Goal: Information Seeking & Learning: Learn about a topic

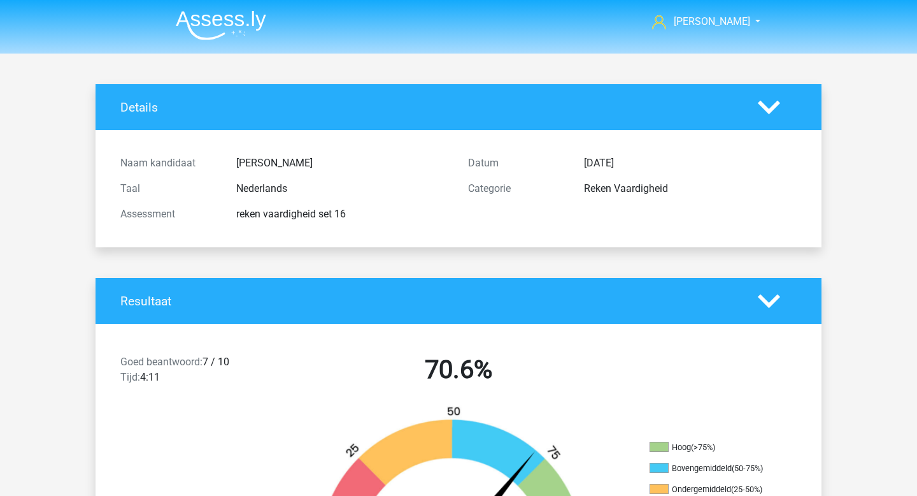
scroll to position [3252, 0]
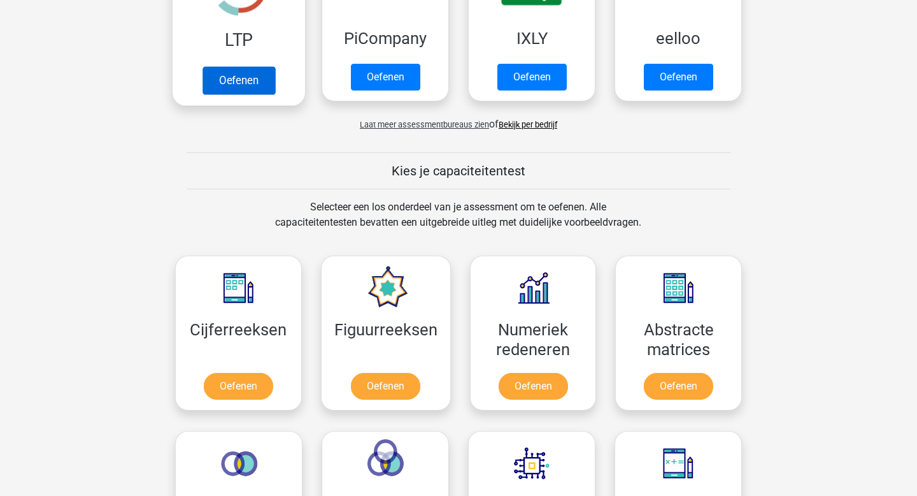
scroll to position [471, 0]
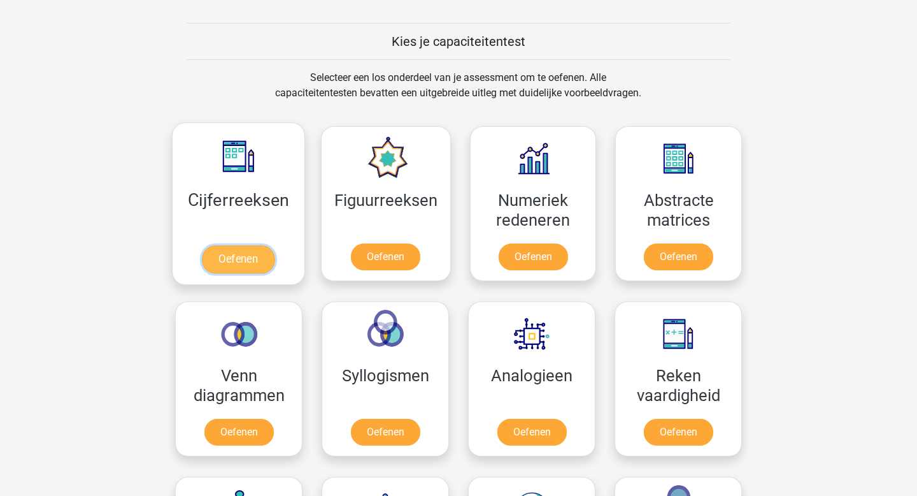
click at [264, 255] on link "Oefenen" at bounding box center [238, 259] width 73 height 28
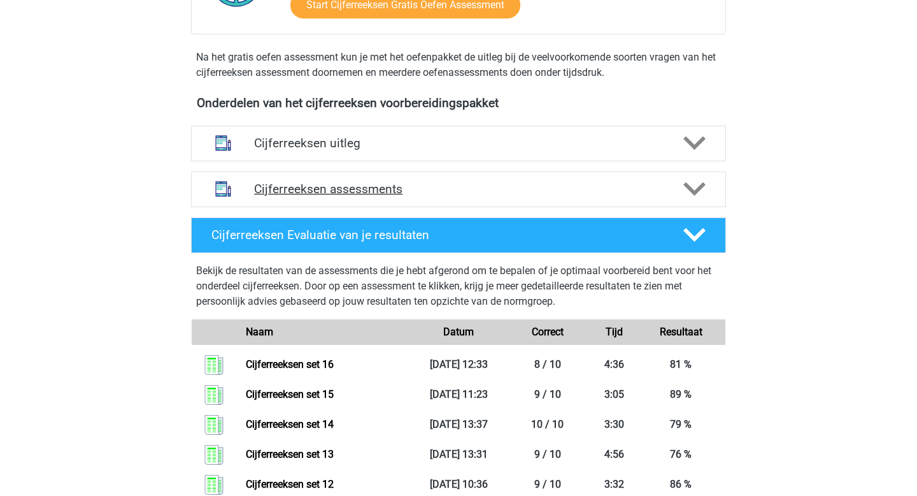
scroll to position [333, 0]
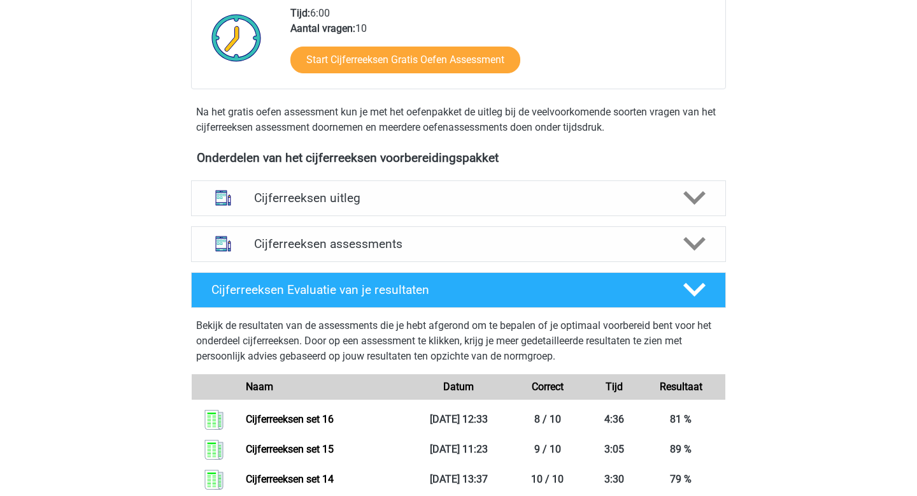
click at [354, 240] on div "Cijferreeksen assessments We raden je aan om minimaal 3 oefensets te doen met t…" at bounding box center [458, 244] width 585 height 46
click at [351, 251] on h4 "Cijferreeksen assessments" at bounding box center [458, 243] width 409 height 15
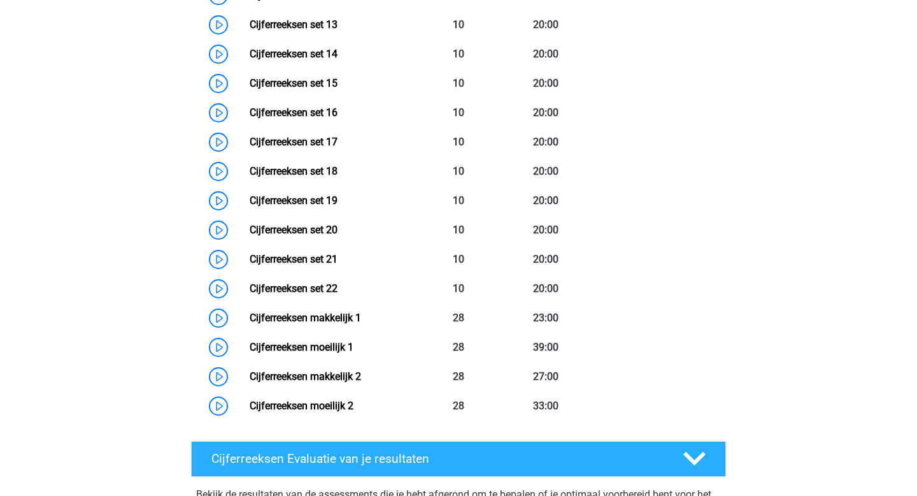
scroll to position [1014, 0]
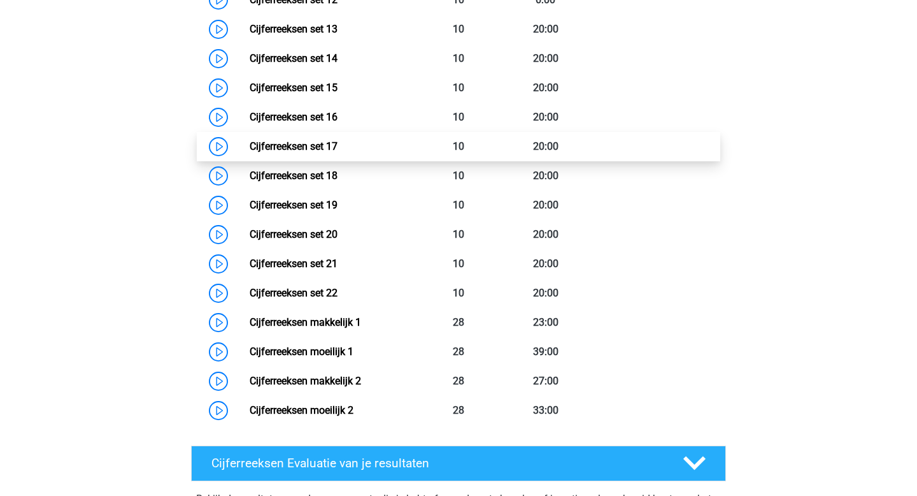
click at [338, 152] on link "Cijferreeksen set 17" at bounding box center [294, 146] width 88 height 12
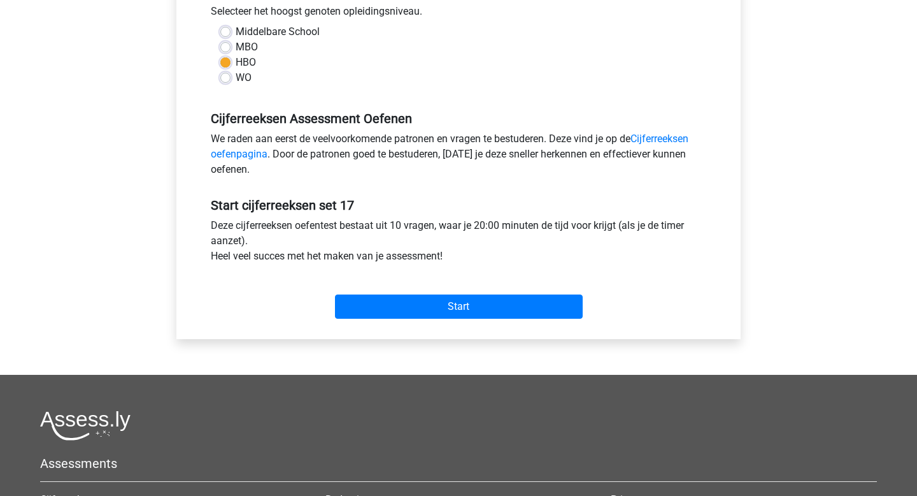
scroll to position [322, 0]
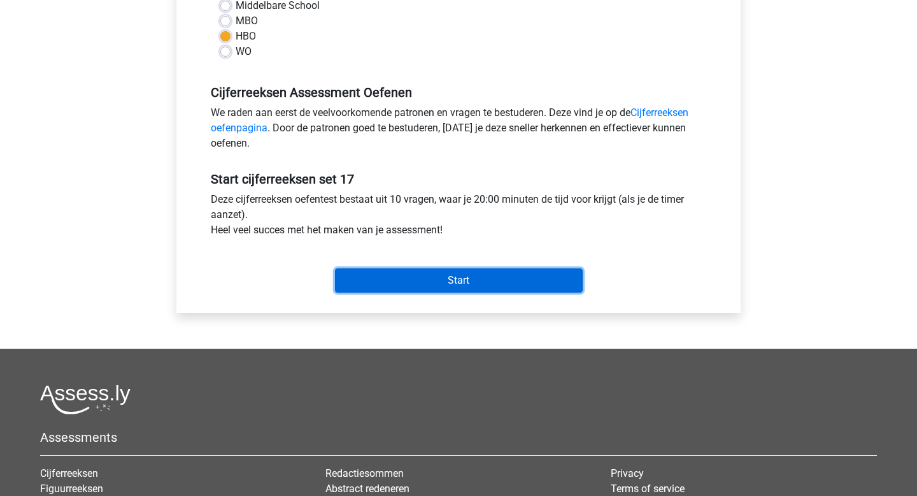
click at [384, 286] on input "Start" at bounding box center [459, 280] width 248 height 24
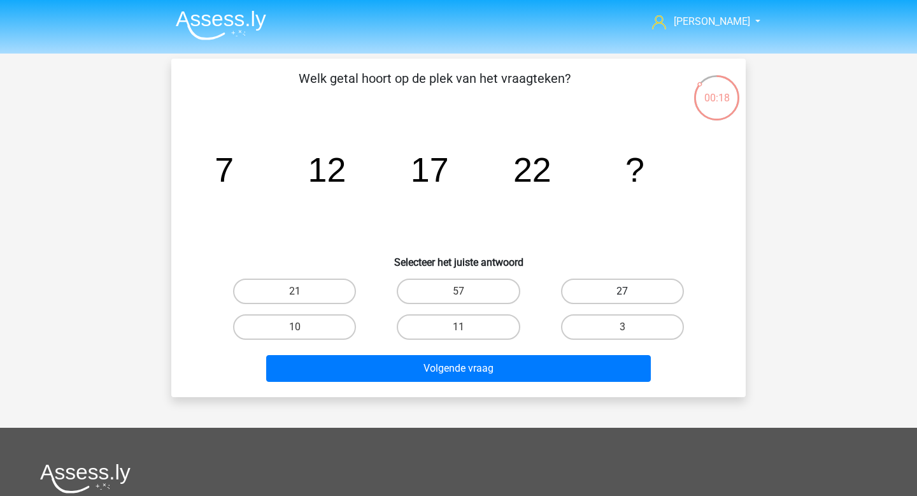
click at [650, 284] on label "27" at bounding box center [622, 290] width 123 height 25
click at [631, 291] on input "27" at bounding box center [626, 295] width 8 height 8
radio input "true"
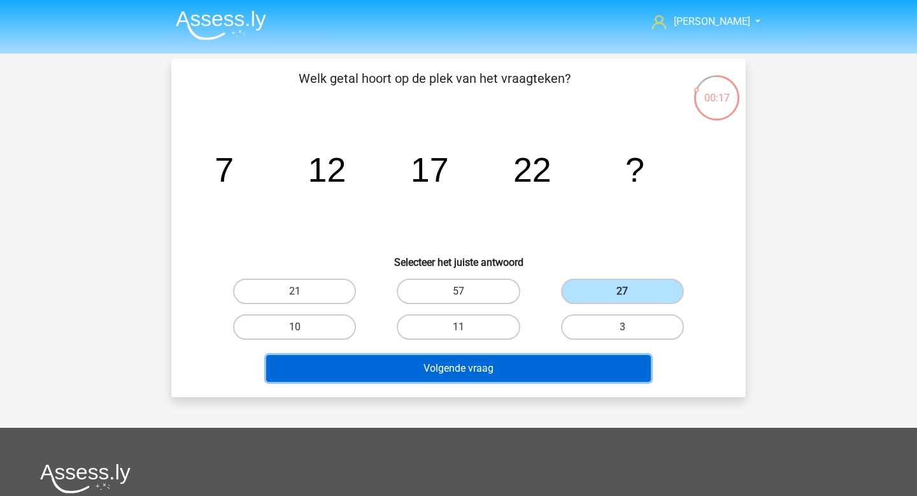
click at [520, 378] on button "Volgende vraag" at bounding box center [458, 368] width 385 height 27
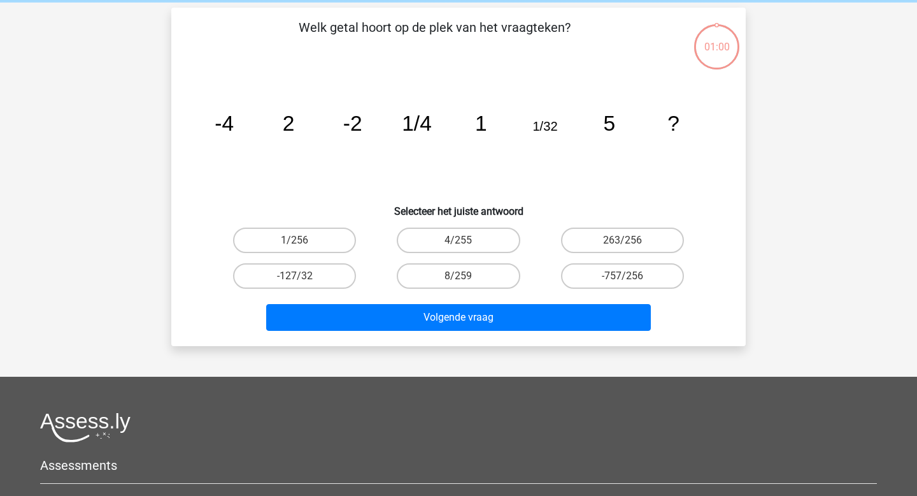
scroll to position [59, 0]
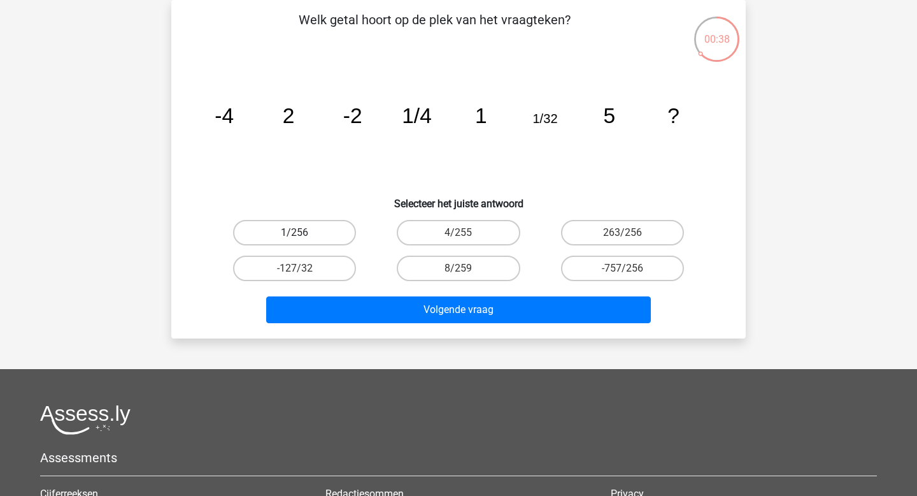
click at [336, 224] on label "1/256" at bounding box center [294, 232] width 123 height 25
click at [303, 233] on input "1/256" at bounding box center [299, 237] width 8 height 8
radio input "true"
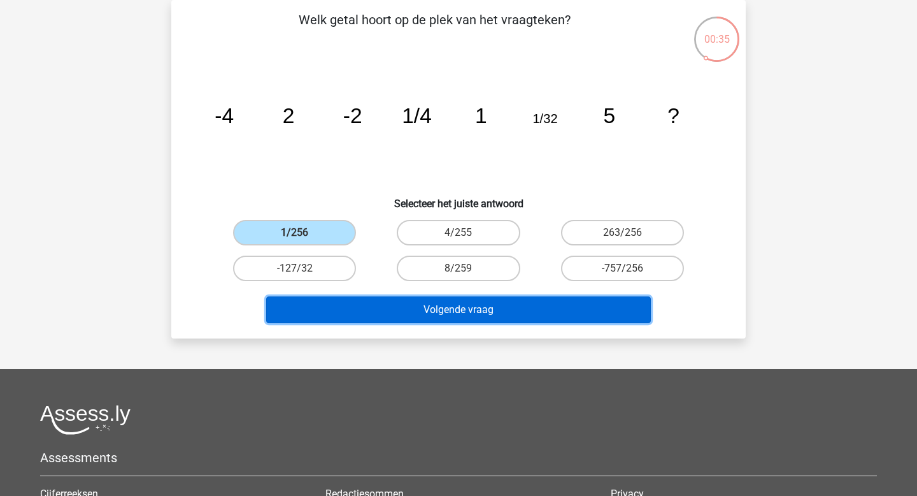
click at [580, 312] on button "Volgende vraag" at bounding box center [458, 309] width 385 height 27
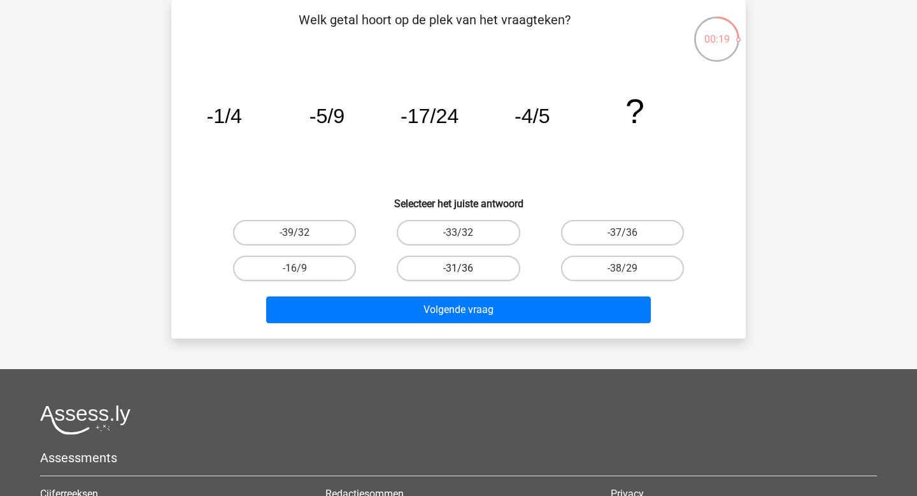
click at [492, 276] on label "-31/36" at bounding box center [458, 267] width 123 height 25
click at [467, 276] on input "-31/36" at bounding box center [463, 272] width 8 height 8
radio input "true"
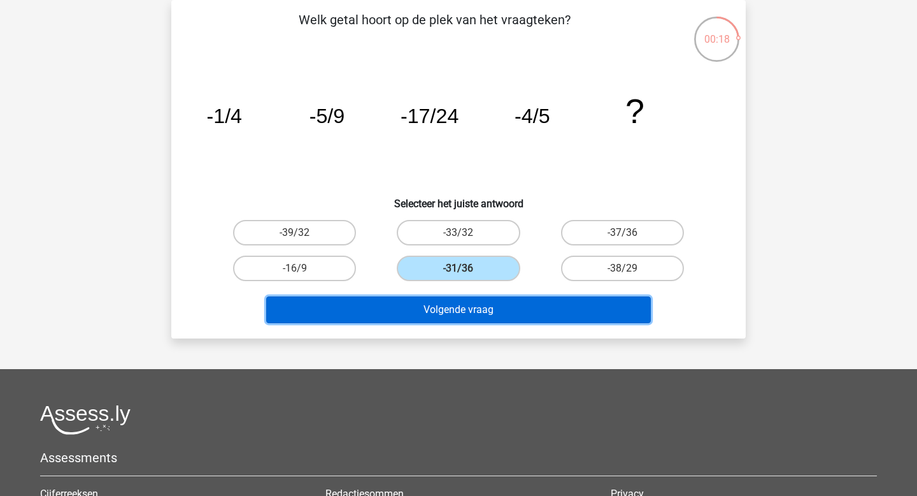
click at [496, 301] on button "Volgende vraag" at bounding box center [458, 309] width 385 height 27
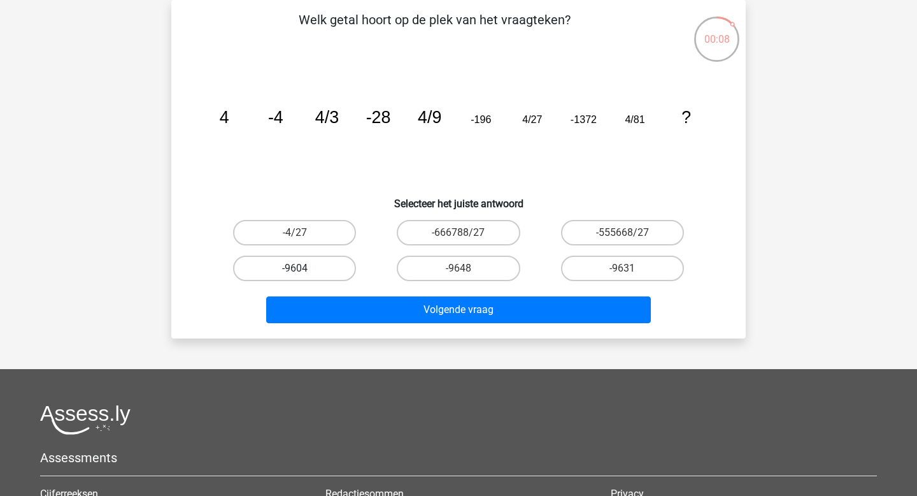
click at [341, 273] on label "-9604" at bounding box center [294, 267] width 123 height 25
click at [303, 273] on input "-9604" at bounding box center [299, 272] width 8 height 8
radio input "true"
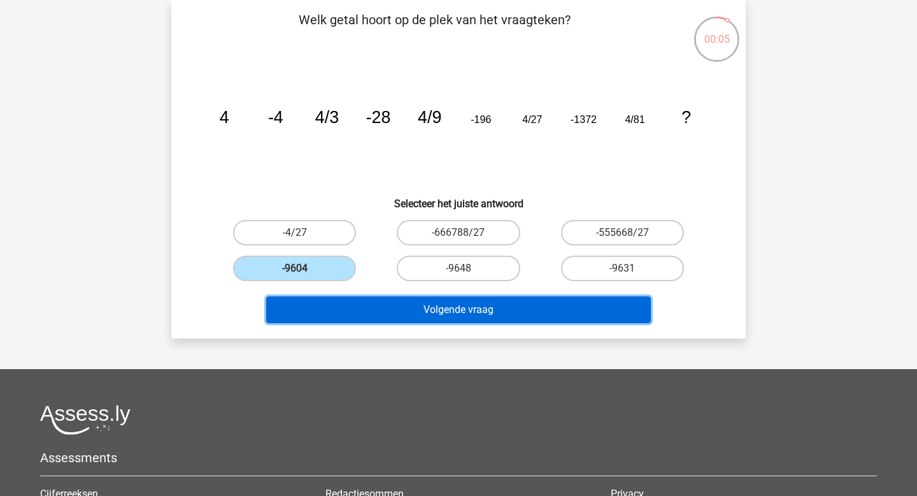
click at [413, 308] on button "Volgende vraag" at bounding box center [458, 309] width 385 height 27
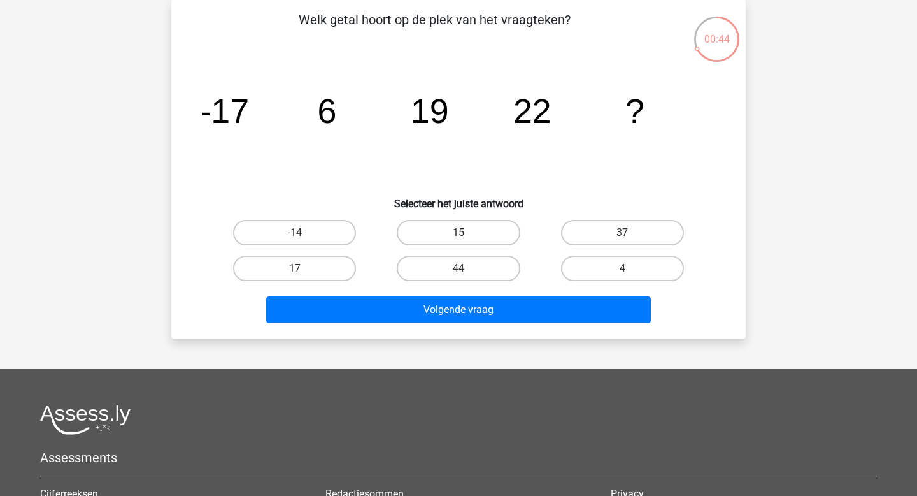
click at [433, 225] on label "15" at bounding box center [458, 232] width 123 height 25
click at [459, 233] on input "15" at bounding box center [463, 237] width 8 height 8
radio input "true"
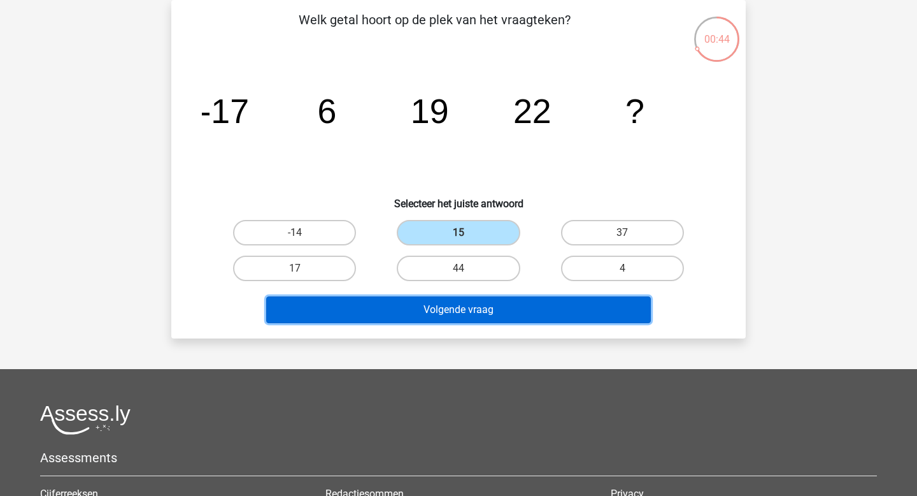
click at [436, 317] on button "Volgende vraag" at bounding box center [458, 309] width 385 height 27
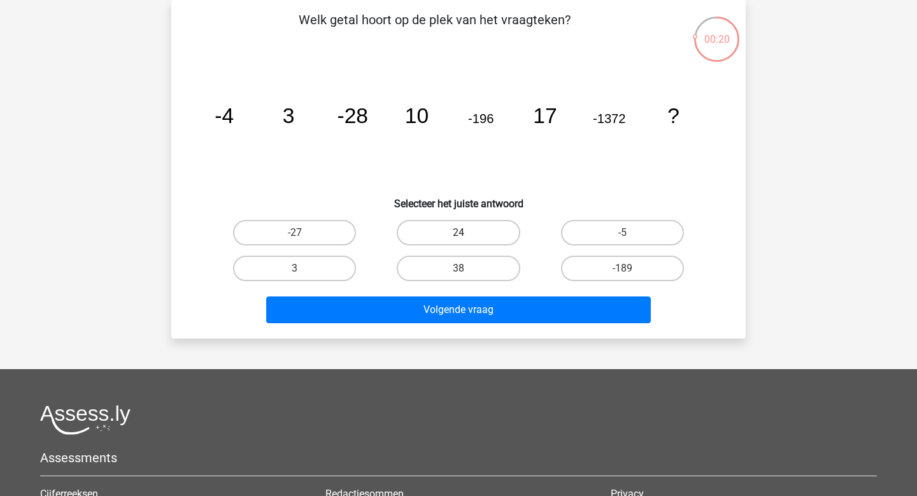
click at [457, 223] on label "24" at bounding box center [458, 232] width 123 height 25
click at [459, 233] on input "24" at bounding box center [463, 237] width 8 height 8
radio input "true"
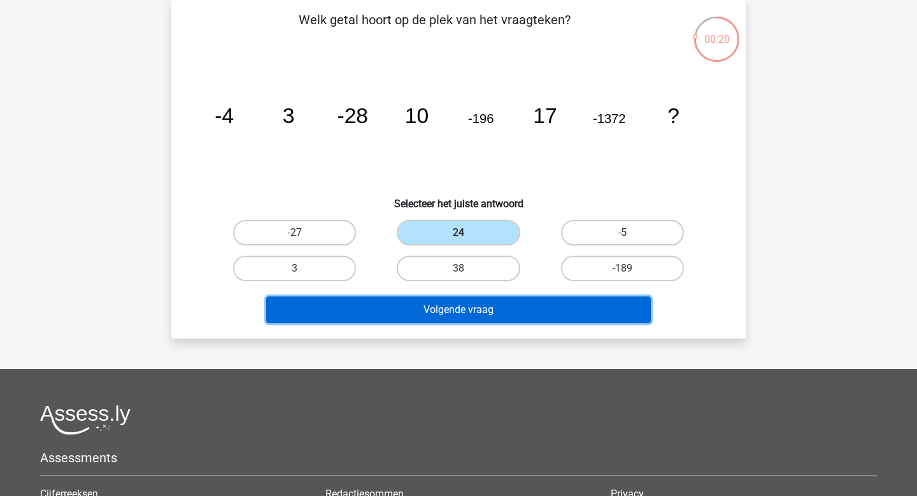
click at [452, 304] on button "Volgende vraag" at bounding box center [458, 309] width 385 height 27
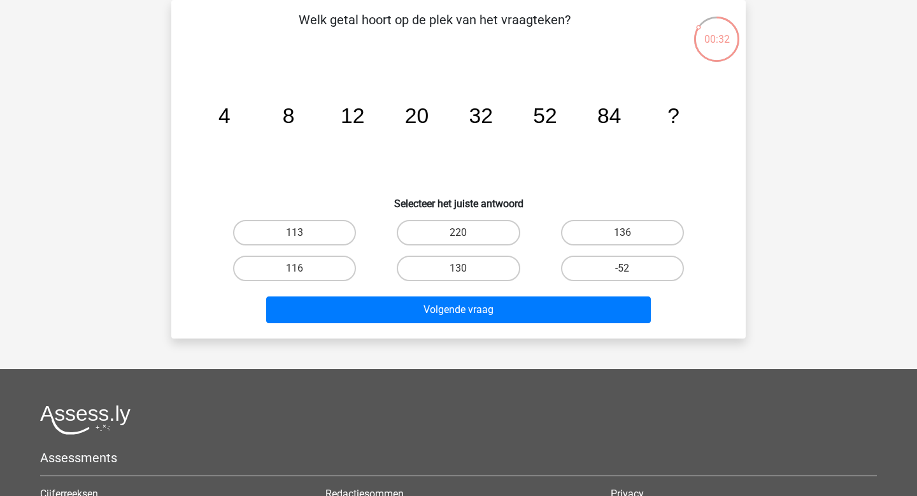
click at [622, 234] on input "136" at bounding box center [626, 237] width 8 height 8
radio input "true"
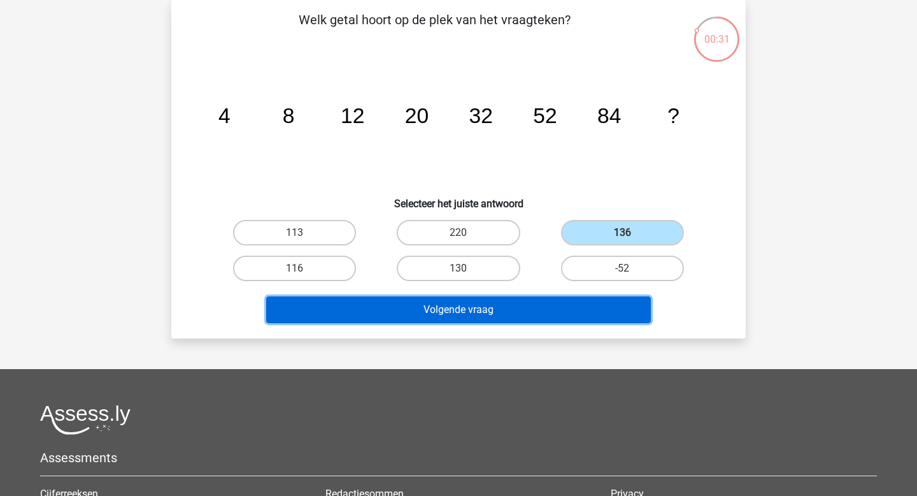
click at [523, 302] on button "Volgende vraag" at bounding box center [458, 309] width 385 height 27
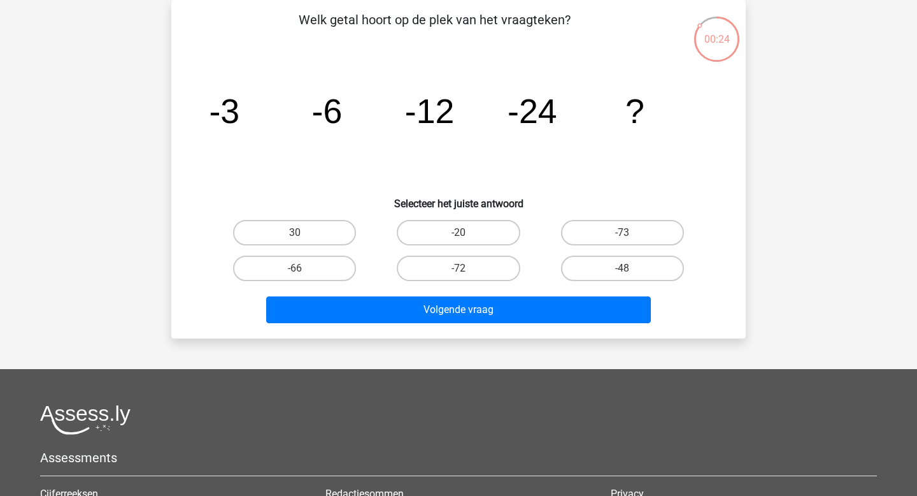
click at [620, 282] on div "-48" at bounding box center [623, 268] width 164 height 36
click at [620, 275] on label "-48" at bounding box center [622, 267] width 123 height 25
click at [622, 275] on input "-48" at bounding box center [626, 272] width 8 height 8
radio input "true"
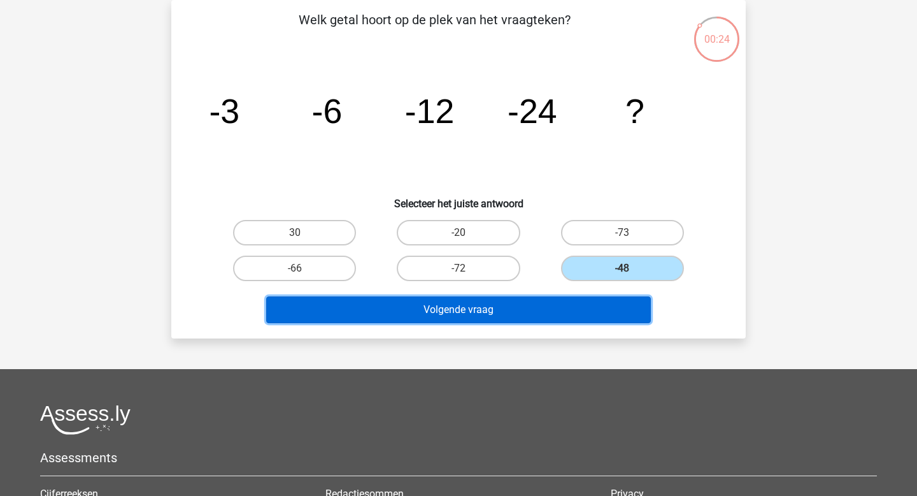
click at [554, 303] on button "Volgende vraag" at bounding box center [458, 309] width 385 height 27
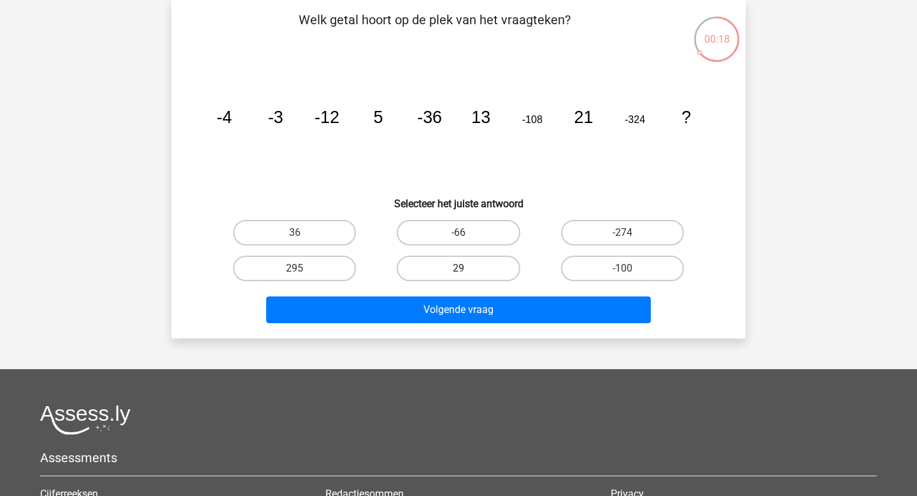
click at [500, 262] on label "29" at bounding box center [458, 267] width 123 height 25
click at [467, 268] on input "29" at bounding box center [463, 272] width 8 height 8
radio input "true"
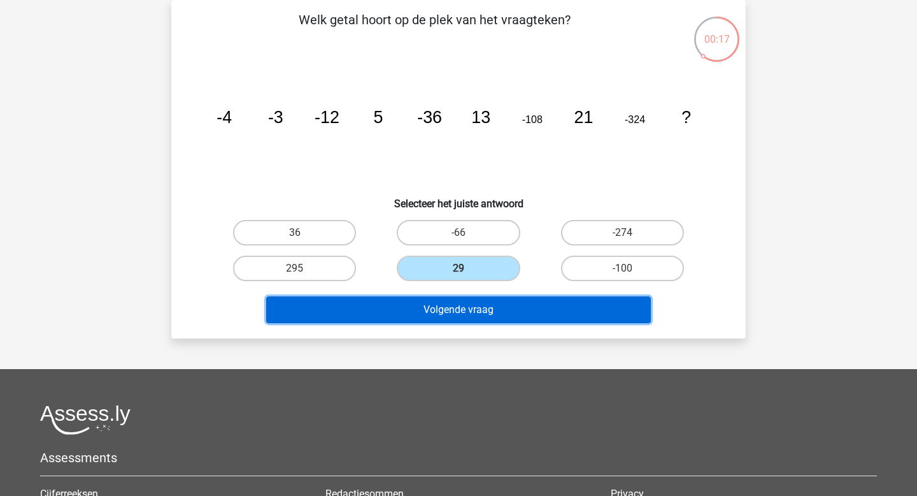
click at [467, 304] on button "Volgende vraag" at bounding box center [458, 309] width 385 height 27
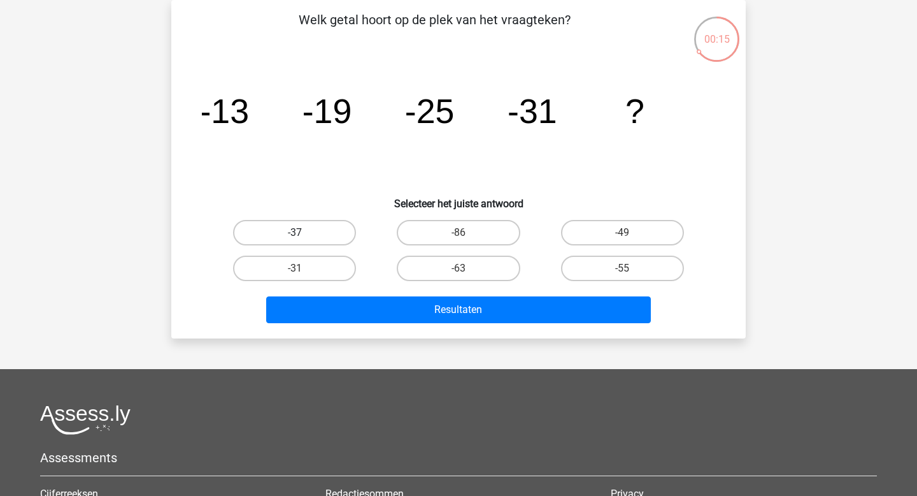
click at [316, 240] on label "-37" at bounding box center [294, 232] width 123 height 25
click at [303, 240] on input "-37" at bounding box center [299, 237] width 8 height 8
radio input "true"
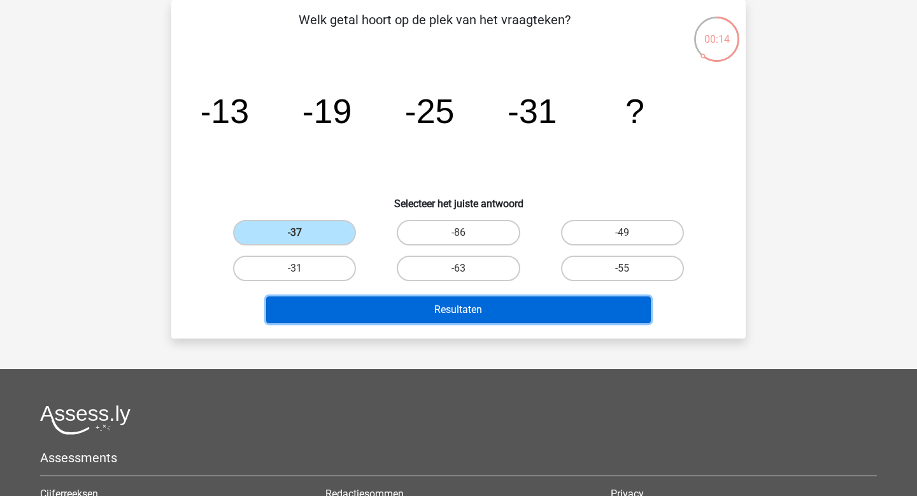
click at [478, 310] on button "Resultaten" at bounding box center [458, 309] width 385 height 27
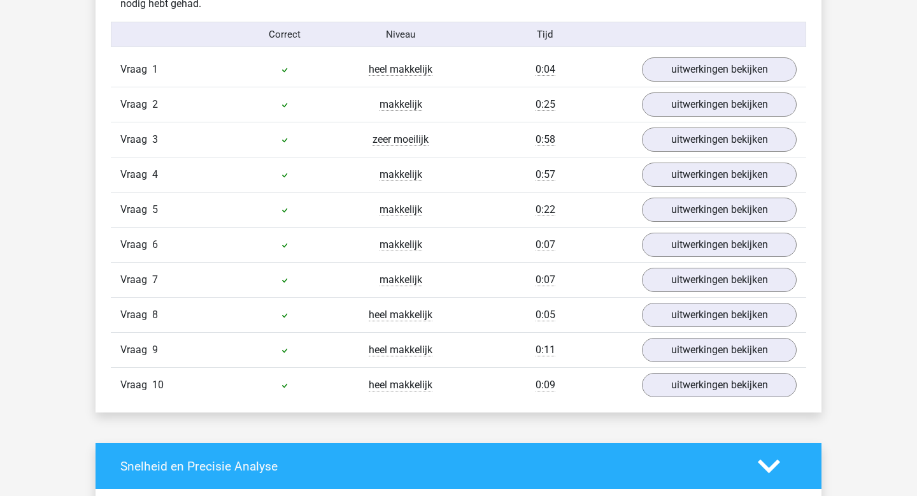
scroll to position [754, 0]
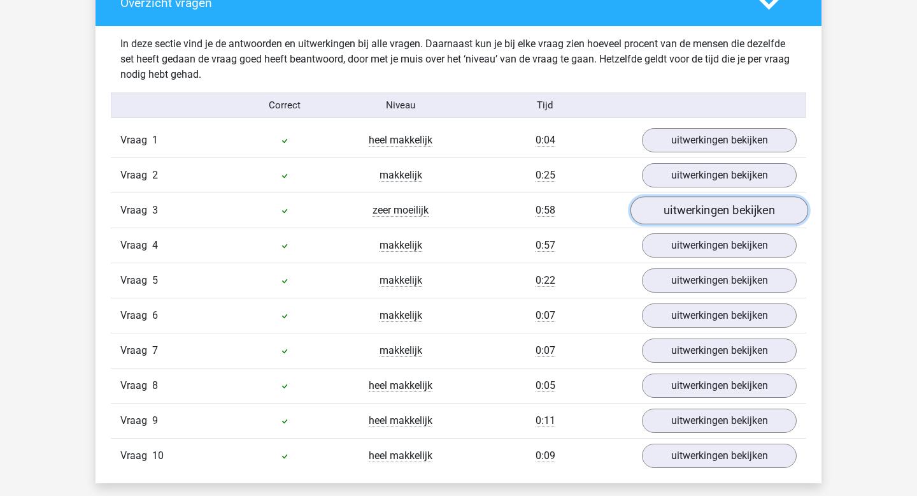
click at [692, 207] on link "uitwerkingen bekijken" at bounding box center [720, 211] width 178 height 28
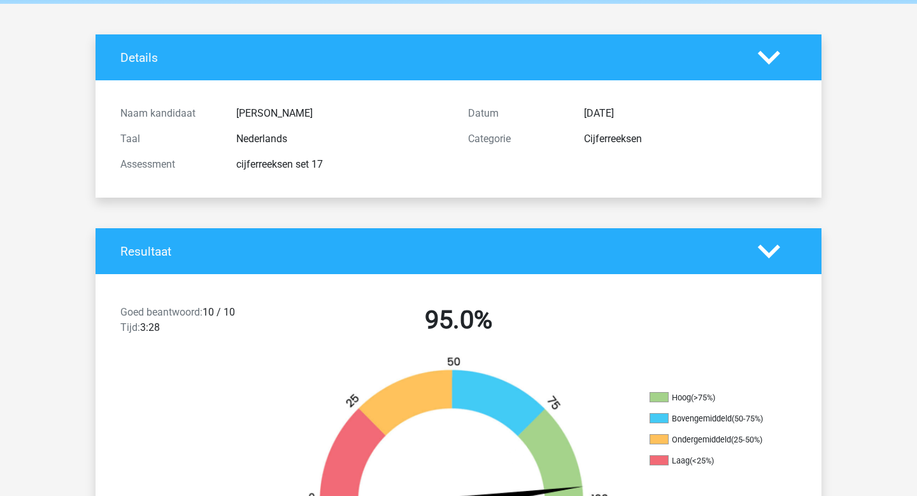
scroll to position [0, 0]
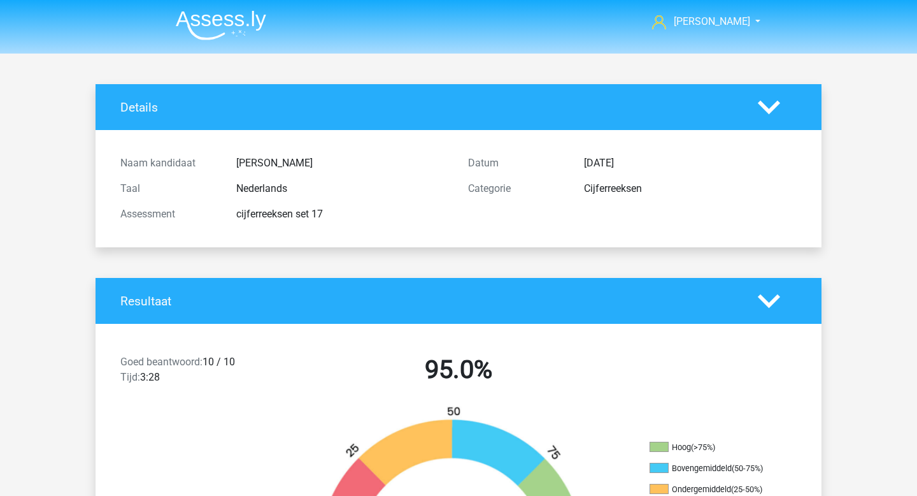
click at [240, 13] on img at bounding box center [221, 25] width 90 height 30
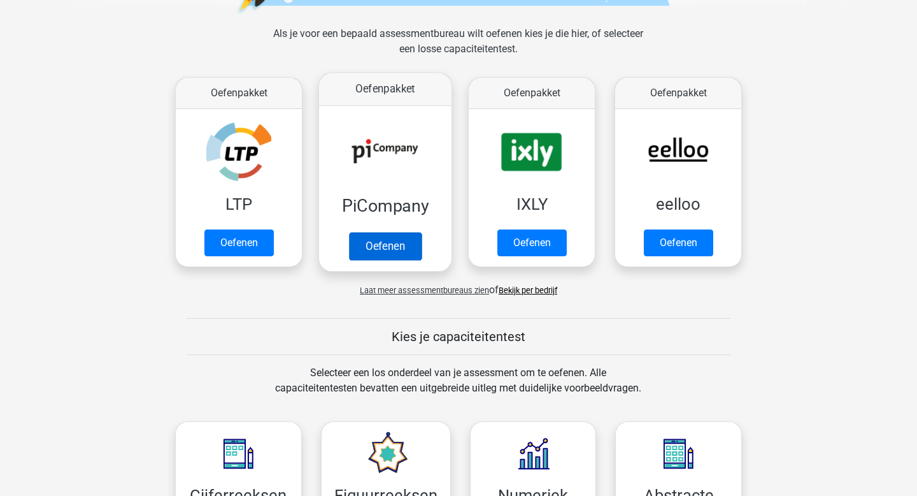
scroll to position [418, 0]
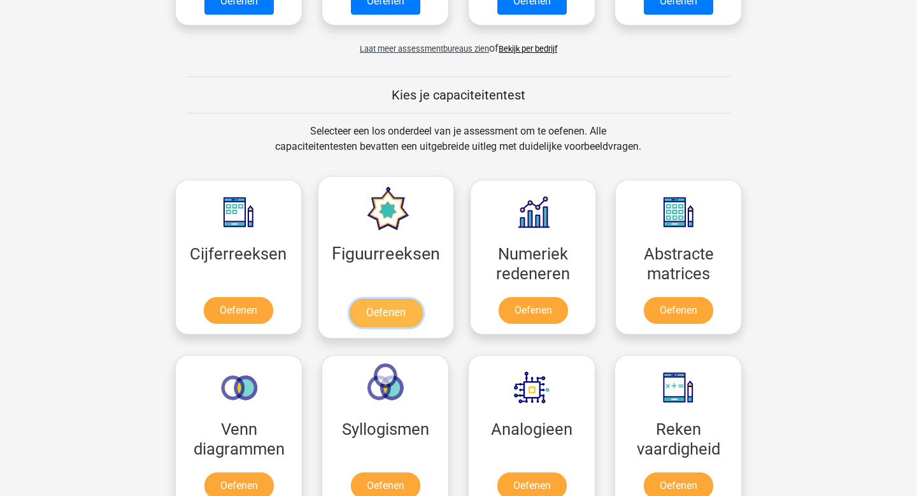
click at [391, 320] on link "Oefenen" at bounding box center [385, 313] width 73 height 28
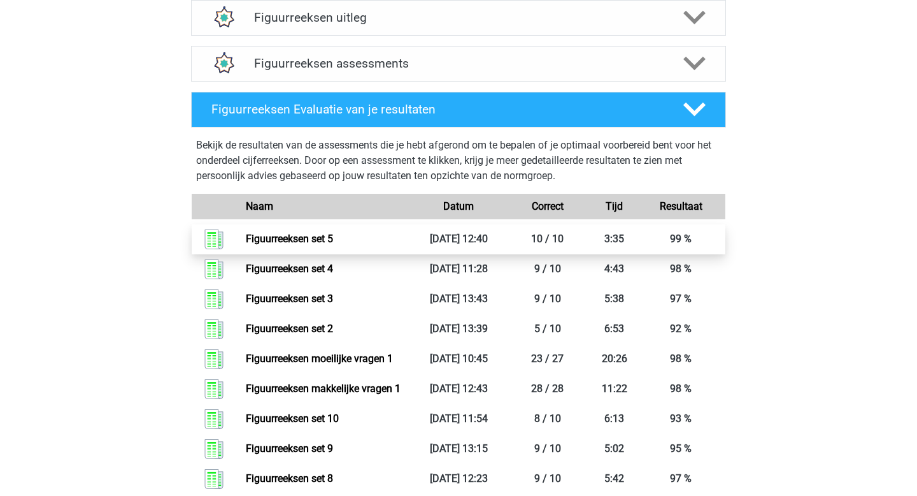
scroll to position [504, 0]
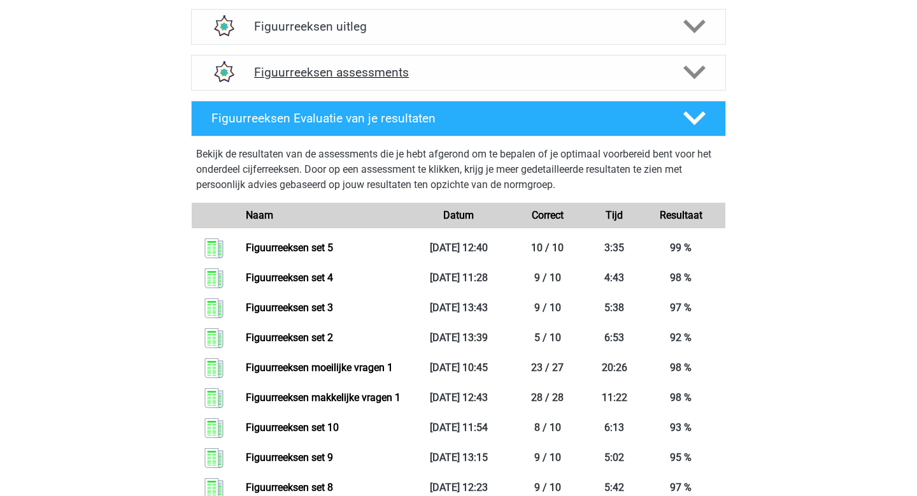
click at [360, 71] on h4 "Figuurreeksen assessments" at bounding box center [458, 72] width 409 height 15
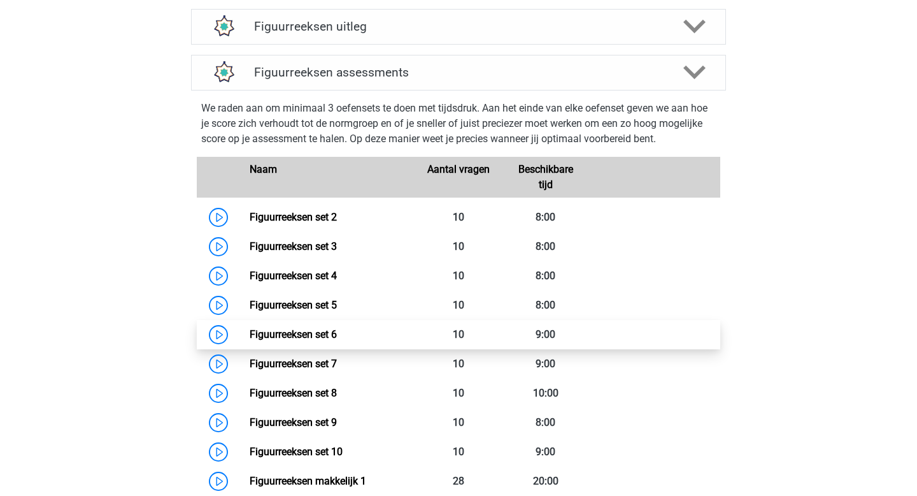
click at [337, 340] on link "Figuurreeksen set 6" at bounding box center [293, 334] width 87 height 12
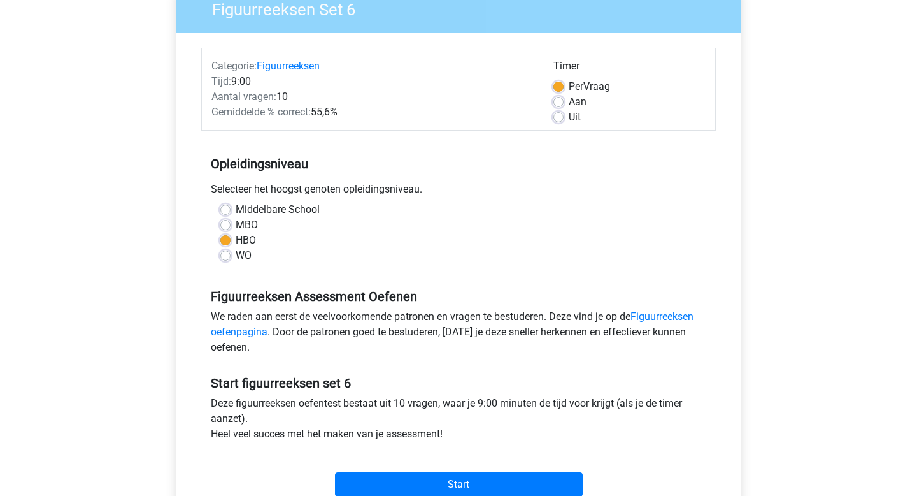
scroll to position [304, 0]
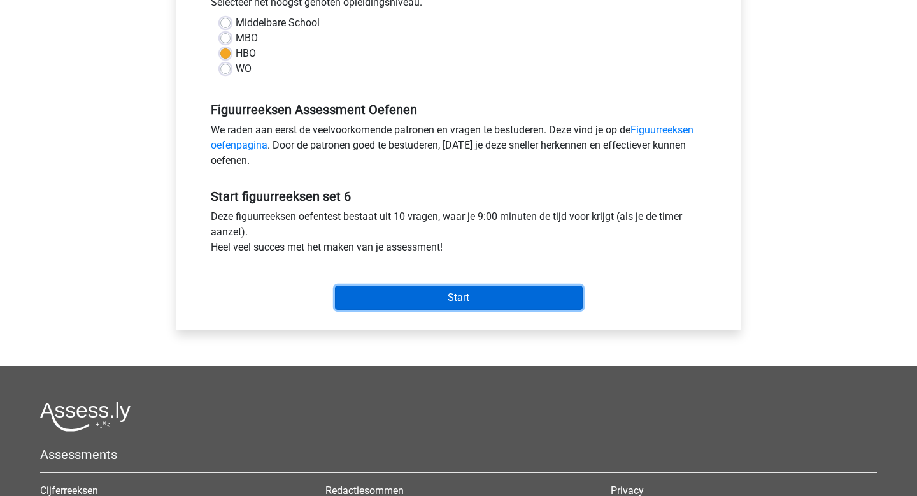
click at [417, 306] on input "Start" at bounding box center [459, 297] width 248 height 24
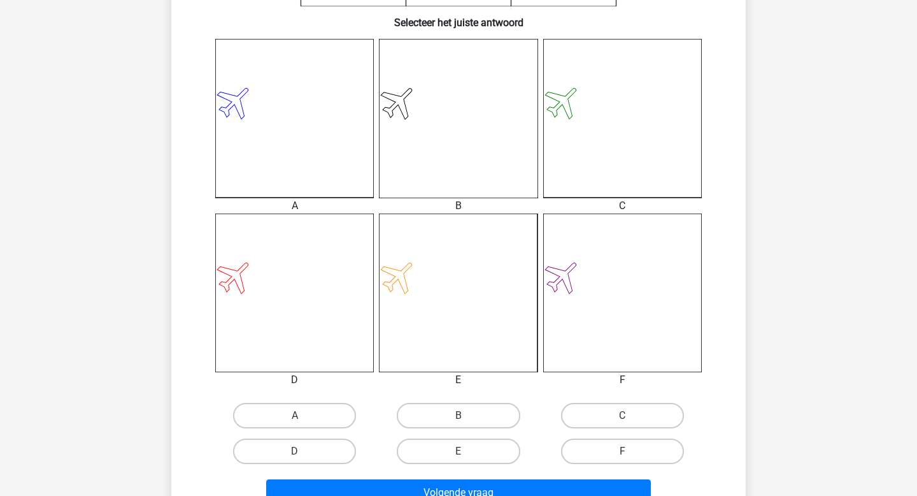
scroll to position [330, 0]
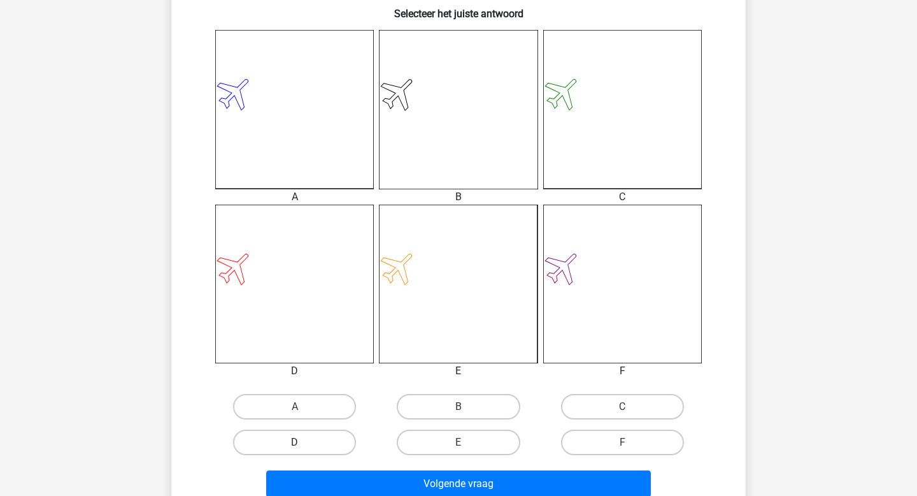
click at [315, 436] on label "D" at bounding box center [294, 441] width 123 height 25
click at [303, 442] on input "D" at bounding box center [299, 446] width 8 height 8
radio input "true"
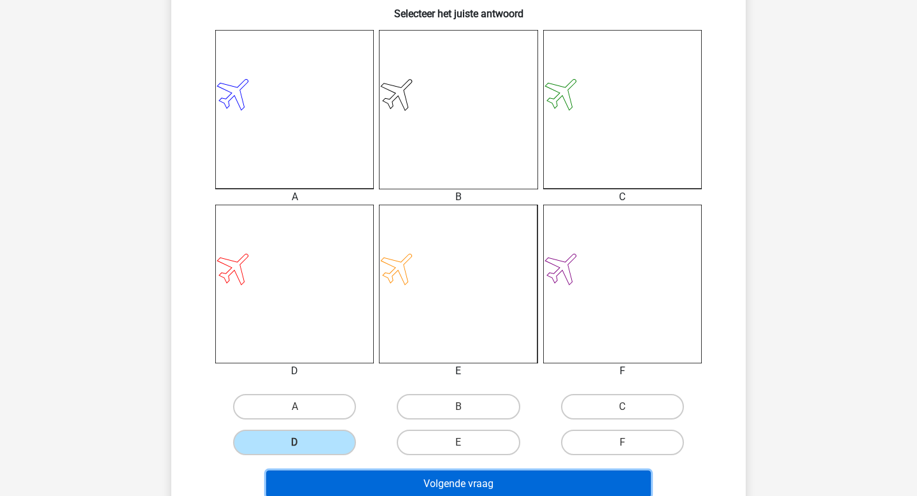
click at [383, 494] on button "Volgende vraag" at bounding box center [458, 483] width 385 height 27
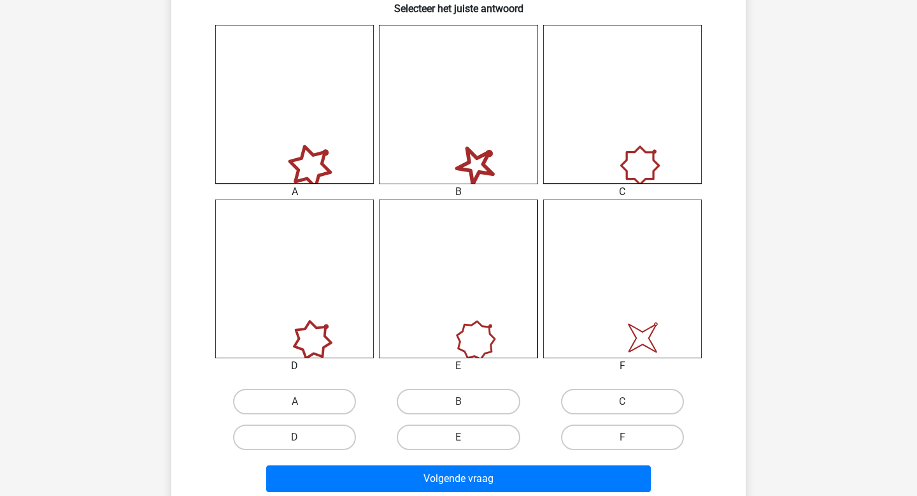
scroll to position [343, 0]
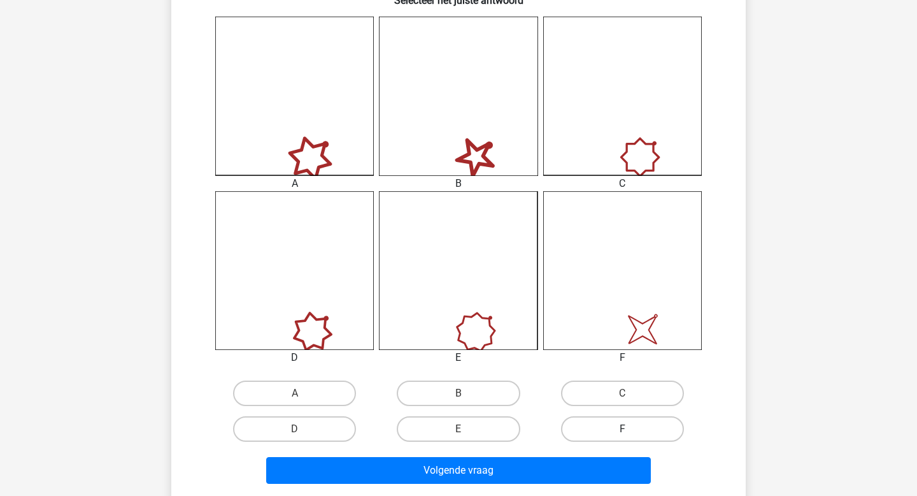
click at [579, 427] on label "F" at bounding box center [622, 428] width 123 height 25
click at [622, 429] on input "F" at bounding box center [626, 433] width 8 height 8
radio input "true"
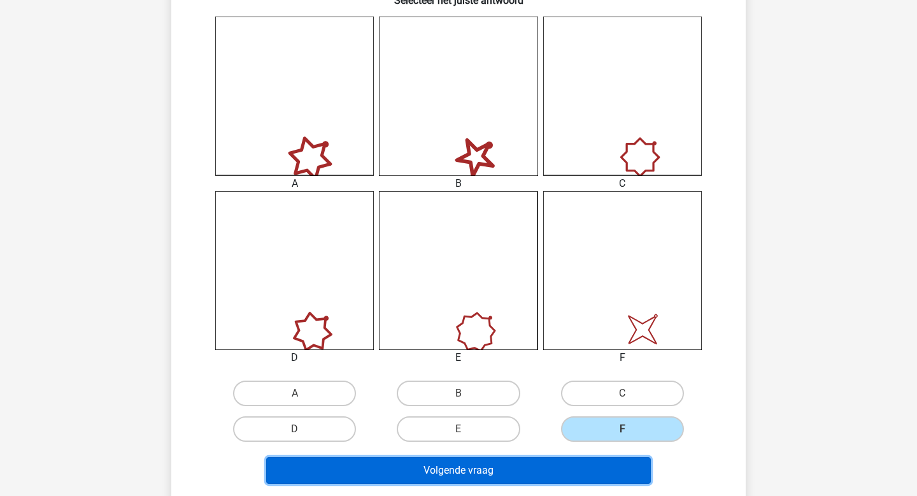
click at [537, 464] on button "Volgende vraag" at bounding box center [458, 470] width 385 height 27
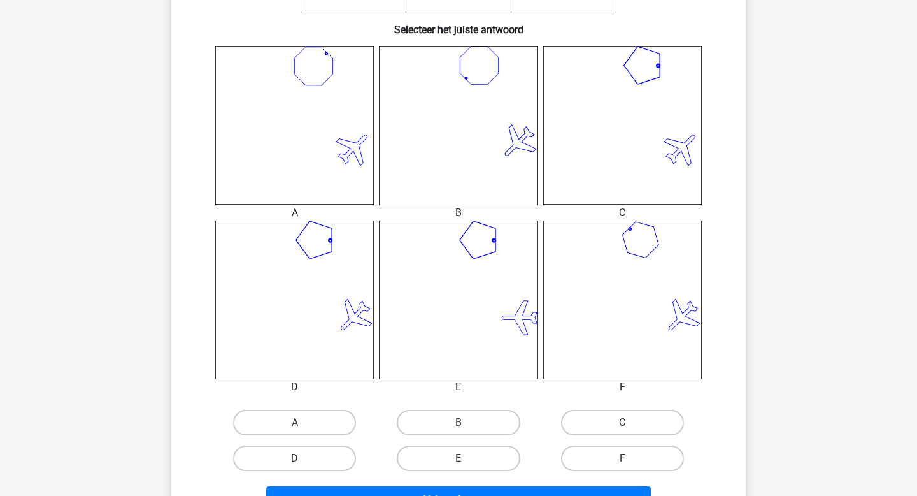
scroll to position [325, 0]
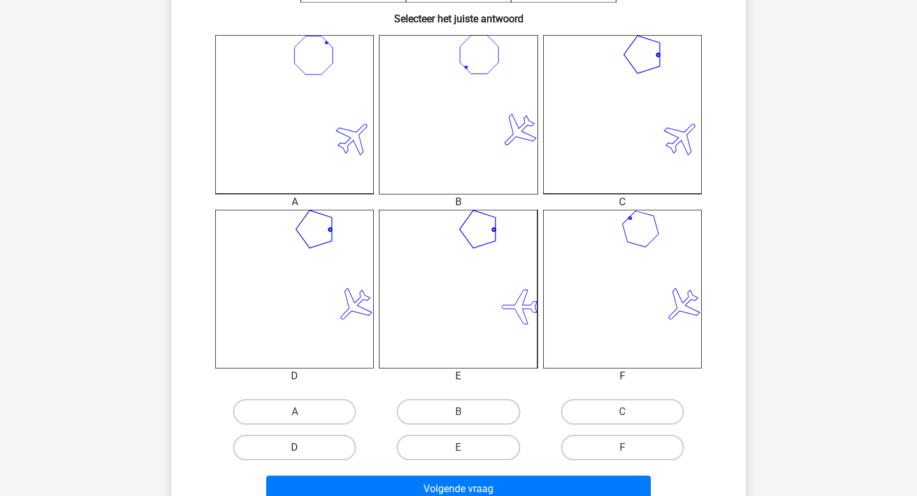
click at [338, 459] on label "D" at bounding box center [294, 446] width 123 height 25
click at [303, 455] on input "D" at bounding box center [299, 451] width 8 height 8
radio input "true"
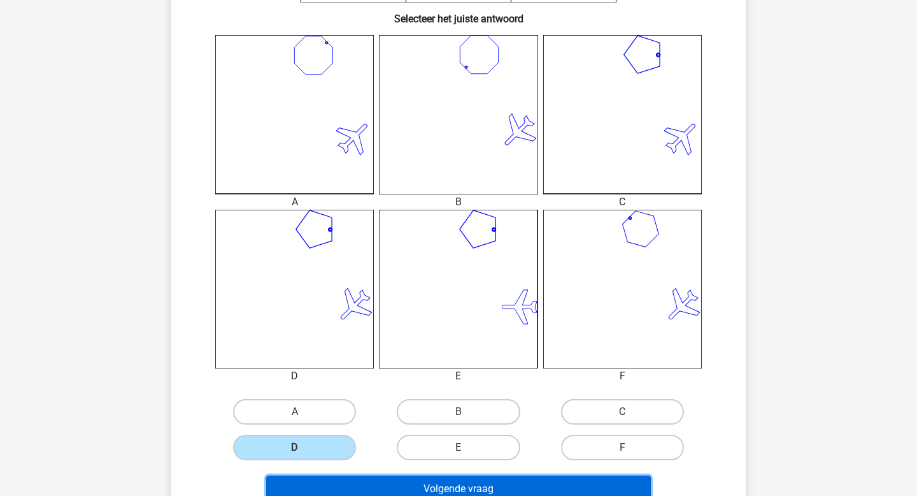
click at [432, 483] on button "Volgende vraag" at bounding box center [458, 488] width 385 height 27
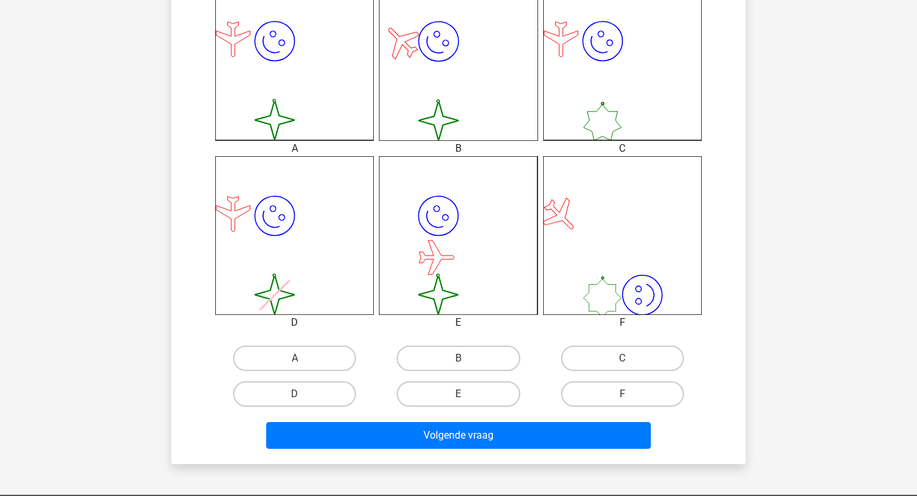
scroll to position [389, 0]
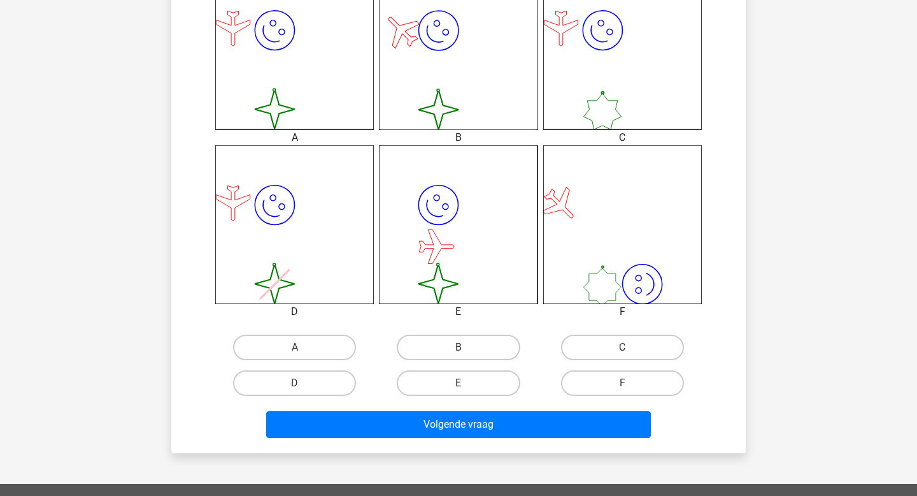
click at [299, 348] on input "A" at bounding box center [299, 351] width 8 height 8
radio input "true"
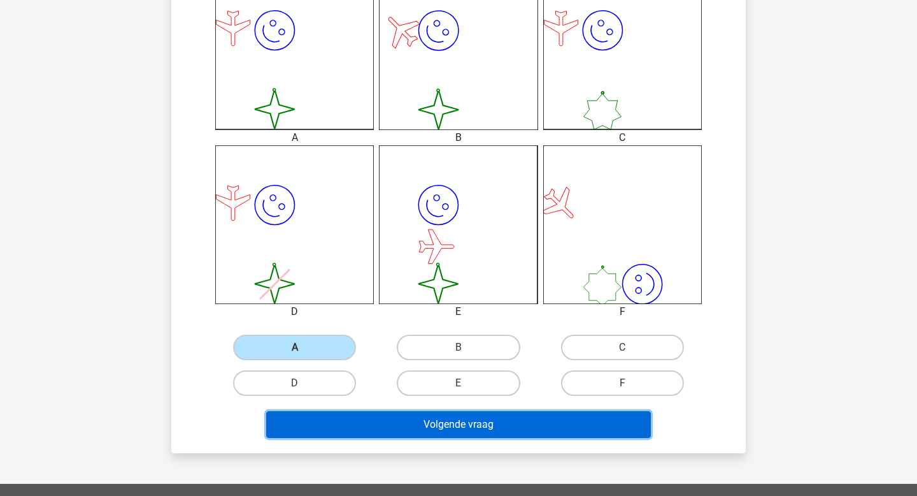
click at [454, 432] on button "Volgende vraag" at bounding box center [458, 424] width 385 height 27
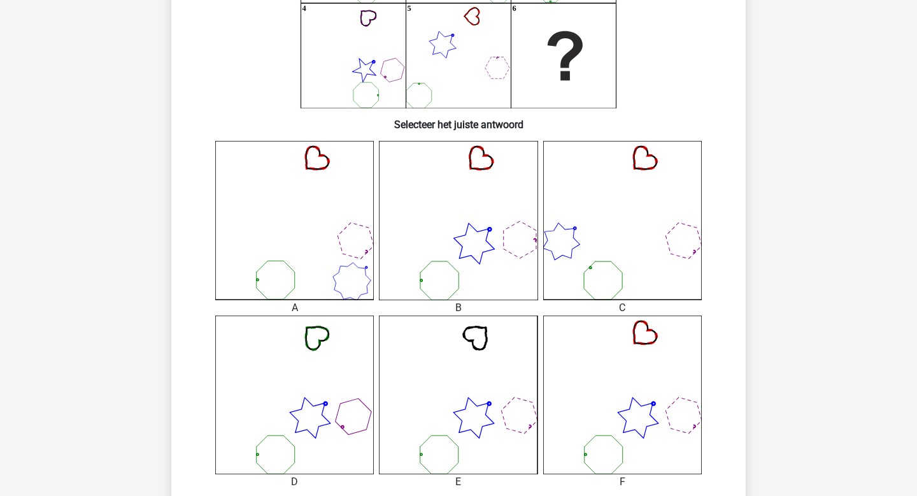
scroll to position [324, 0]
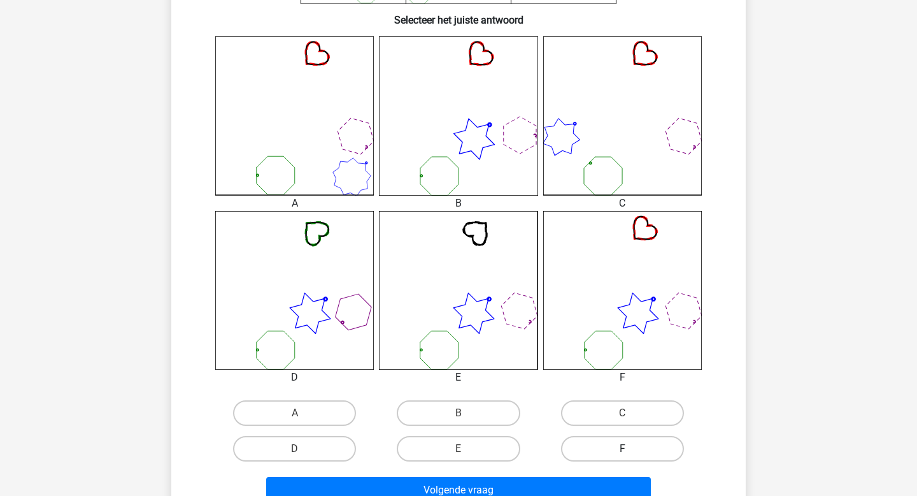
click at [606, 443] on label "F" at bounding box center [622, 448] width 123 height 25
click at [622, 448] on input "F" at bounding box center [626, 452] width 8 height 8
radio input "true"
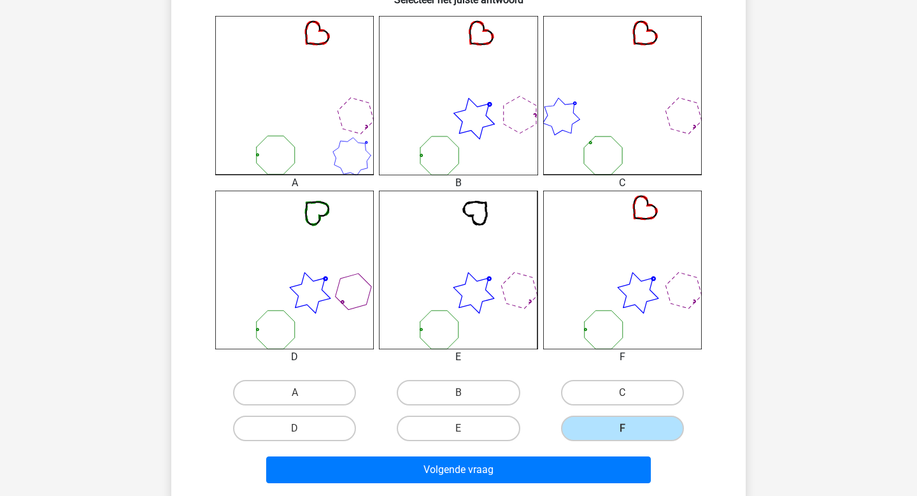
scroll to position [396, 0]
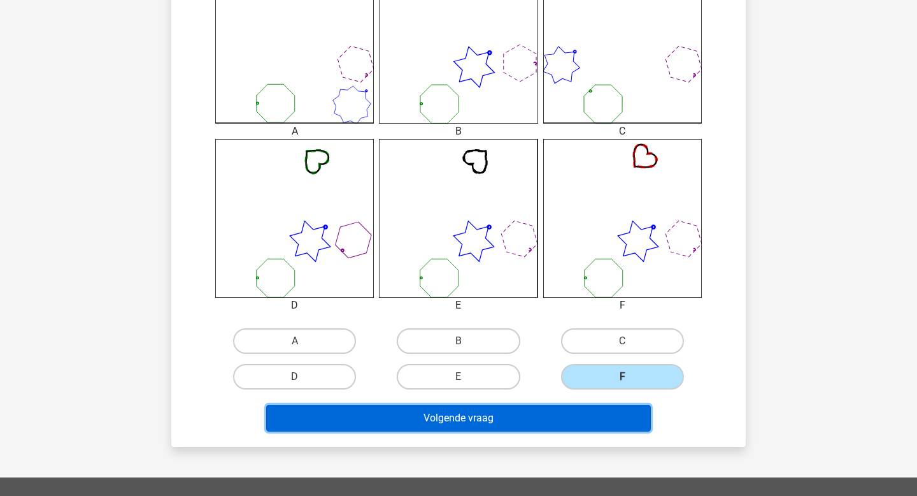
click at [566, 423] on button "Volgende vraag" at bounding box center [458, 417] width 385 height 27
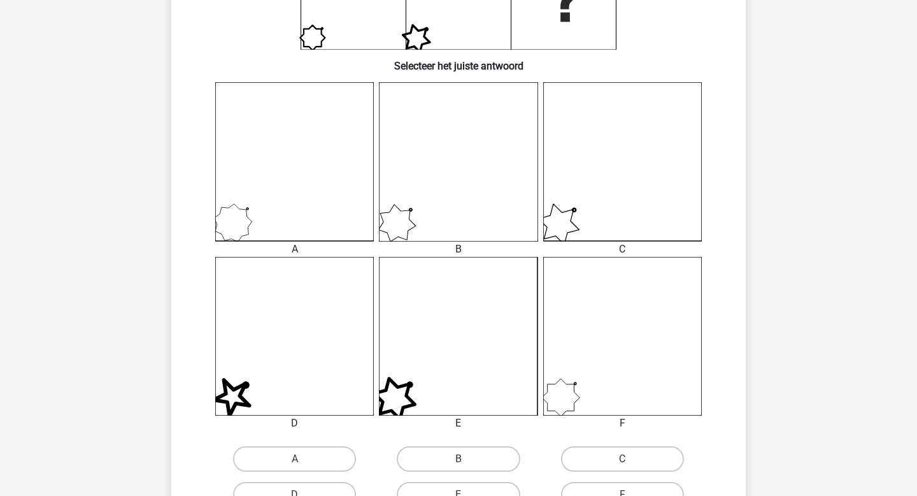
scroll to position [296, 0]
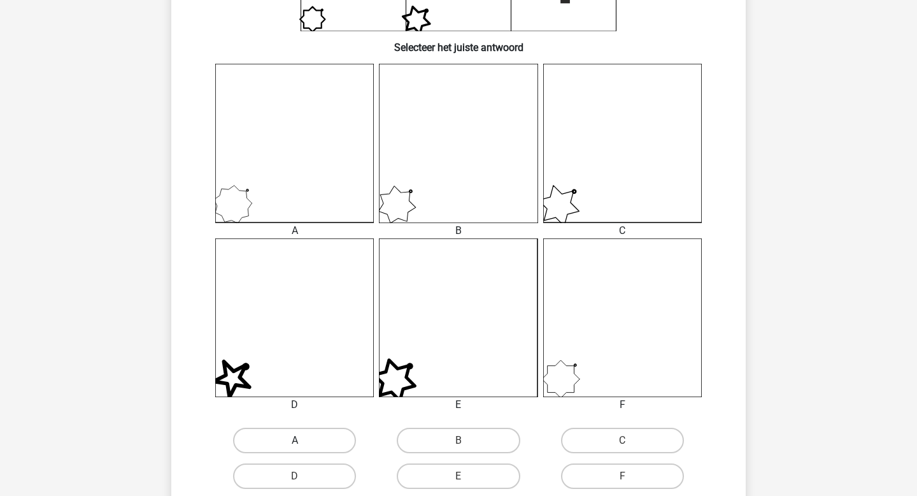
click at [303, 441] on label "A" at bounding box center [294, 439] width 123 height 25
click at [303, 441] on input "A" at bounding box center [299, 444] width 8 height 8
radio input "true"
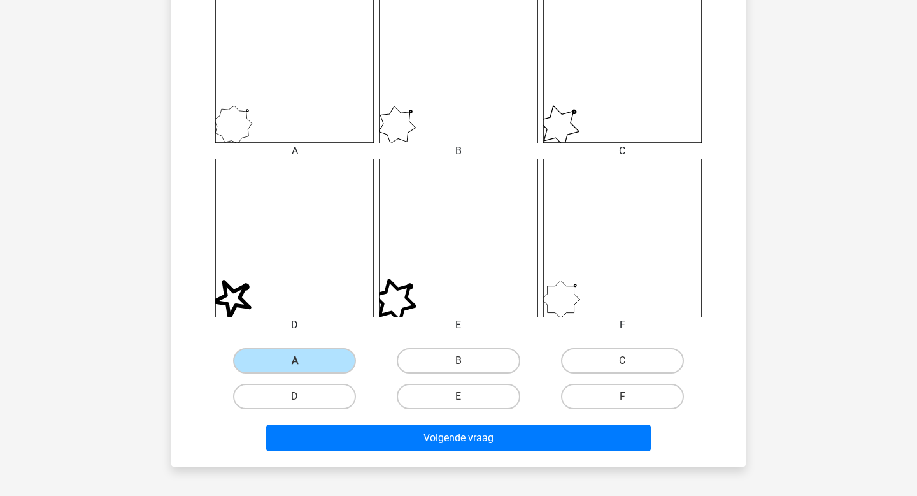
click at [465, 420] on div "Volgende vraag" at bounding box center [459, 435] width 534 height 42
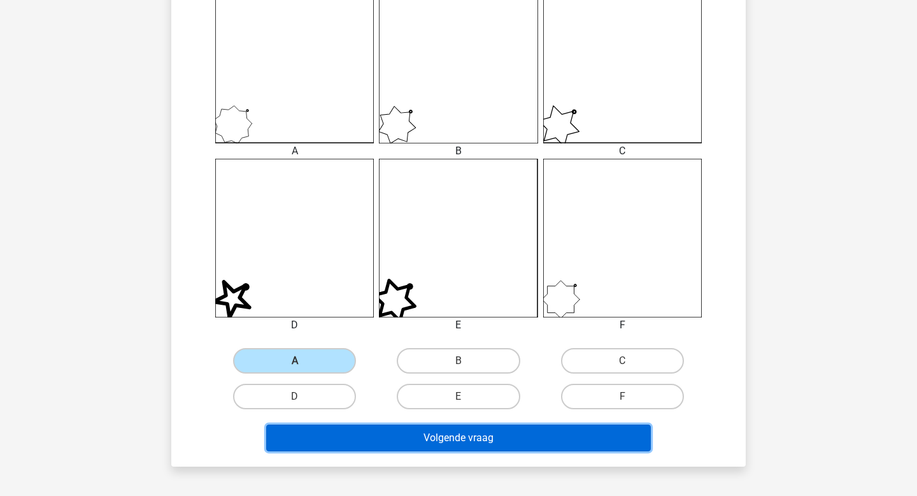
click at [464, 446] on button "Volgende vraag" at bounding box center [458, 437] width 385 height 27
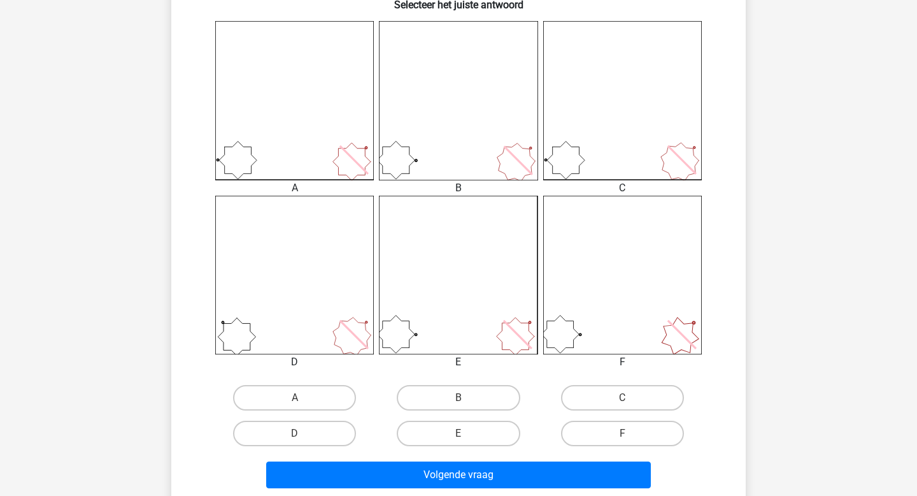
scroll to position [341, 0]
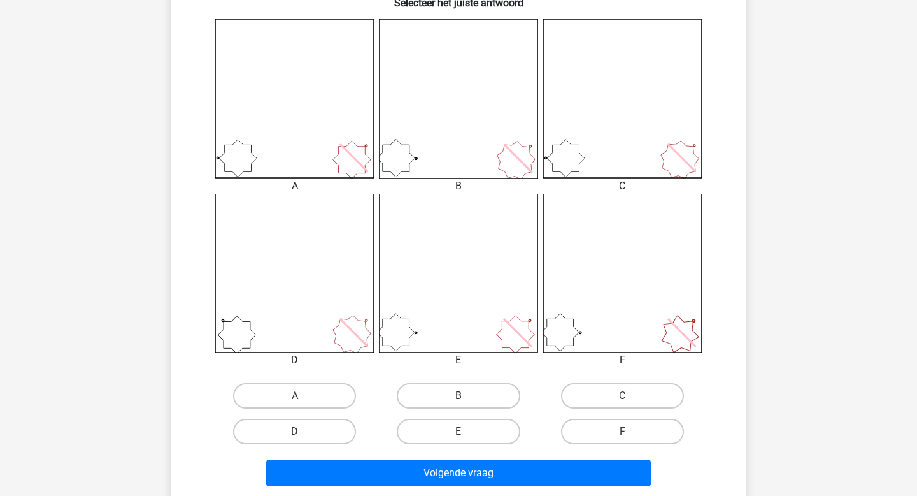
click at [463, 392] on label "B" at bounding box center [458, 395] width 123 height 25
click at [463, 396] on input "B" at bounding box center [463, 400] width 8 height 8
radio input "true"
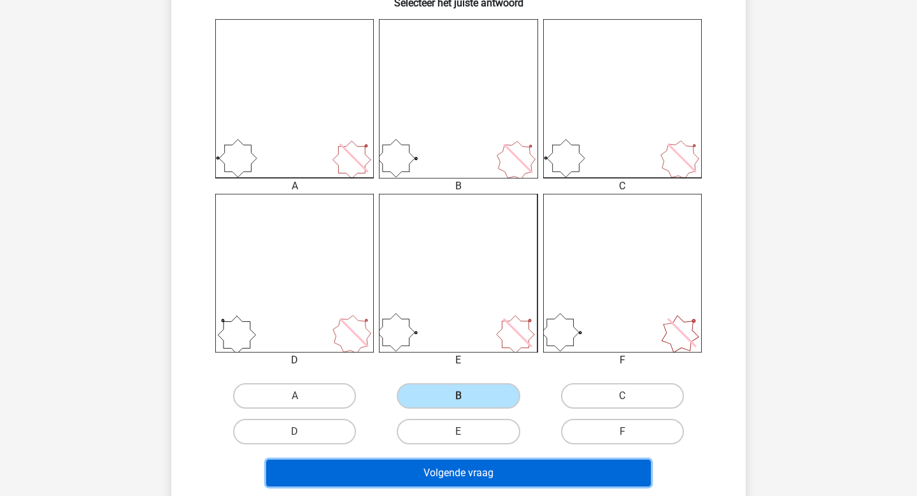
click at [465, 471] on button "Volgende vraag" at bounding box center [458, 472] width 385 height 27
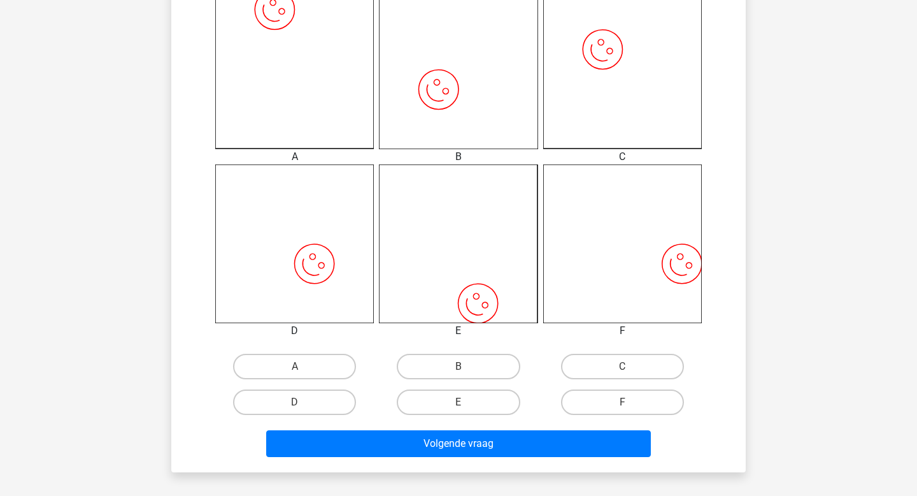
scroll to position [389, 0]
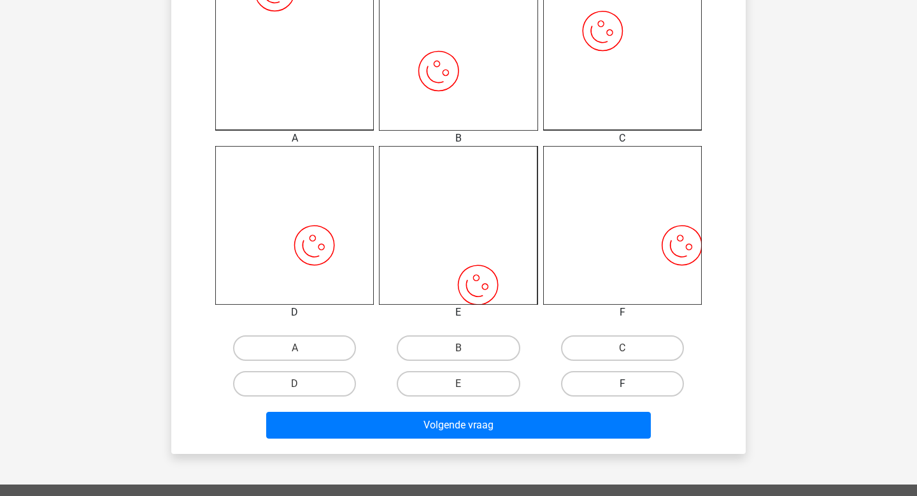
click at [610, 389] on label "F" at bounding box center [622, 383] width 123 height 25
click at [622, 389] on input "F" at bounding box center [626, 387] width 8 height 8
radio input "true"
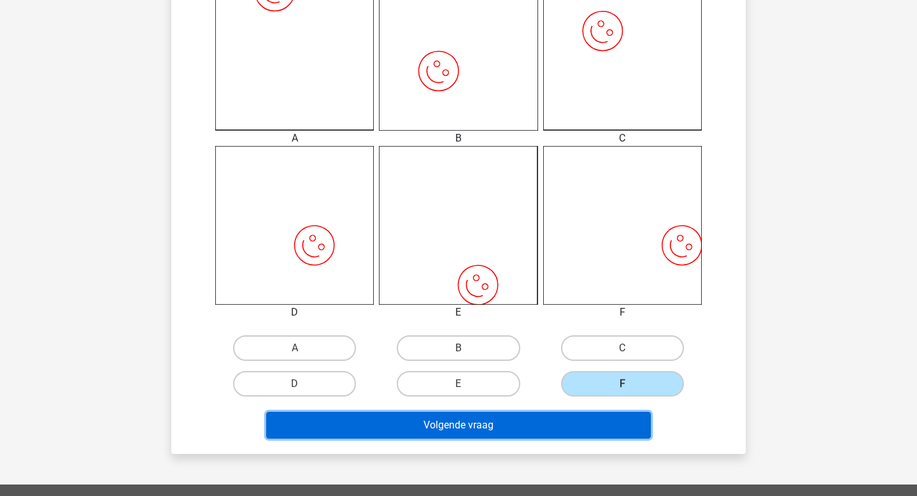
click at [567, 426] on button "Volgende vraag" at bounding box center [458, 424] width 385 height 27
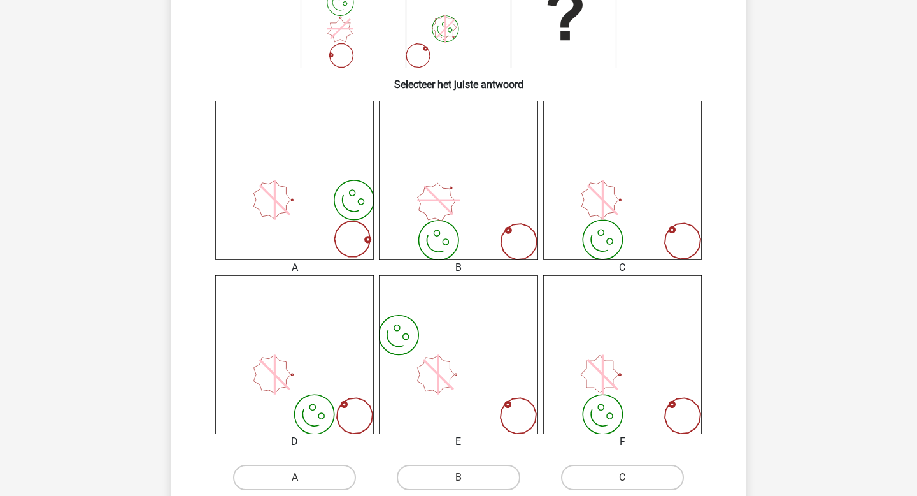
scroll to position [276, 0]
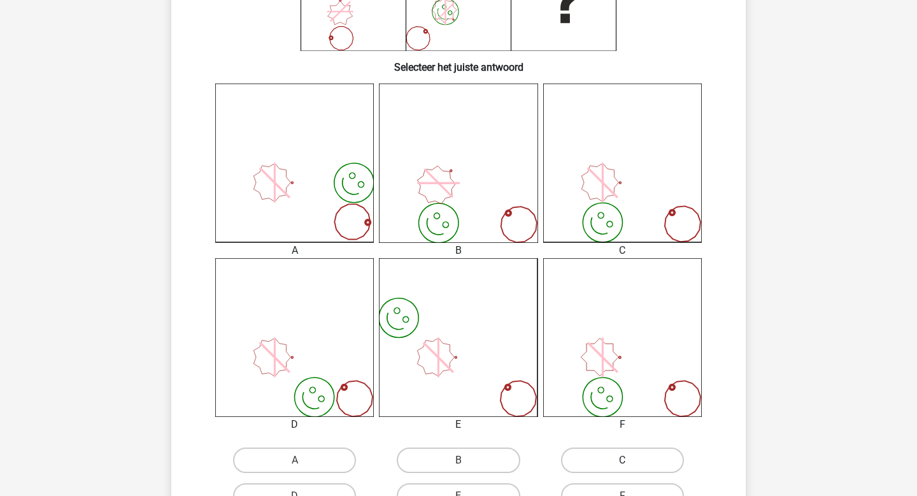
click at [612, 456] on label "C" at bounding box center [622, 459] width 123 height 25
click at [622, 460] on input "C" at bounding box center [626, 464] width 8 height 8
radio input "true"
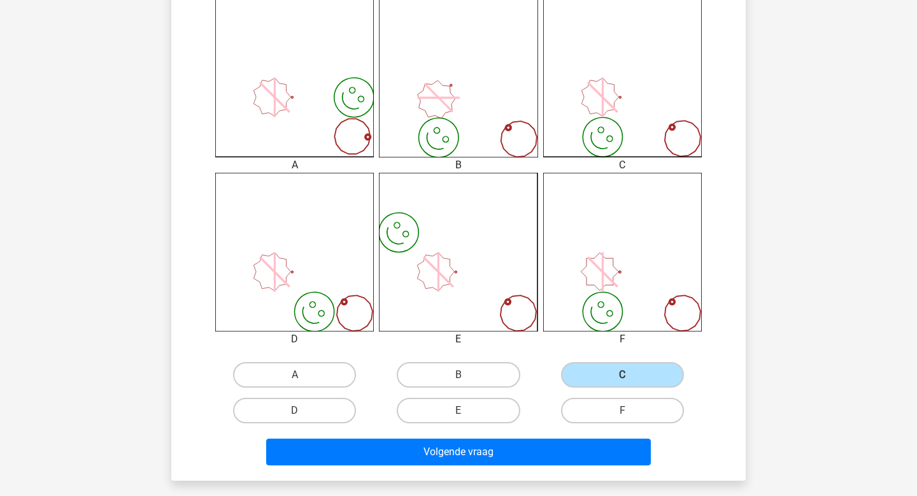
scroll to position [412, 0]
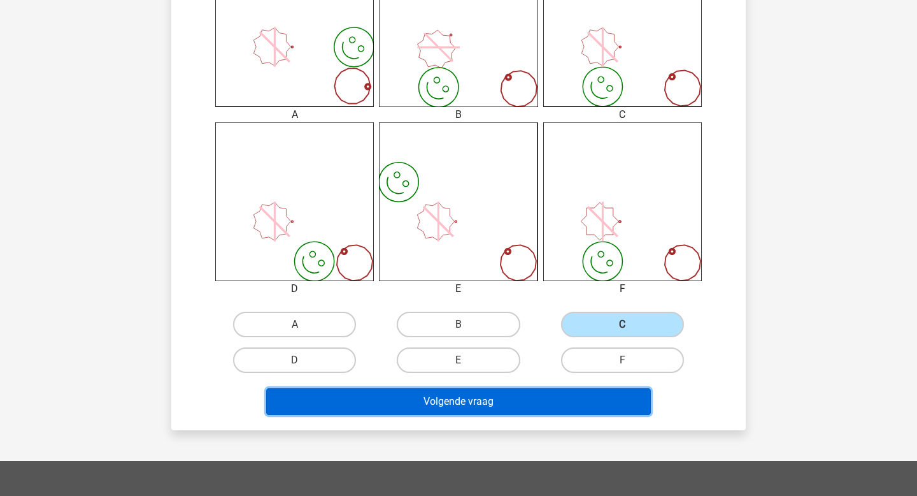
click at [576, 394] on button "Volgende vraag" at bounding box center [458, 401] width 385 height 27
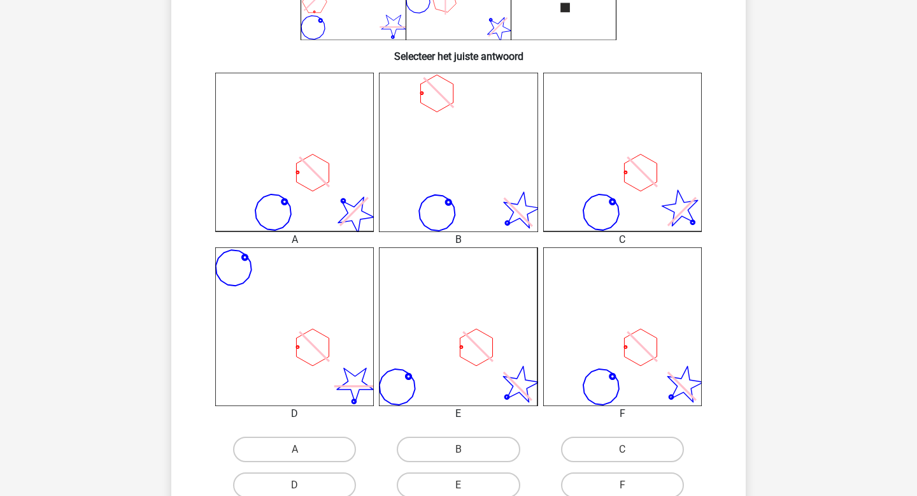
scroll to position [290, 0]
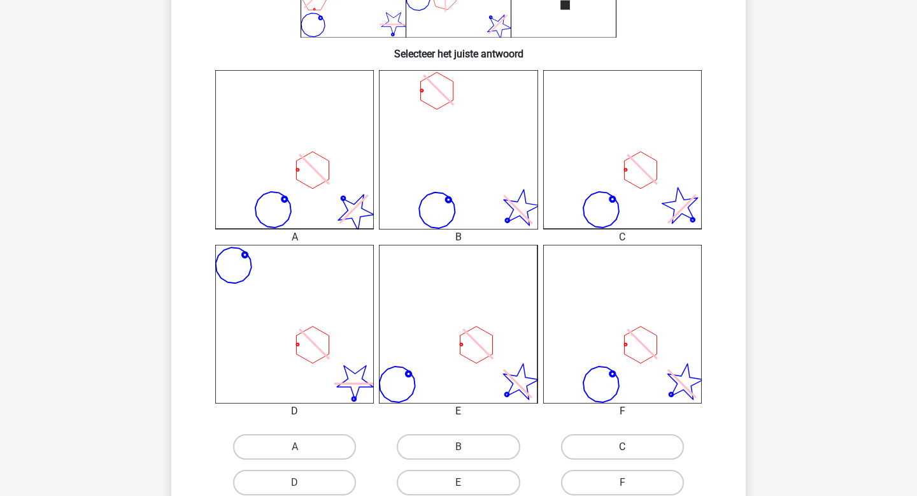
click at [643, 443] on label "C" at bounding box center [622, 446] width 123 height 25
click at [631, 447] on input "C" at bounding box center [626, 451] width 8 height 8
radio input "true"
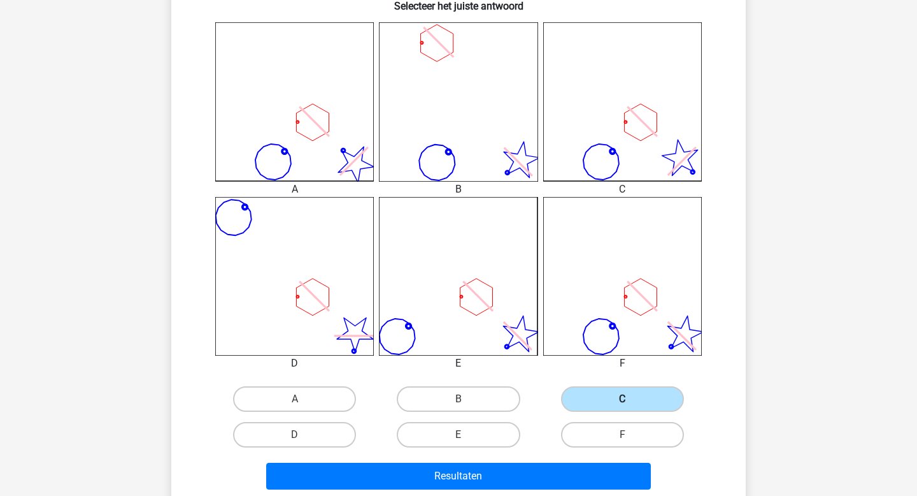
scroll to position [340, 0]
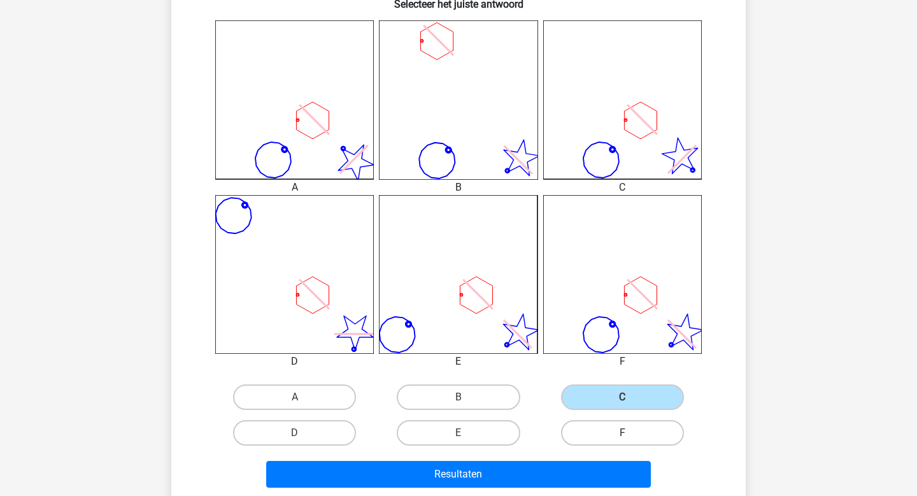
click at [634, 442] on label "F" at bounding box center [622, 432] width 123 height 25
click at [631, 441] on input "F" at bounding box center [626, 437] width 8 height 8
radio input "true"
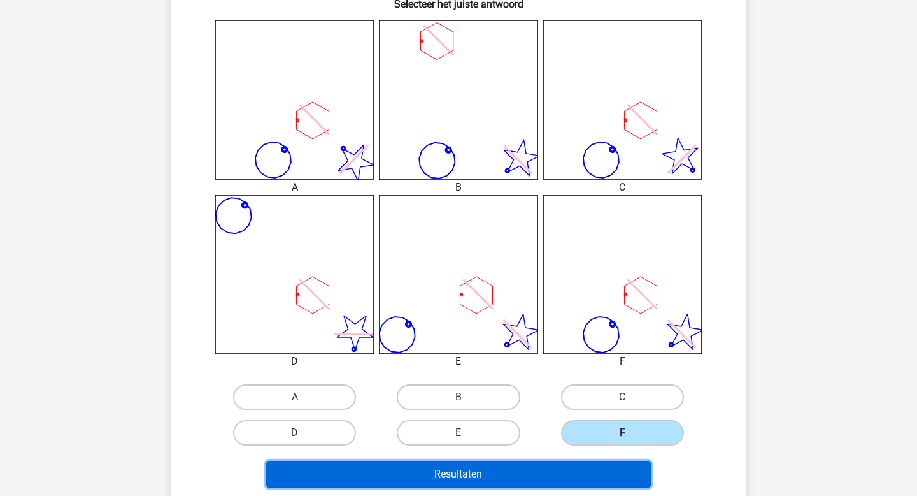
click at [591, 483] on button "Resultaten" at bounding box center [458, 474] width 385 height 27
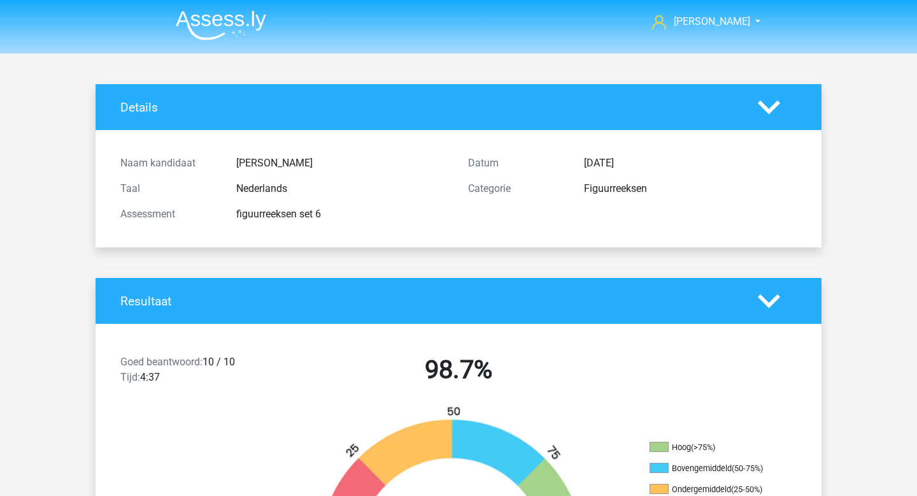
click at [189, 16] on img at bounding box center [221, 25] width 90 height 30
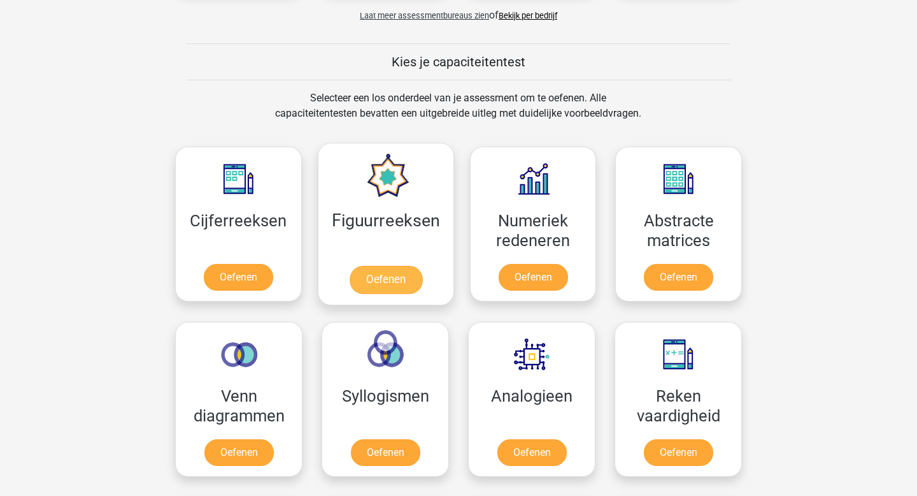
scroll to position [506, 0]
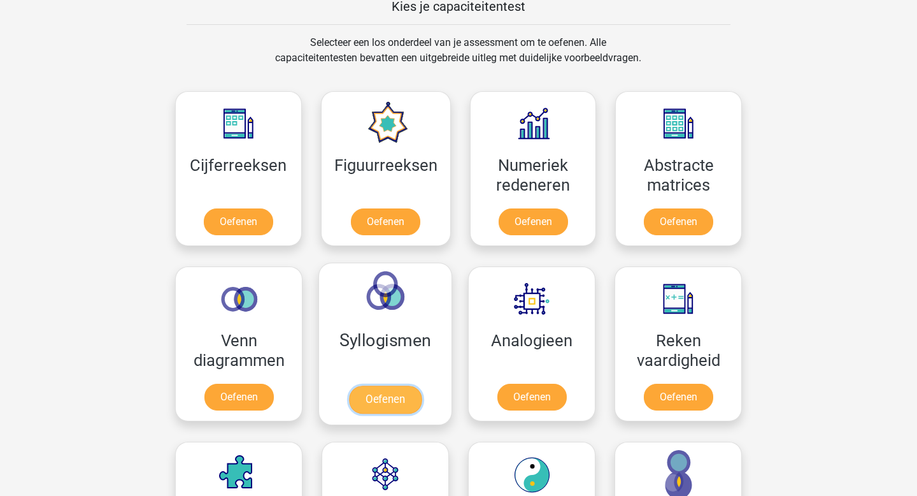
click at [393, 394] on link "Oefenen" at bounding box center [385, 399] width 73 height 28
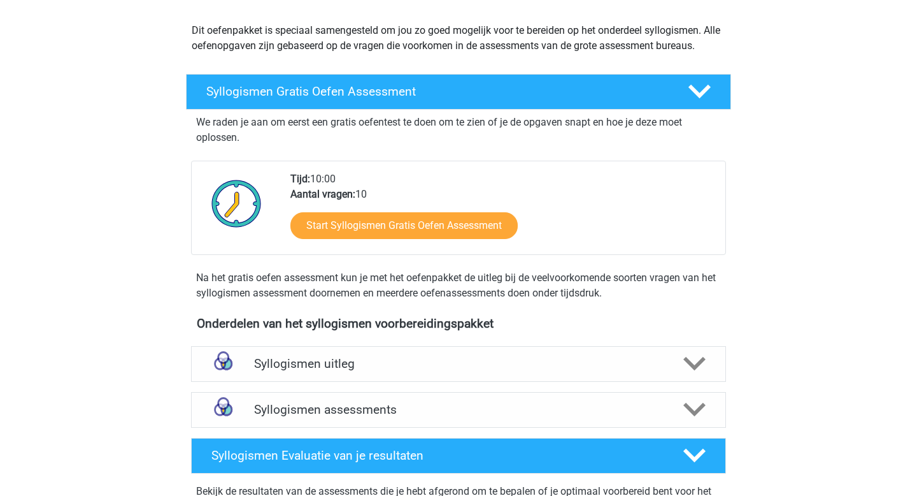
scroll to position [185, 0]
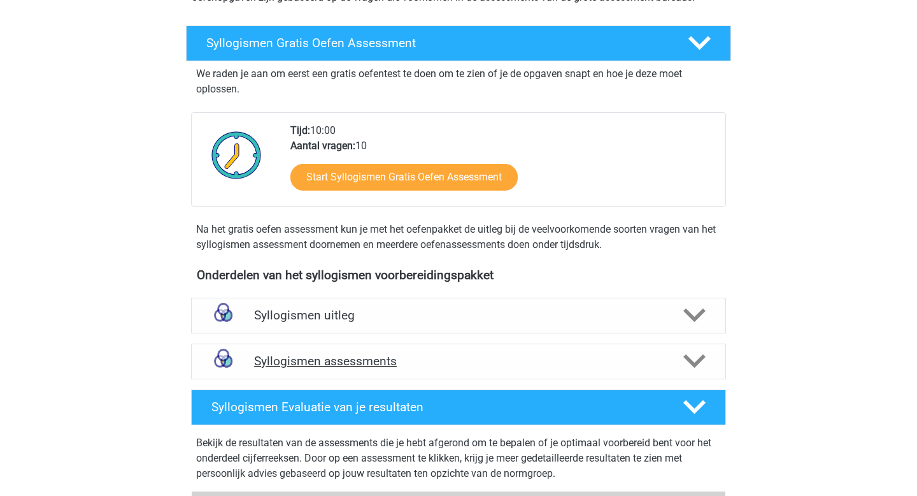
click at [269, 356] on h4 "Syllogismen assessments" at bounding box center [458, 361] width 409 height 15
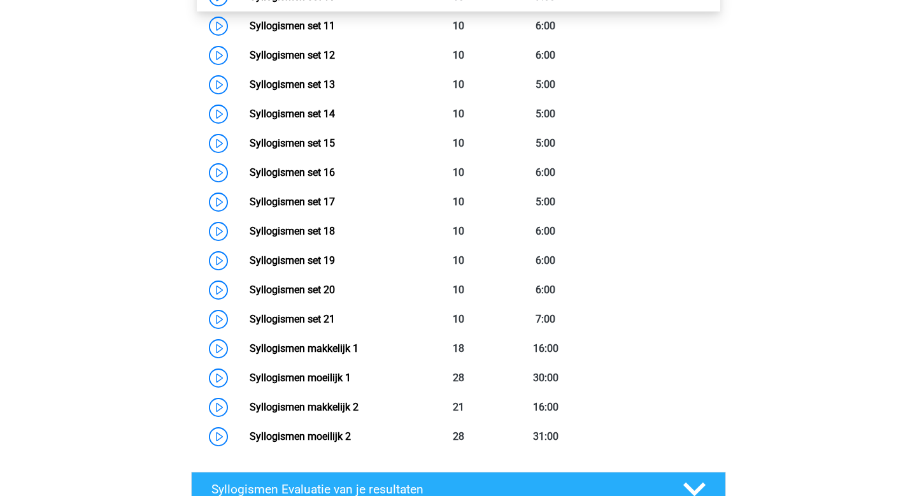
scroll to position [955, 0]
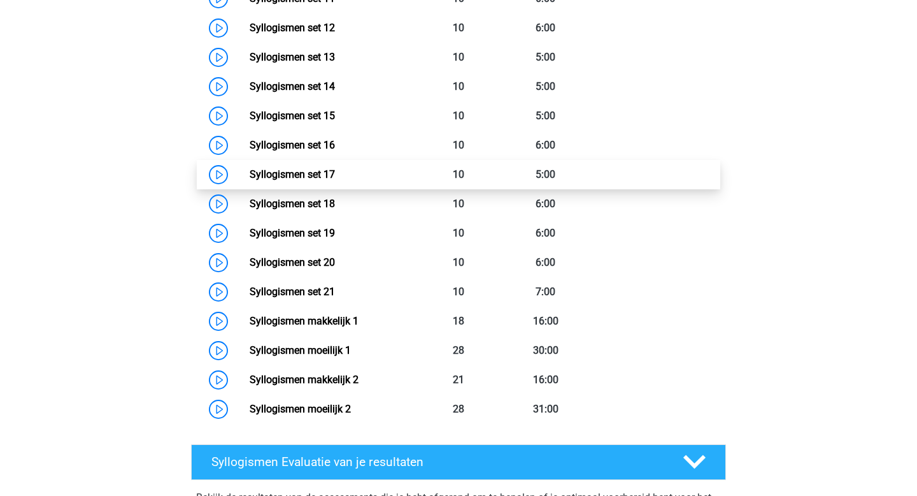
click at [250, 173] on link "Syllogismen set 17" at bounding box center [292, 174] width 85 height 12
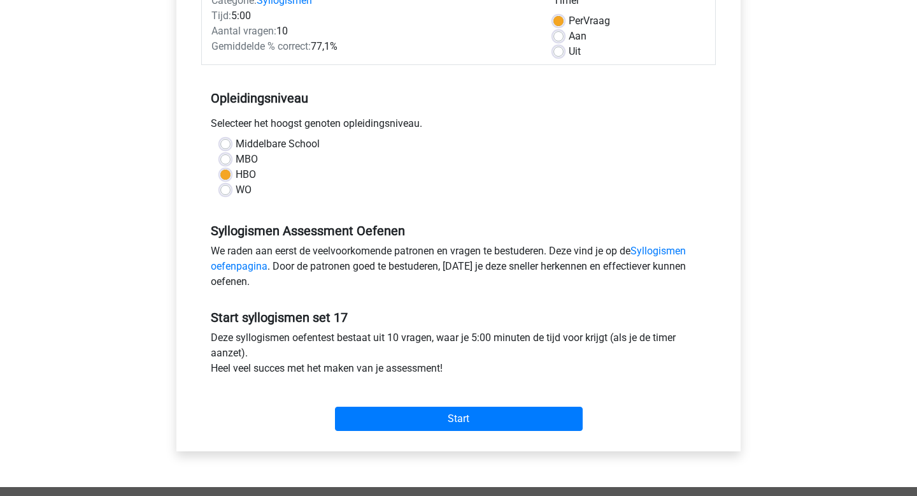
scroll to position [322, 0]
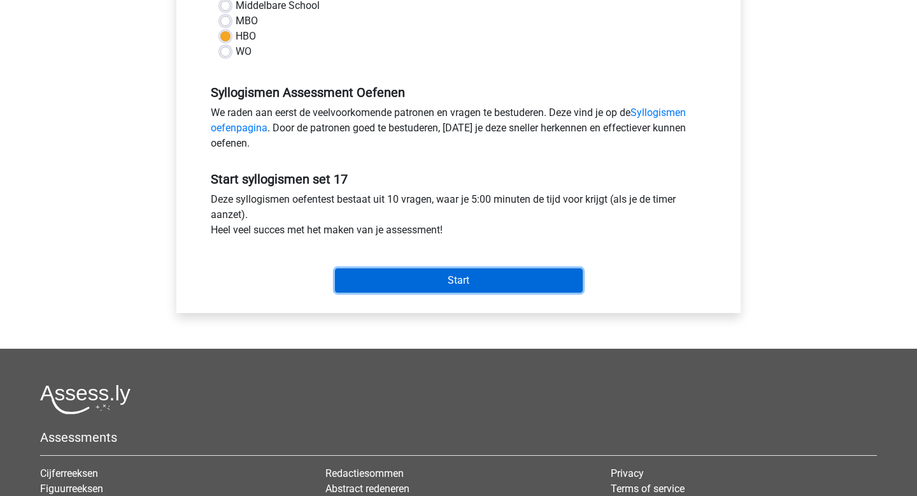
click at [448, 278] on input "Start" at bounding box center [459, 280] width 248 height 24
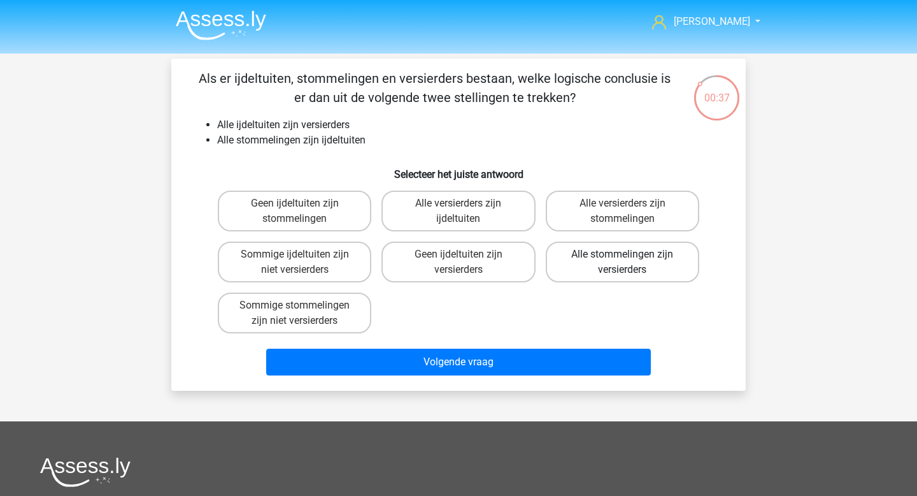
click at [601, 262] on label "Alle stommelingen zijn versierders" at bounding box center [623, 261] width 154 height 41
click at [622, 262] on input "Alle stommelingen zijn versierders" at bounding box center [626, 258] width 8 height 8
radio input "true"
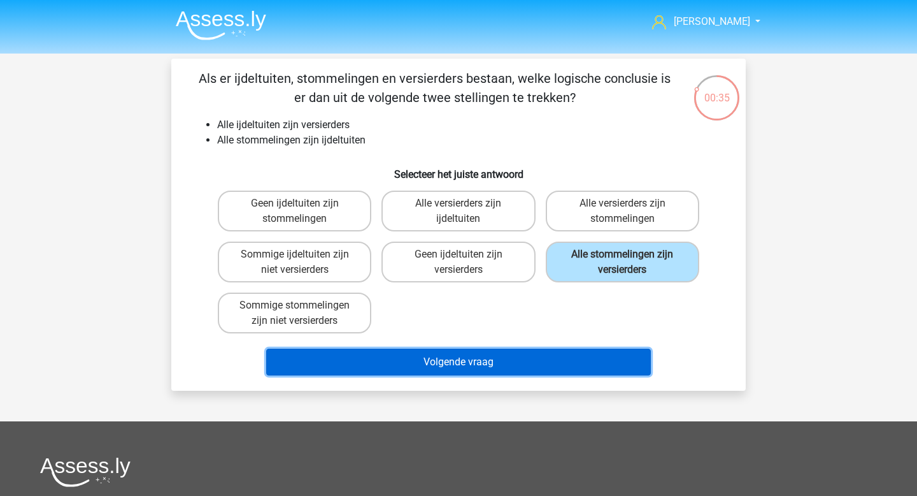
click at [552, 354] on button "Volgende vraag" at bounding box center [458, 361] width 385 height 27
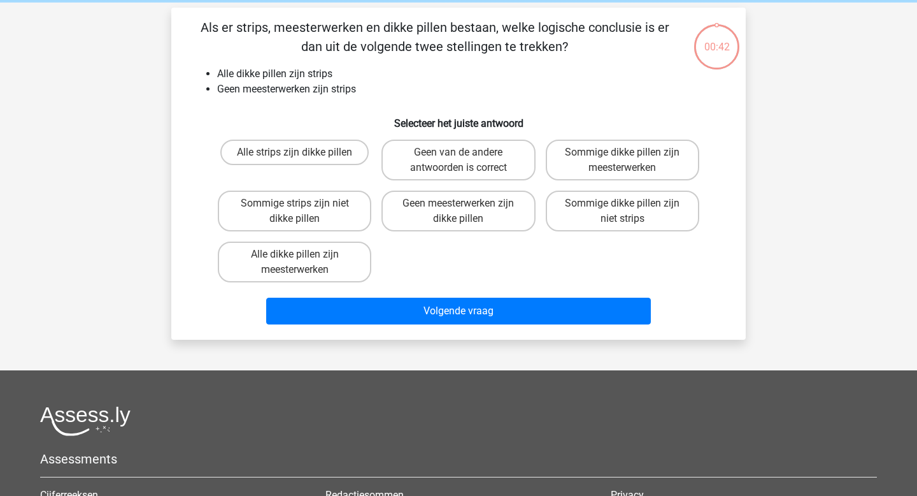
scroll to position [59, 0]
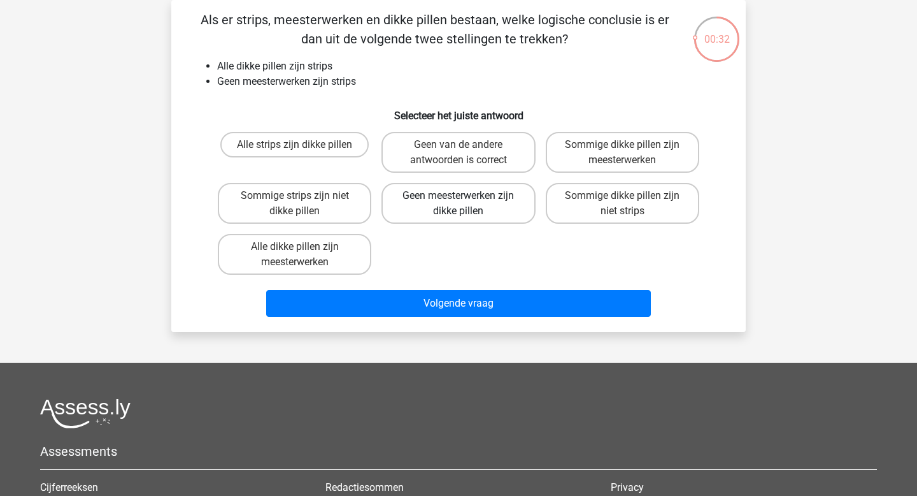
click at [473, 208] on label "Geen meesterwerken zijn dikke pillen" at bounding box center [459, 203] width 154 height 41
click at [467, 204] on input "Geen meesterwerken zijn dikke pillen" at bounding box center [463, 200] width 8 height 8
radio input "true"
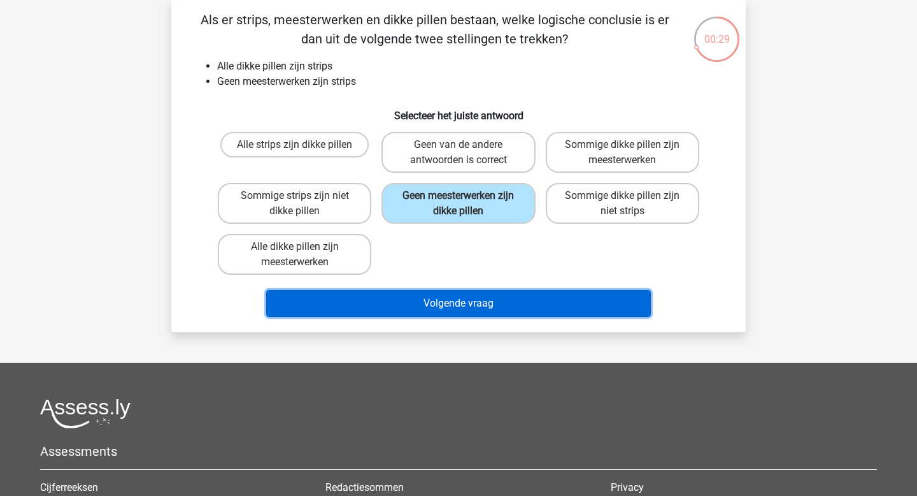
click at [452, 308] on button "Volgende vraag" at bounding box center [458, 303] width 385 height 27
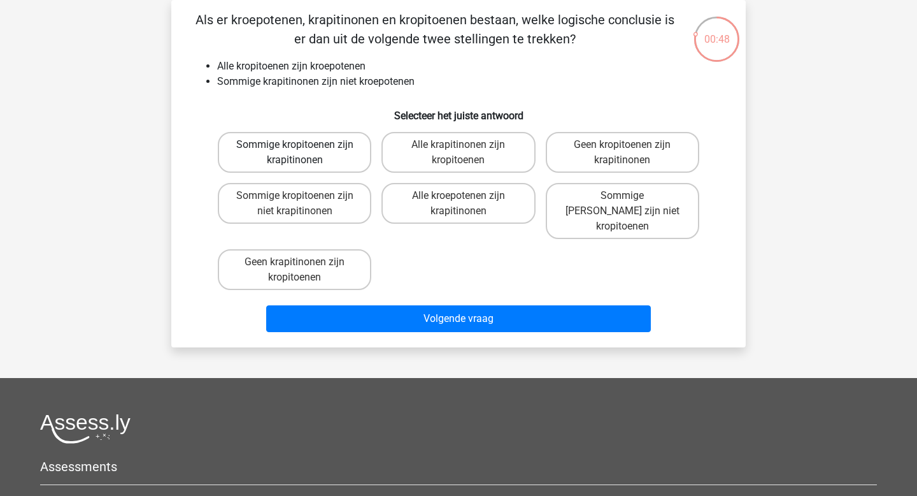
click at [331, 162] on label "Sommige kropitoenen zijn krapitinonen" at bounding box center [295, 152] width 154 height 41
click at [303, 153] on input "Sommige kropitoenen zijn krapitinonen" at bounding box center [299, 149] width 8 height 8
radio input "true"
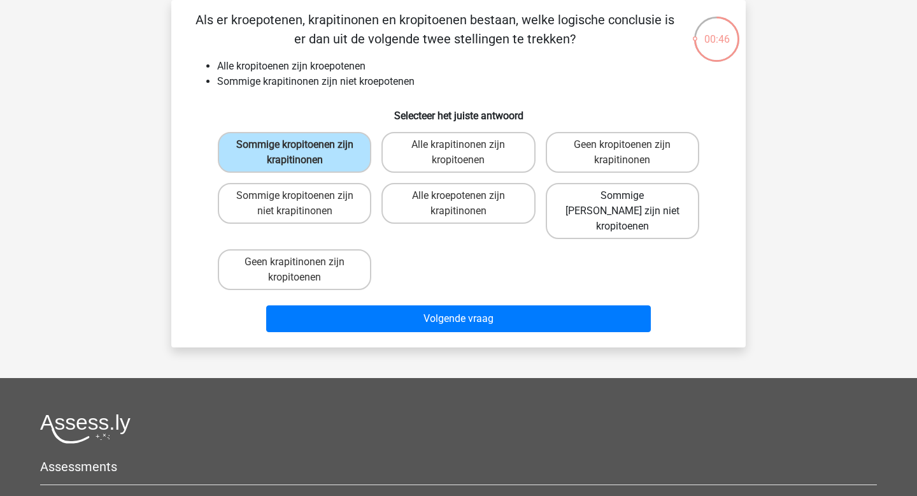
click at [636, 216] on label "Sommige [PERSON_NAME] zijn niet kropitoenen" at bounding box center [623, 211] width 154 height 56
click at [631, 204] on input "Sommige [PERSON_NAME] zijn niet kropitoenen" at bounding box center [626, 200] width 8 height 8
radio input "true"
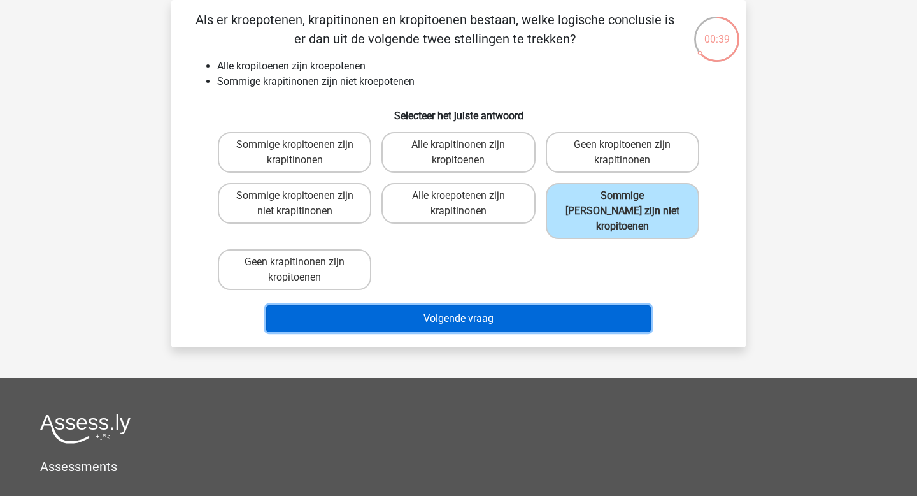
click at [521, 308] on button "Volgende vraag" at bounding box center [458, 318] width 385 height 27
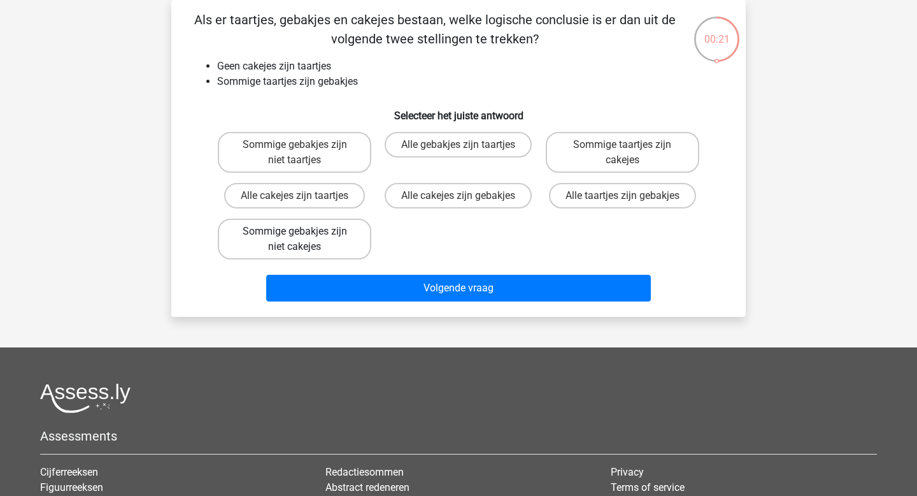
click at [361, 241] on label "Sommige gebakjes zijn niet cakejes" at bounding box center [295, 238] width 154 height 41
click at [303, 240] on input "Sommige gebakjes zijn niet cakejes" at bounding box center [299, 235] width 8 height 8
radio input "true"
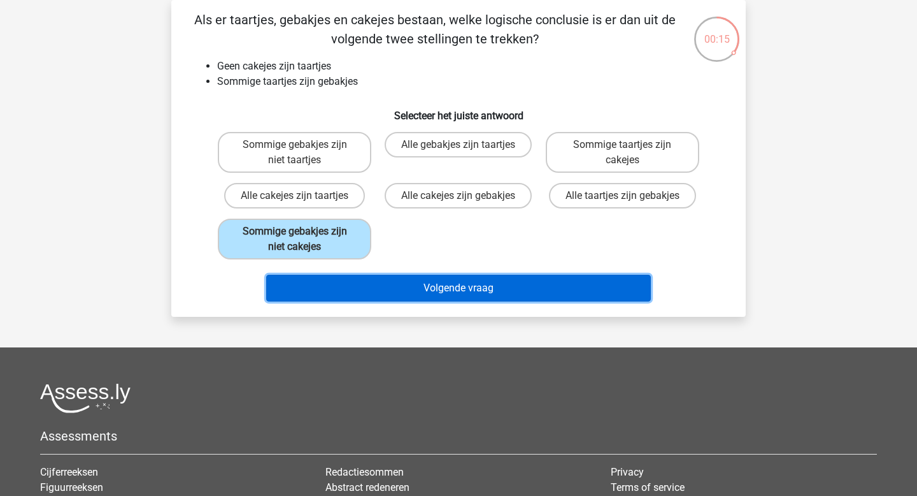
click at [437, 283] on button "Volgende vraag" at bounding box center [458, 288] width 385 height 27
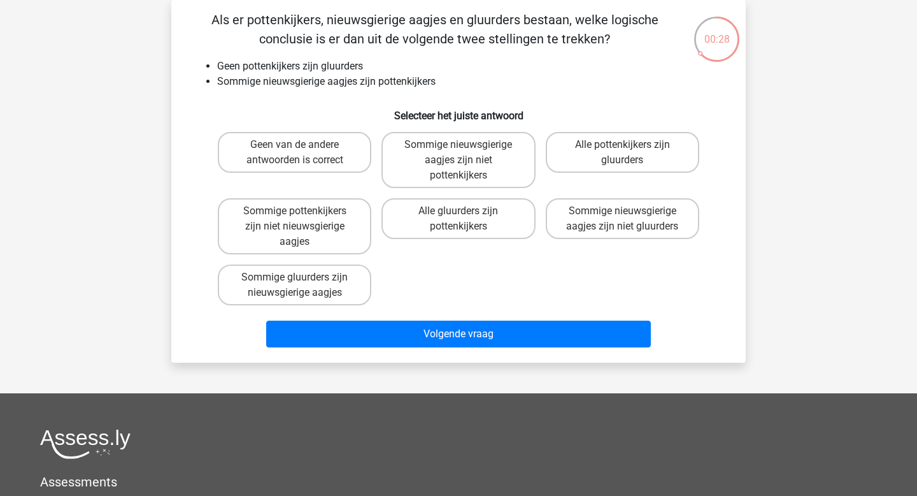
click at [627, 213] on input "Sommige nieuwsgierige aagjes zijn niet gluurders" at bounding box center [626, 215] width 8 height 8
radio input "true"
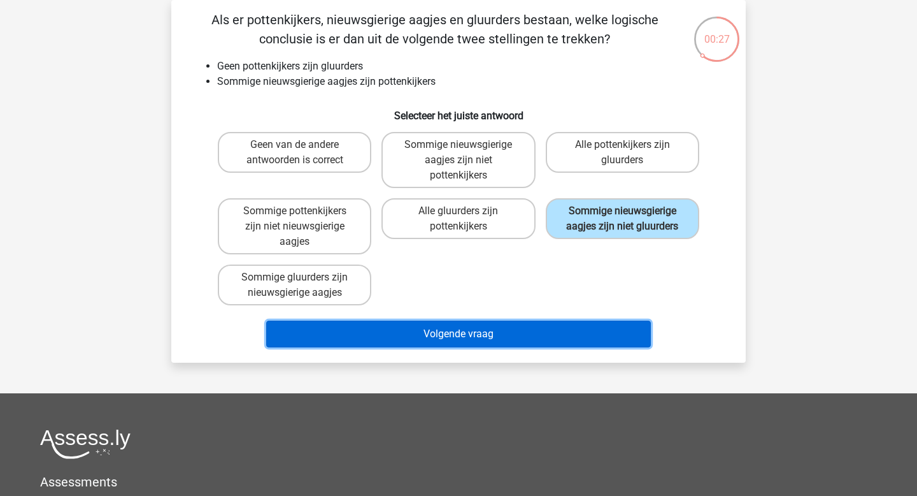
click at [458, 339] on button "Volgende vraag" at bounding box center [458, 333] width 385 height 27
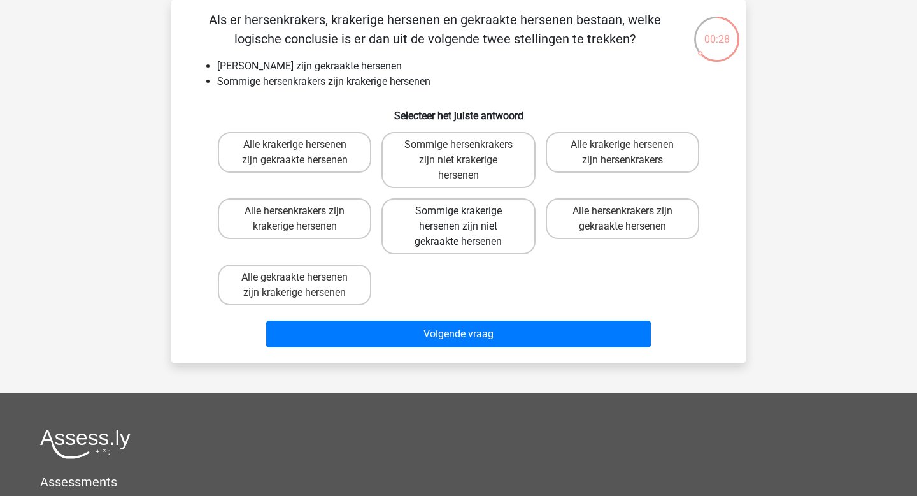
click at [464, 252] on label "Sommige krakerige hersenen zijn niet gekraakte hersenen" at bounding box center [459, 226] width 154 height 56
click at [464, 219] on input "Sommige krakerige hersenen zijn niet gekraakte hersenen" at bounding box center [463, 215] width 8 height 8
radio input "true"
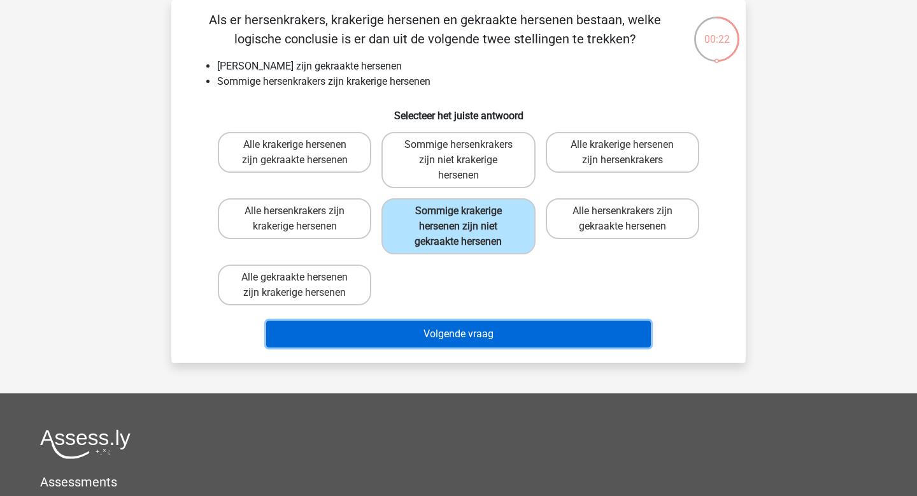
click at [454, 329] on button "Volgende vraag" at bounding box center [458, 333] width 385 height 27
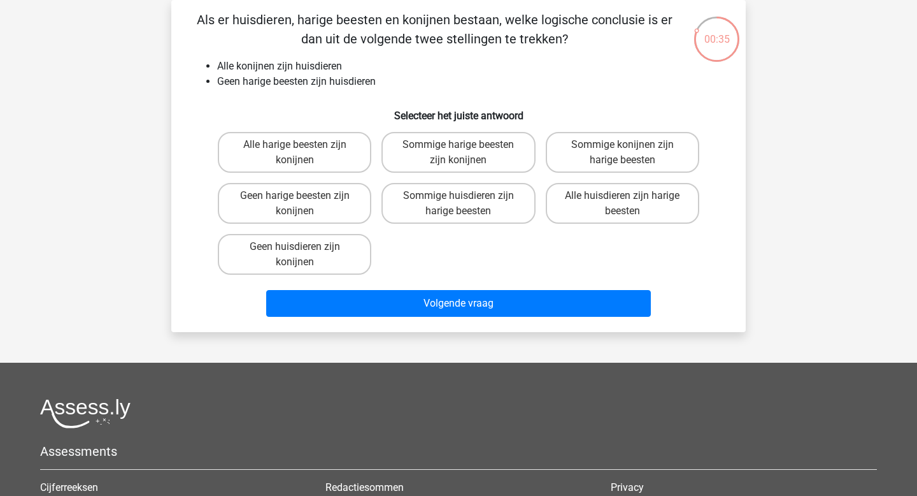
click at [345, 225] on div "Geen harige beesten zijn konijnen" at bounding box center [295, 203] width 164 height 51
click at [345, 217] on label "Geen harige beesten zijn konijnen" at bounding box center [295, 203] width 154 height 41
click at [303, 204] on input "Geen harige beesten zijn konijnen" at bounding box center [299, 200] width 8 height 8
radio input "true"
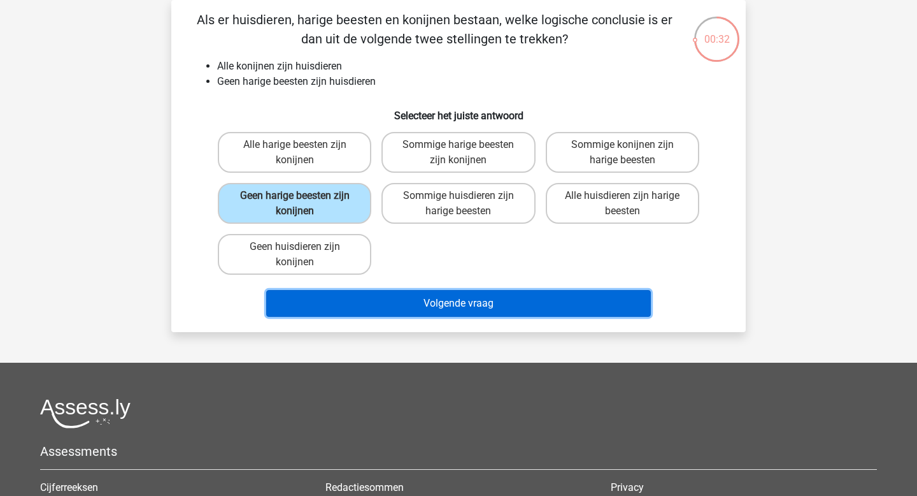
click at [477, 305] on button "Volgende vraag" at bounding box center [458, 303] width 385 height 27
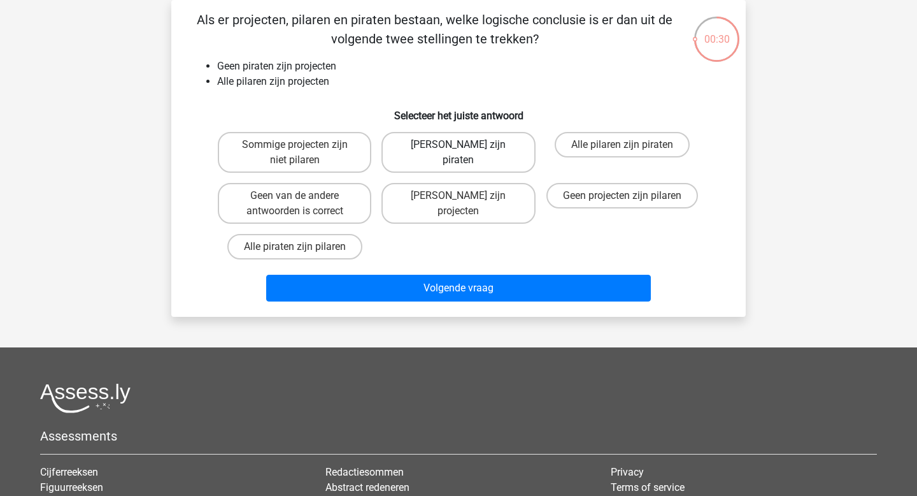
click at [479, 145] on label "Geen pilaren zijn piraten" at bounding box center [459, 152] width 154 height 41
click at [467, 145] on input "Geen pilaren zijn piraten" at bounding box center [463, 149] width 8 height 8
radio input "true"
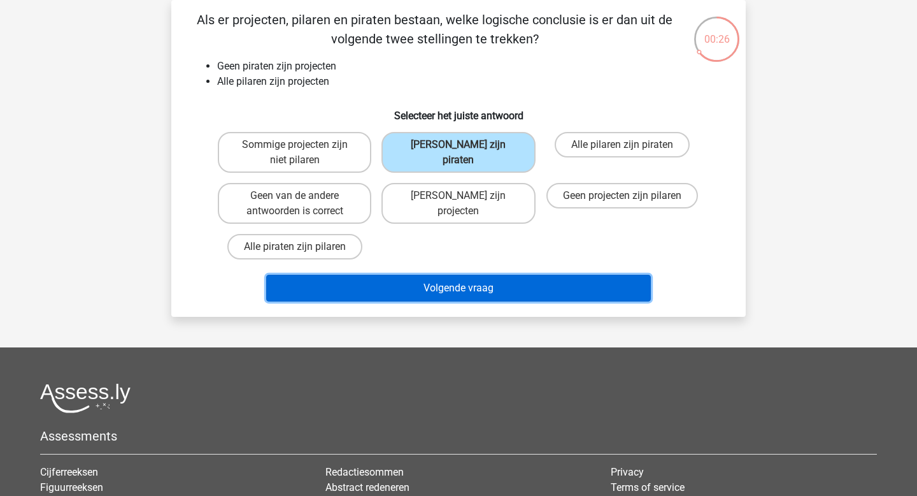
click at [443, 294] on button "Volgende vraag" at bounding box center [458, 288] width 385 height 27
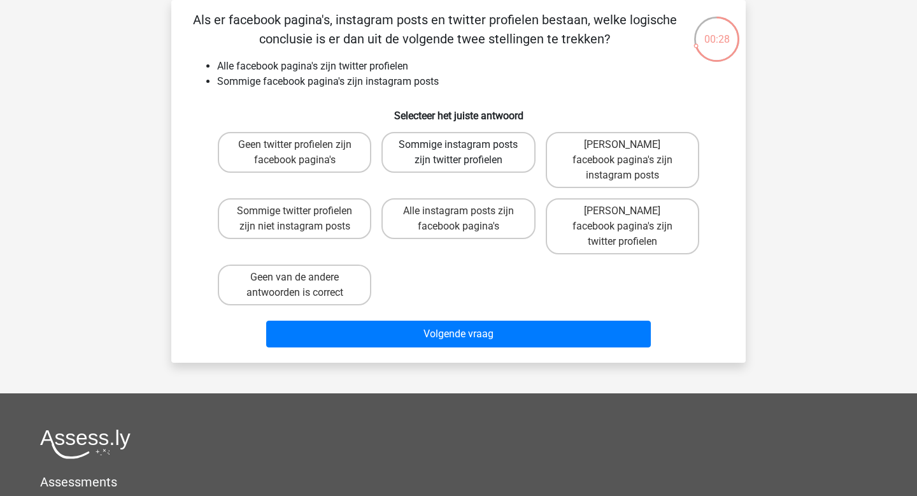
click at [470, 147] on label "Sommige instagram posts zijn twitter profielen" at bounding box center [459, 152] width 154 height 41
click at [467, 147] on input "Sommige instagram posts zijn twitter profielen" at bounding box center [463, 149] width 8 height 8
radio input "true"
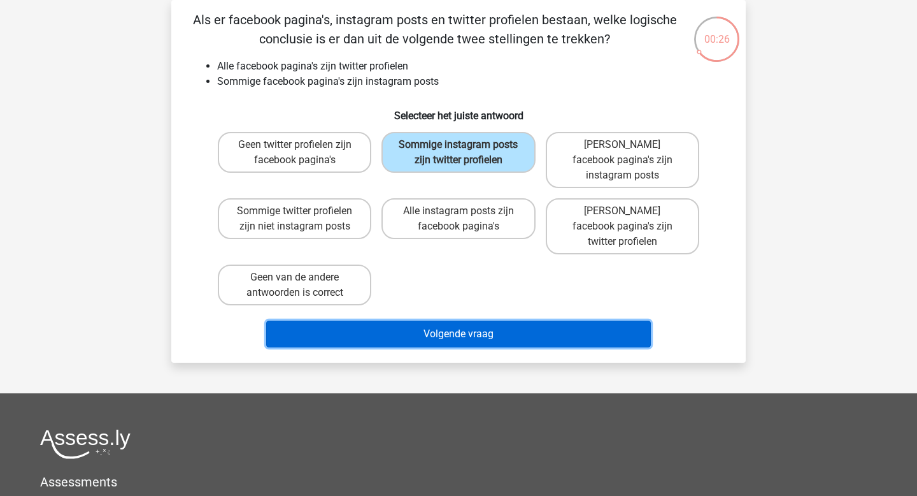
click at [494, 320] on button "Volgende vraag" at bounding box center [458, 333] width 385 height 27
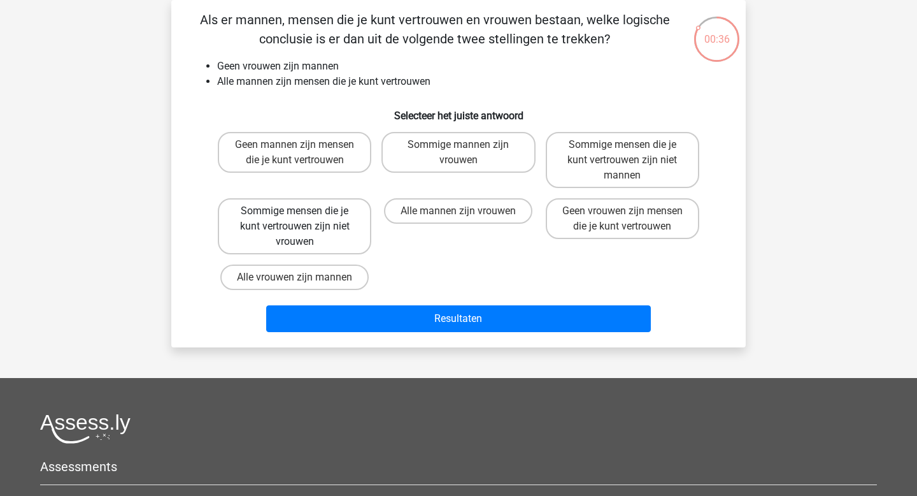
click at [352, 222] on label "Sommige mensen die je kunt vertrouwen zijn niet vrouwen" at bounding box center [295, 226] width 154 height 56
click at [303, 219] on input "Sommige mensen die je kunt vertrouwen zijn niet vrouwen" at bounding box center [299, 215] width 8 height 8
radio input "true"
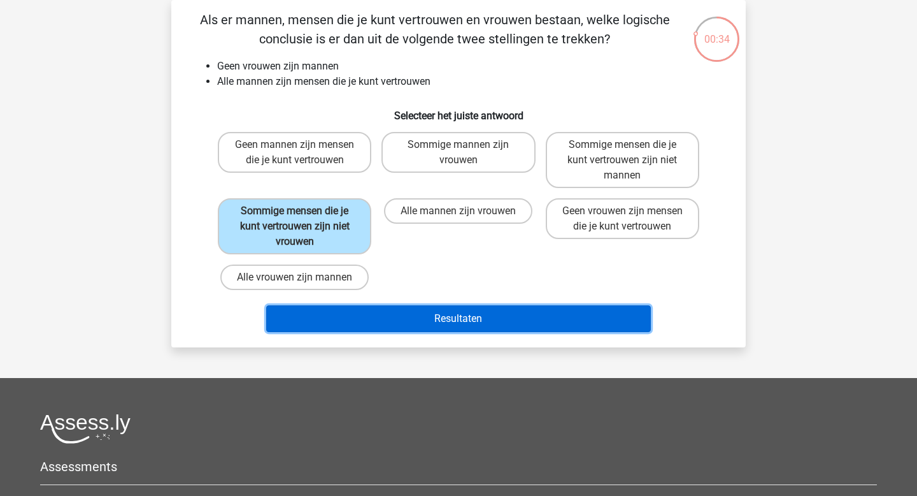
click at [461, 328] on button "Resultaten" at bounding box center [458, 318] width 385 height 27
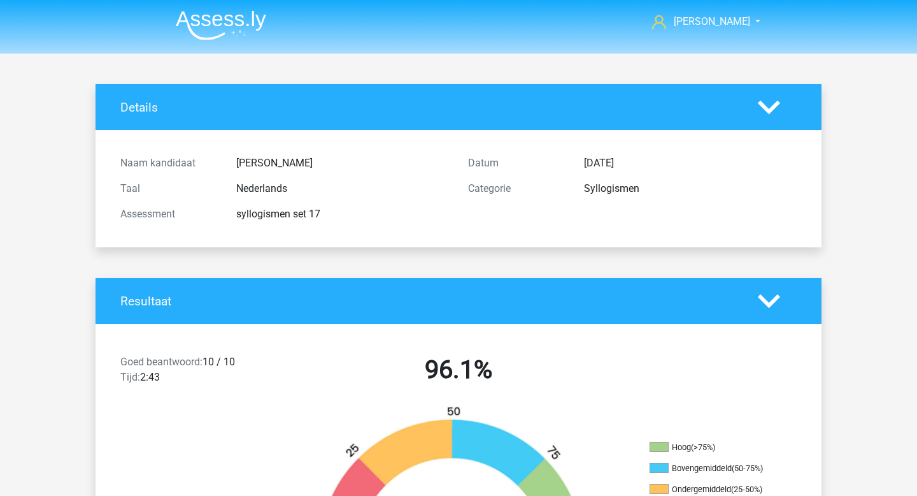
click at [216, 23] on img at bounding box center [221, 25] width 90 height 30
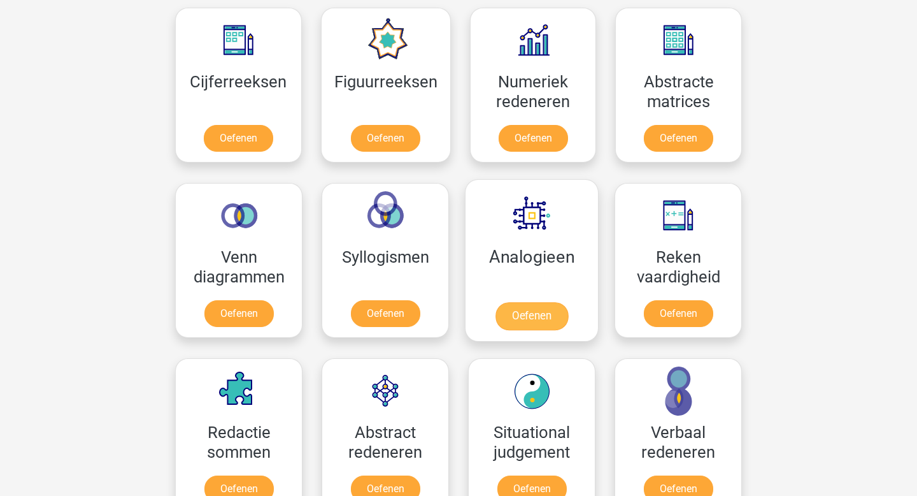
scroll to position [695, 0]
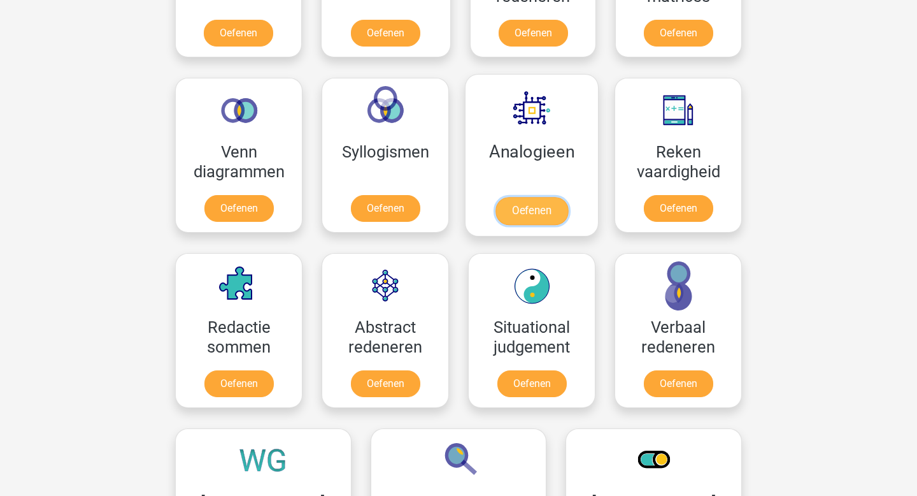
click at [549, 217] on link "Oefenen" at bounding box center [532, 211] width 73 height 28
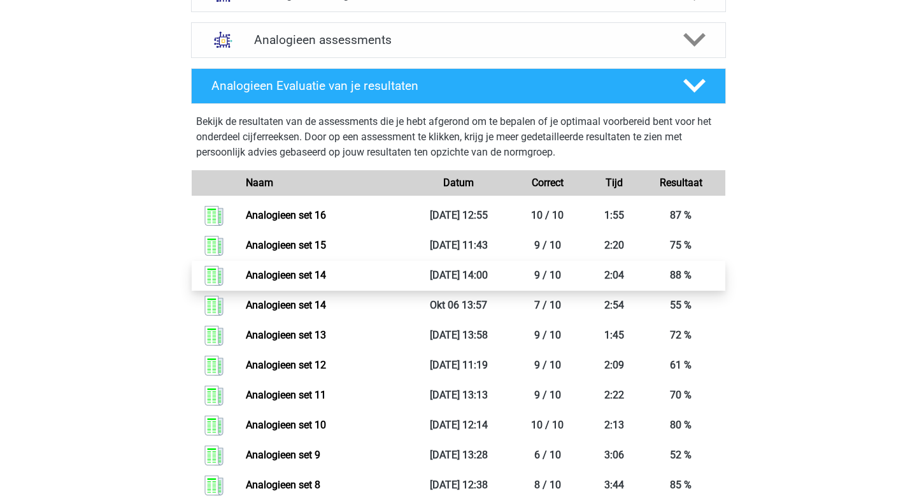
scroll to position [447, 0]
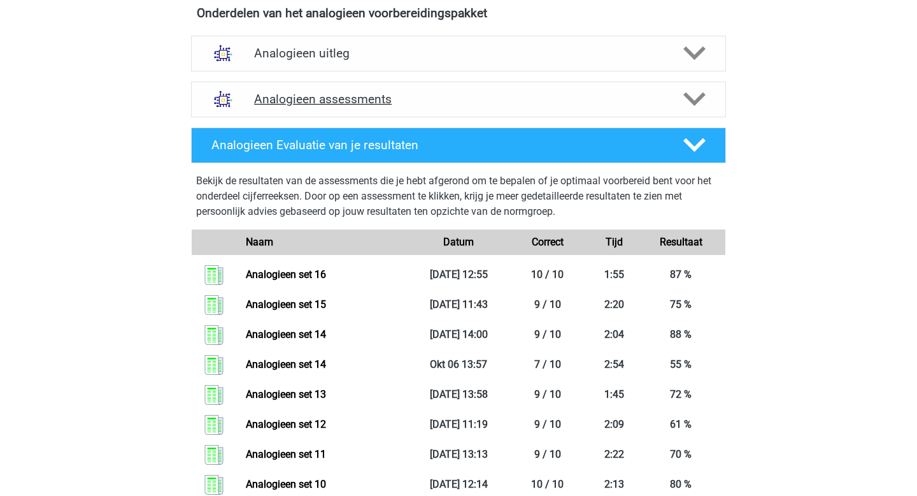
click at [391, 99] on h4 "Analogieen assessments" at bounding box center [458, 99] width 409 height 15
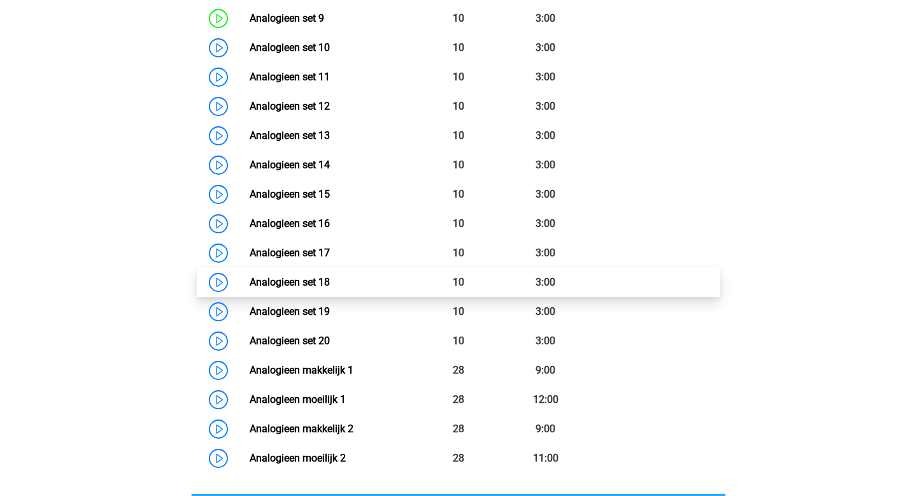
scroll to position [880, 0]
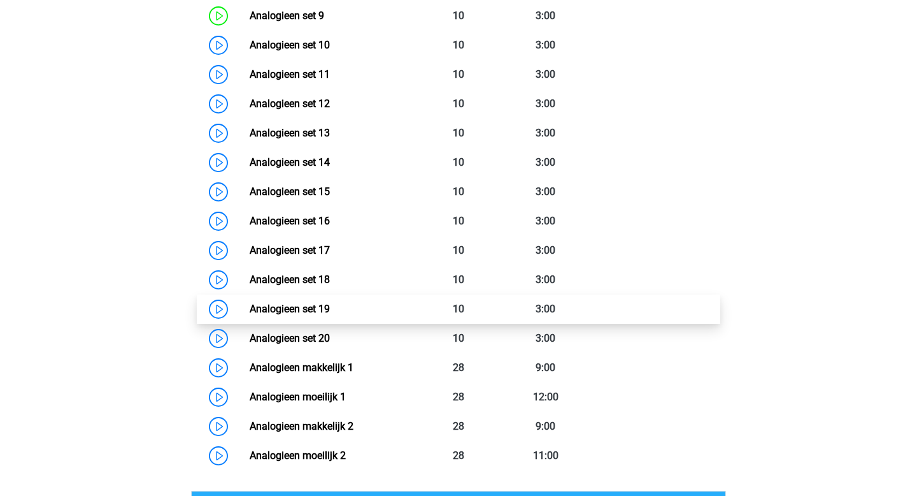
click at [330, 303] on link "Analogieen set 19" at bounding box center [290, 309] width 80 height 12
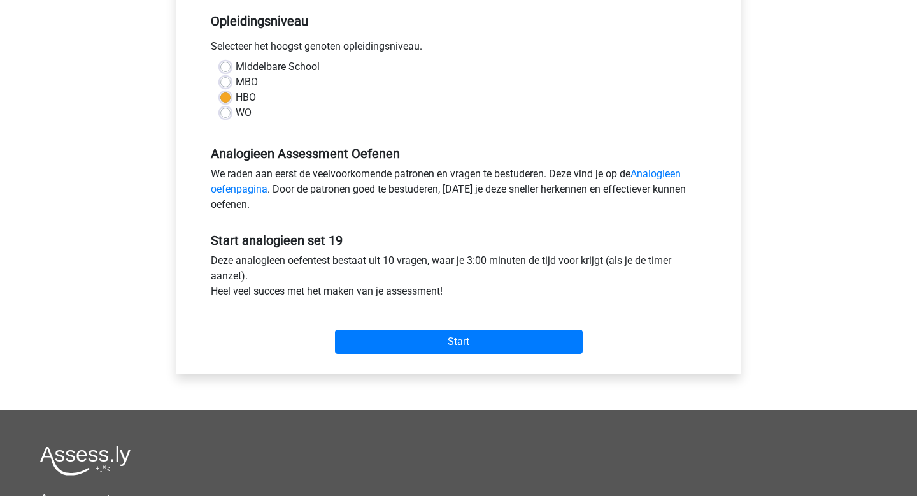
scroll to position [285, 0]
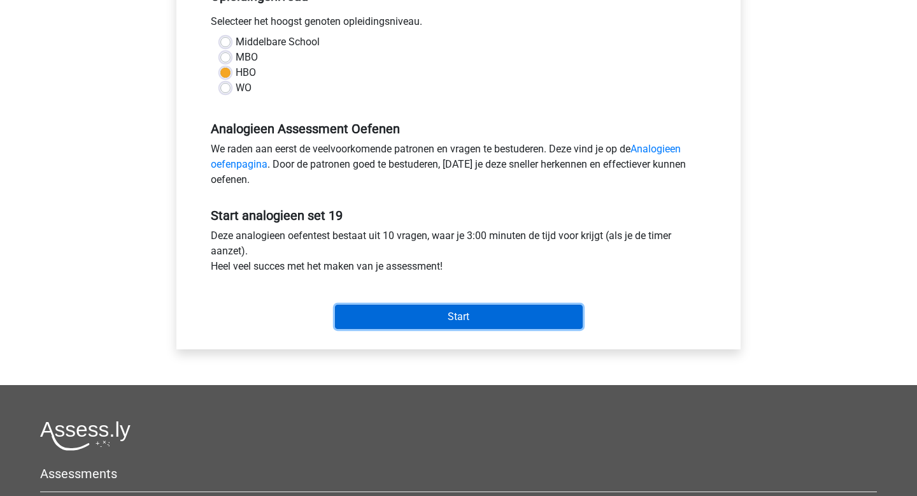
click at [373, 317] on input "Start" at bounding box center [459, 316] width 248 height 24
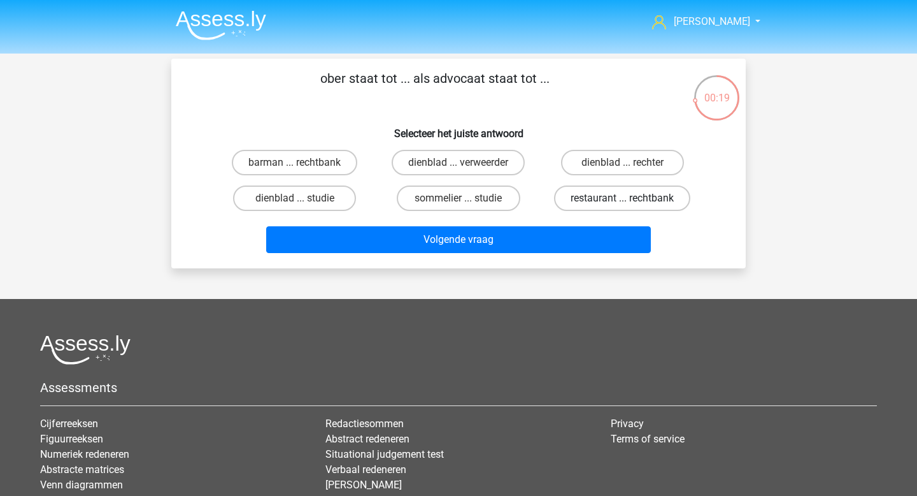
click at [622, 199] on label "restaurant ... rechtbank" at bounding box center [622, 197] width 136 height 25
click at [622, 199] on input "restaurant ... rechtbank" at bounding box center [626, 202] width 8 height 8
radio input "true"
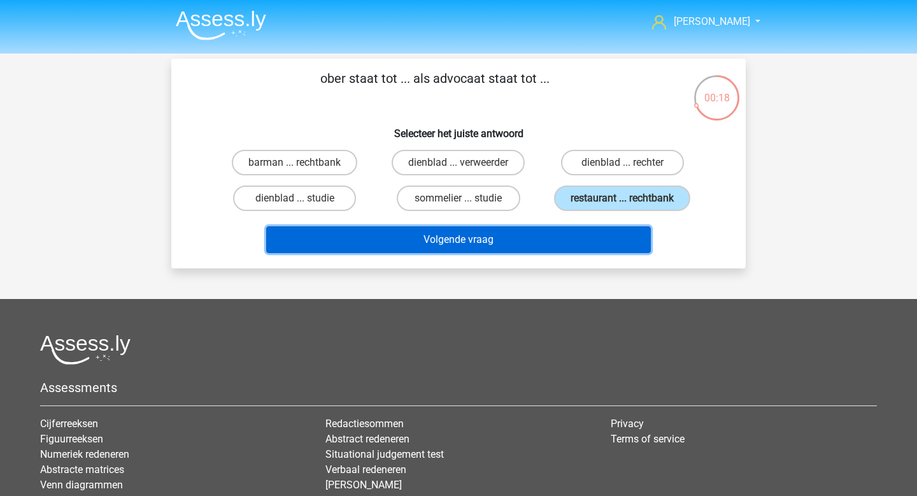
click at [552, 241] on button "Volgende vraag" at bounding box center [458, 239] width 385 height 27
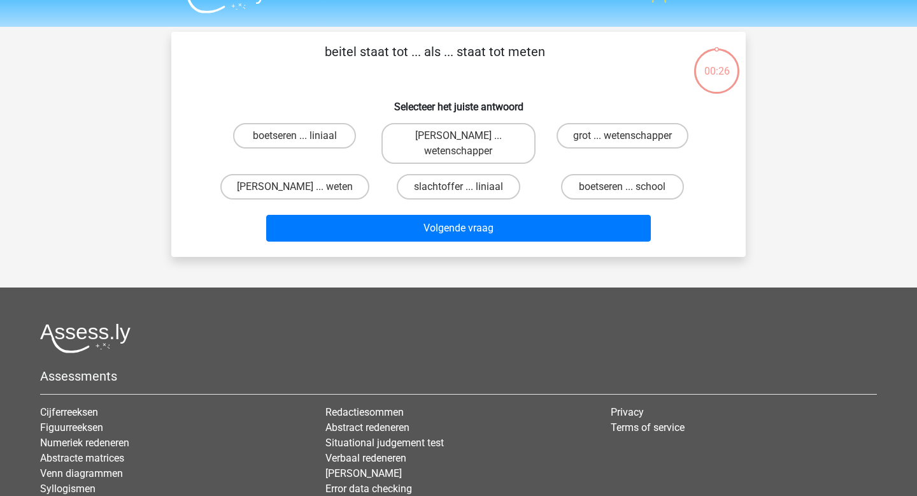
scroll to position [26, 0]
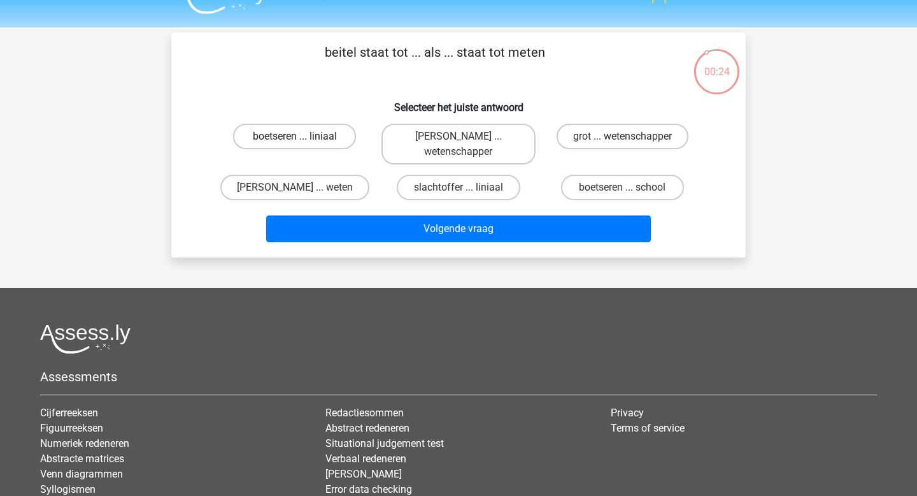
click at [342, 144] on label "boetseren ... liniaal" at bounding box center [294, 136] width 123 height 25
click at [303, 144] on input "boetseren ... liniaal" at bounding box center [299, 140] width 8 height 8
radio input "true"
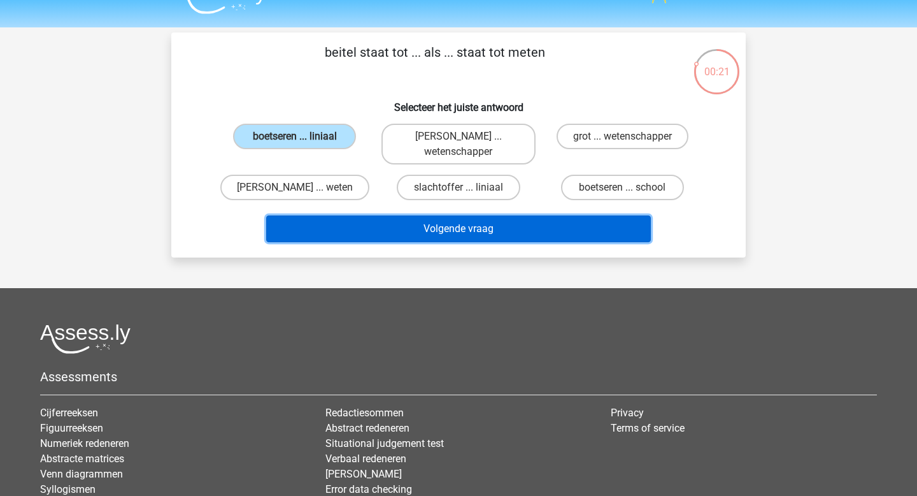
click at [431, 227] on button "Volgende vraag" at bounding box center [458, 228] width 385 height 27
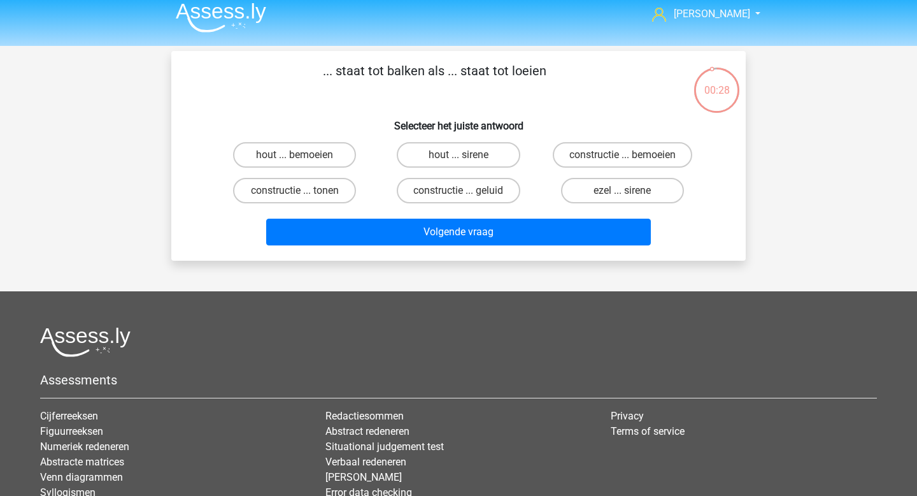
scroll to position [0, 0]
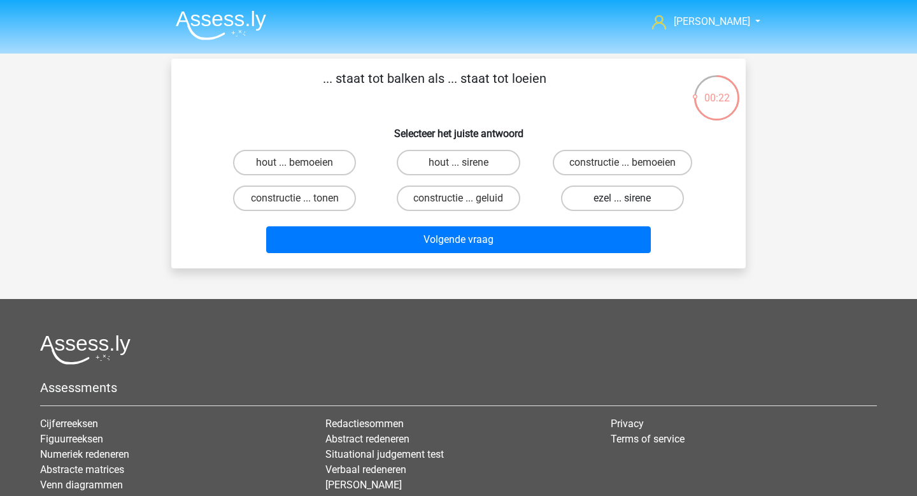
click at [636, 204] on label "ezel ... sirene" at bounding box center [622, 197] width 123 height 25
click at [631, 204] on input "ezel ... sirene" at bounding box center [626, 202] width 8 height 8
radio input "true"
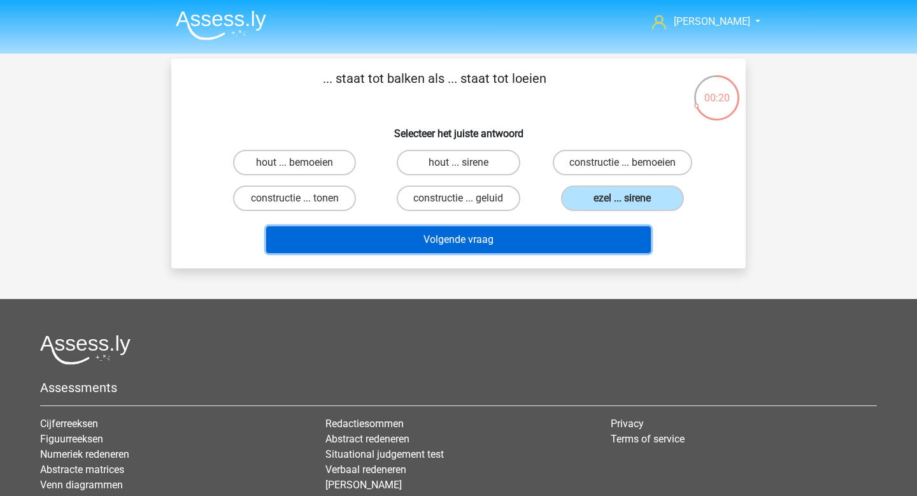
click at [535, 240] on button "Volgende vraag" at bounding box center [458, 239] width 385 height 27
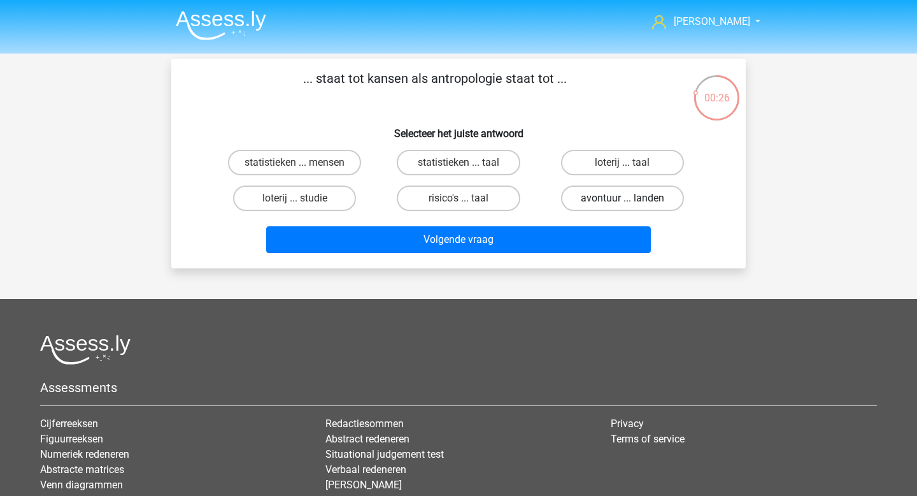
click at [640, 207] on label "avontuur ... landen" at bounding box center [622, 197] width 123 height 25
click at [631, 206] on input "avontuur ... landen" at bounding box center [626, 202] width 8 height 8
radio input "true"
click at [636, 169] on label "loterij ... taal" at bounding box center [622, 162] width 123 height 25
click at [631, 169] on input "loterij ... taal" at bounding box center [626, 166] width 8 height 8
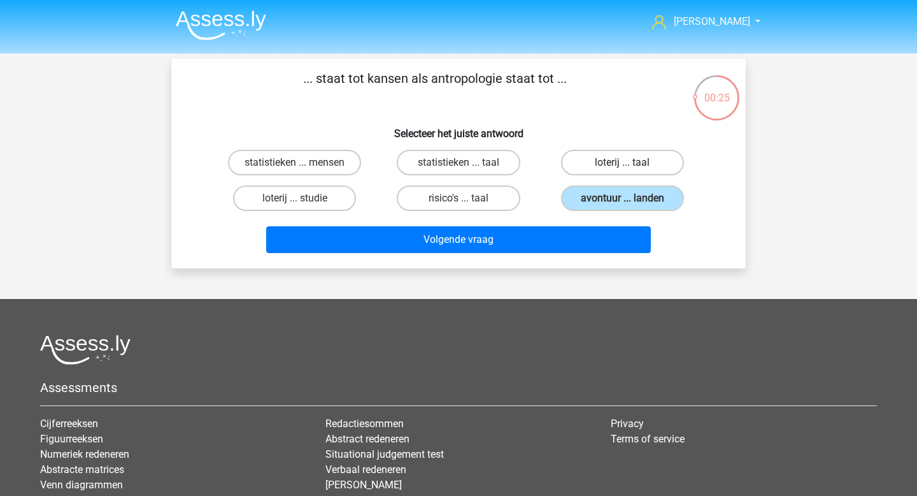
radio input "true"
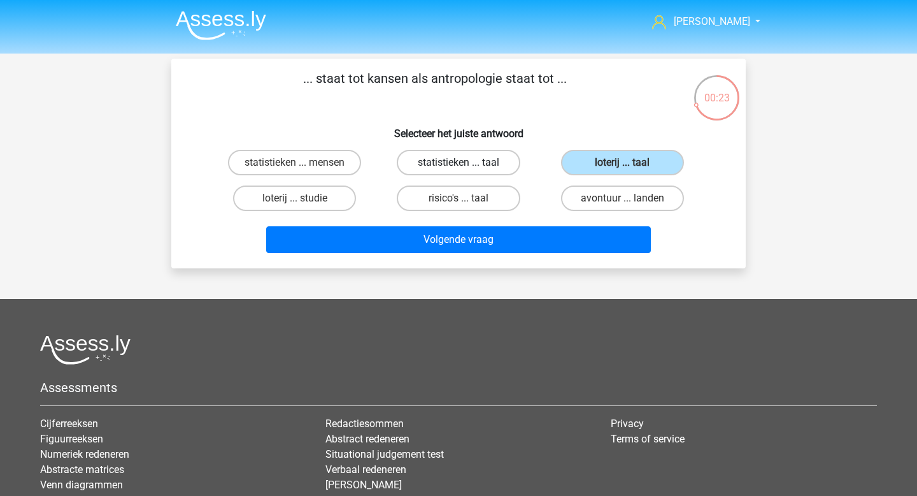
click at [466, 160] on label "statistieken ... taal" at bounding box center [458, 162] width 123 height 25
click at [466, 162] on input "statistieken ... taal" at bounding box center [463, 166] width 8 height 8
radio input "true"
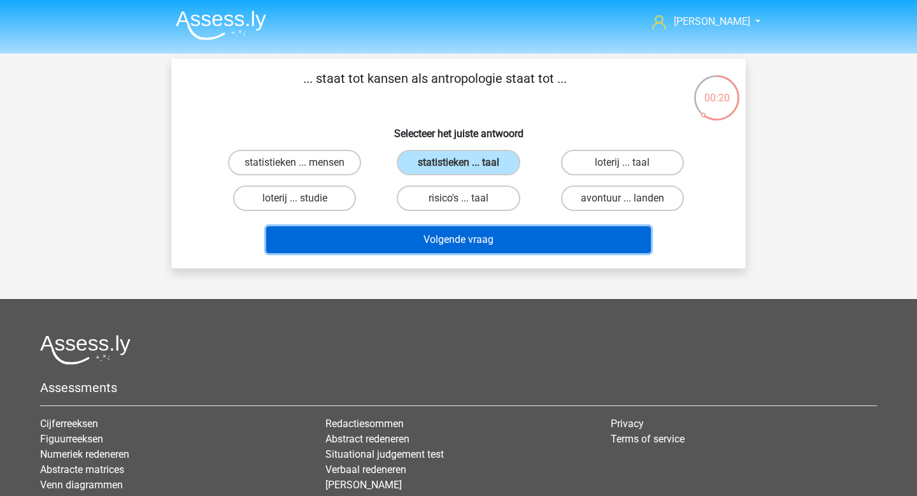
click at [450, 242] on button "Volgende vraag" at bounding box center [458, 239] width 385 height 27
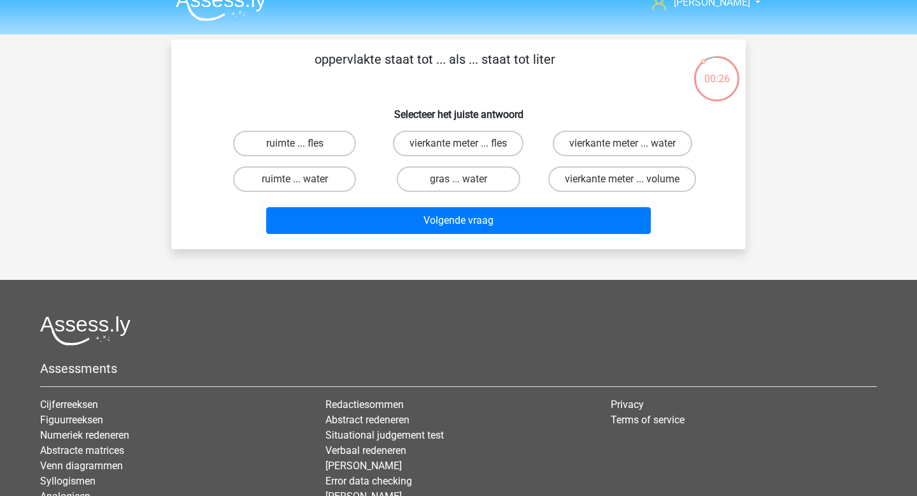
scroll to position [17, 0]
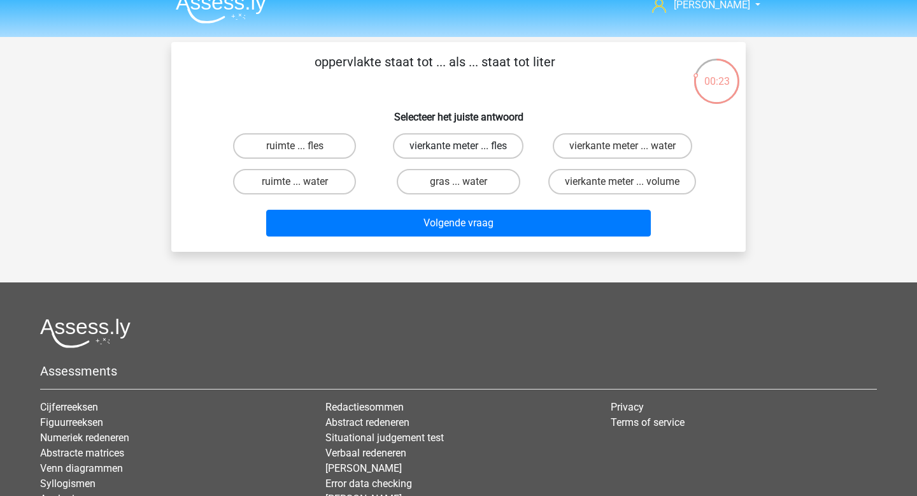
click at [487, 153] on label "vierkante meter ... fles" at bounding box center [458, 145] width 131 height 25
click at [467, 153] on input "vierkante meter ... fles" at bounding box center [463, 150] width 8 height 8
radio input "true"
click at [608, 184] on label "vierkante meter ... volume" at bounding box center [622, 181] width 148 height 25
click at [622, 184] on input "vierkante meter ... volume" at bounding box center [626, 186] width 8 height 8
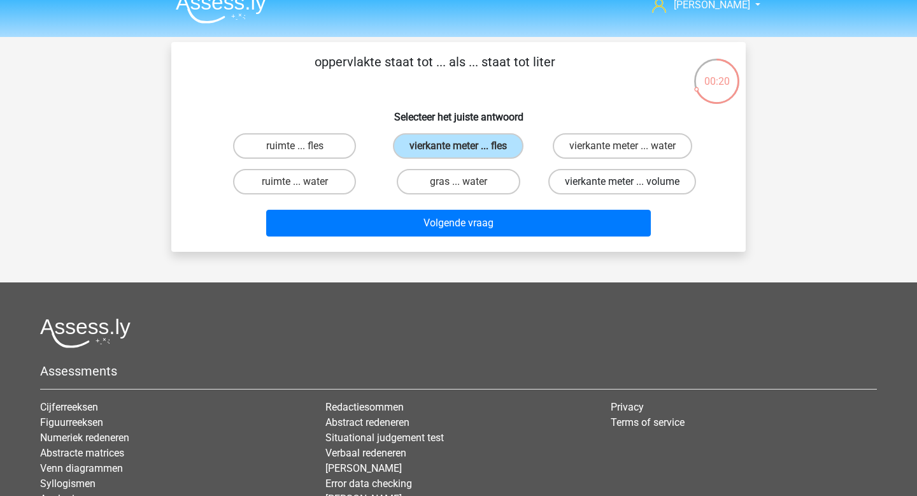
radio input "true"
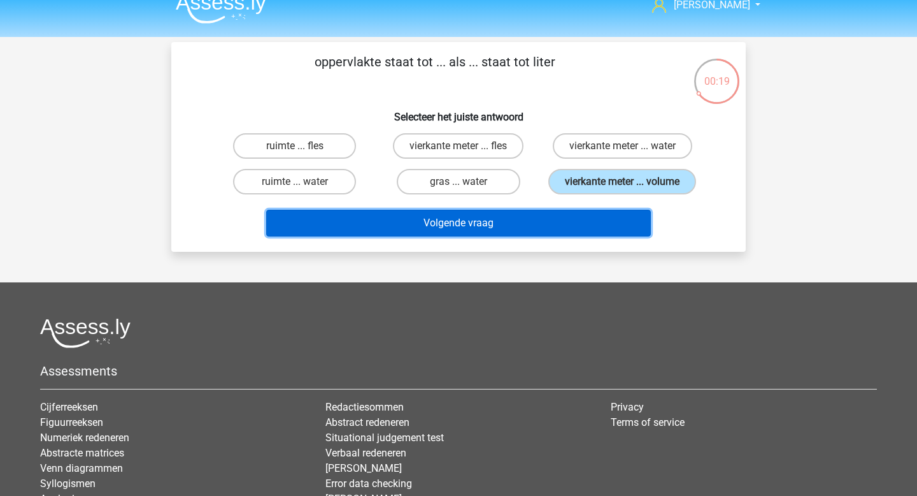
click at [568, 220] on button "Volgende vraag" at bounding box center [458, 223] width 385 height 27
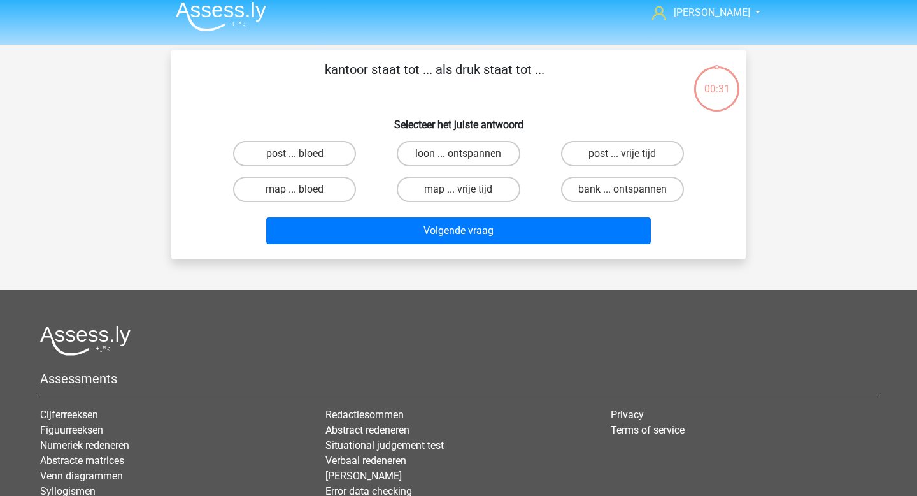
scroll to position [0, 0]
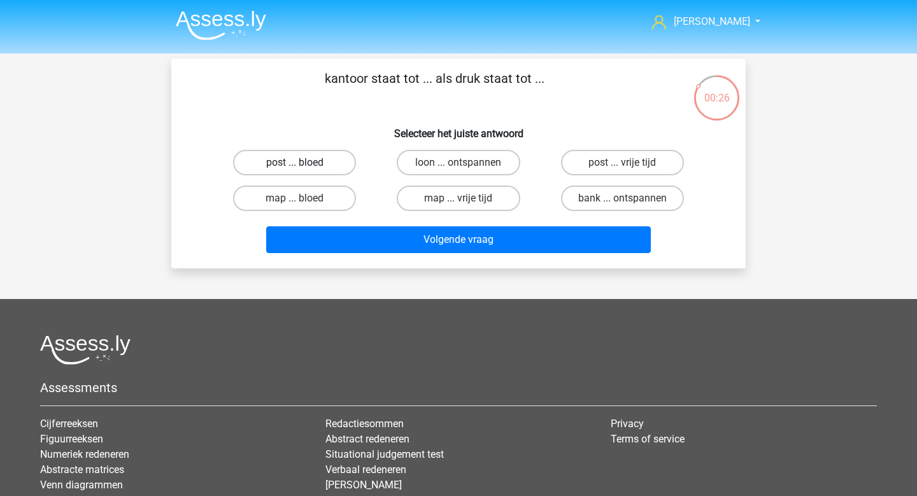
click at [326, 164] on label "post ... bloed" at bounding box center [294, 162] width 123 height 25
click at [303, 164] on input "post ... bloed" at bounding box center [299, 166] width 8 height 8
radio input "true"
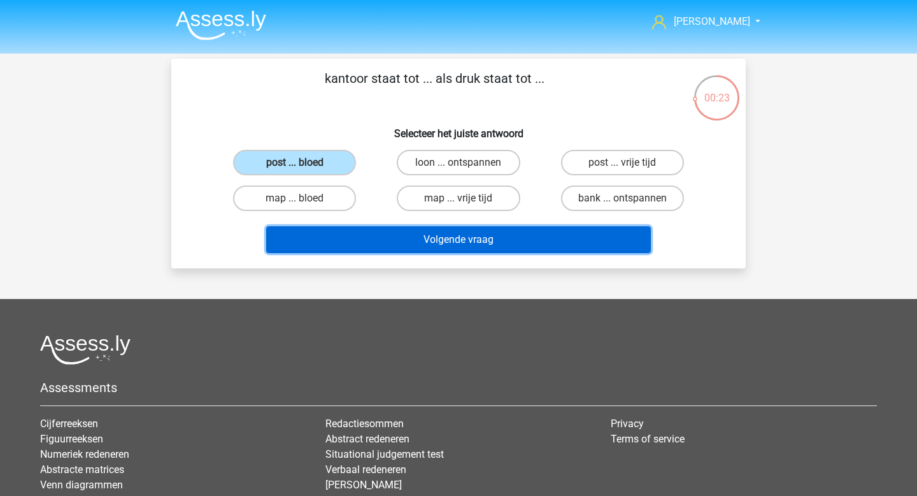
click at [493, 246] on button "Volgende vraag" at bounding box center [458, 239] width 385 height 27
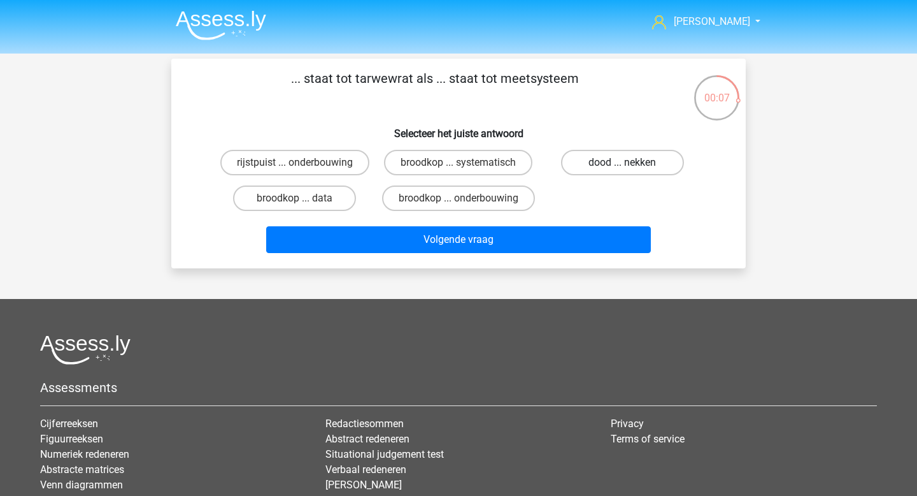
click at [597, 172] on label "dood ... nekken" at bounding box center [622, 162] width 123 height 25
click at [622, 171] on input "dood ... nekken" at bounding box center [626, 166] width 8 height 8
radio input "true"
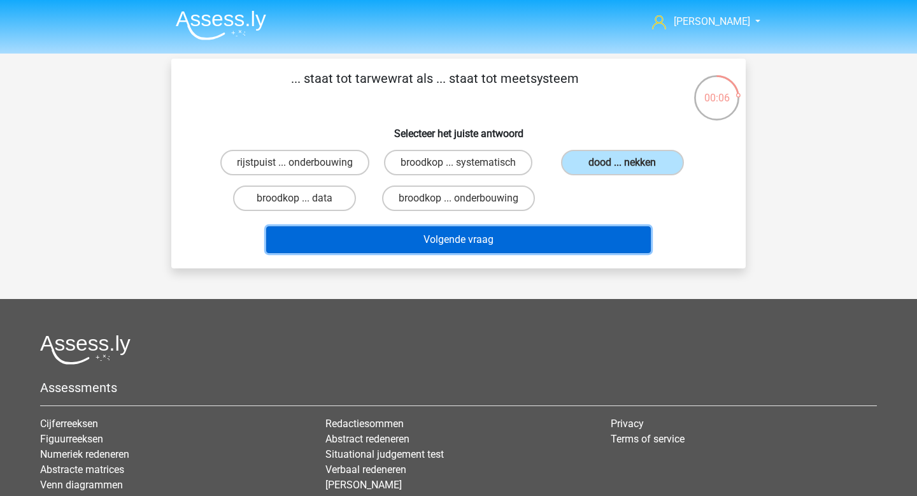
click at [529, 253] on button "Volgende vraag" at bounding box center [458, 239] width 385 height 27
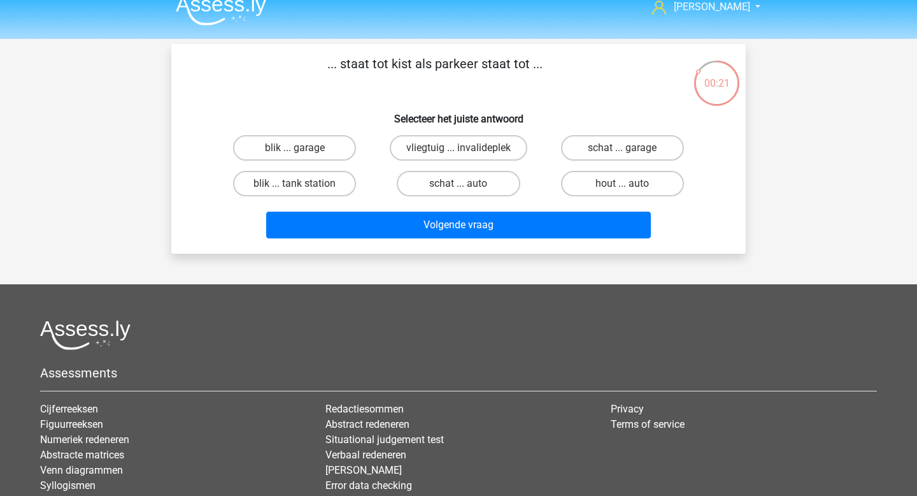
scroll to position [3, 0]
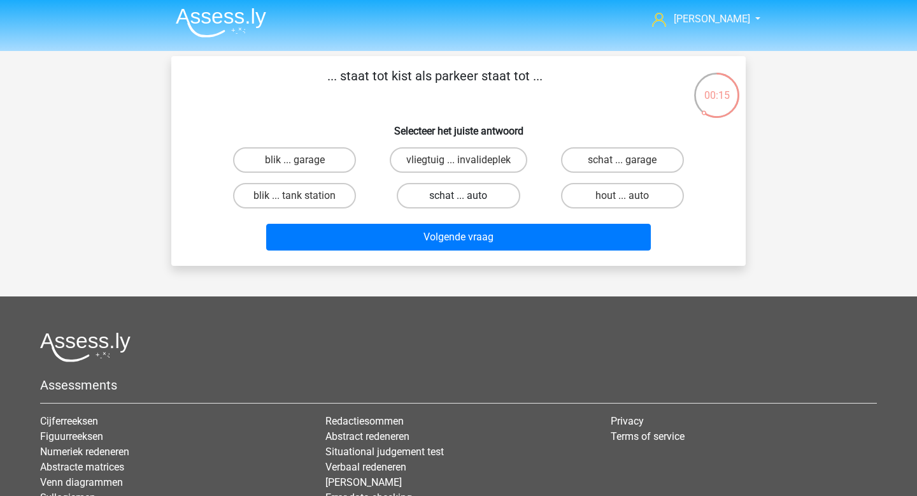
click at [467, 201] on label "schat ... auto" at bounding box center [458, 195] width 123 height 25
click at [467, 201] on input "schat ... auto" at bounding box center [463, 200] width 8 height 8
radio input "true"
click at [614, 165] on label "schat ... garage" at bounding box center [622, 159] width 123 height 25
click at [622, 165] on input "schat ... garage" at bounding box center [626, 164] width 8 height 8
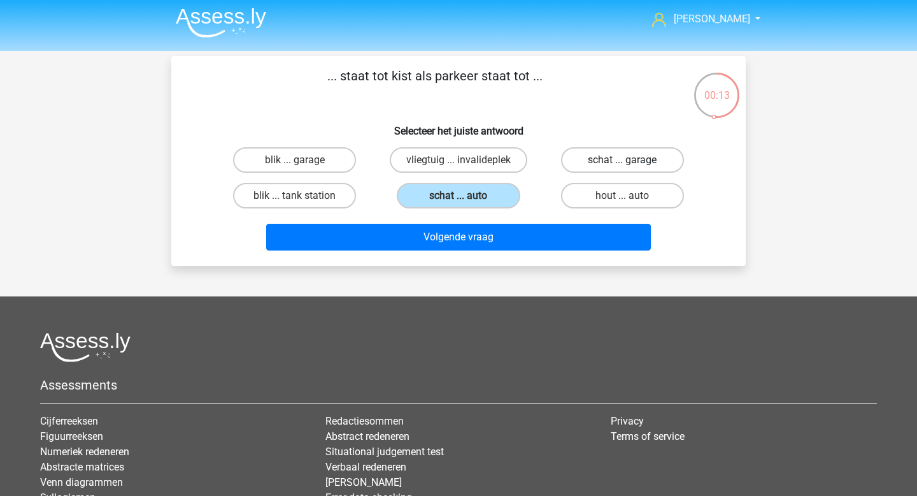
radio input "true"
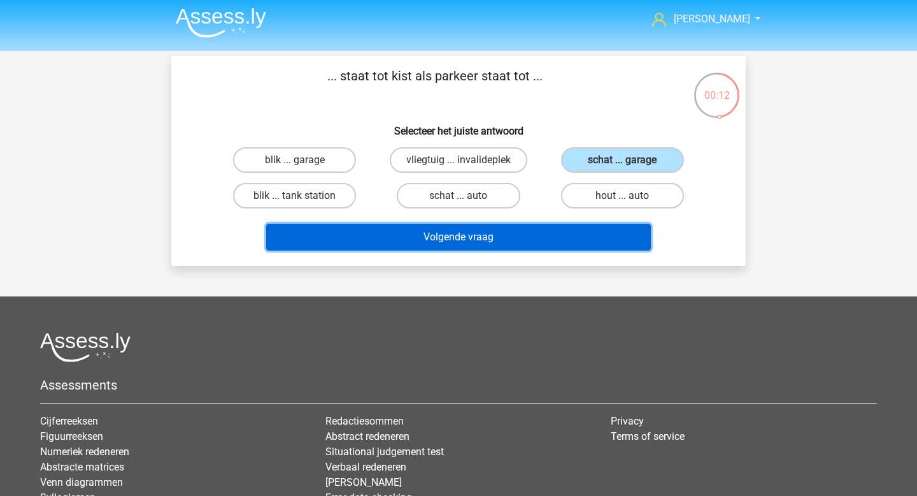
click at [541, 240] on button "Volgende vraag" at bounding box center [458, 237] width 385 height 27
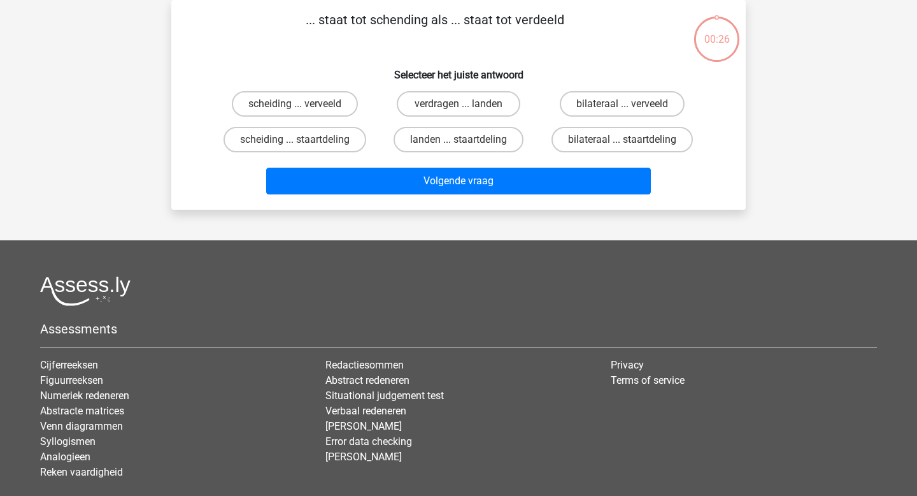
scroll to position [0, 0]
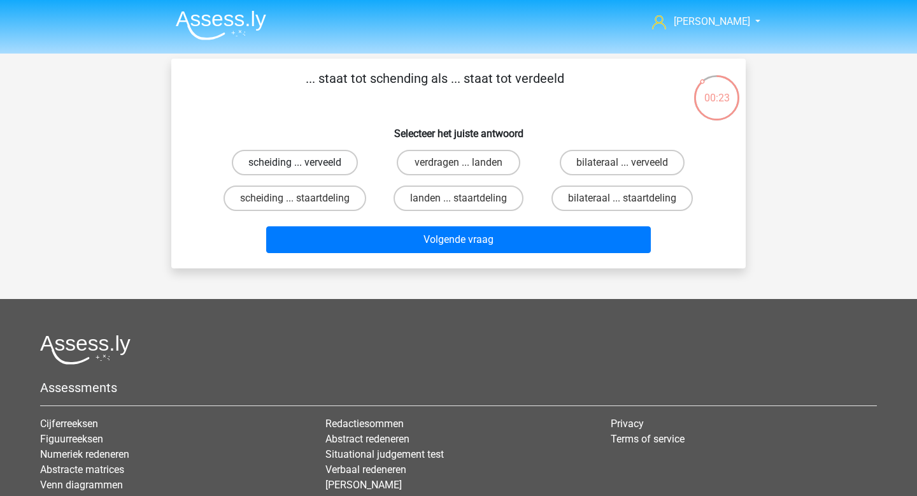
click at [329, 162] on label "scheiding ... verveeld" at bounding box center [295, 162] width 126 height 25
click at [303, 162] on input "scheiding ... verveeld" at bounding box center [299, 166] width 8 height 8
radio input "true"
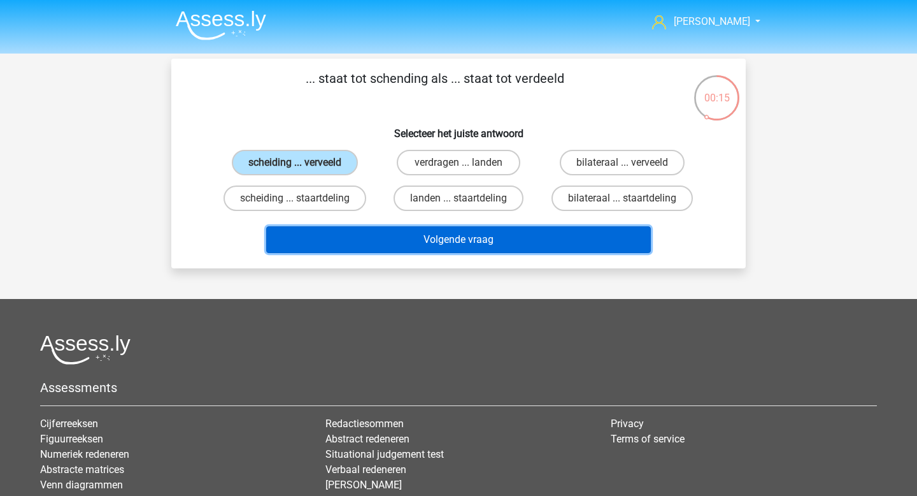
click at [413, 238] on button "Volgende vraag" at bounding box center [458, 239] width 385 height 27
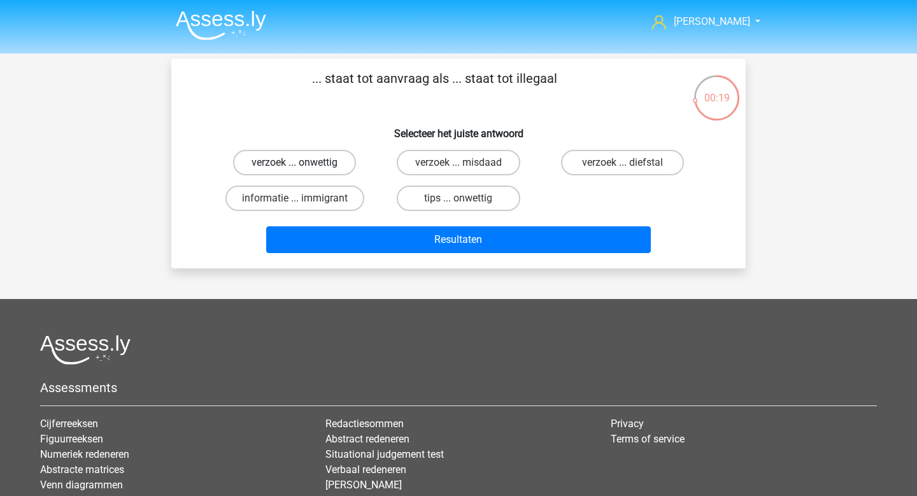
click at [338, 161] on label "verzoek ... onwettig" at bounding box center [294, 162] width 123 height 25
click at [303, 162] on input "verzoek ... onwettig" at bounding box center [299, 166] width 8 height 8
radio input "true"
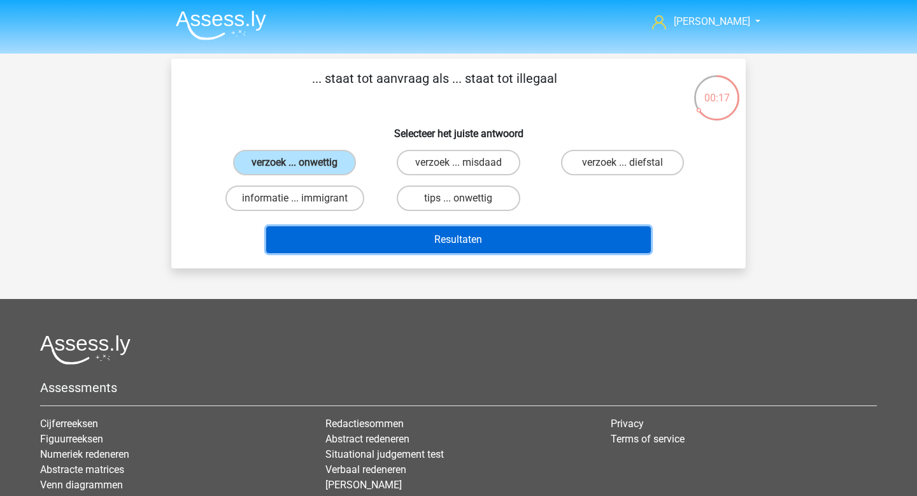
click at [451, 244] on button "Resultaten" at bounding box center [458, 239] width 385 height 27
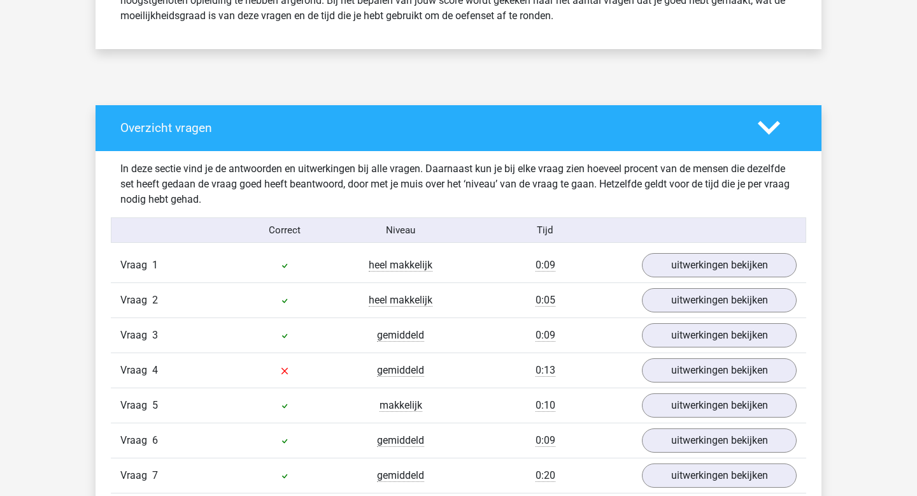
scroll to position [735, 0]
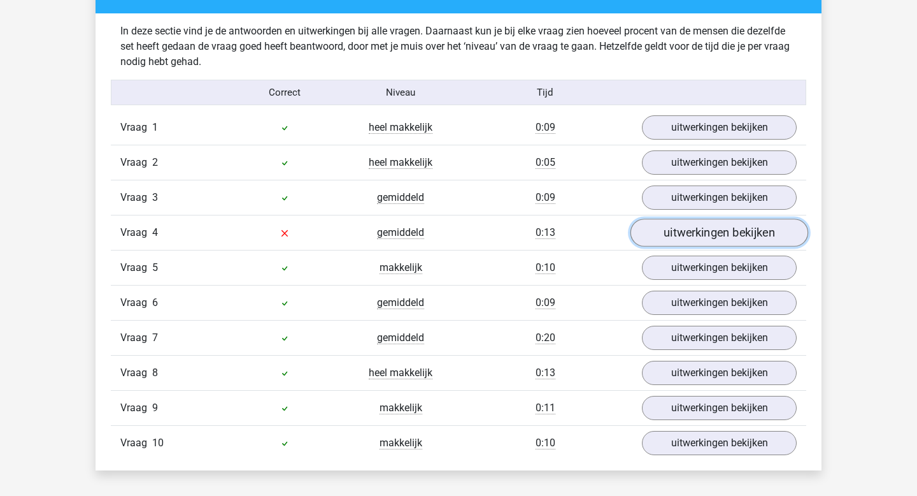
click at [689, 236] on link "uitwerkingen bekijken" at bounding box center [720, 233] width 178 height 28
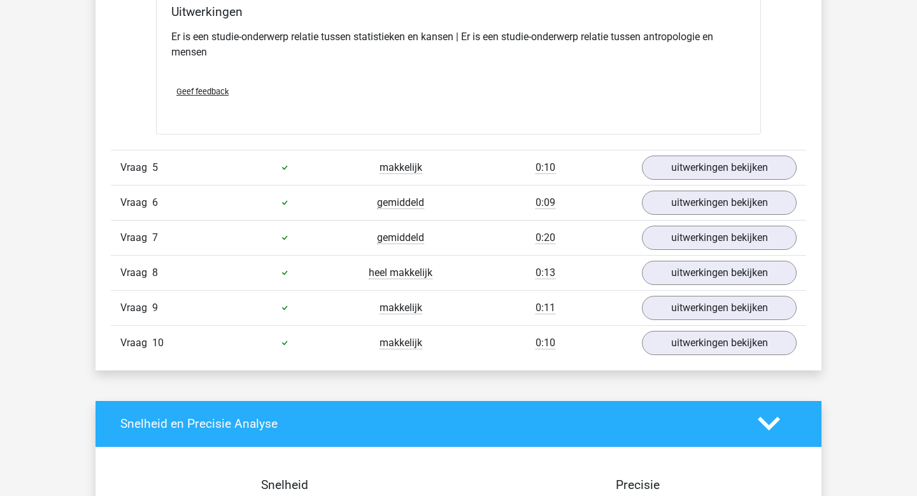
scroll to position [1226, 0]
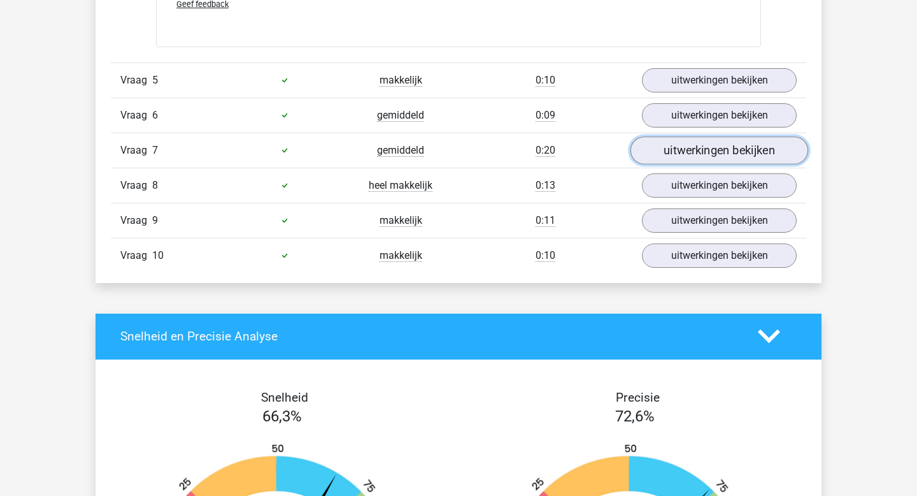
click at [719, 145] on link "uitwerkingen bekijken" at bounding box center [720, 150] width 178 height 28
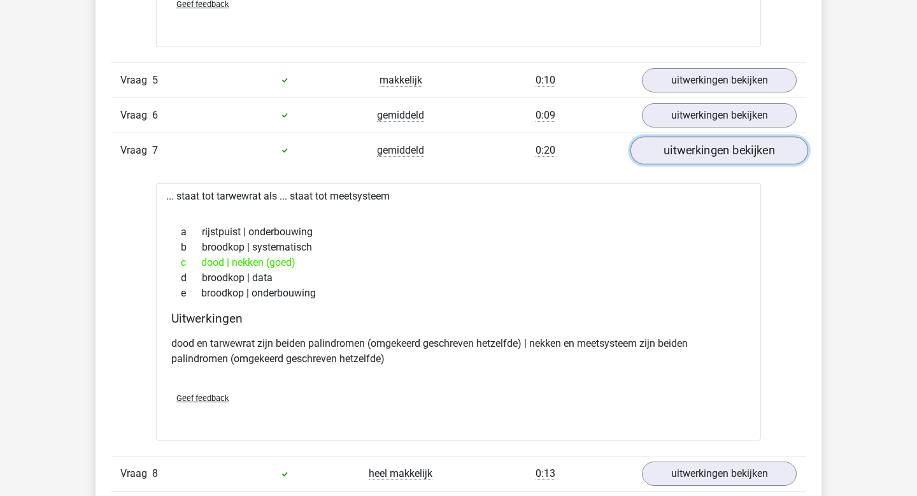
click at [719, 146] on link "uitwerkingen bekijken" at bounding box center [720, 150] width 178 height 28
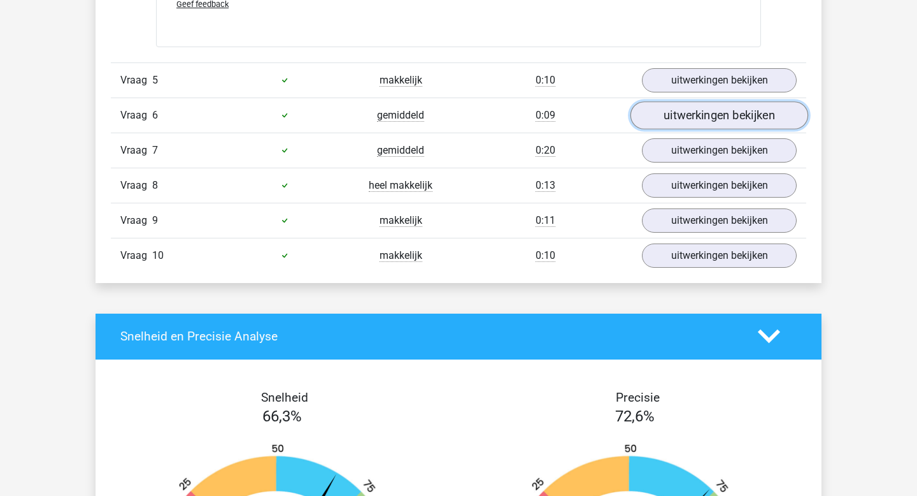
click at [726, 122] on link "uitwerkingen bekijken" at bounding box center [720, 115] width 178 height 28
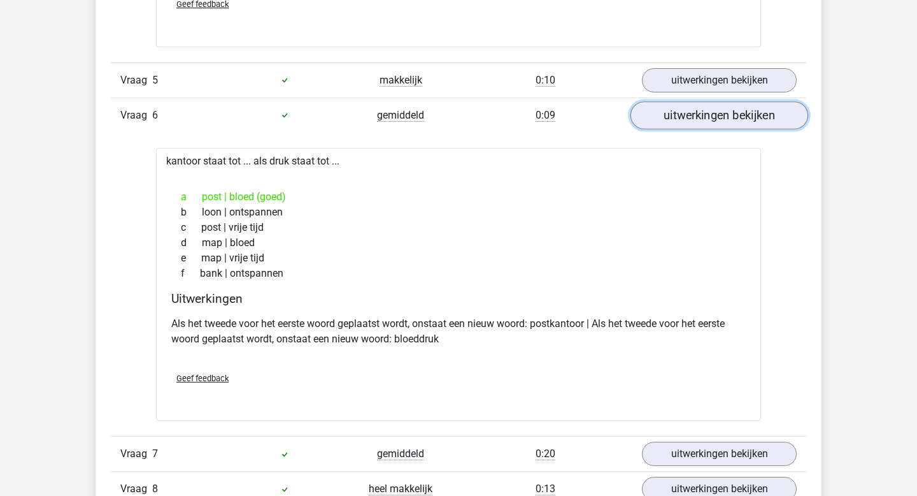
click at [726, 122] on link "uitwerkingen bekijken" at bounding box center [720, 115] width 178 height 28
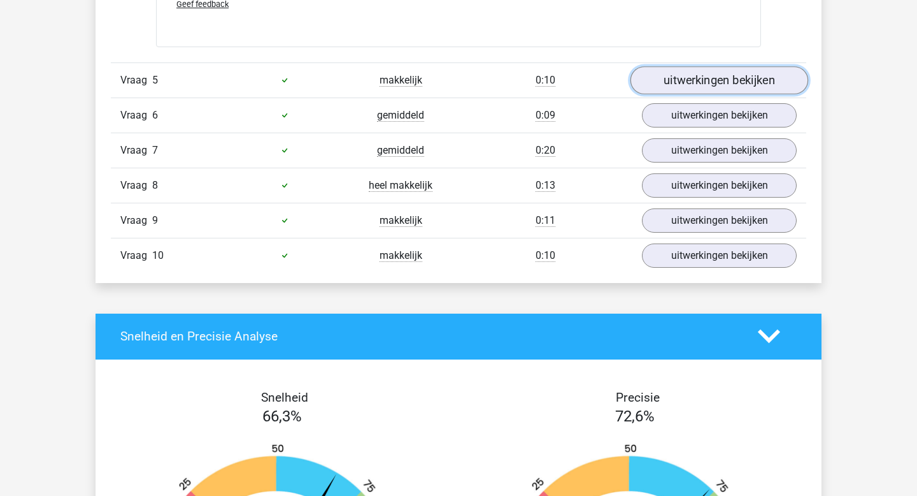
click at [721, 85] on link "uitwerkingen bekijken" at bounding box center [720, 80] width 178 height 28
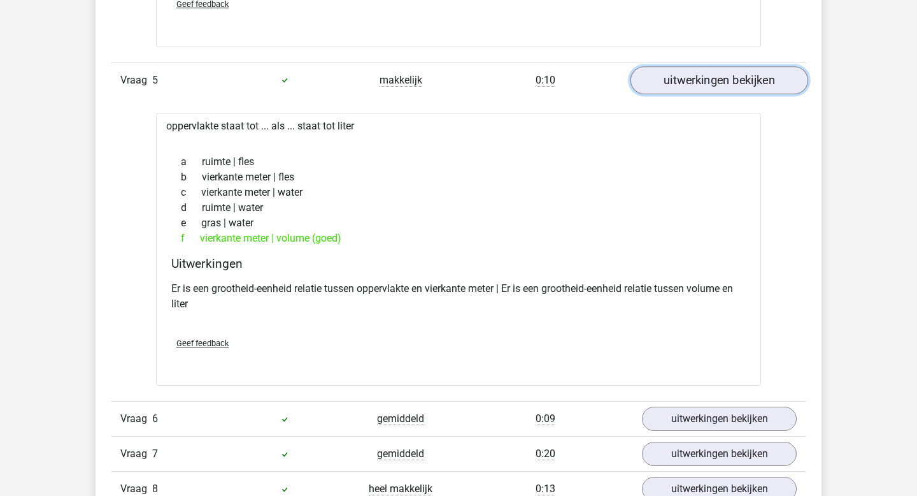
click at [721, 85] on link "uitwerkingen bekijken" at bounding box center [720, 80] width 178 height 28
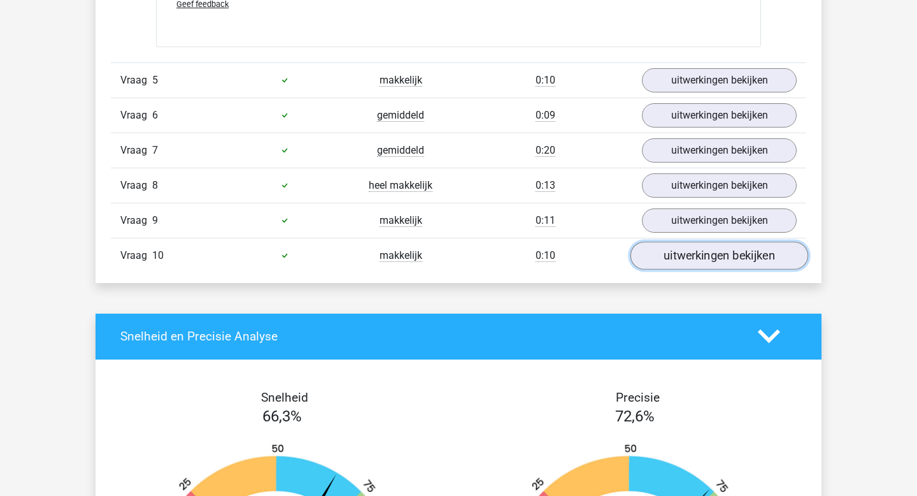
click at [683, 243] on link "uitwerkingen bekijken" at bounding box center [720, 255] width 178 height 28
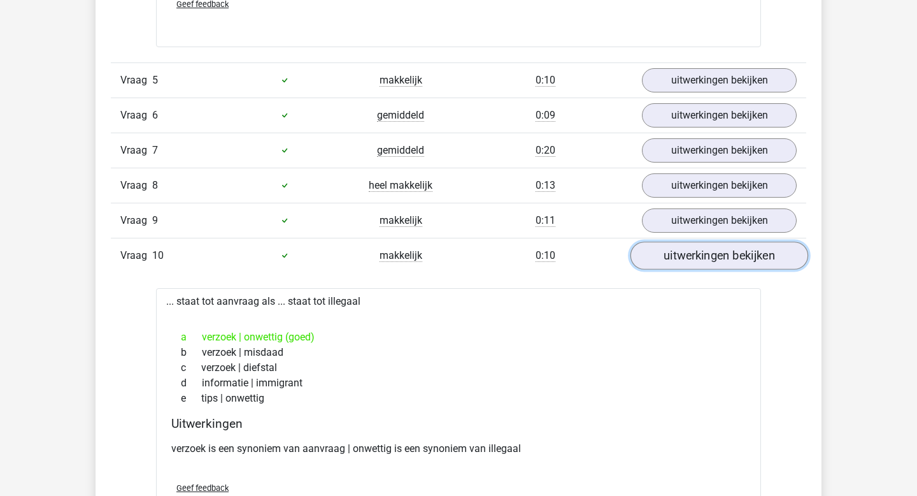
click at [683, 244] on link "uitwerkingen bekijken" at bounding box center [720, 255] width 178 height 28
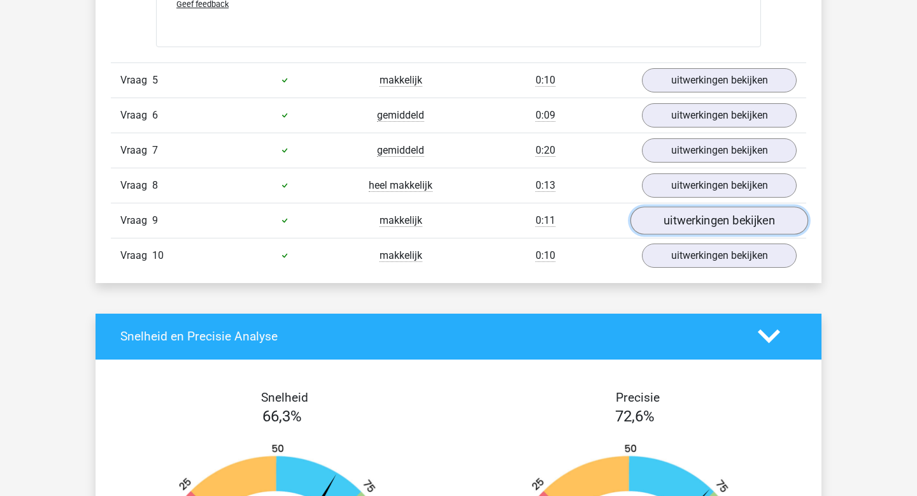
click at [692, 218] on link "uitwerkingen bekijken" at bounding box center [720, 220] width 178 height 28
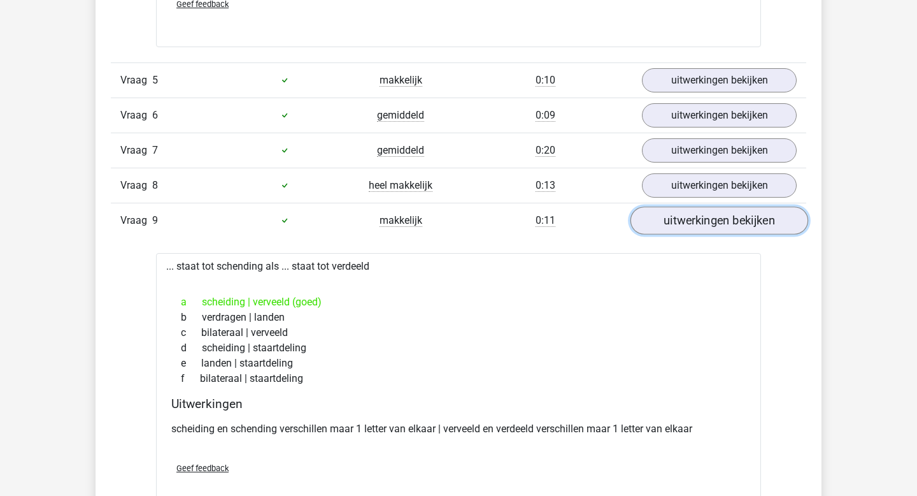
click at [692, 218] on link "uitwerkingen bekijken" at bounding box center [720, 220] width 178 height 28
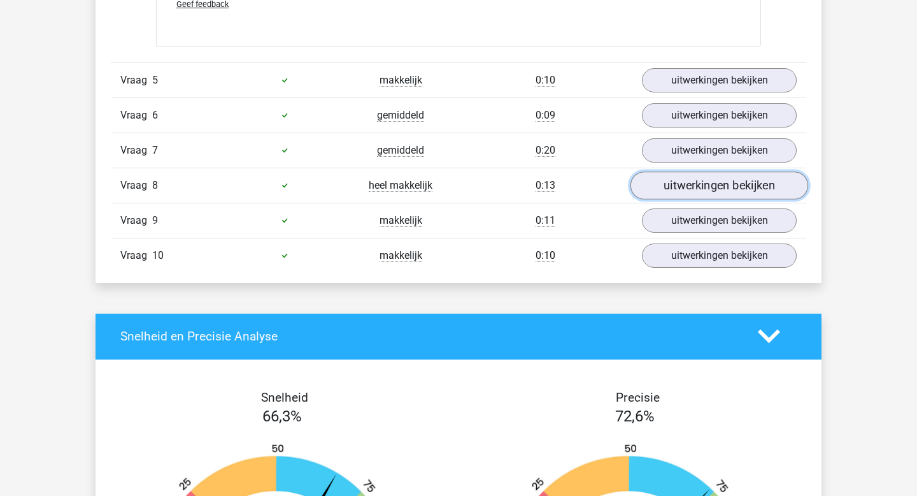
click at [704, 186] on link "uitwerkingen bekijken" at bounding box center [720, 185] width 178 height 28
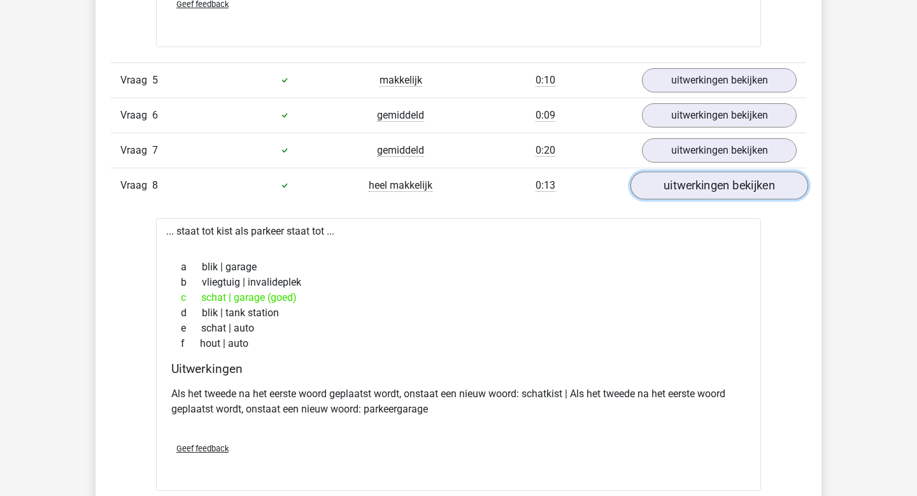
click at [704, 186] on link "uitwerkingen bekijken" at bounding box center [720, 185] width 178 height 28
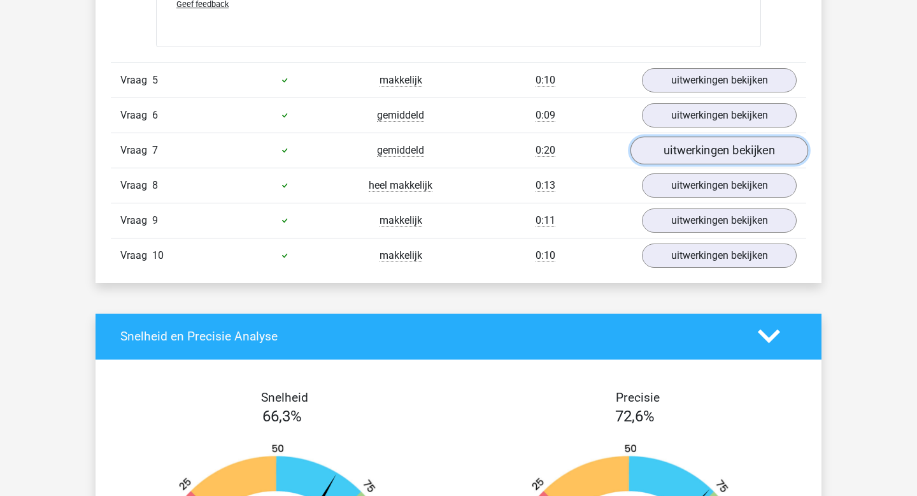
click at [711, 143] on link "uitwerkingen bekijken" at bounding box center [720, 150] width 178 height 28
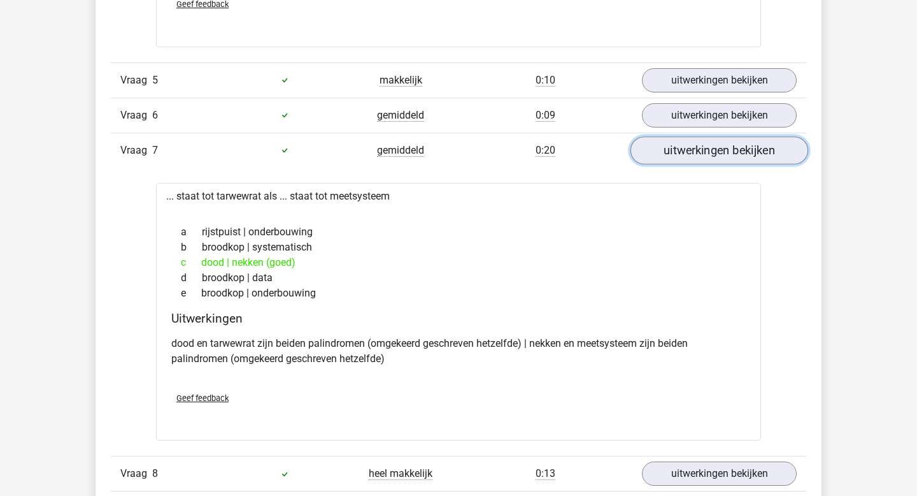
click at [711, 143] on link "uitwerkingen bekijken" at bounding box center [720, 150] width 178 height 28
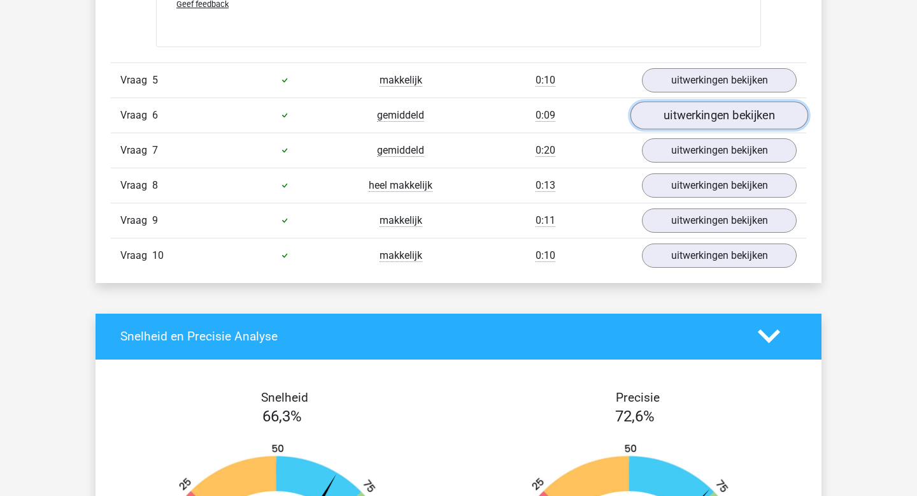
click at [712, 118] on link "uitwerkingen bekijken" at bounding box center [720, 115] width 178 height 28
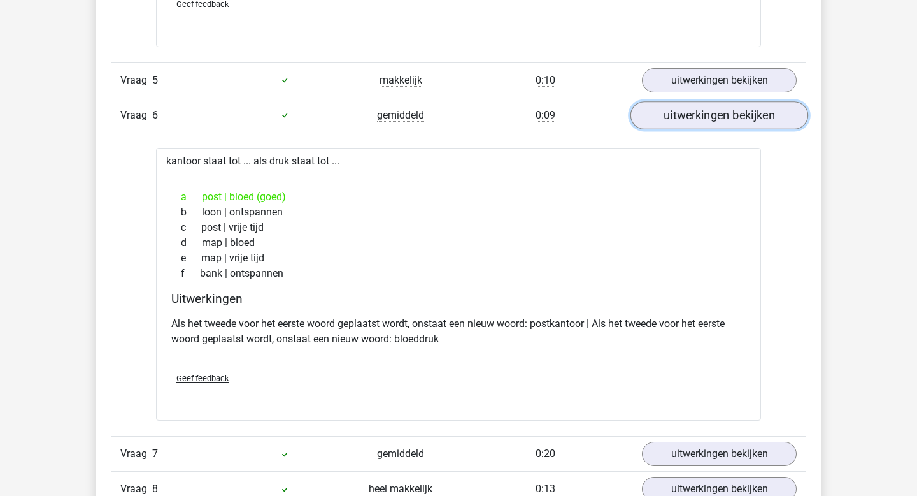
click at [712, 118] on link "uitwerkingen bekijken" at bounding box center [720, 115] width 178 height 28
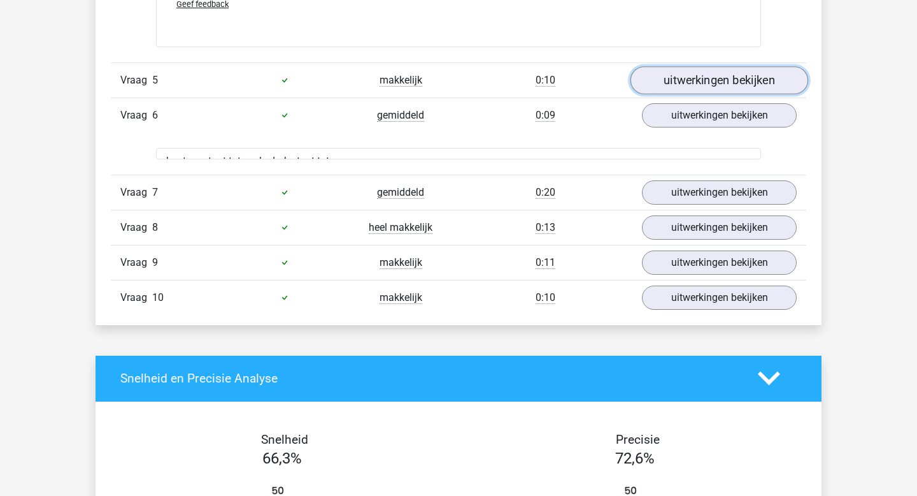
click at [716, 80] on link "uitwerkingen bekijken" at bounding box center [720, 80] width 178 height 28
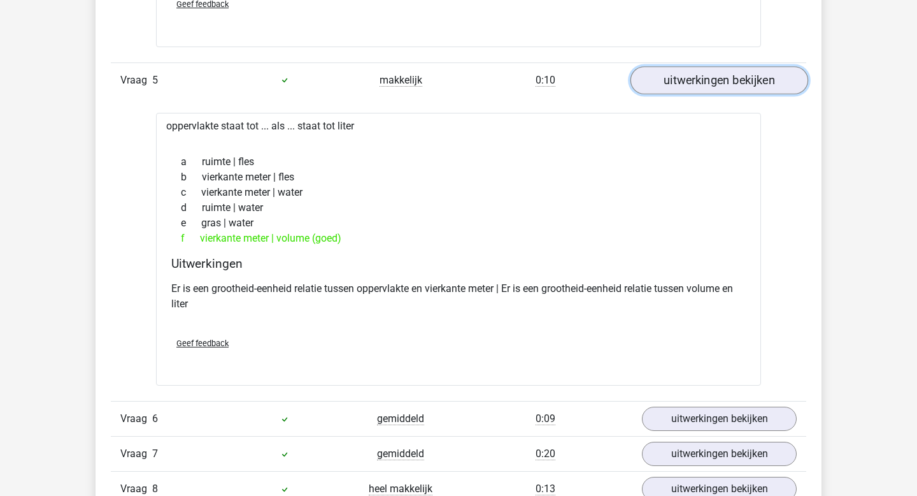
click at [716, 80] on link "uitwerkingen bekijken" at bounding box center [720, 80] width 178 height 28
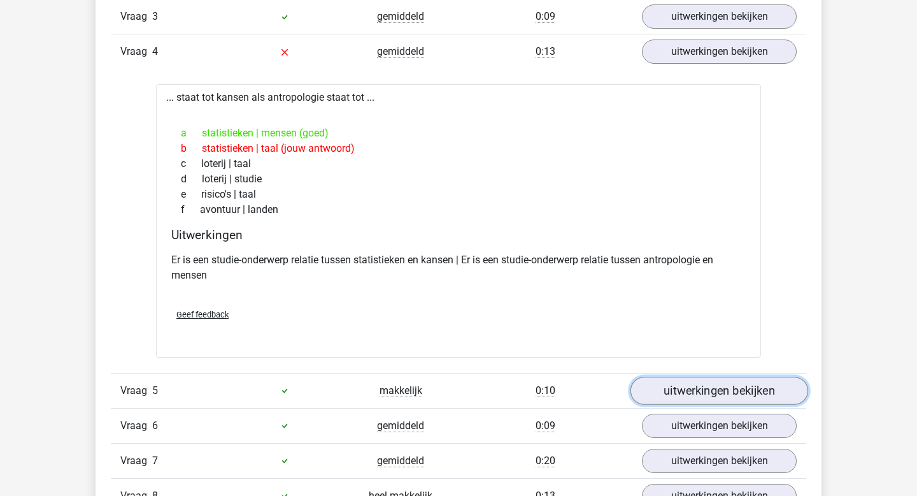
scroll to position [828, 0]
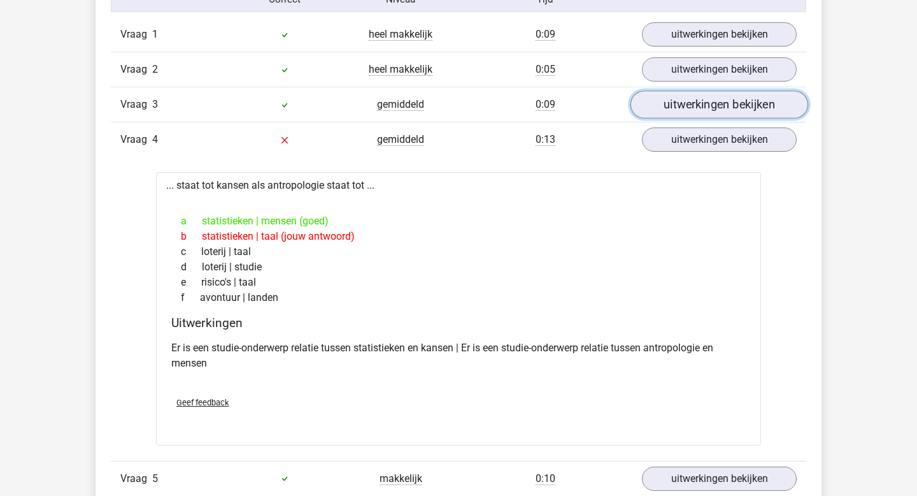
click at [724, 104] on link "uitwerkingen bekijken" at bounding box center [720, 105] width 178 height 28
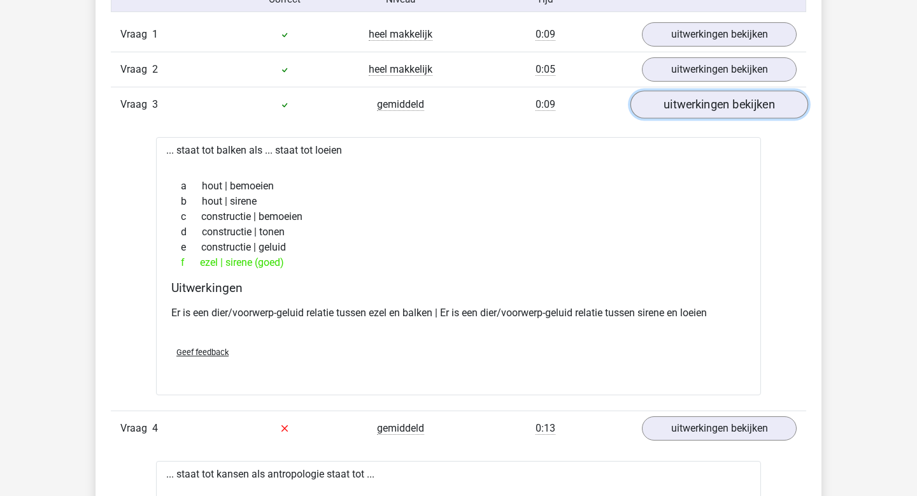
click at [724, 104] on link "uitwerkingen bekijken" at bounding box center [720, 105] width 178 height 28
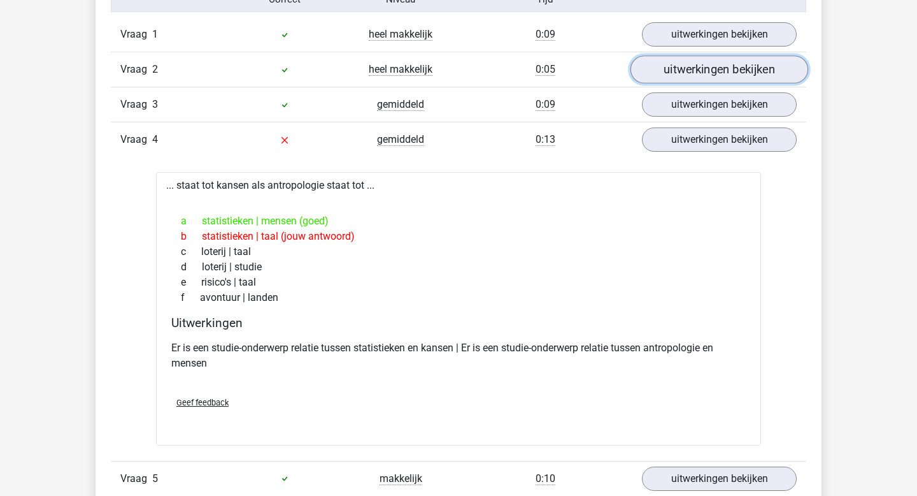
click at [718, 64] on link "uitwerkingen bekijken" at bounding box center [720, 70] width 178 height 28
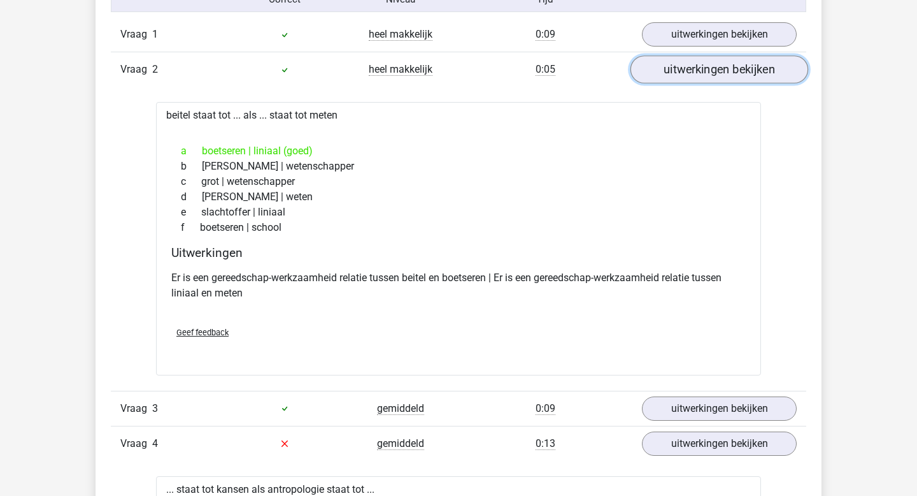
click at [718, 64] on link "uitwerkingen bekijken" at bounding box center [720, 70] width 178 height 28
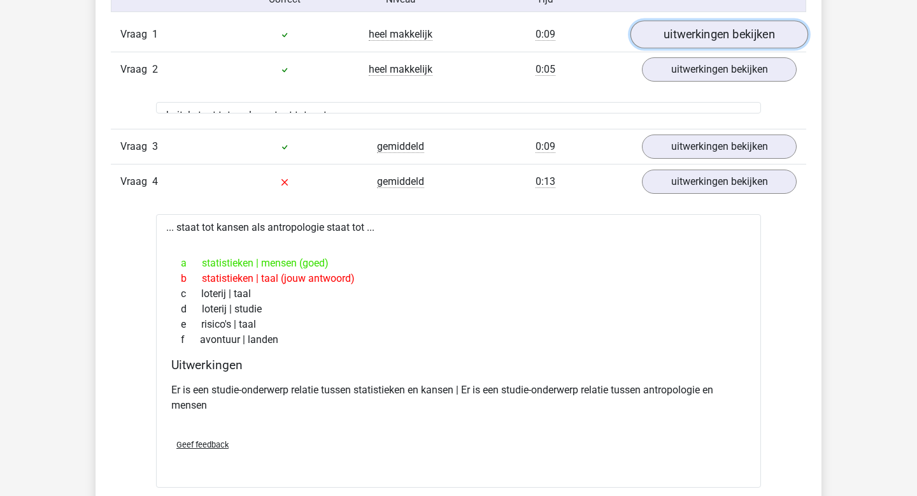
click at [719, 36] on link "uitwerkingen bekijken" at bounding box center [720, 35] width 178 height 28
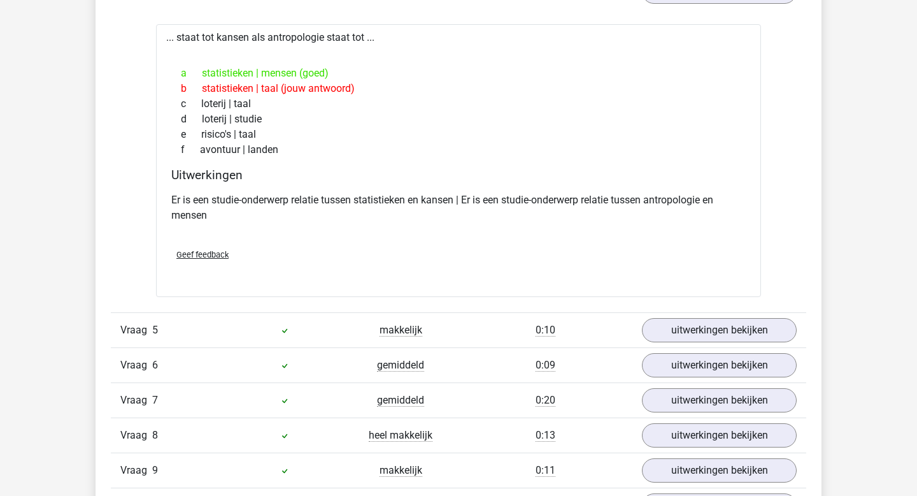
scroll to position [1268, 0]
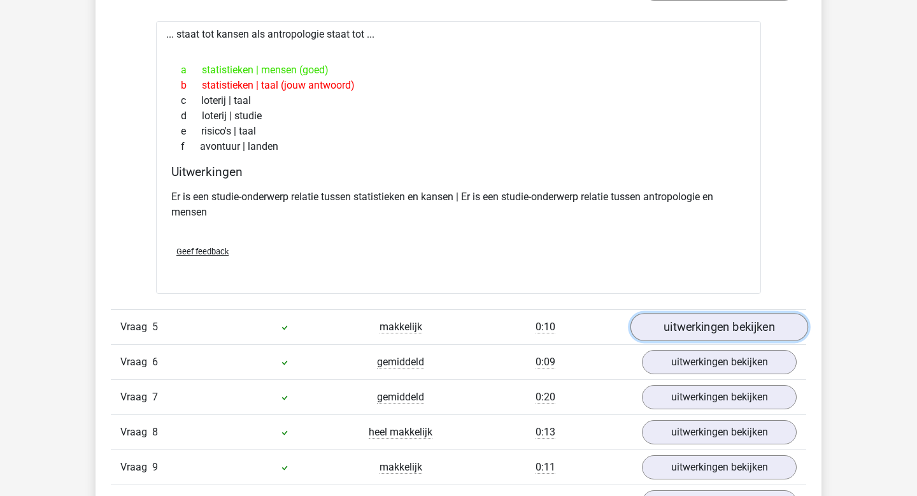
click at [717, 326] on link "uitwerkingen bekijken" at bounding box center [720, 327] width 178 height 28
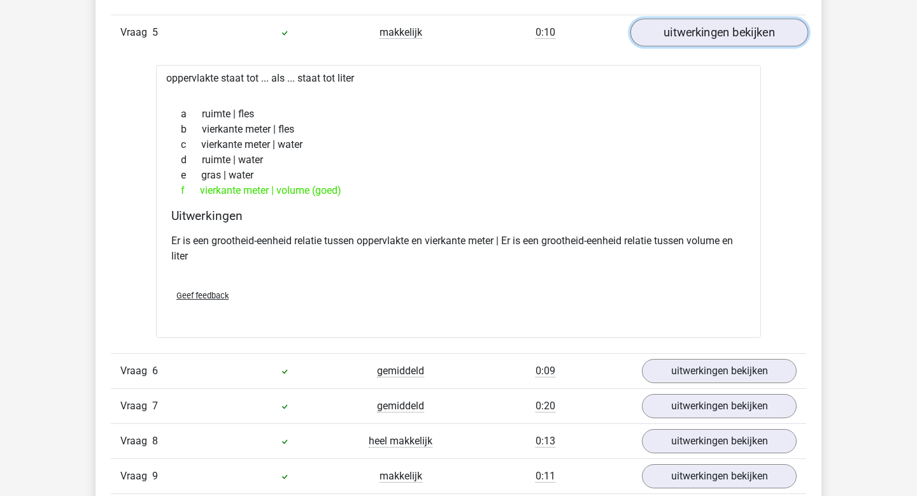
scroll to position [1563, 0]
click at [722, 354] on div "Vraag 6 gemiddeld 0:09 uitwerkingen bekijken" at bounding box center [459, 369] width 696 height 35
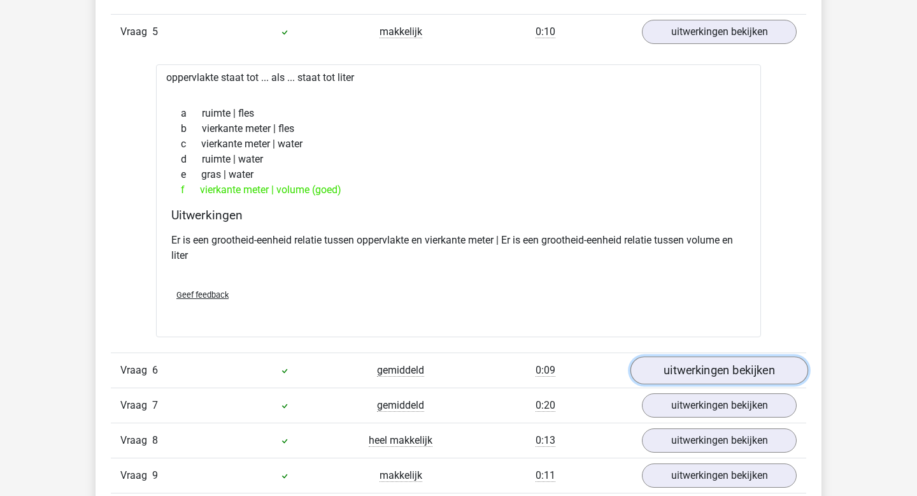
click at [722, 368] on link "uitwerkingen bekijken" at bounding box center [720, 370] width 178 height 28
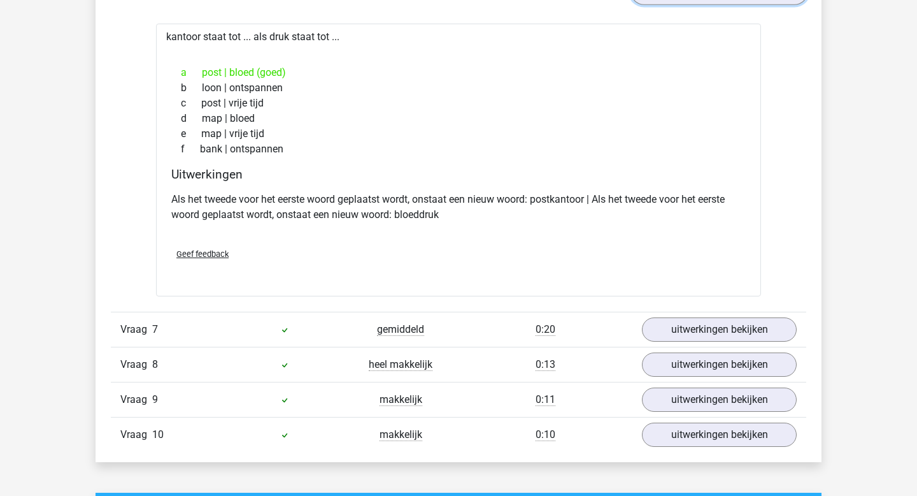
scroll to position [1943, 0]
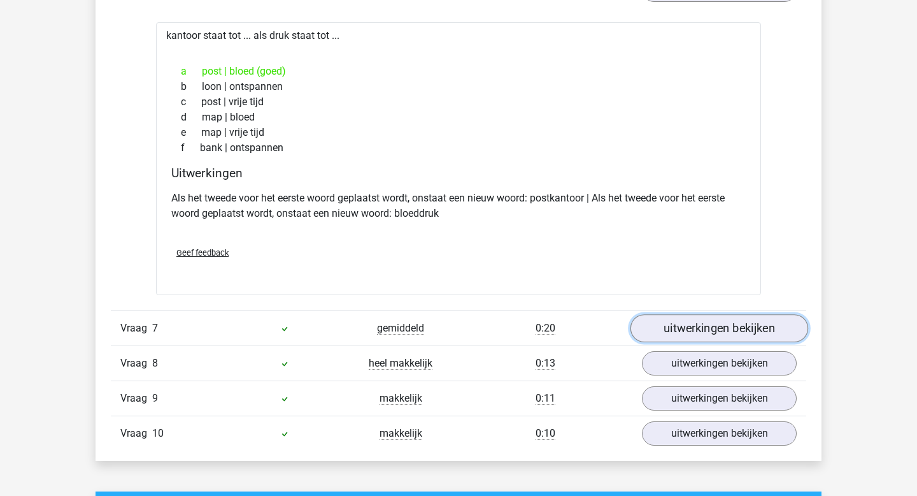
click at [726, 329] on link "uitwerkingen bekijken" at bounding box center [720, 328] width 178 height 28
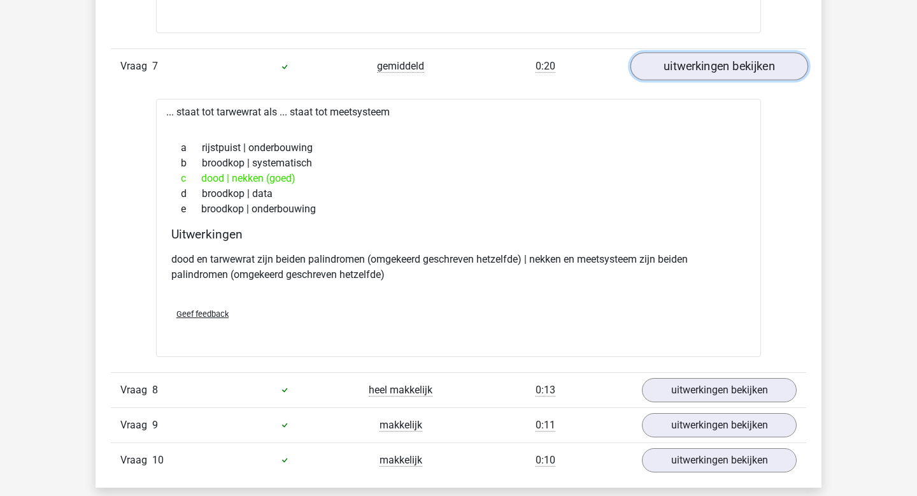
scroll to position [2254, 0]
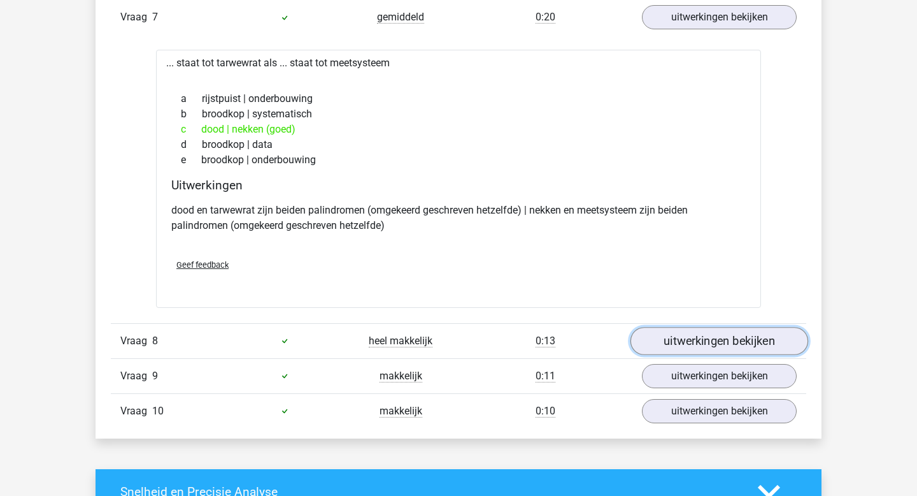
click at [727, 335] on link "uitwerkingen bekijken" at bounding box center [720, 341] width 178 height 28
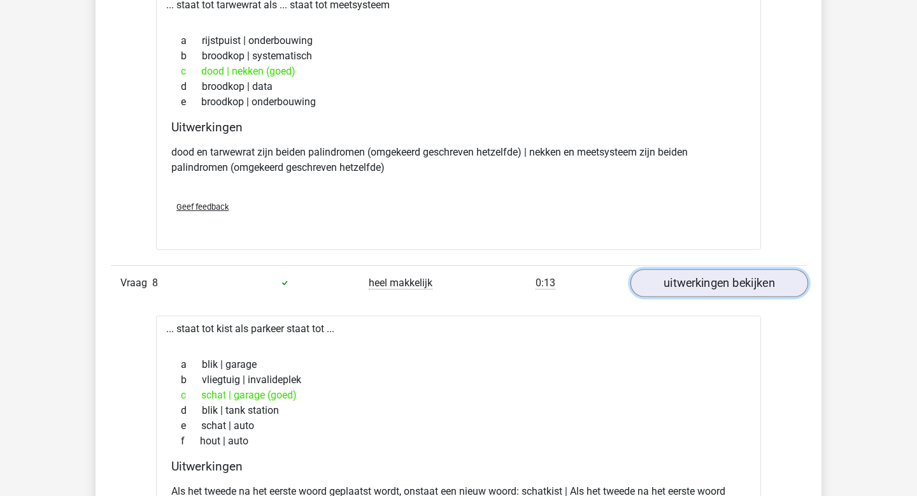
scroll to position [2313, 0]
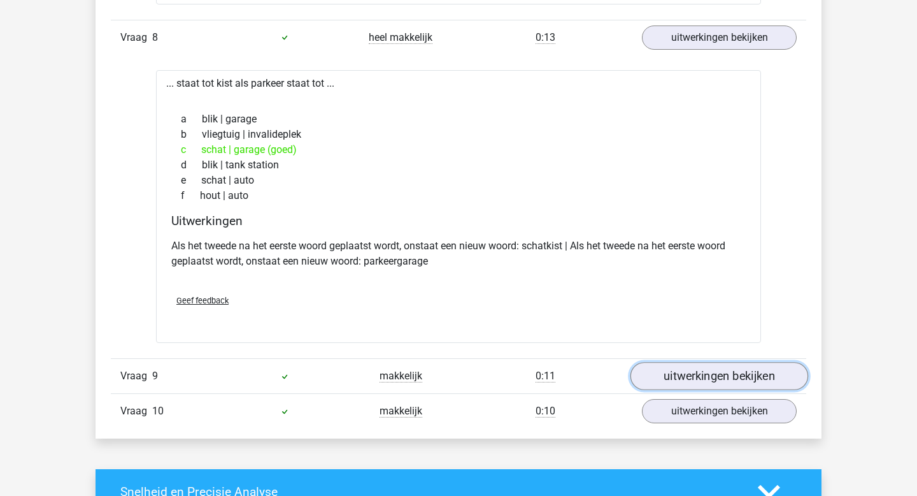
click at [718, 365] on link "uitwerkingen bekijken" at bounding box center [720, 376] width 178 height 28
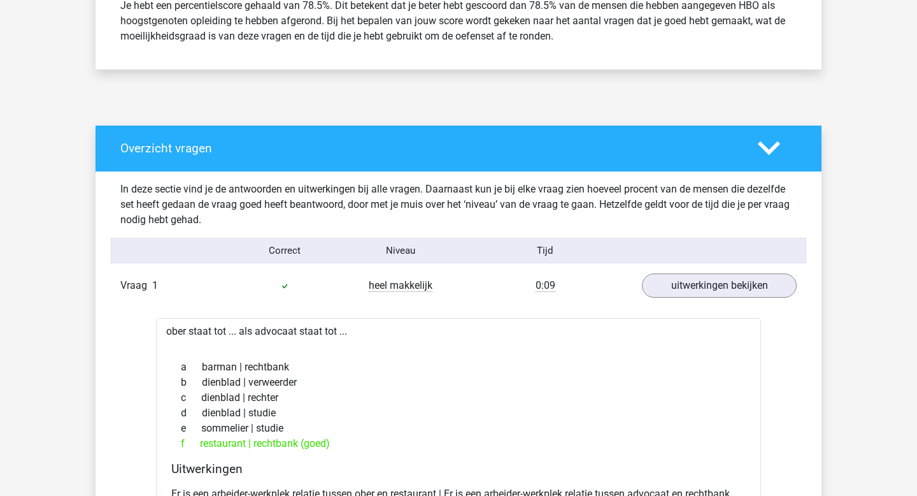
scroll to position [0, 0]
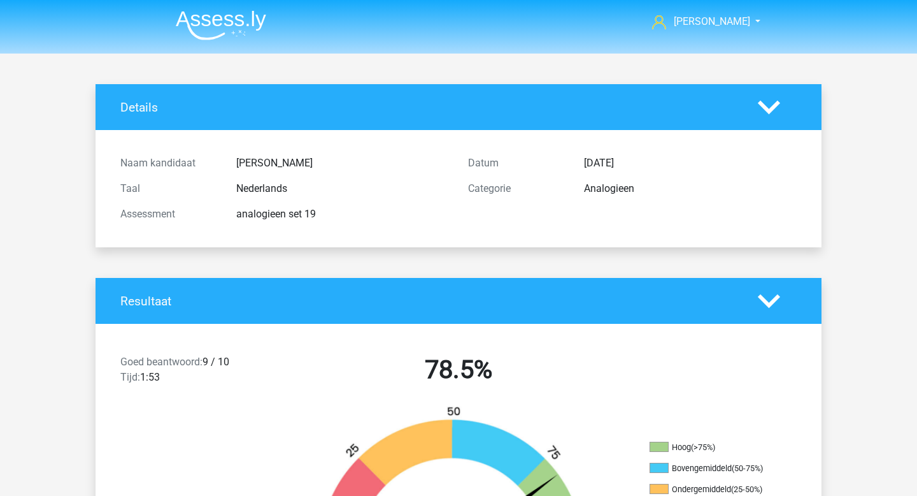
click at [238, 22] on img at bounding box center [221, 25] width 90 height 30
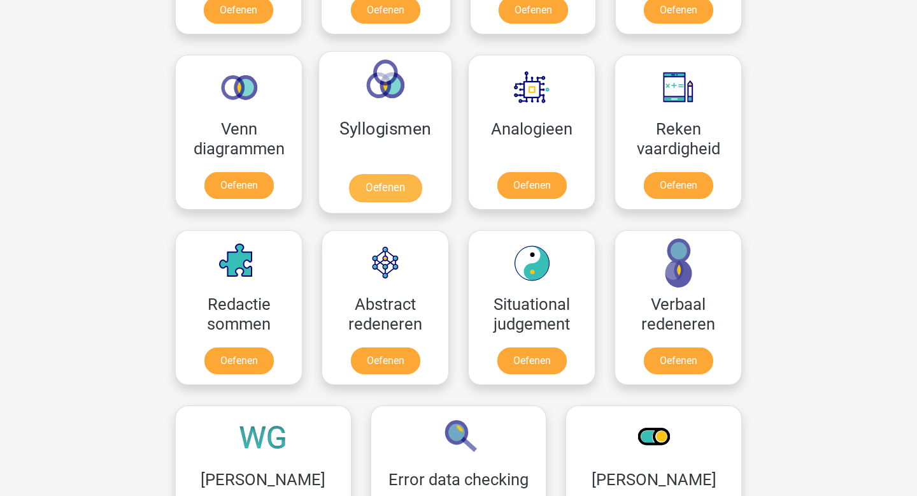
scroll to position [728, 0]
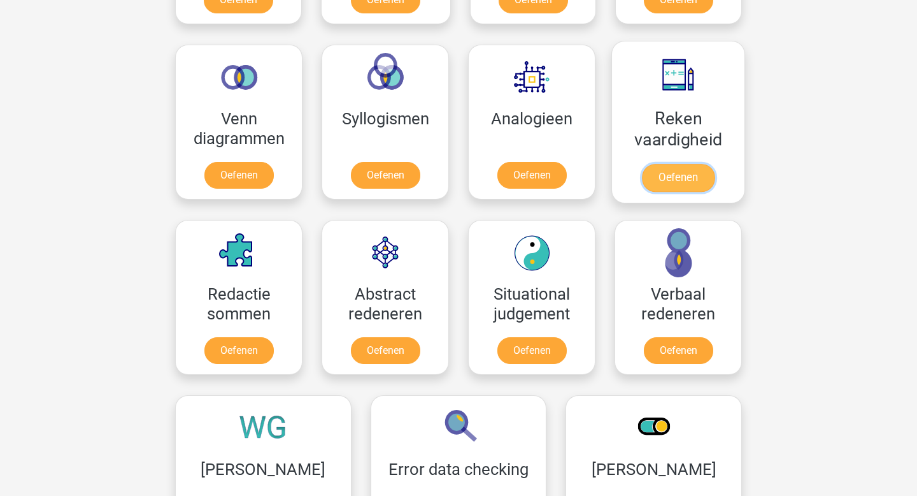
click at [681, 173] on link "Oefenen" at bounding box center [678, 178] width 73 height 28
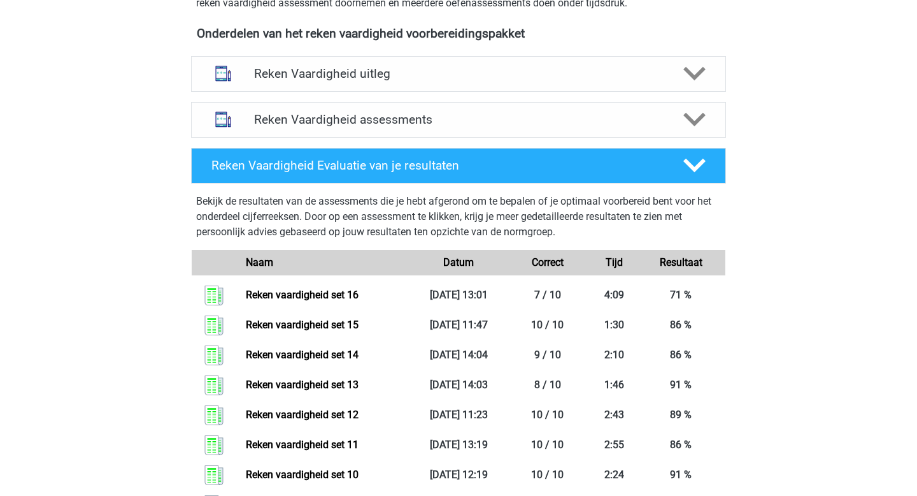
scroll to position [412, 0]
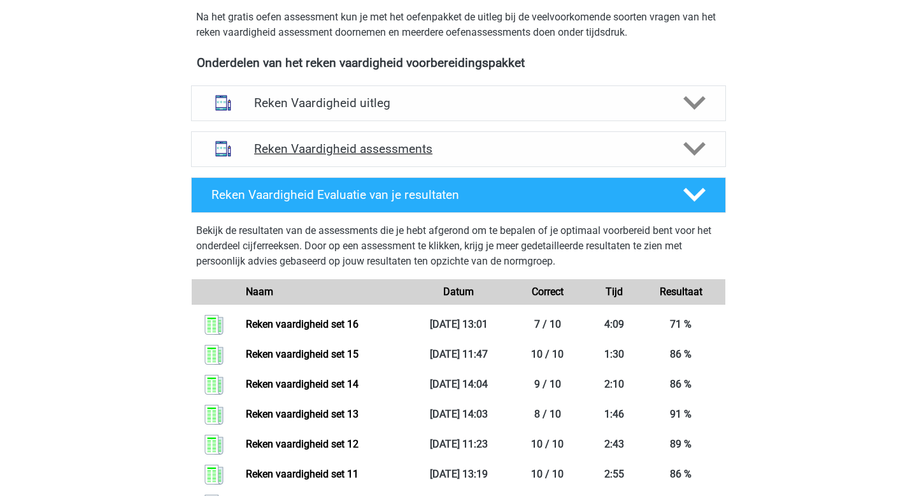
click at [347, 156] on div "Reken Vaardigheid assessments" at bounding box center [458, 149] width 535 height 36
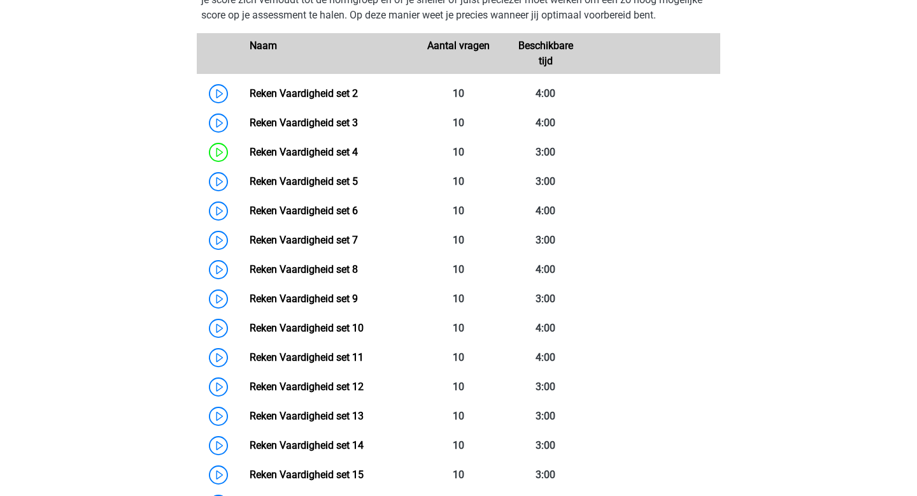
scroll to position [754, 0]
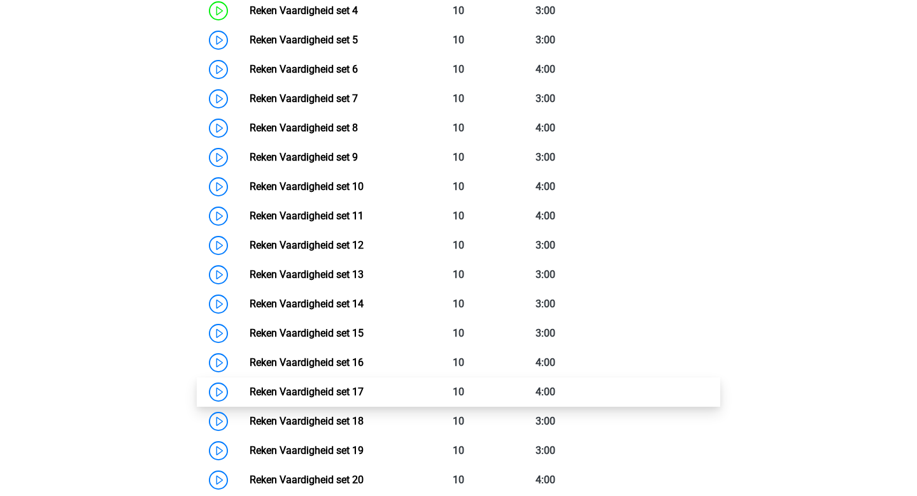
click at [364, 388] on link "Reken Vaardigheid set 17" at bounding box center [307, 391] width 114 height 12
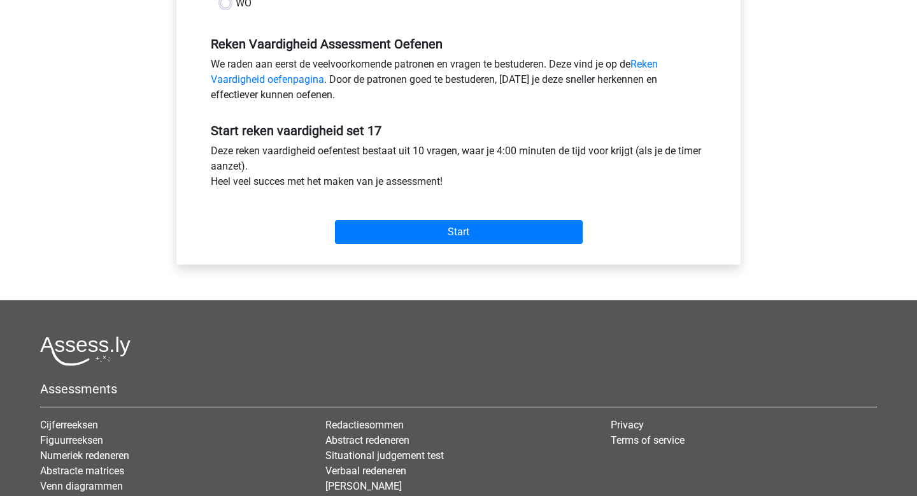
scroll to position [382, 0]
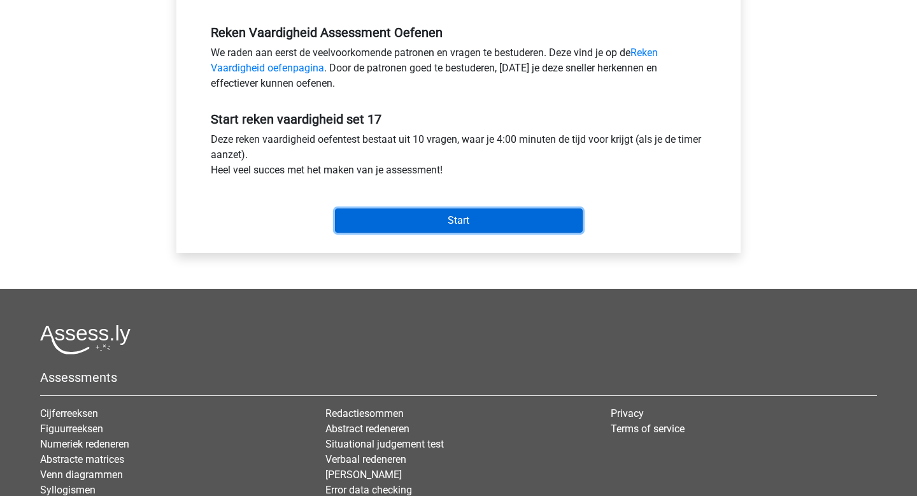
click at [445, 213] on input "Start" at bounding box center [459, 220] width 248 height 24
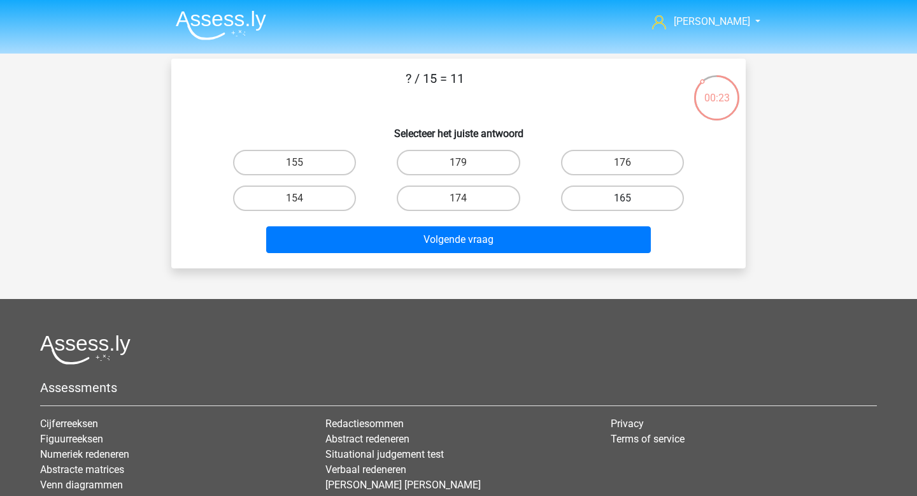
click at [637, 210] on label "165" at bounding box center [622, 197] width 123 height 25
click at [631, 206] on input "165" at bounding box center [626, 202] width 8 height 8
radio input "true"
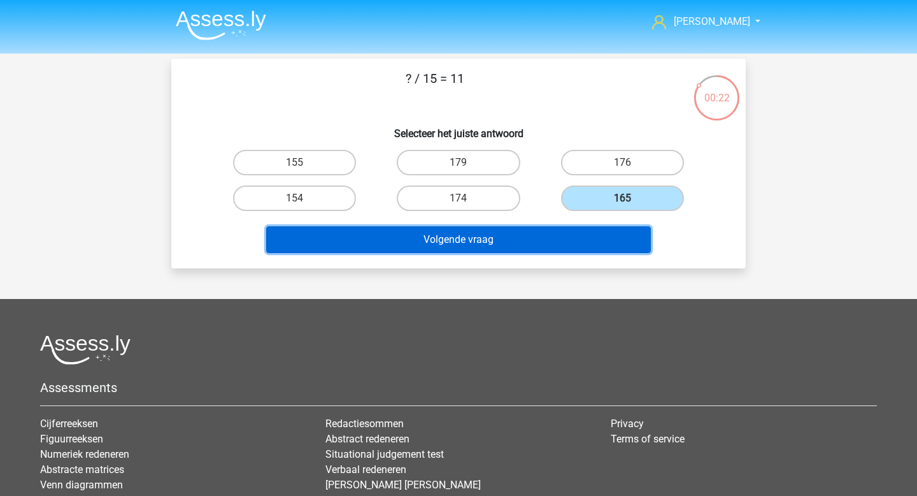
click at [583, 249] on button "Volgende vraag" at bounding box center [458, 239] width 385 height 27
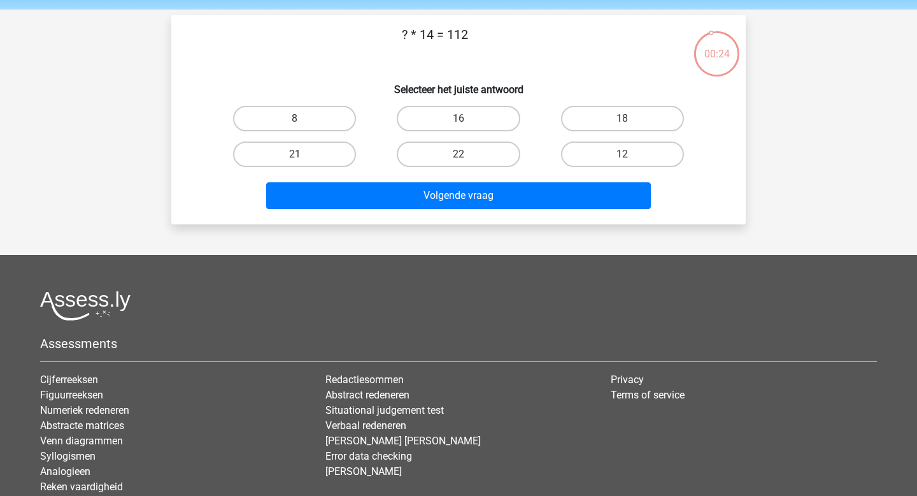
scroll to position [38, 0]
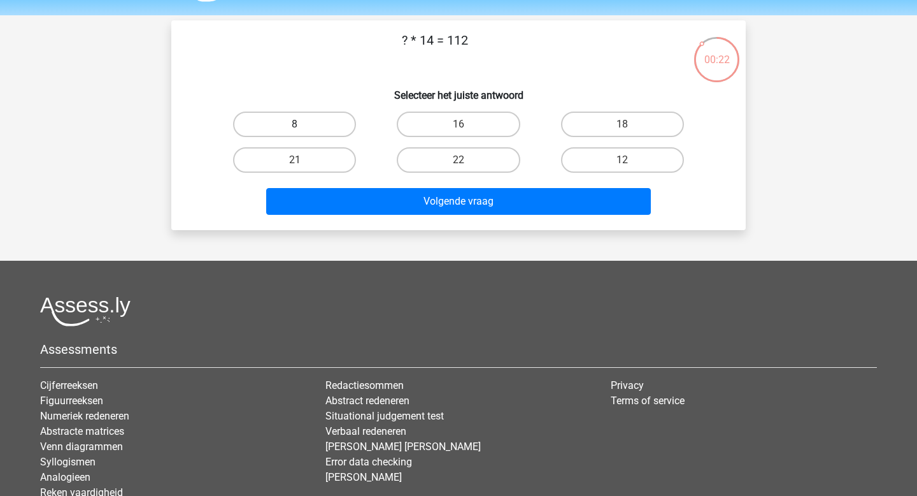
click at [326, 130] on label "8" at bounding box center [294, 123] width 123 height 25
click at [303, 130] on input "8" at bounding box center [299, 128] width 8 height 8
radio input "true"
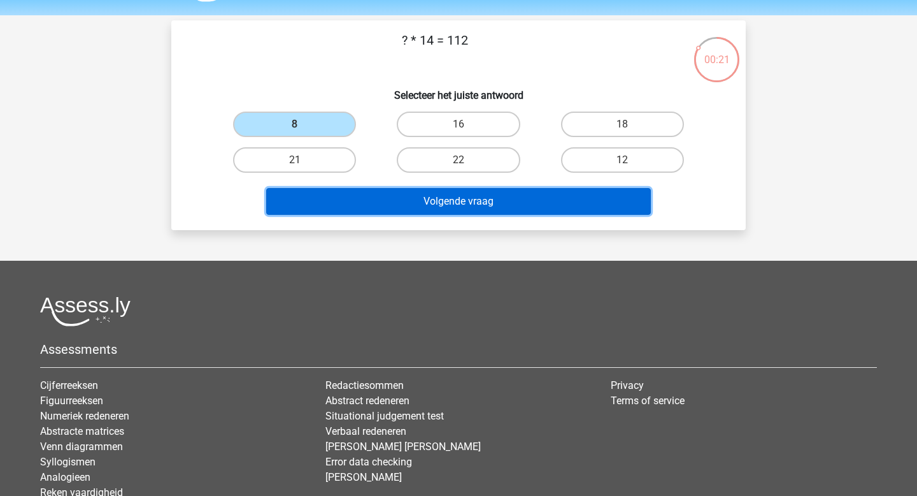
click at [431, 206] on button "Volgende vraag" at bounding box center [458, 201] width 385 height 27
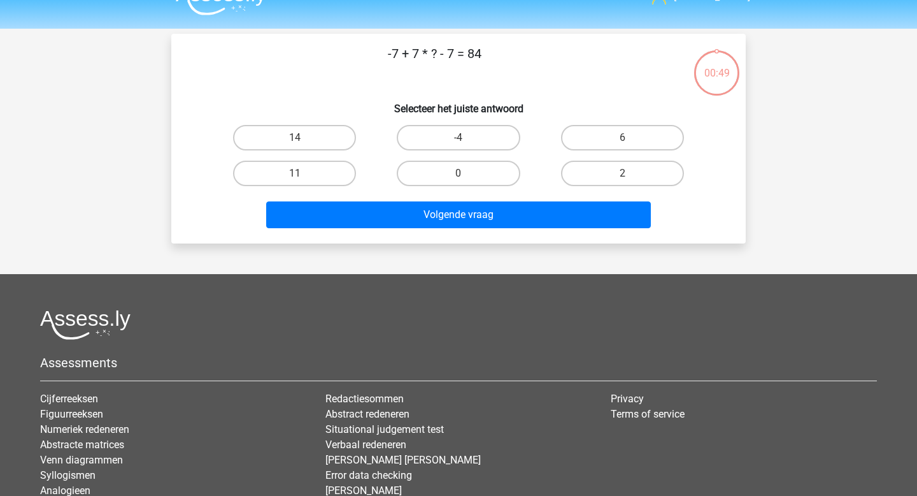
scroll to position [14, 0]
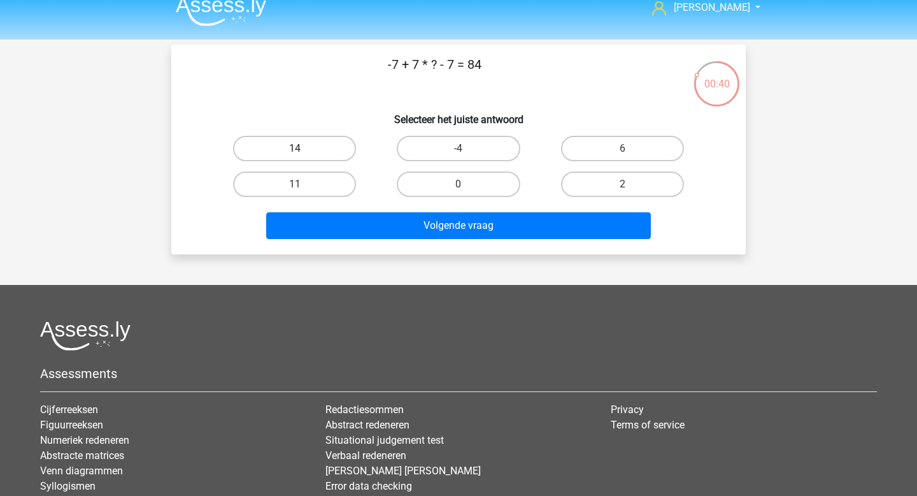
click at [334, 138] on label "14" at bounding box center [294, 148] width 123 height 25
click at [303, 148] on input "14" at bounding box center [299, 152] width 8 height 8
radio input "true"
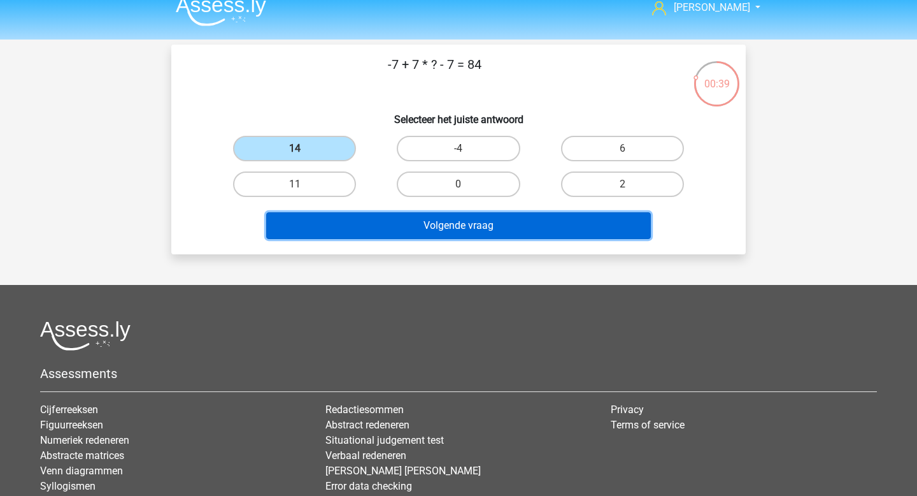
click at [423, 228] on button "Volgende vraag" at bounding box center [458, 225] width 385 height 27
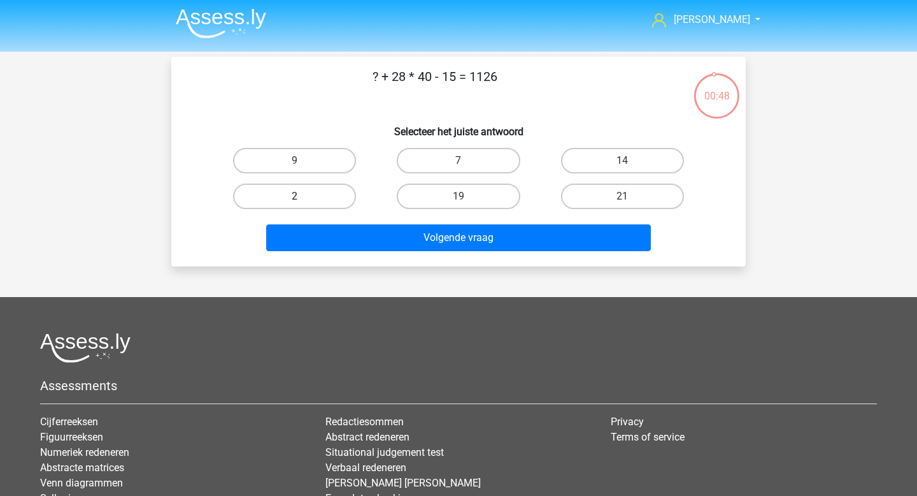
scroll to position [0, 0]
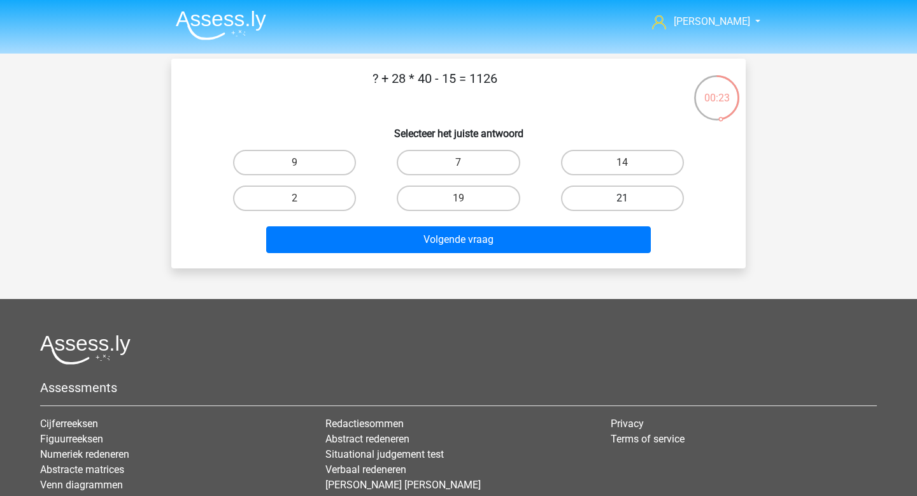
click at [589, 192] on label "21" at bounding box center [622, 197] width 123 height 25
click at [622, 198] on input "21" at bounding box center [626, 202] width 8 height 8
radio input "true"
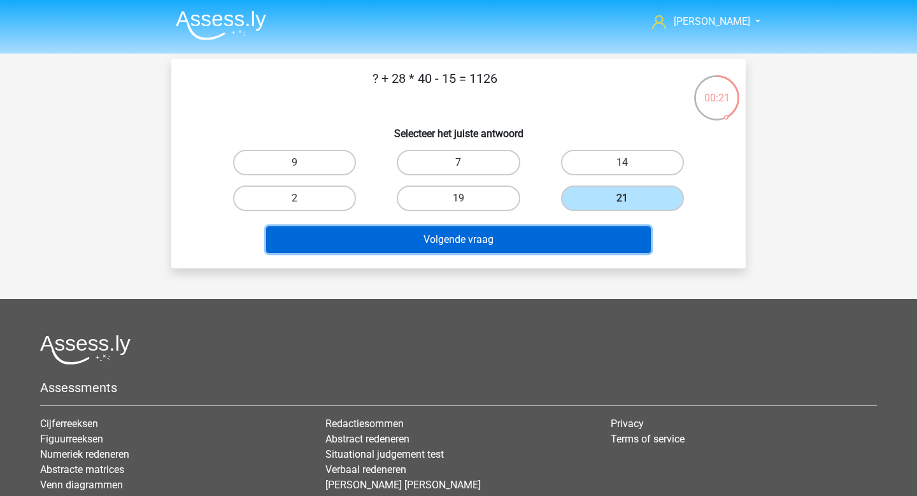
click at [545, 232] on button "Volgende vraag" at bounding box center [458, 239] width 385 height 27
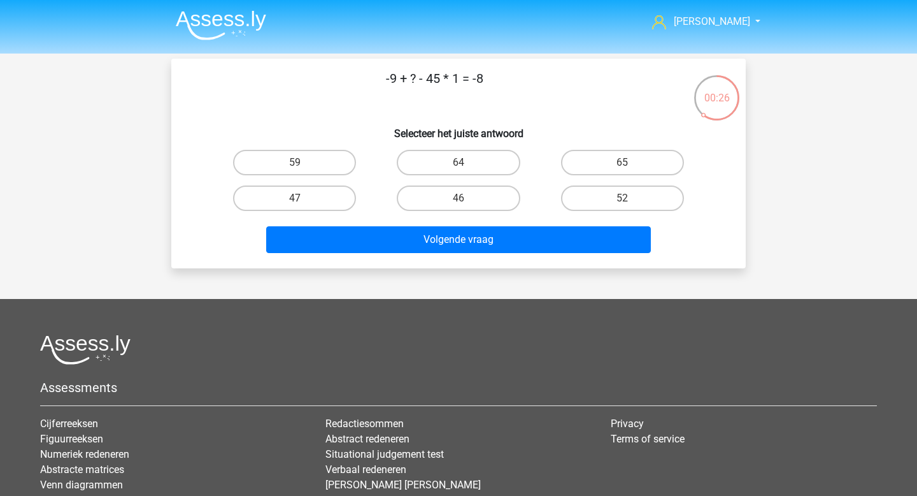
click at [421, 183] on div "46" at bounding box center [458, 198] width 164 height 36
click at [424, 199] on label "46" at bounding box center [458, 197] width 123 height 25
click at [459, 199] on input "46" at bounding box center [463, 202] width 8 height 8
radio input "true"
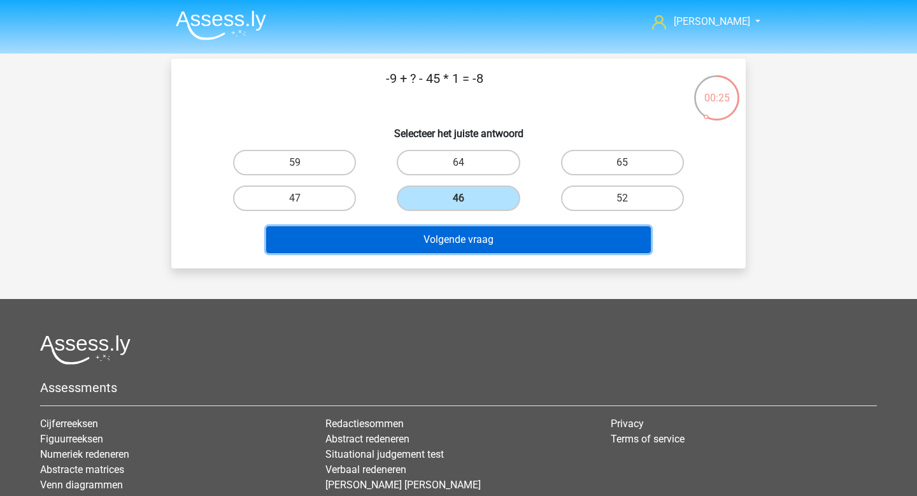
click at [420, 240] on button "Volgende vraag" at bounding box center [458, 239] width 385 height 27
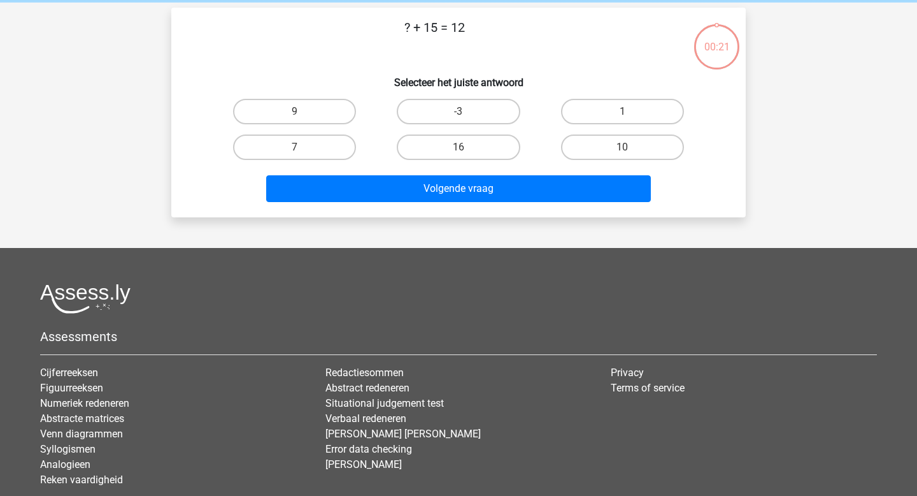
scroll to position [59, 0]
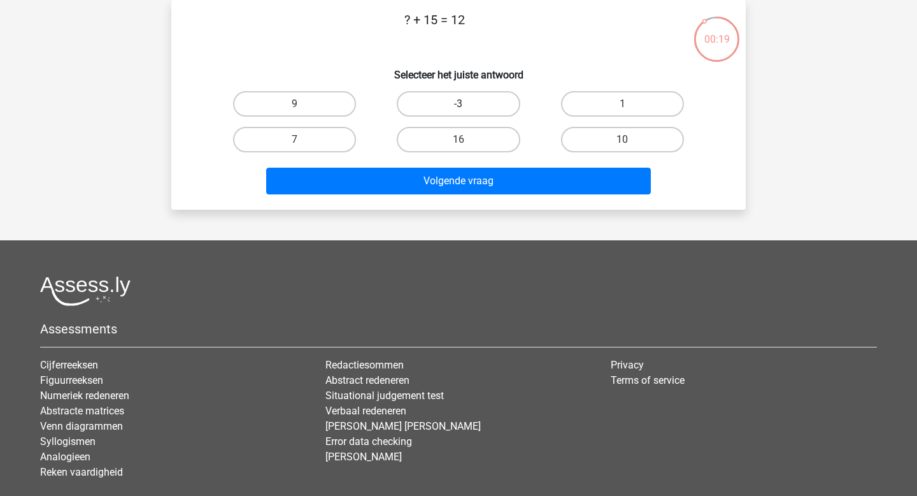
click at [519, 102] on label "-3" at bounding box center [458, 103] width 123 height 25
click at [467, 104] on input "-3" at bounding box center [463, 108] width 8 height 8
radio input "true"
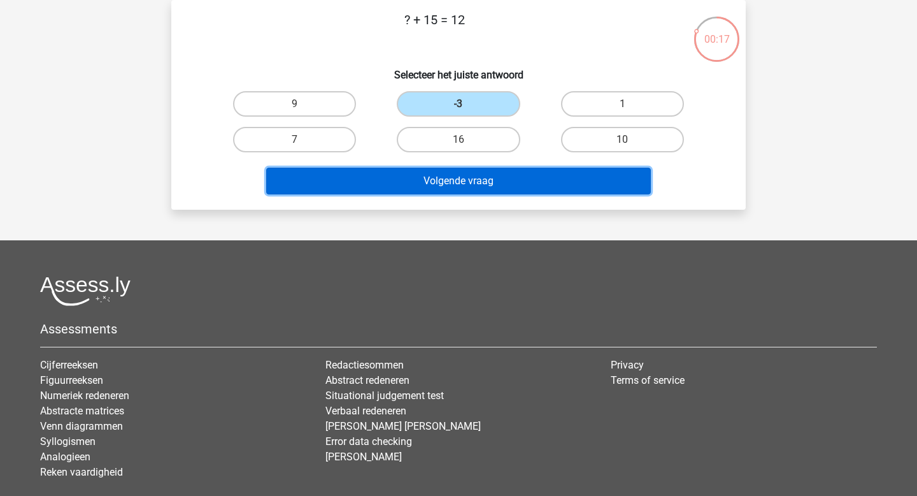
click at [519, 178] on button "Volgende vraag" at bounding box center [458, 181] width 385 height 27
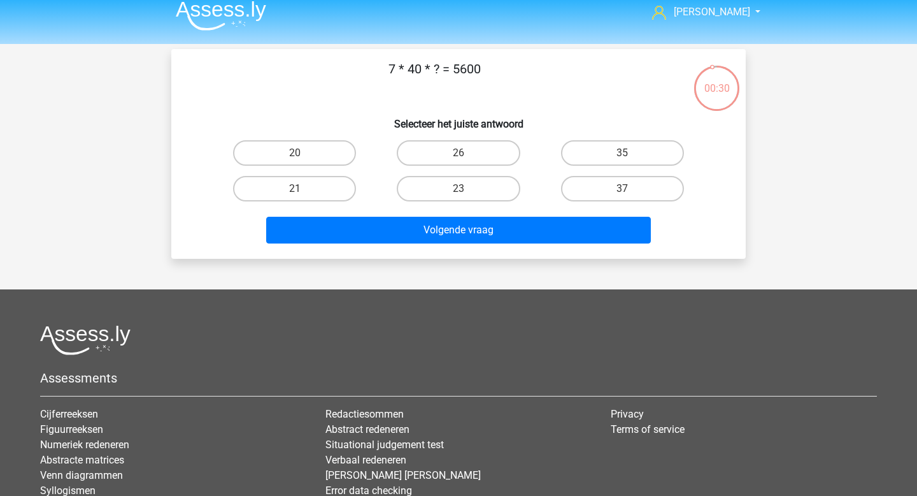
scroll to position [0, 0]
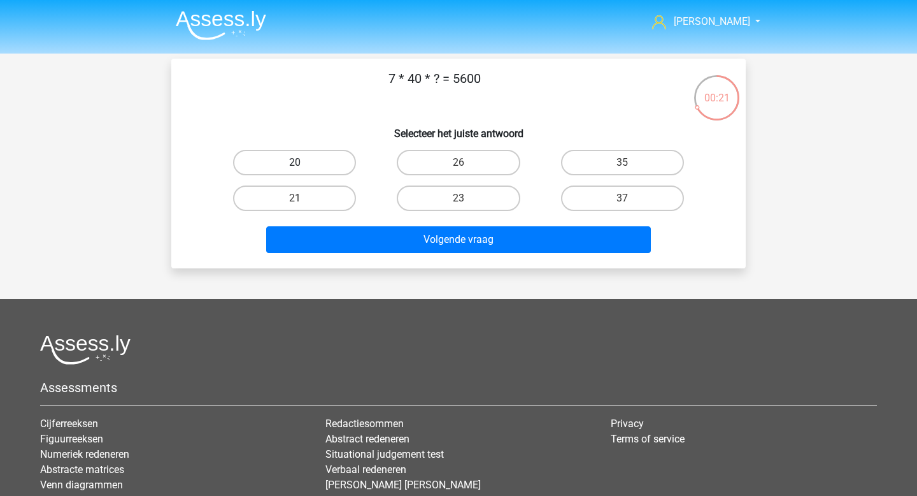
click at [335, 159] on label "20" at bounding box center [294, 162] width 123 height 25
click at [303, 162] on input "20" at bounding box center [299, 166] width 8 height 8
radio input "true"
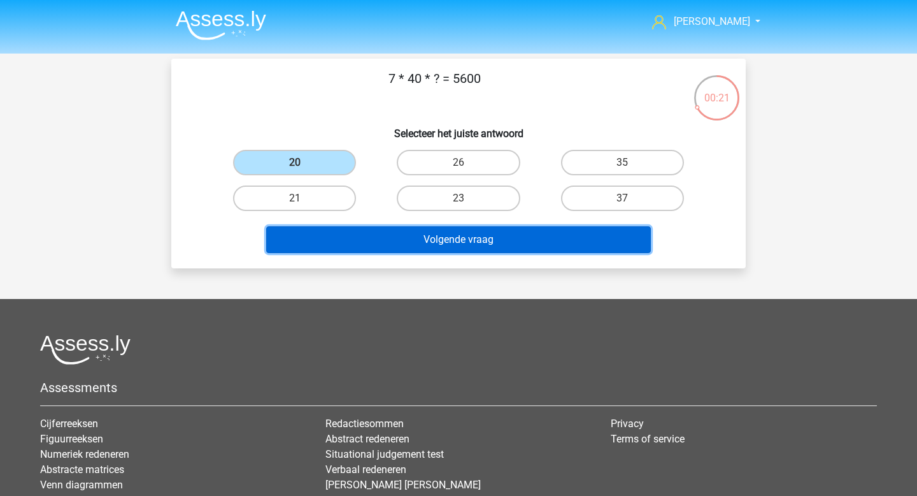
click at [420, 238] on button "Volgende vraag" at bounding box center [458, 239] width 385 height 27
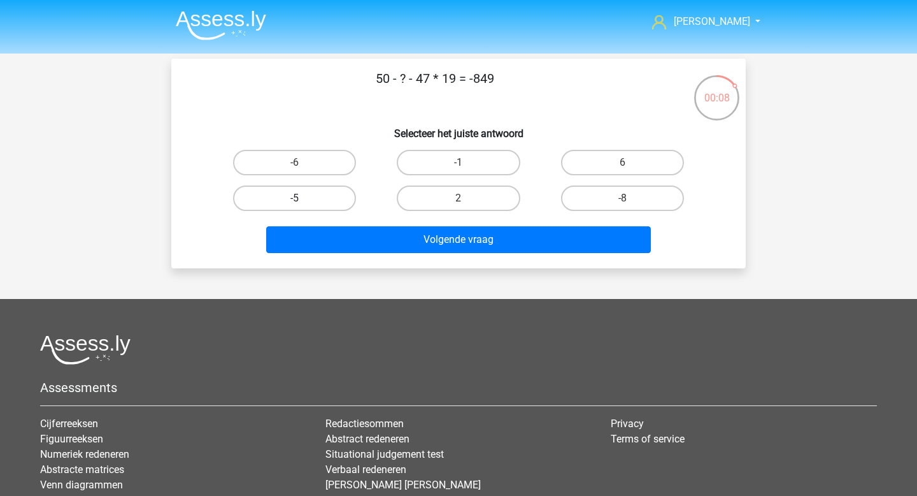
click at [319, 186] on label "-5" at bounding box center [294, 197] width 123 height 25
click at [303, 198] on input "-5" at bounding box center [299, 202] width 8 height 8
radio input "true"
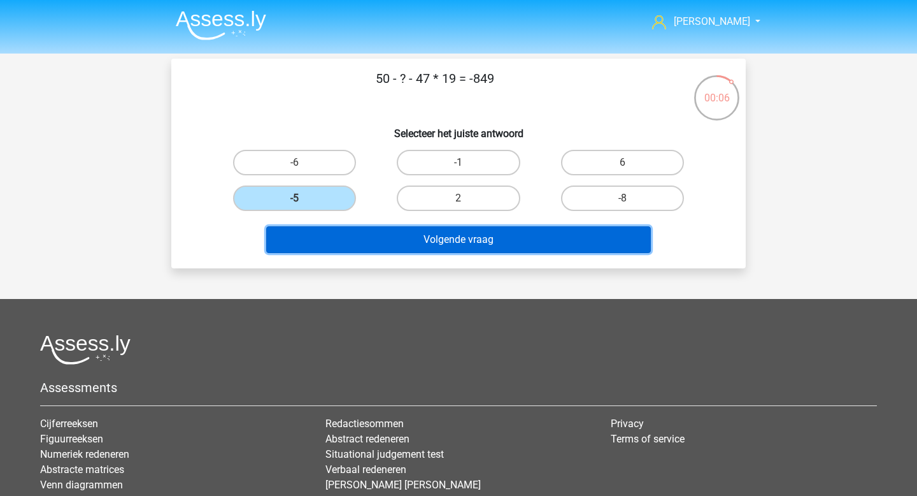
click at [470, 245] on button "Volgende vraag" at bounding box center [458, 239] width 385 height 27
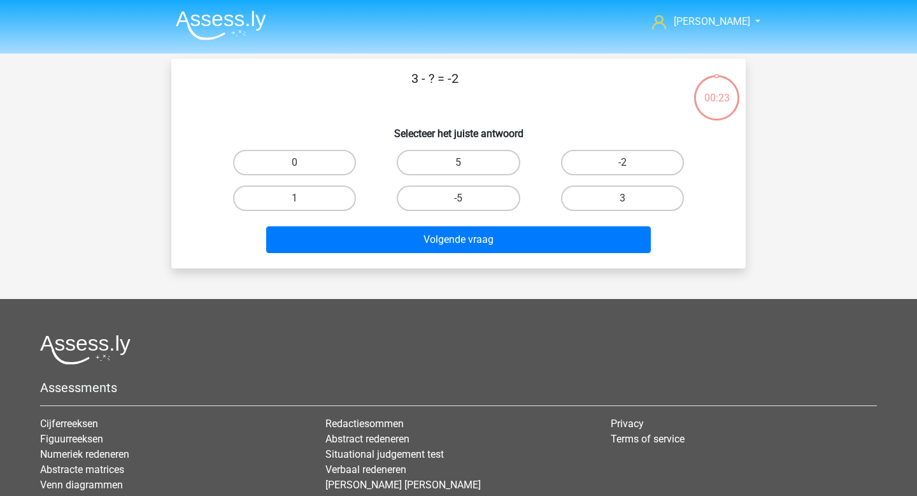
scroll to position [59, 0]
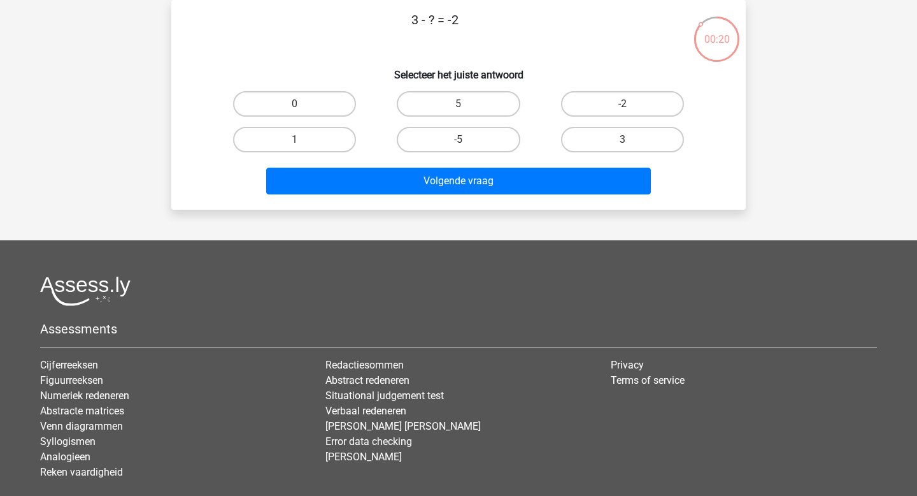
click at [459, 104] on input "5" at bounding box center [463, 108] width 8 height 8
radio input "true"
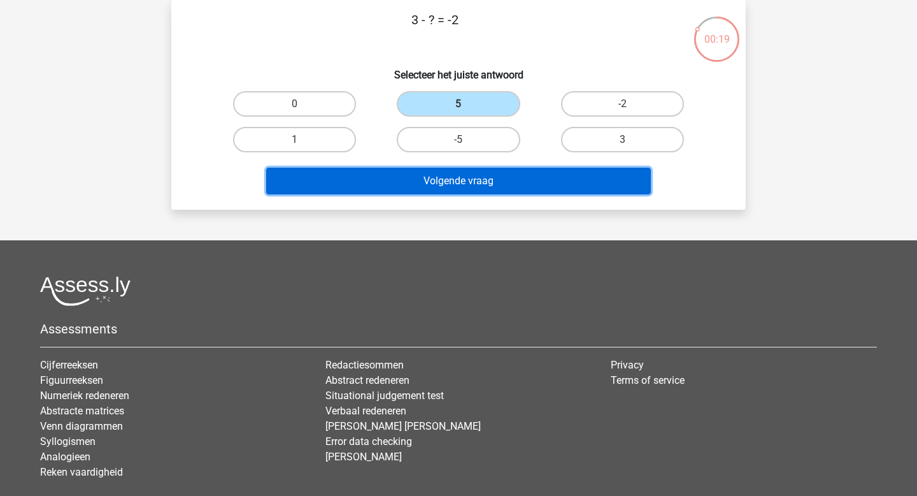
click at [448, 176] on button "Volgende vraag" at bounding box center [458, 181] width 385 height 27
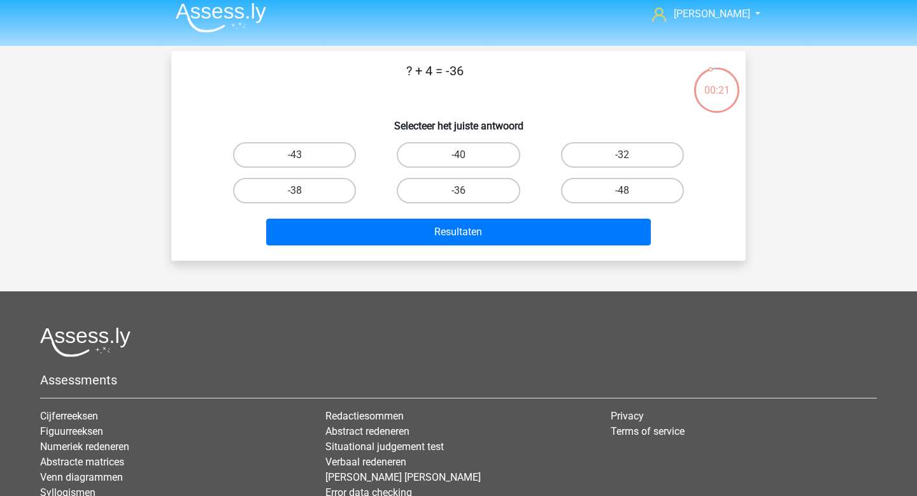
scroll to position [0, 0]
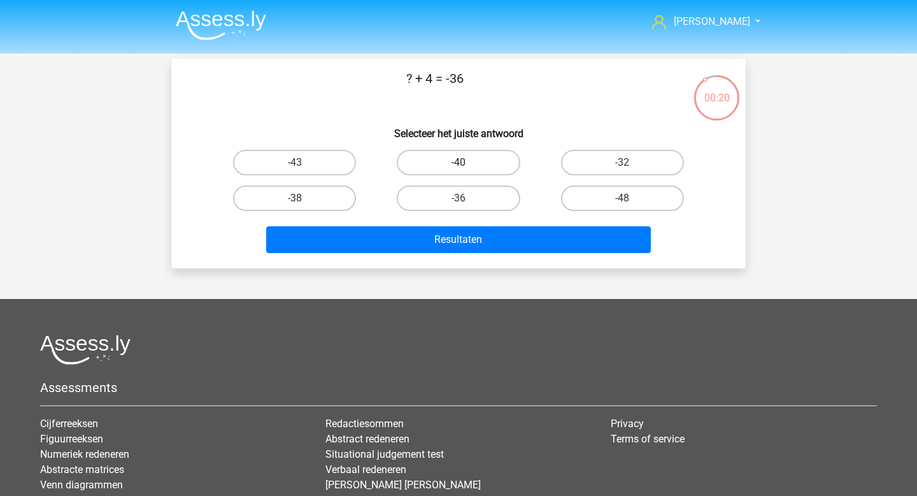
click at [457, 172] on label "-40" at bounding box center [458, 162] width 123 height 25
click at [459, 171] on input "-40" at bounding box center [463, 166] width 8 height 8
radio input "true"
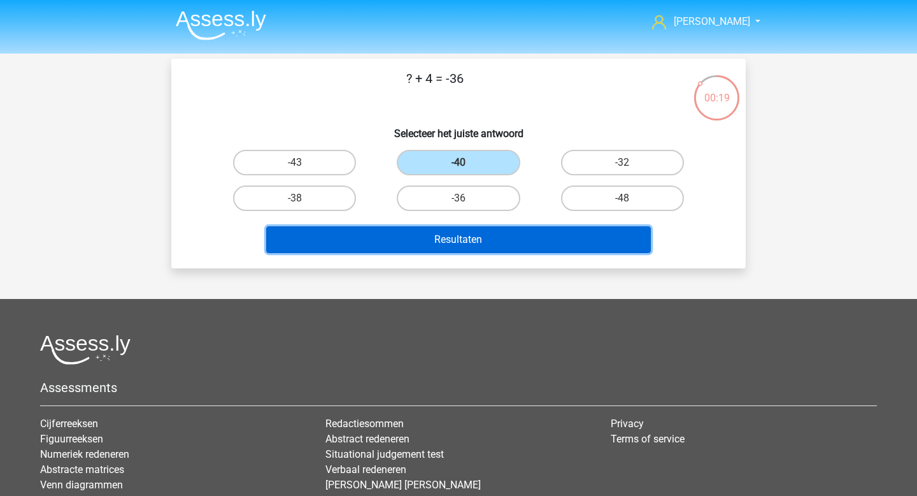
click at [443, 229] on button "Resultaten" at bounding box center [458, 239] width 385 height 27
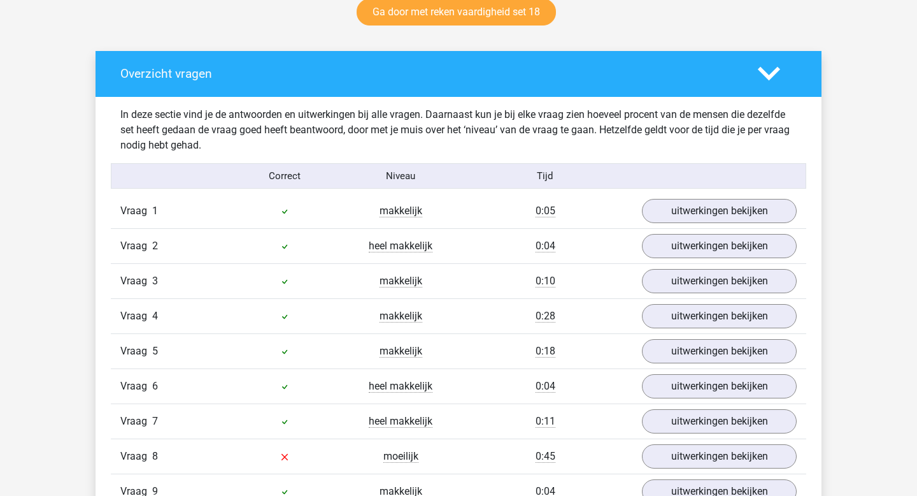
scroll to position [761, 0]
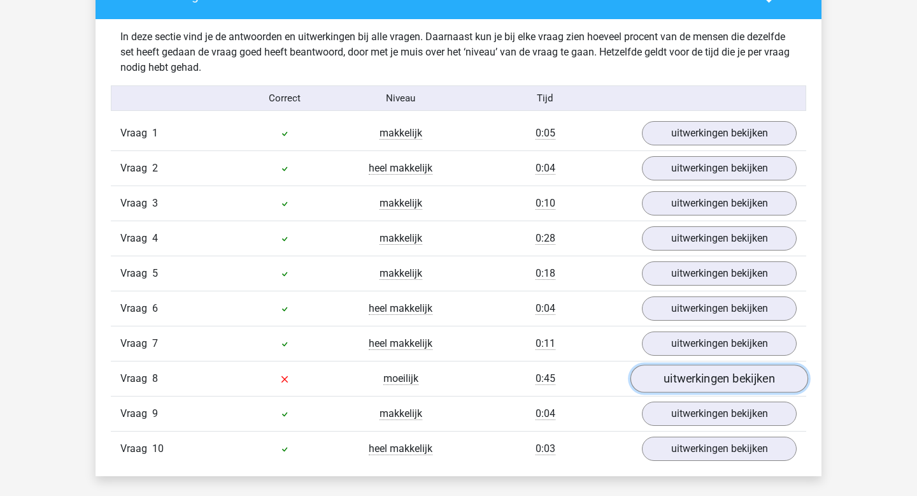
click at [704, 387] on link "uitwerkingen bekijken" at bounding box center [720, 379] width 178 height 28
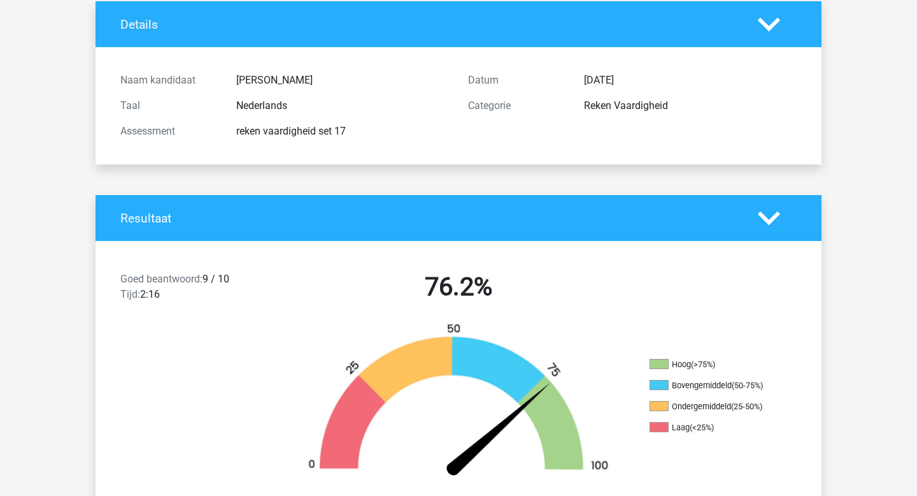
scroll to position [0, 0]
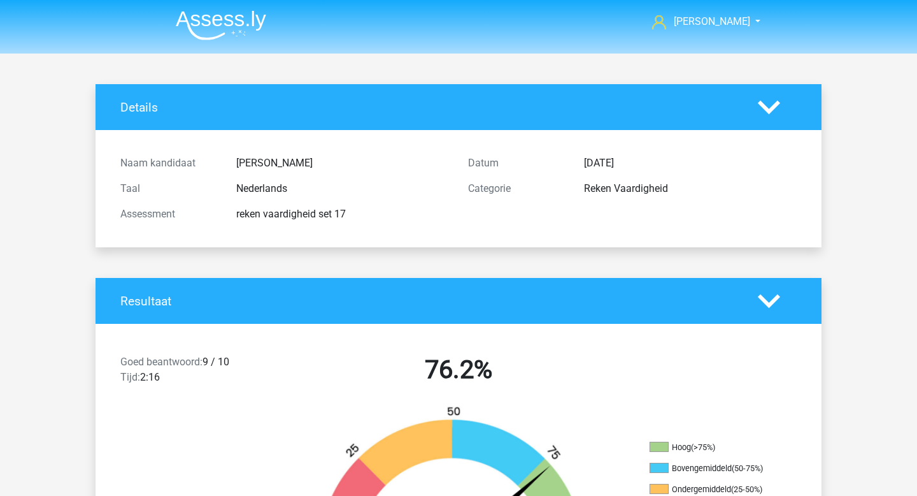
click at [223, 33] on img at bounding box center [221, 25] width 90 height 30
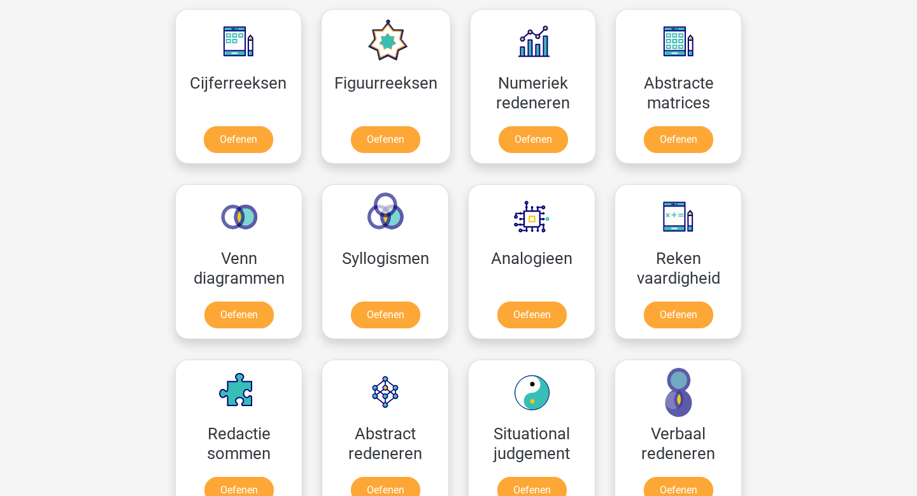
scroll to position [615, 0]
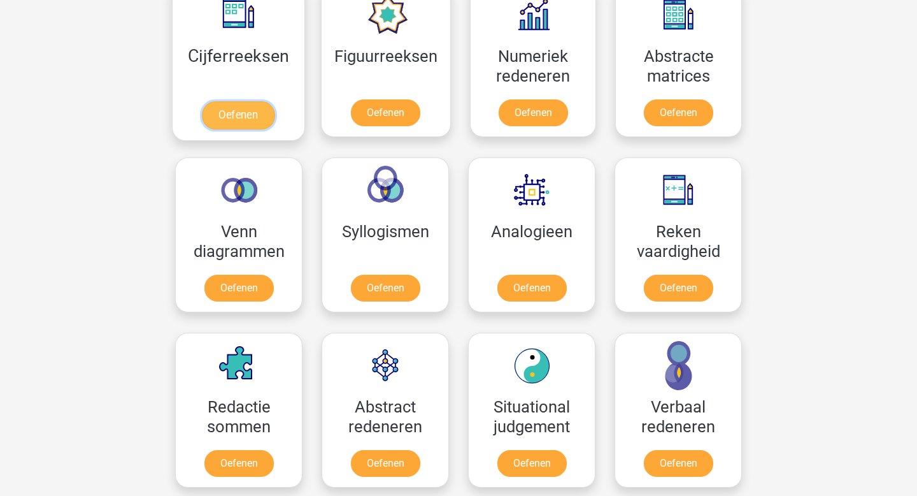
click at [253, 111] on link "Oefenen" at bounding box center [238, 115] width 73 height 28
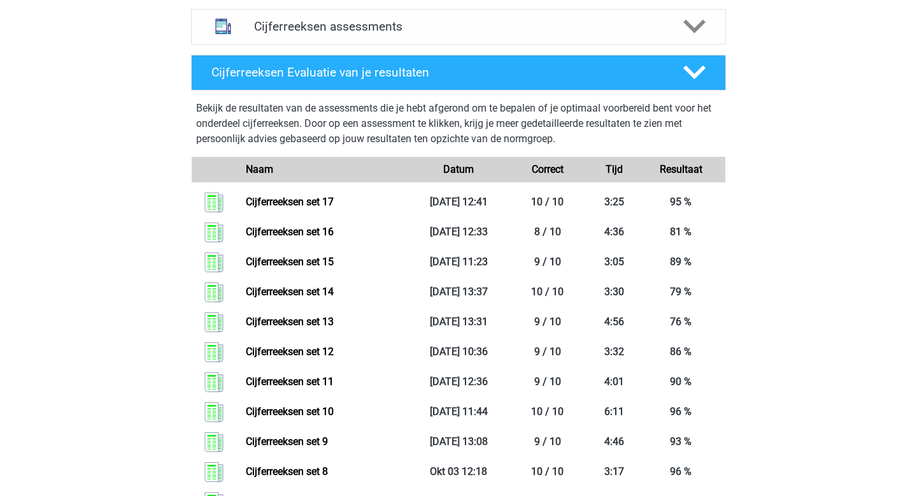
scroll to position [473, 0]
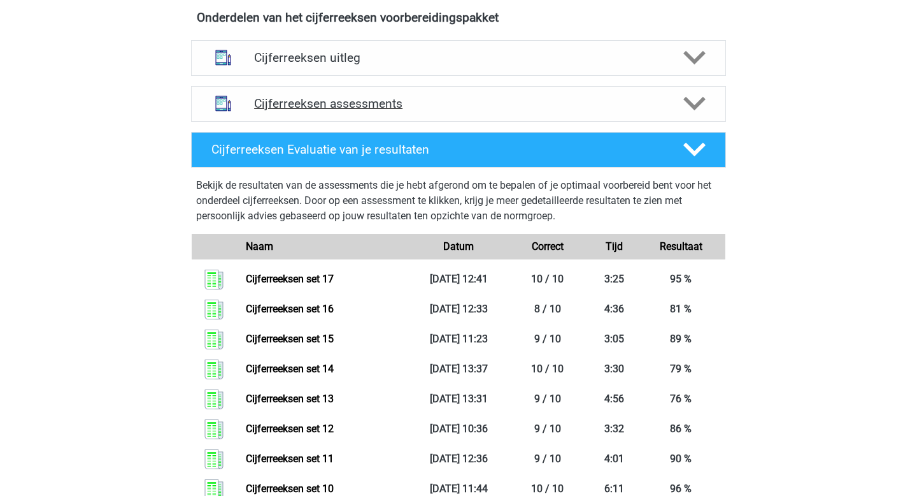
click at [305, 111] on h4 "Cijferreeksen assessments" at bounding box center [458, 103] width 409 height 15
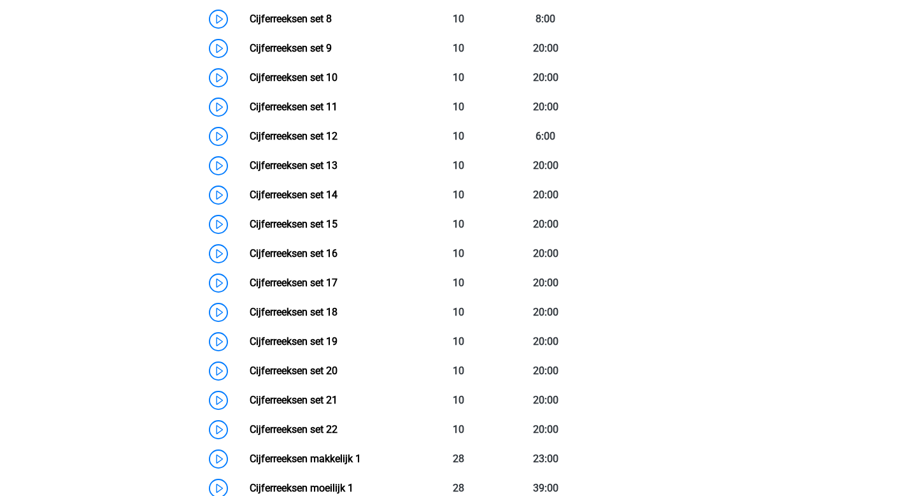
scroll to position [915, 0]
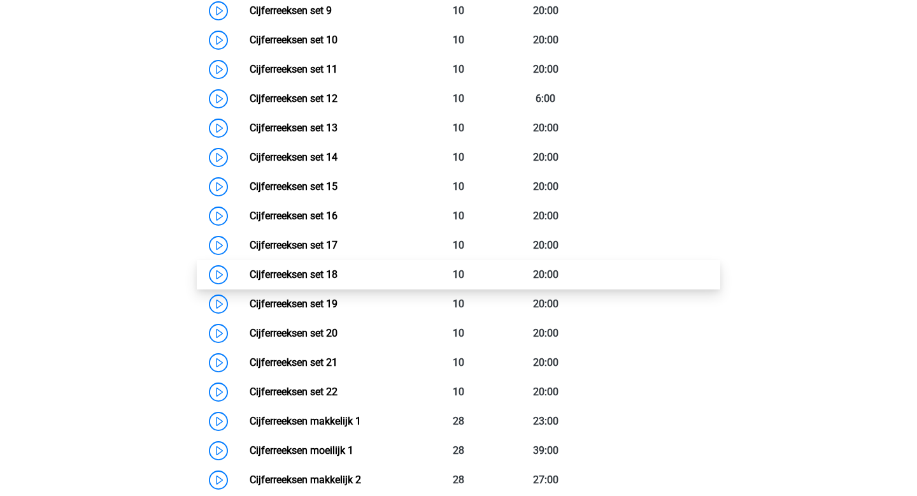
click at [338, 280] on link "Cijferreeksen set 18" at bounding box center [294, 274] width 88 height 12
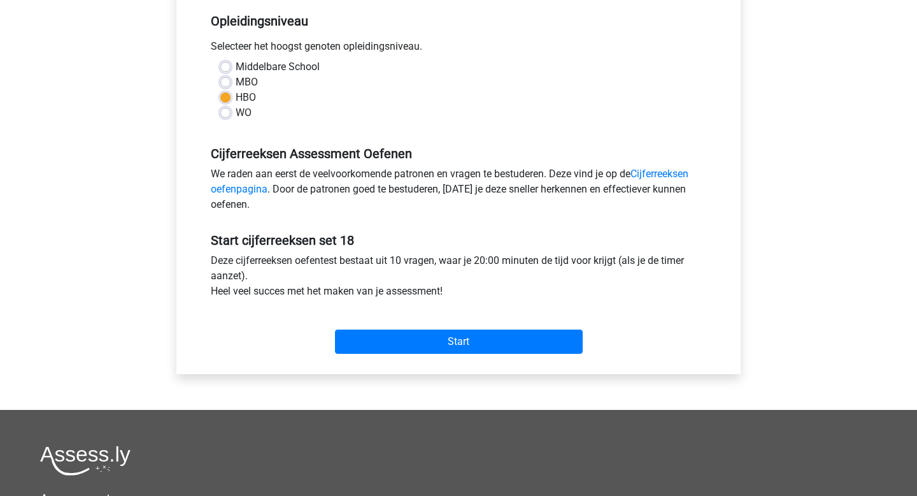
scroll to position [266, 0]
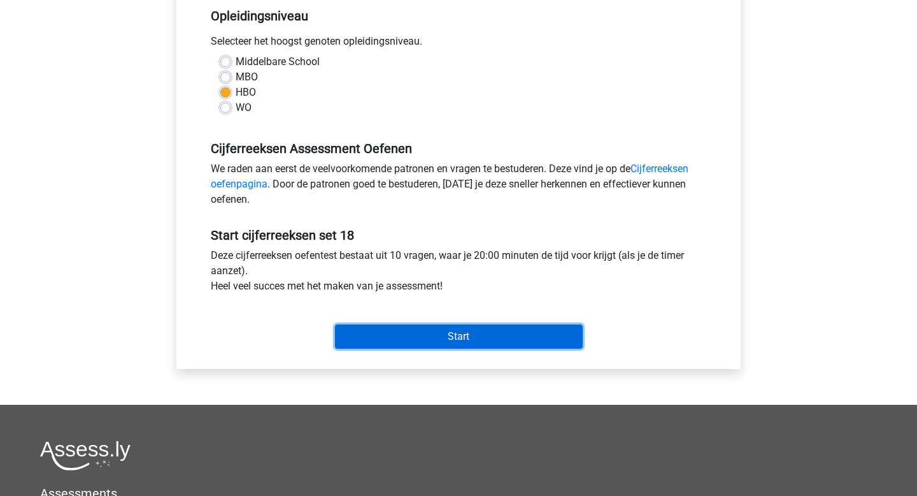
click at [429, 343] on input "Start" at bounding box center [459, 336] width 248 height 24
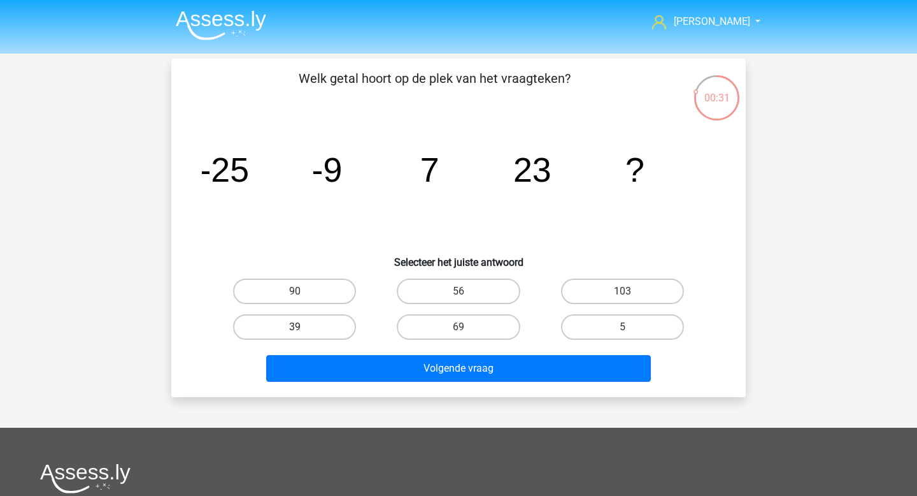
click at [340, 324] on label "39" at bounding box center [294, 326] width 123 height 25
click at [303, 327] on input "39" at bounding box center [299, 331] width 8 height 8
radio input "true"
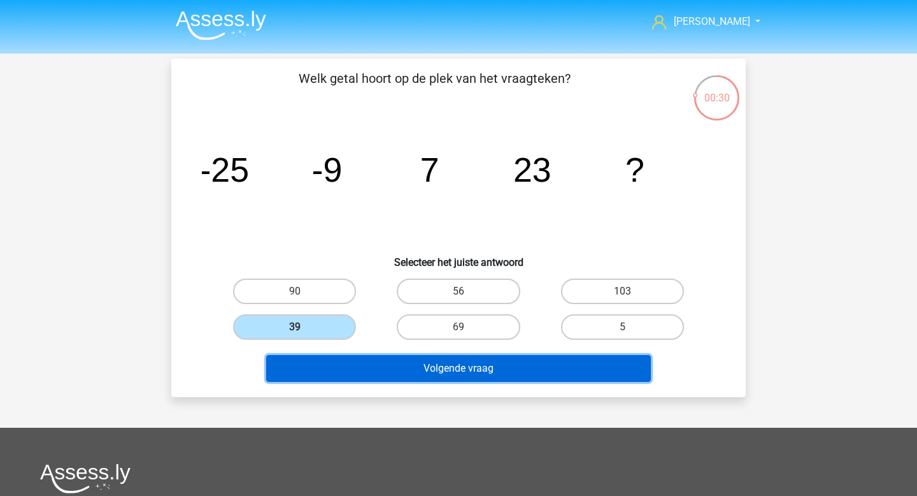
click at [375, 364] on button "Volgende vraag" at bounding box center [458, 368] width 385 height 27
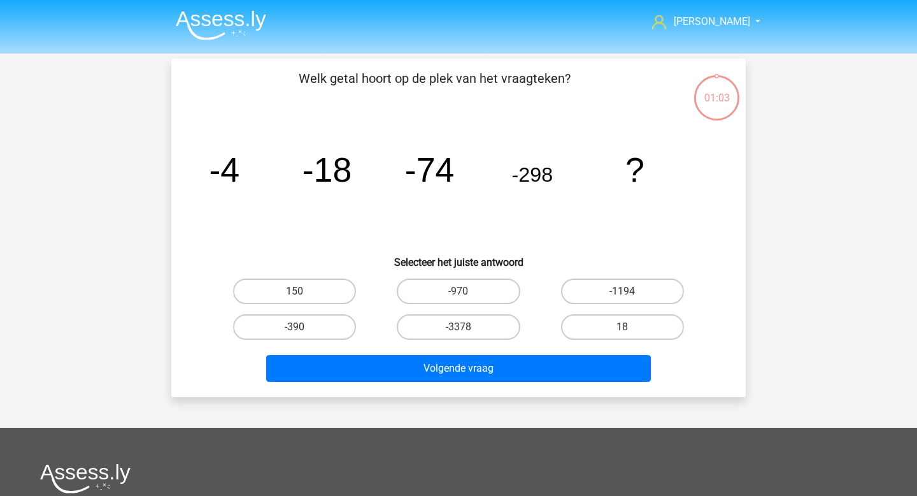
scroll to position [59, 0]
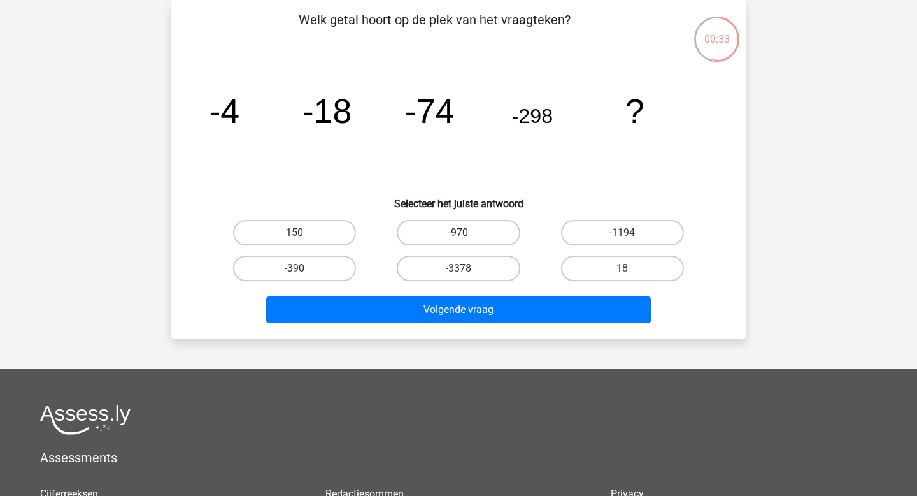
click at [483, 239] on label "-970" at bounding box center [458, 232] width 123 height 25
click at [467, 239] on input "-970" at bounding box center [463, 237] width 8 height 8
radio input "true"
click at [597, 238] on label "-1194" at bounding box center [622, 232] width 123 height 25
click at [622, 238] on input "-1194" at bounding box center [626, 237] width 8 height 8
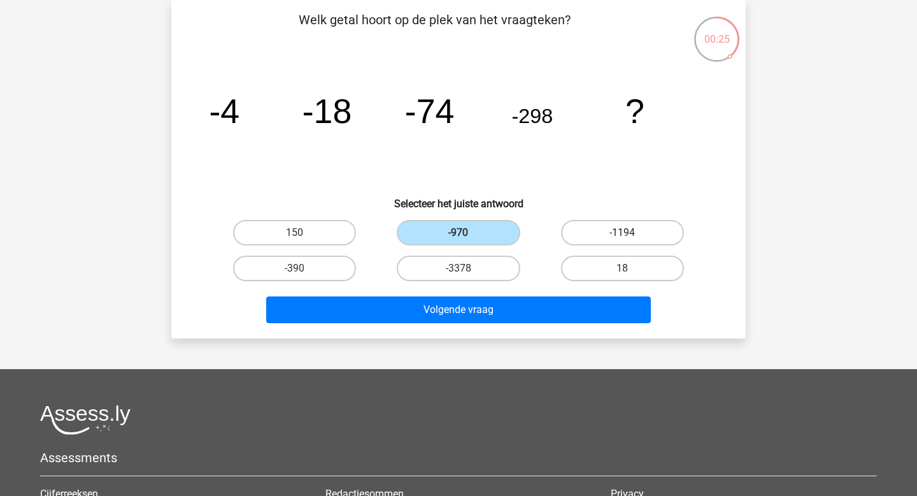
radio input "true"
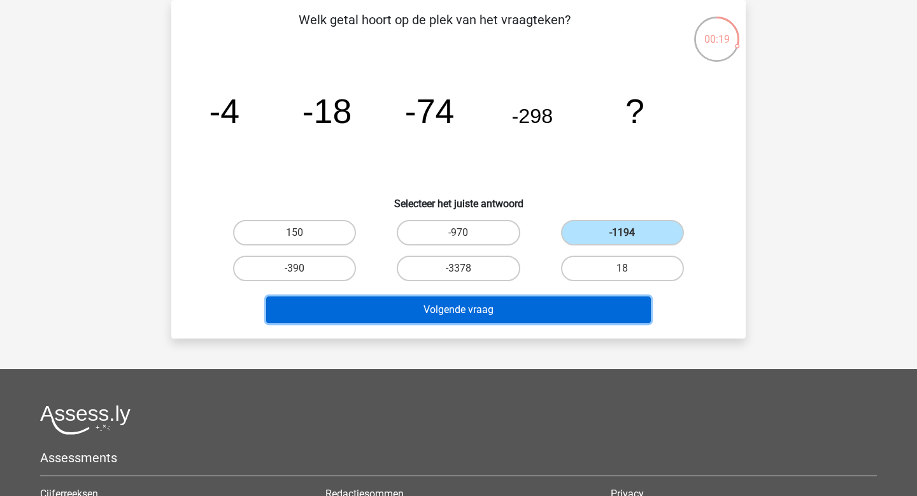
click at [526, 311] on button "Volgende vraag" at bounding box center [458, 309] width 385 height 27
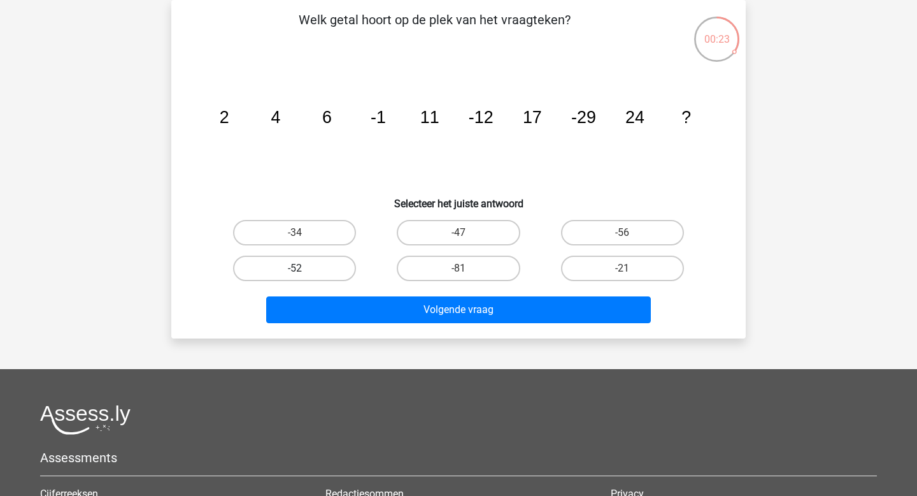
click at [341, 276] on label "-52" at bounding box center [294, 267] width 123 height 25
click at [303, 276] on input "-52" at bounding box center [299, 272] width 8 height 8
radio input "true"
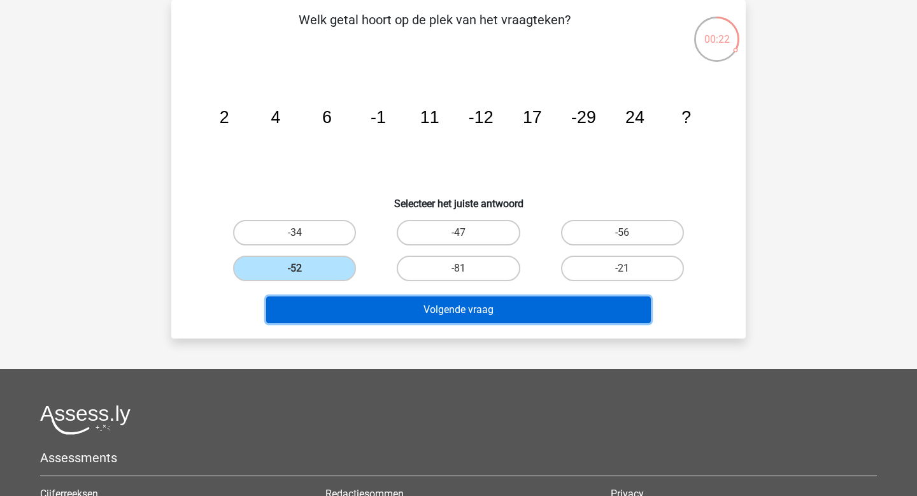
click at [384, 308] on button "Volgende vraag" at bounding box center [458, 309] width 385 height 27
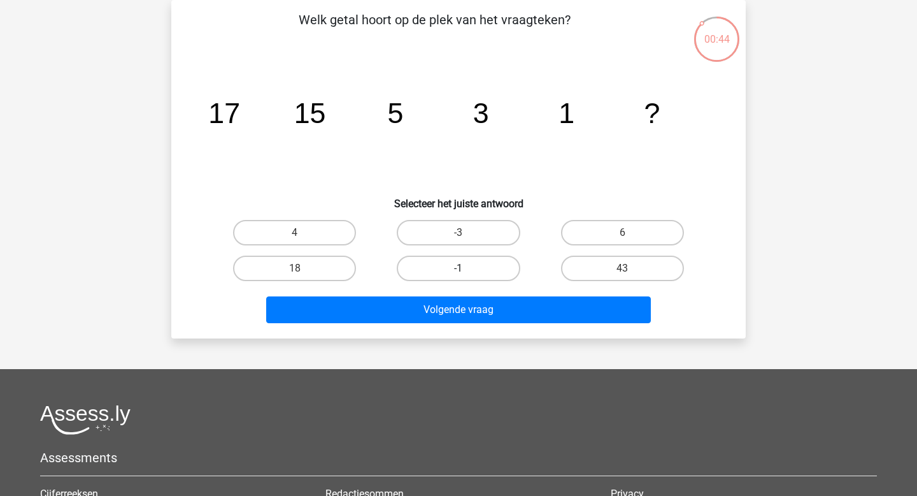
click at [466, 280] on label "-1" at bounding box center [458, 267] width 123 height 25
click at [466, 276] on input "-1" at bounding box center [463, 272] width 8 height 8
radio input "true"
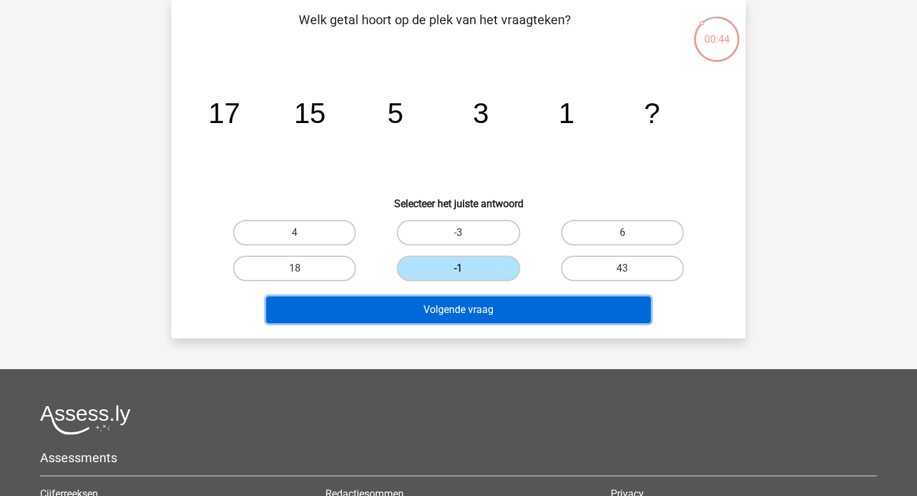
click at [460, 306] on button "Volgende vraag" at bounding box center [458, 309] width 385 height 27
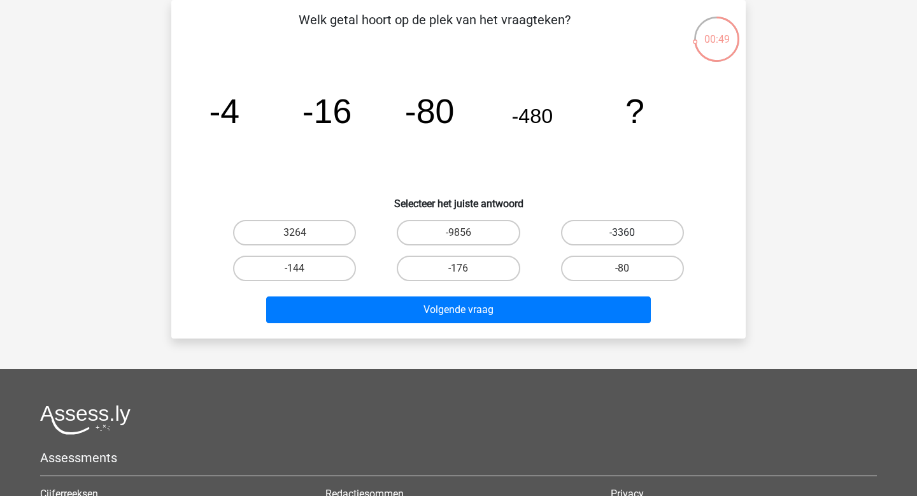
click at [607, 236] on label "-3360" at bounding box center [622, 232] width 123 height 25
click at [622, 236] on input "-3360" at bounding box center [626, 237] width 8 height 8
radio input "true"
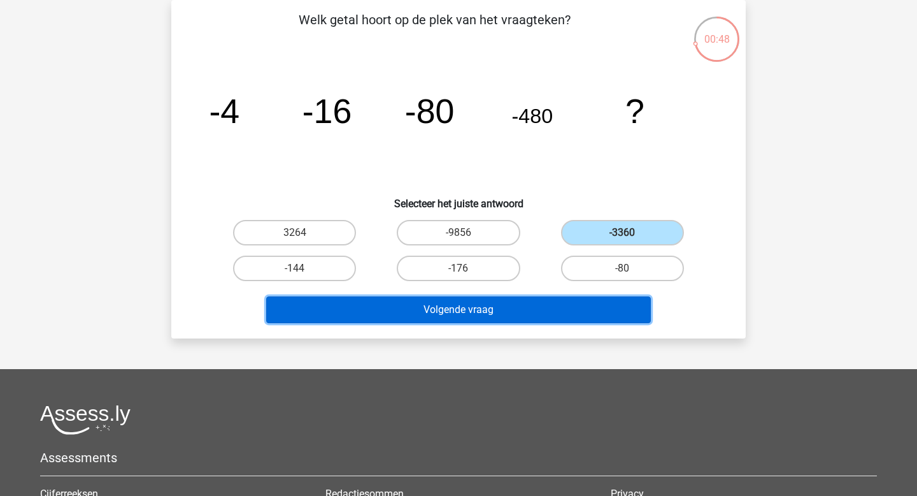
click at [538, 307] on button "Volgende vraag" at bounding box center [458, 309] width 385 height 27
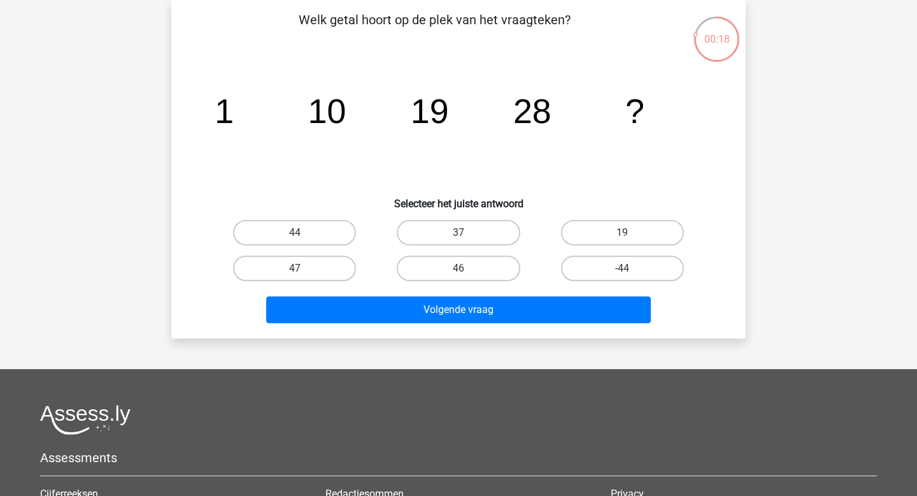
click at [466, 240] on input "37" at bounding box center [463, 237] width 8 height 8
radio input "true"
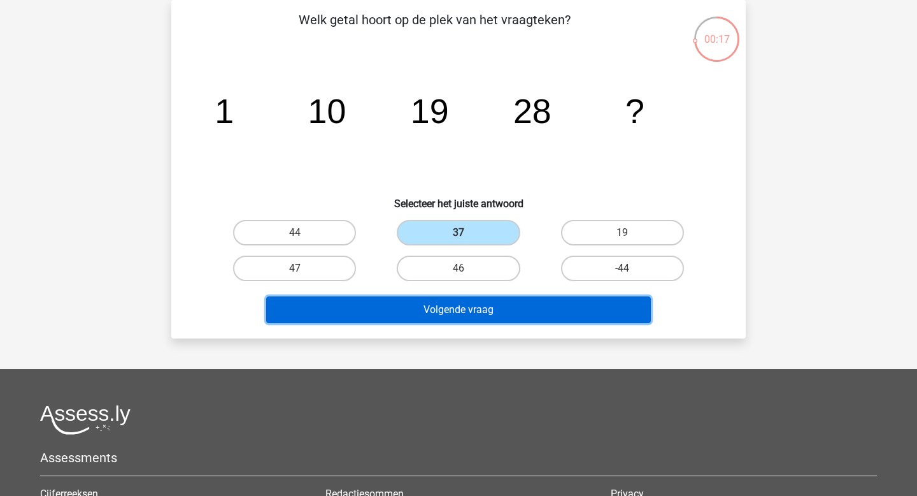
click at [463, 311] on button "Volgende vraag" at bounding box center [458, 309] width 385 height 27
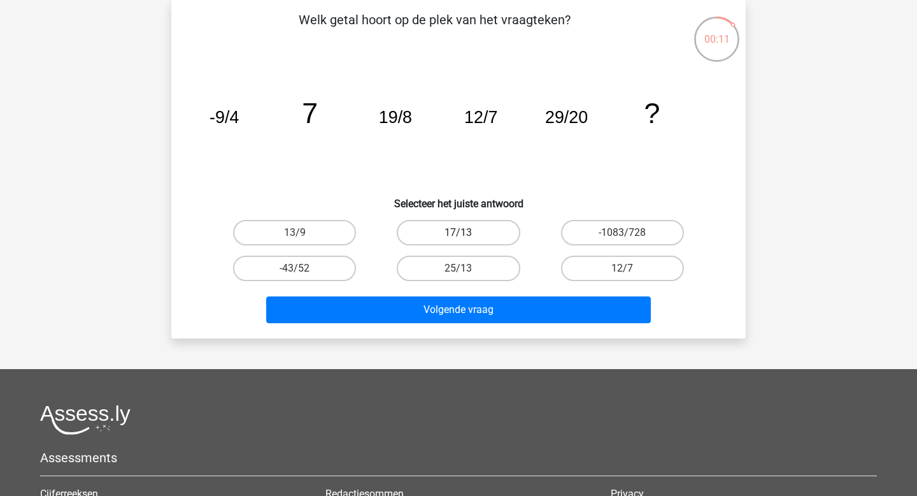
click at [508, 243] on label "17/13" at bounding box center [458, 232] width 123 height 25
click at [467, 241] on input "17/13" at bounding box center [463, 237] width 8 height 8
radio input "true"
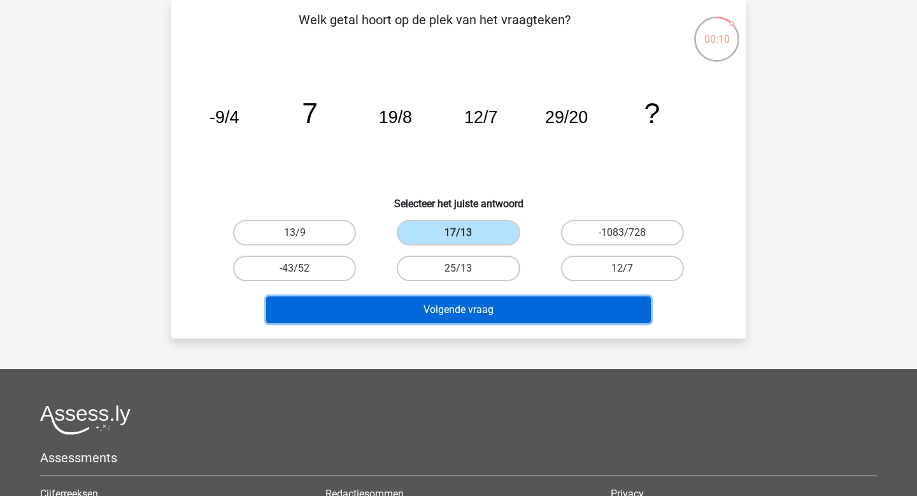
click at [524, 301] on button "Volgende vraag" at bounding box center [458, 309] width 385 height 27
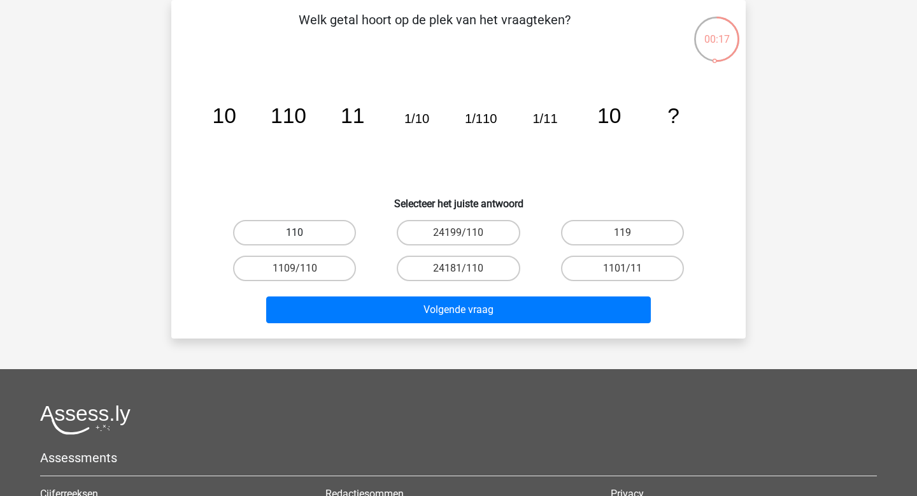
drag, startPoint x: 303, startPoint y: 229, endPoint x: 311, endPoint y: 237, distance: 11.3
click at [303, 229] on label "110" at bounding box center [294, 232] width 123 height 25
click at [303, 233] on input "110" at bounding box center [299, 237] width 8 height 8
radio input "true"
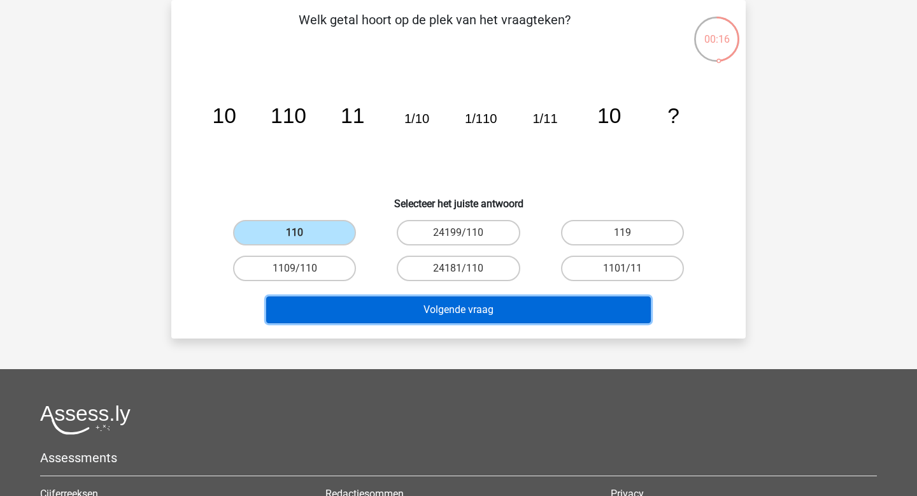
click at [402, 307] on button "Volgende vraag" at bounding box center [458, 309] width 385 height 27
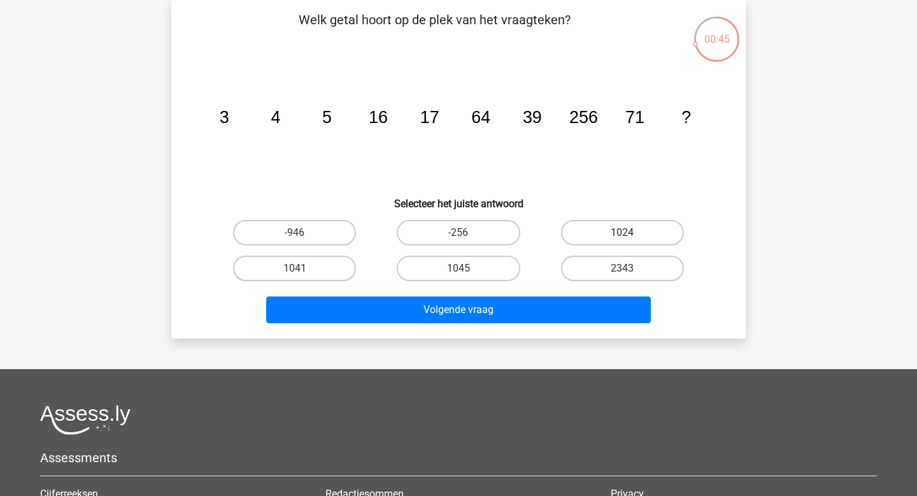
click at [616, 231] on label "1024" at bounding box center [622, 232] width 123 height 25
click at [622, 233] on input "1024" at bounding box center [626, 237] width 8 height 8
radio input "true"
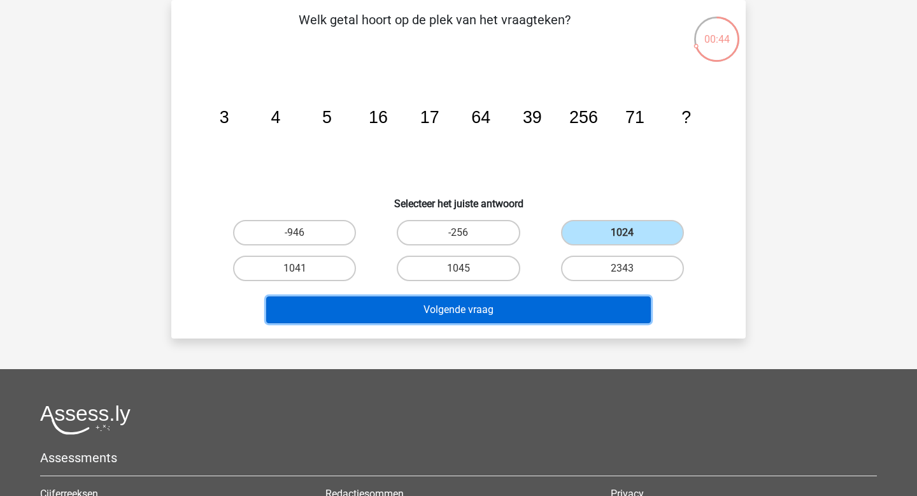
click at [533, 311] on button "Volgende vraag" at bounding box center [458, 309] width 385 height 27
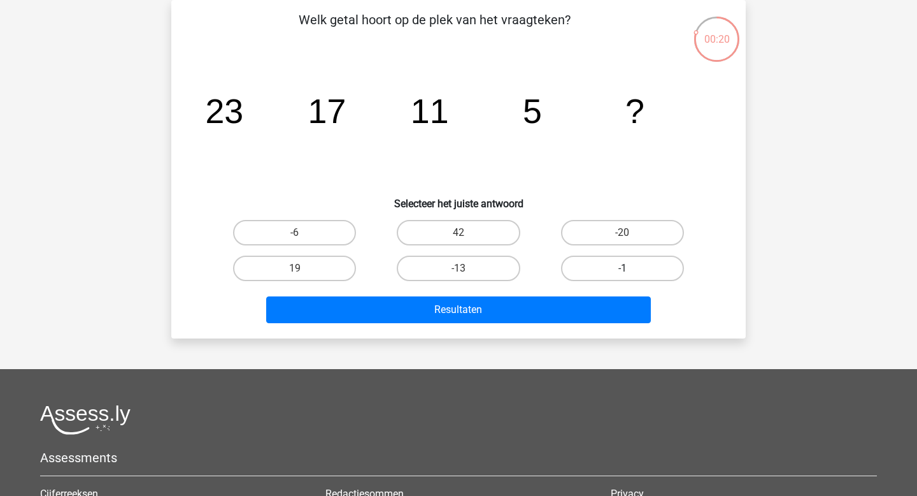
click at [569, 269] on label "-1" at bounding box center [622, 267] width 123 height 25
click at [622, 269] on input "-1" at bounding box center [626, 272] width 8 height 8
radio input "true"
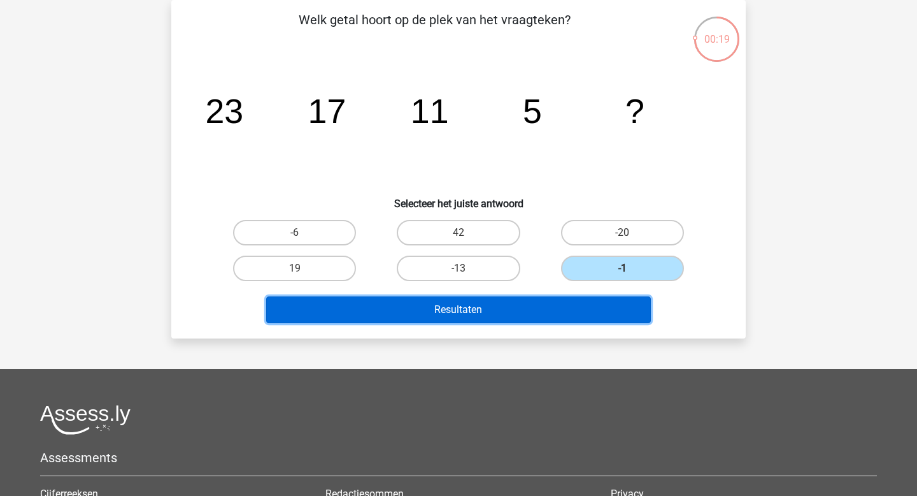
click at [526, 303] on button "Resultaten" at bounding box center [458, 309] width 385 height 27
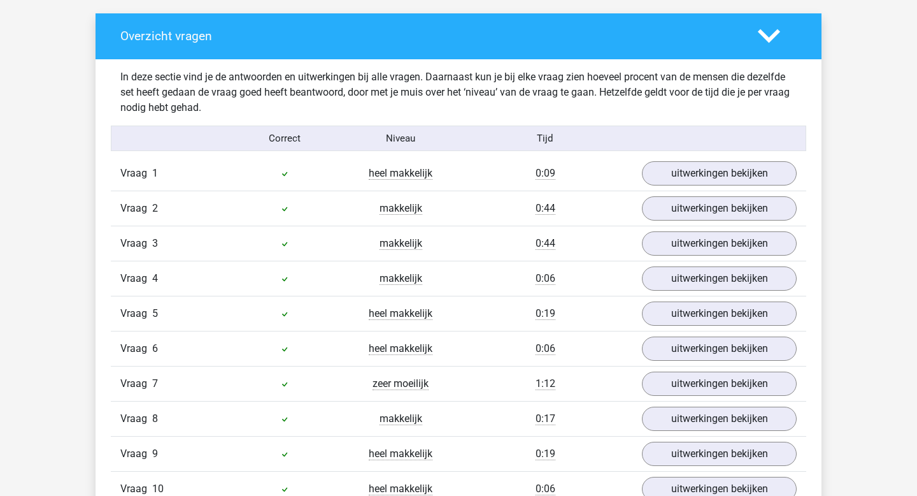
scroll to position [737, 0]
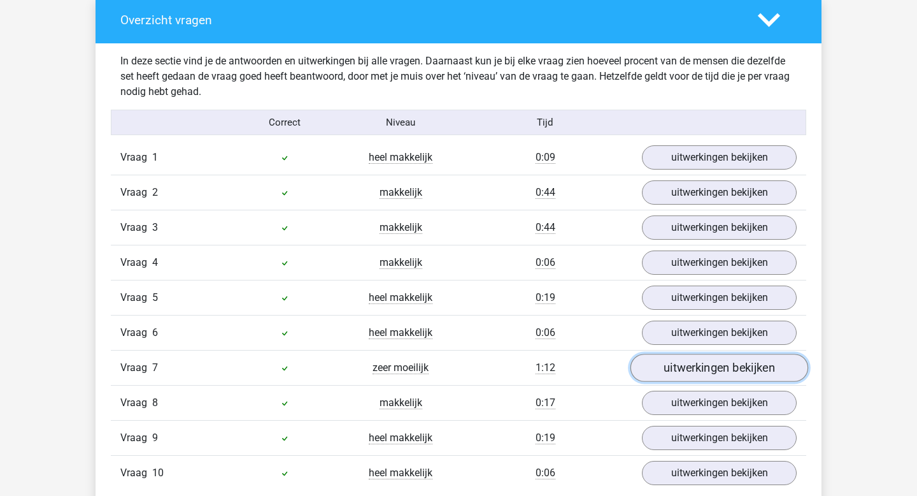
click at [687, 371] on link "uitwerkingen bekijken" at bounding box center [720, 368] width 178 height 28
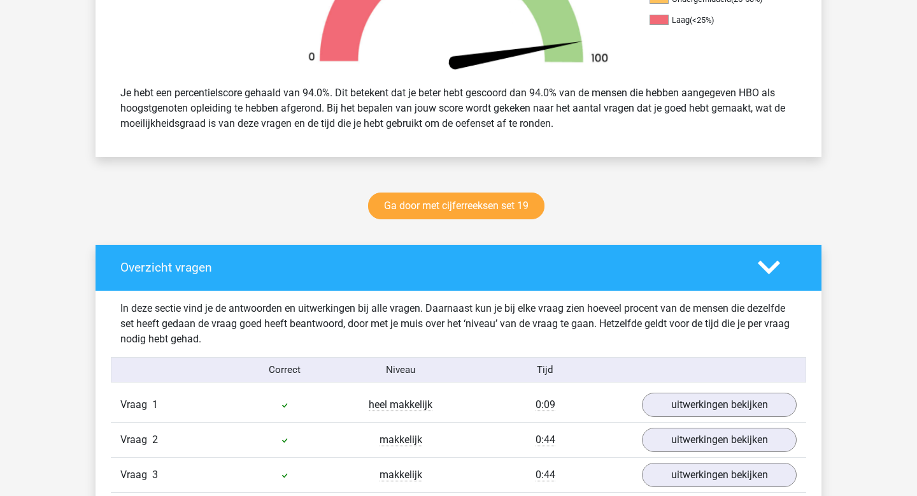
scroll to position [0, 0]
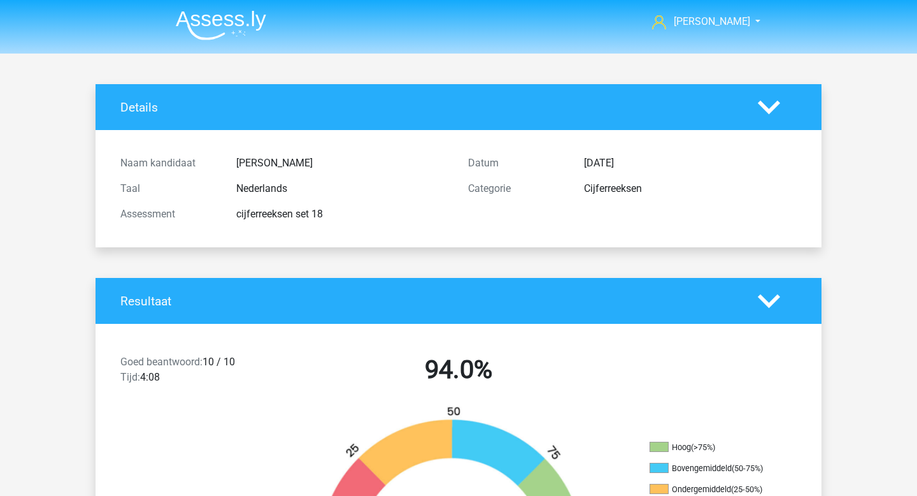
click at [210, 24] on img at bounding box center [221, 25] width 90 height 30
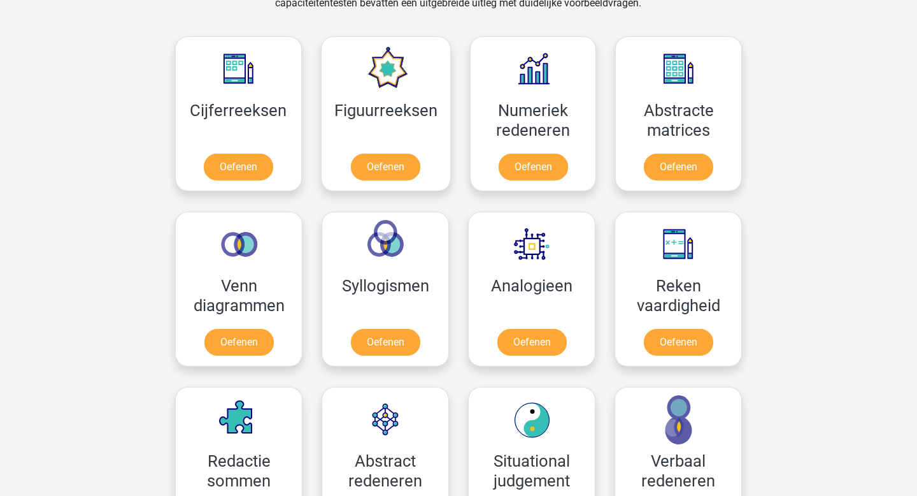
scroll to position [652, 0]
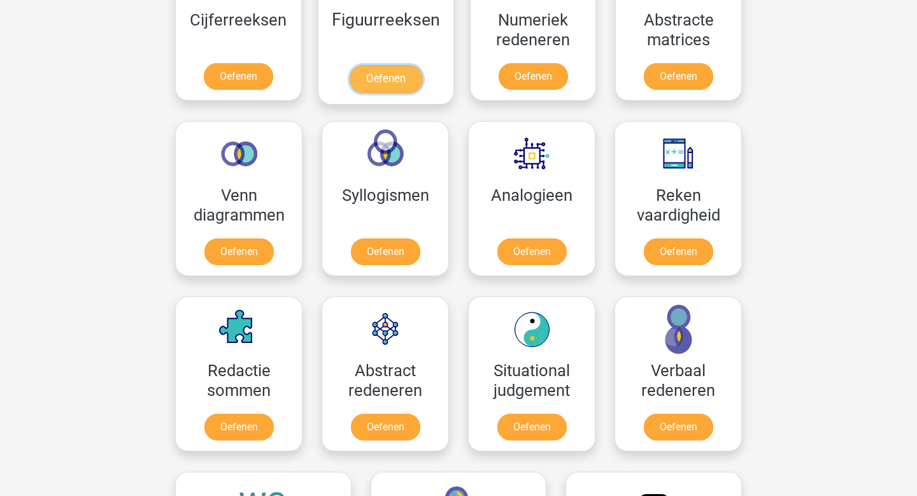
click at [393, 83] on link "Oefenen" at bounding box center [385, 79] width 73 height 28
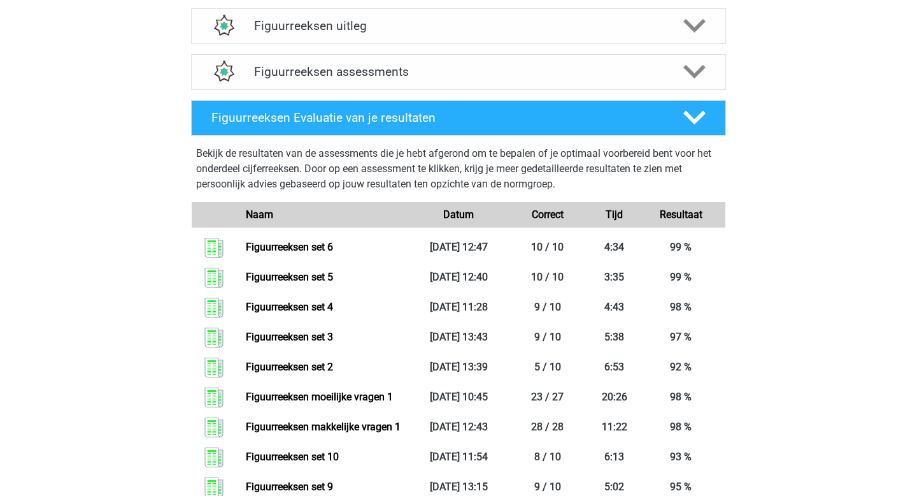
scroll to position [456, 0]
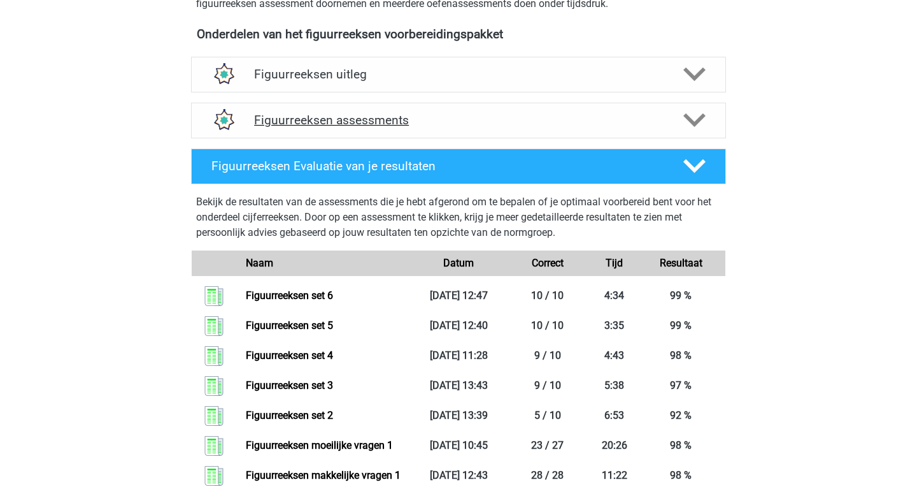
click at [316, 106] on div "Figuurreeksen assessments" at bounding box center [458, 121] width 535 height 36
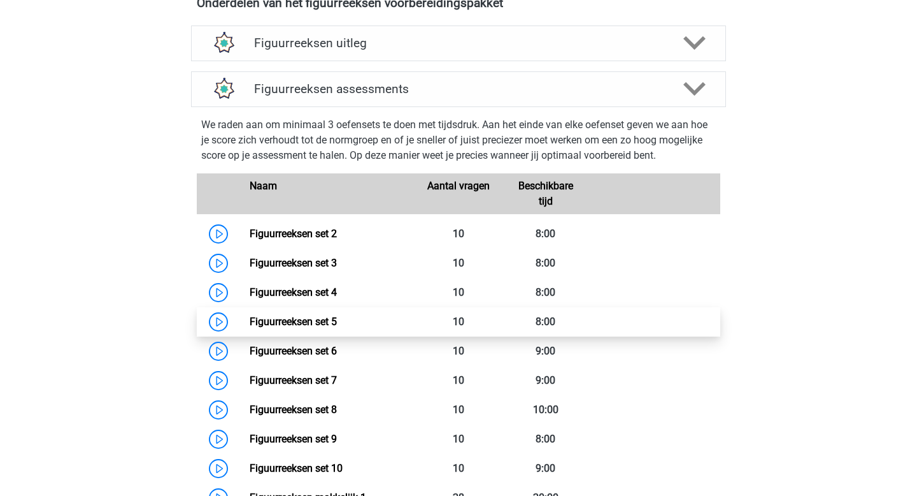
scroll to position [572, 0]
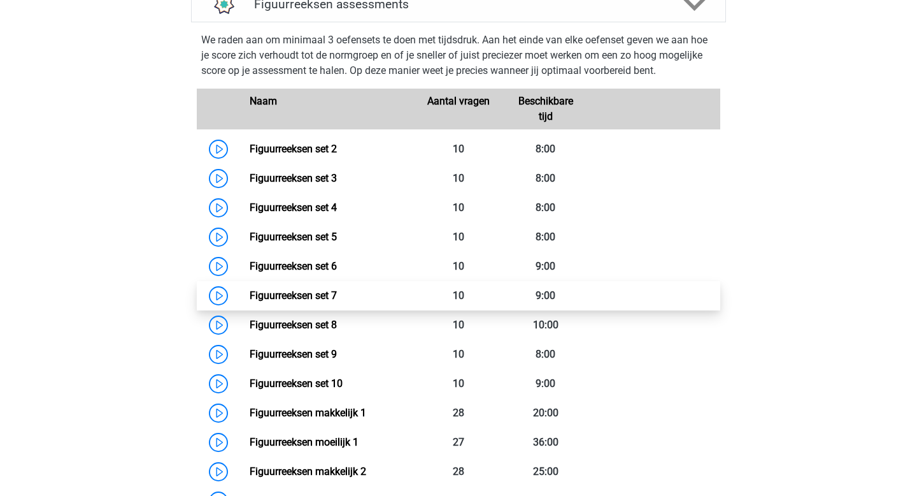
click at [337, 301] on link "Figuurreeksen set 7" at bounding box center [293, 295] width 87 height 12
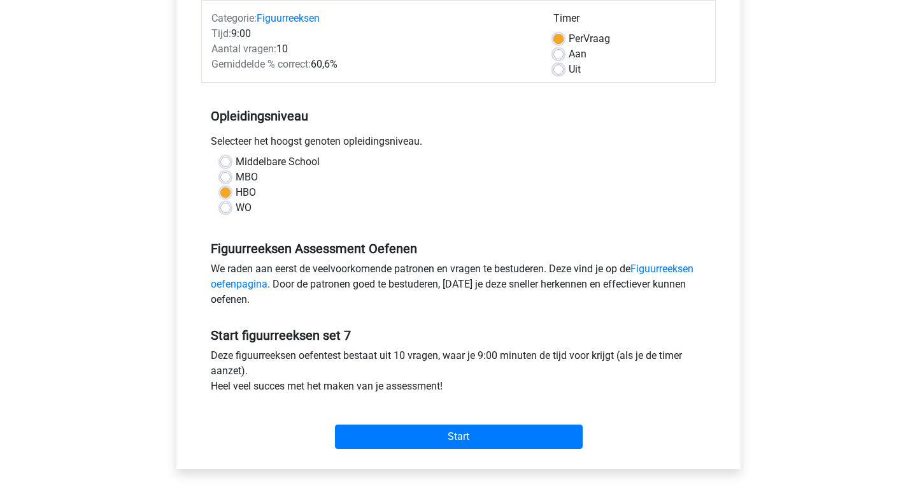
scroll to position [208, 0]
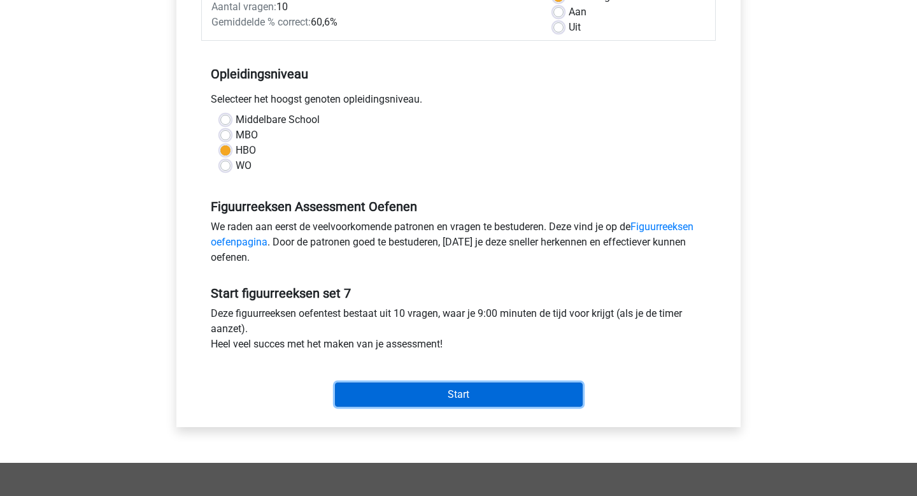
click at [377, 401] on input "Start" at bounding box center [459, 394] width 248 height 24
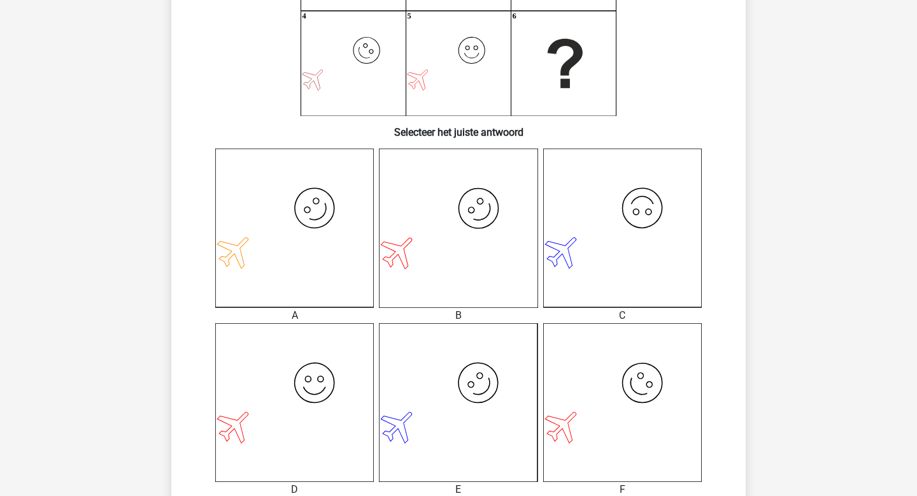
scroll to position [325, 0]
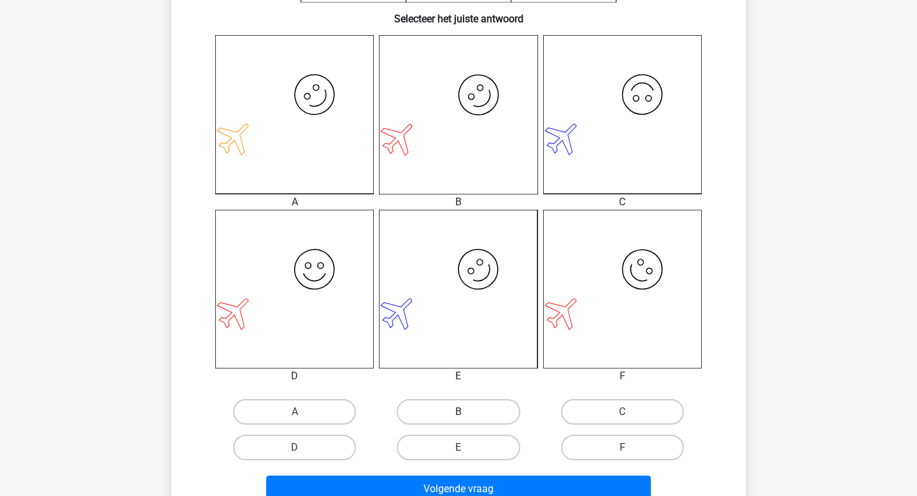
click at [455, 413] on label "B" at bounding box center [458, 411] width 123 height 25
click at [459, 413] on input "B" at bounding box center [463, 415] width 8 height 8
radio input "true"
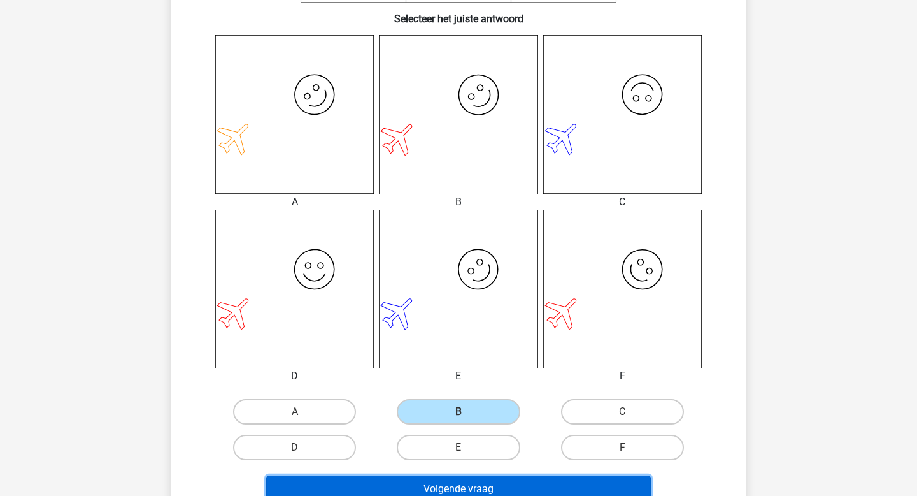
click at [483, 488] on button "Volgende vraag" at bounding box center [458, 488] width 385 height 27
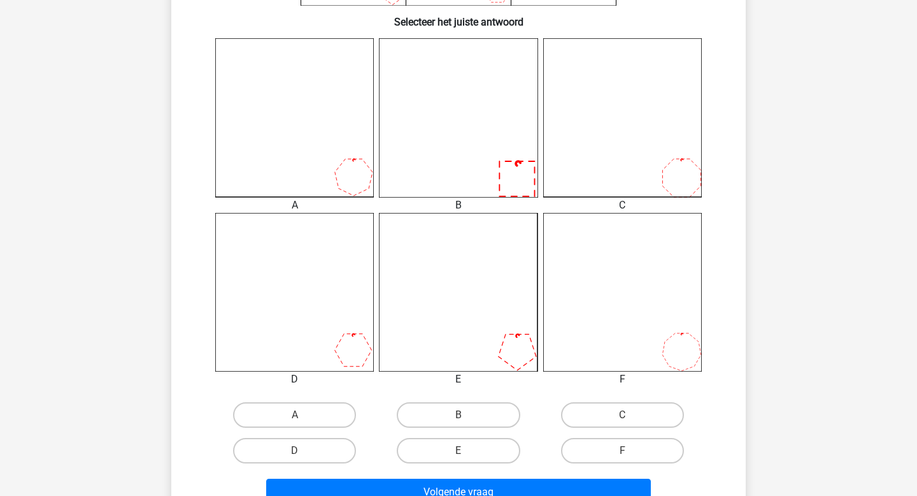
scroll to position [391, 0]
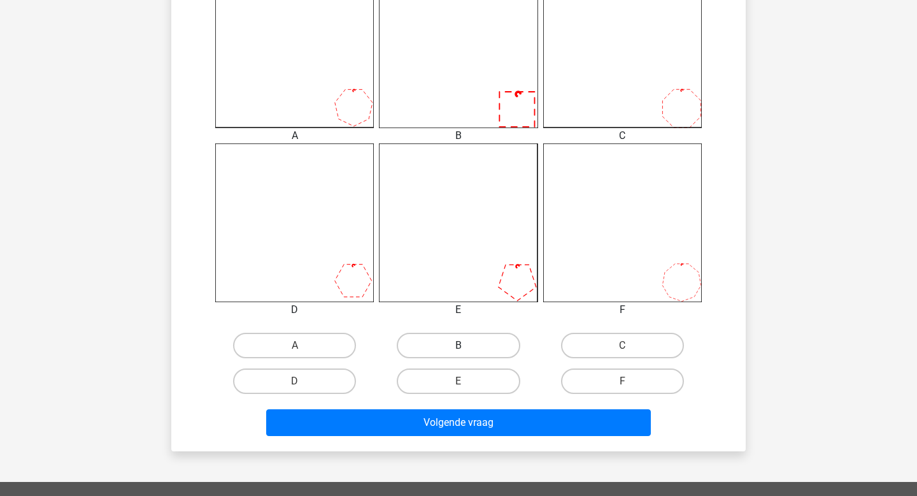
click at [469, 336] on label "B" at bounding box center [458, 345] width 123 height 25
click at [467, 345] on input "B" at bounding box center [463, 349] width 8 height 8
radio input "true"
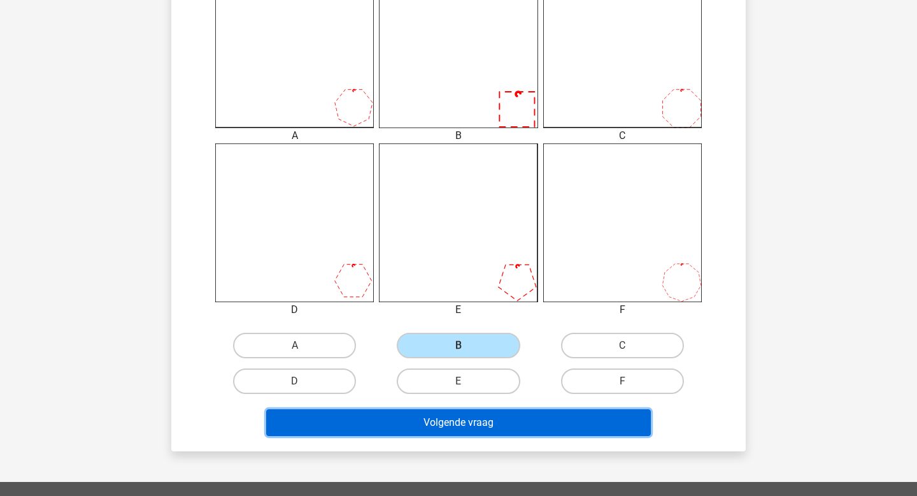
click at [469, 427] on button "Volgende vraag" at bounding box center [458, 422] width 385 height 27
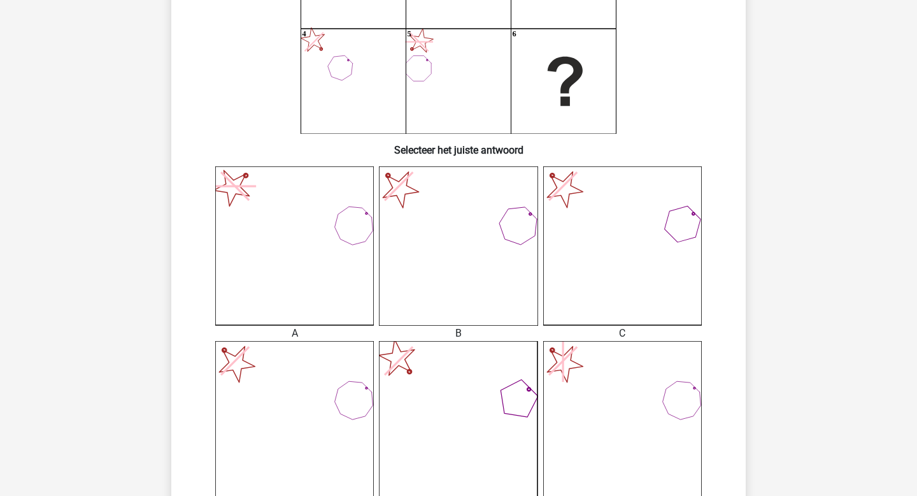
scroll to position [281, 0]
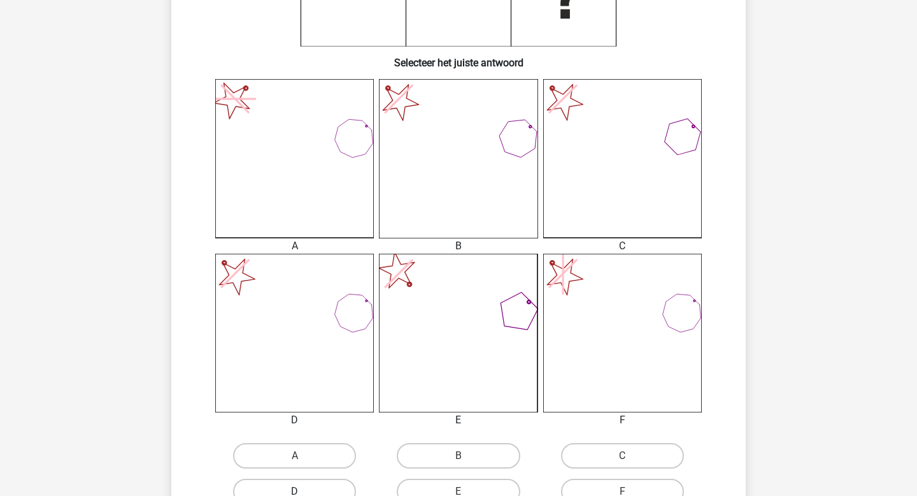
click at [341, 487] on label "D" at bounding box center [294, 490] width 123 height 25
click at [303, 491] on input "D" at bounding box center [299, 495] width 8 height 8
radio input "true"
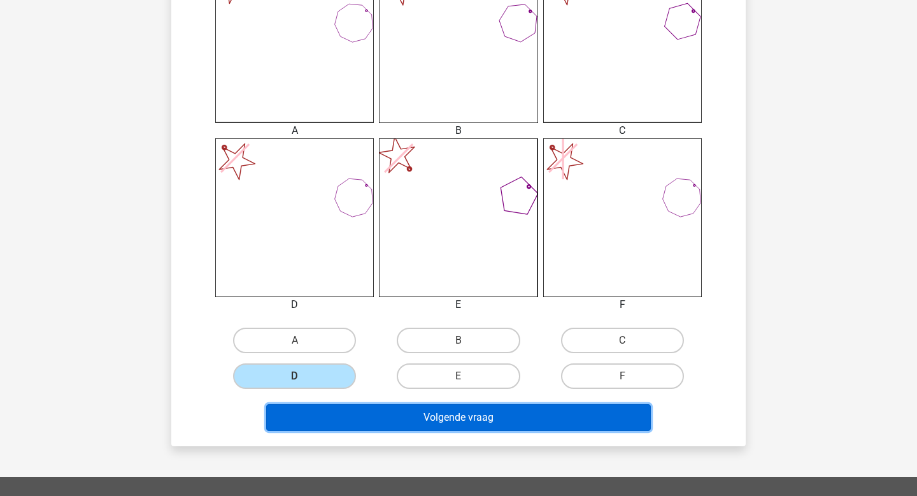
click at [481, 428] on button "Volgende vraag" at bounding box center [458, 417] width 385 height 27
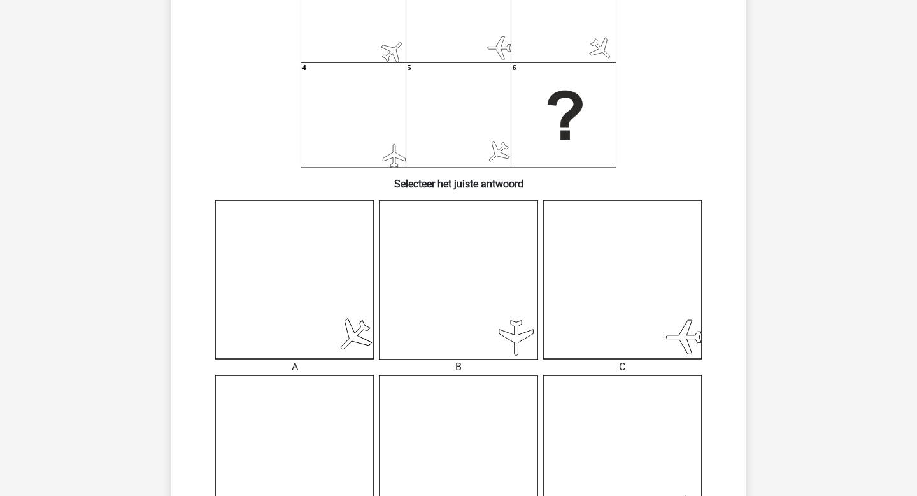
scroll to position [317, 0]
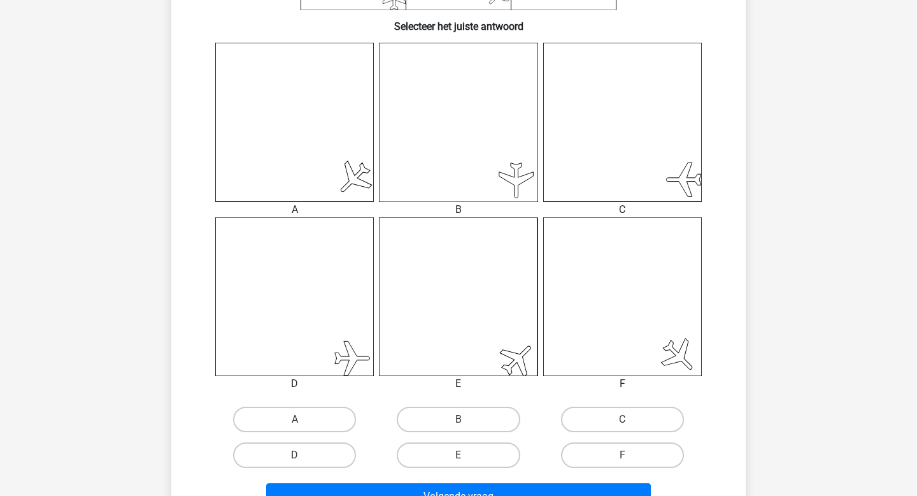
click at [336, 473] on div "Volgende vraag" at bounding box center [459, 494] width 534 height 42
click at [349, 448] on label "D" at bounding box center [294, 454] width 123 height 25
click at [303, 455] on input "D" at bounding box center [299, 459] width 8 height 8
radio input "true"
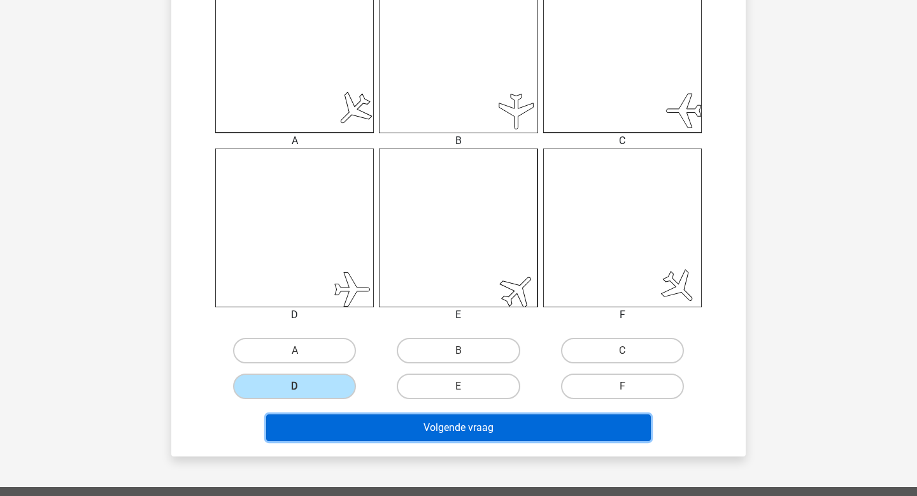
click at [430, 436] on button "Volgende vraag" at bounding box center [458, 427] width 385 height 27
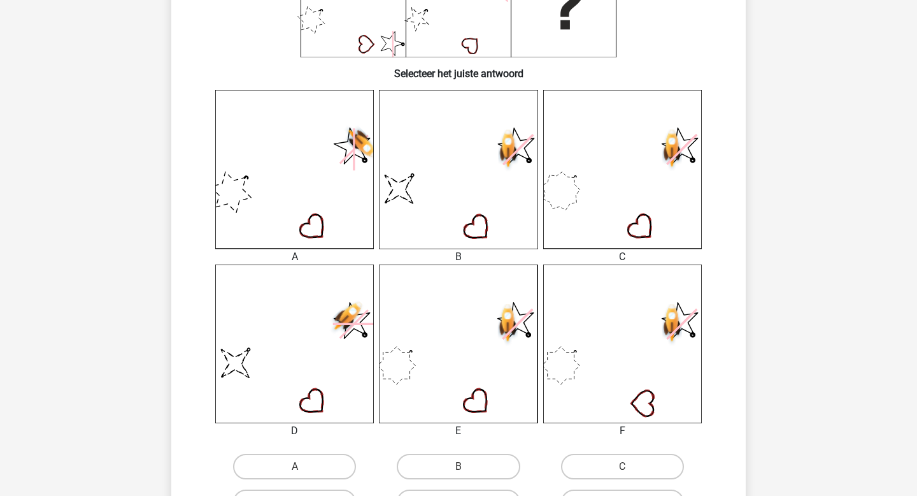
scroll to position [297, 0]
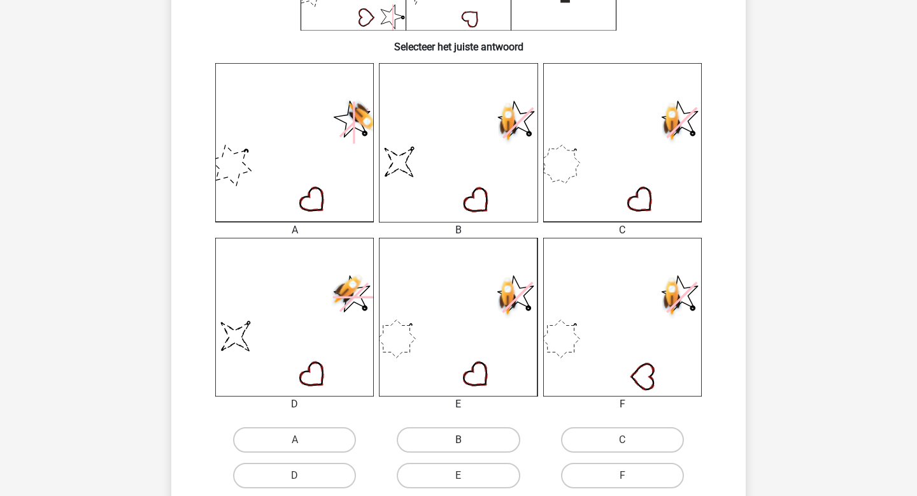
click at [507, 440] on label "B" at bounding box center [458, 439] width 123 height 25
click at [467, 440] on input "B" at bounding box center [463, 444] width 8 height 8
radio input "true"
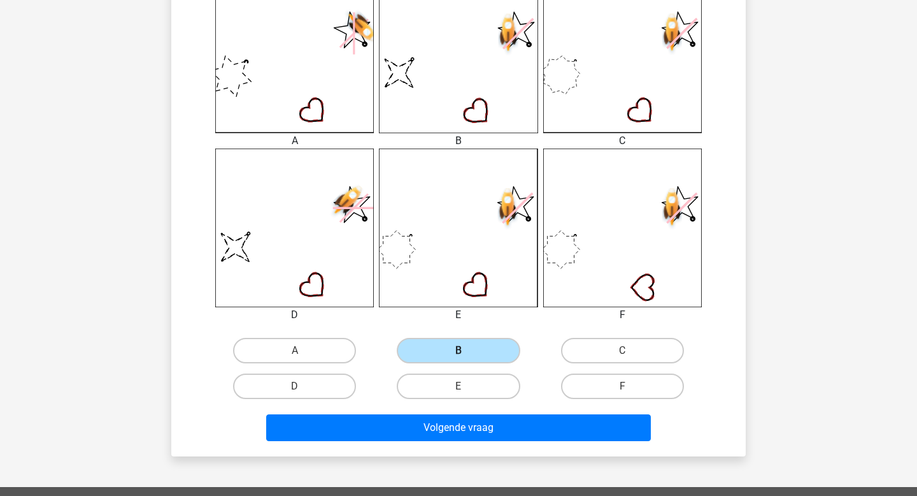
scroll to position [387, 0]
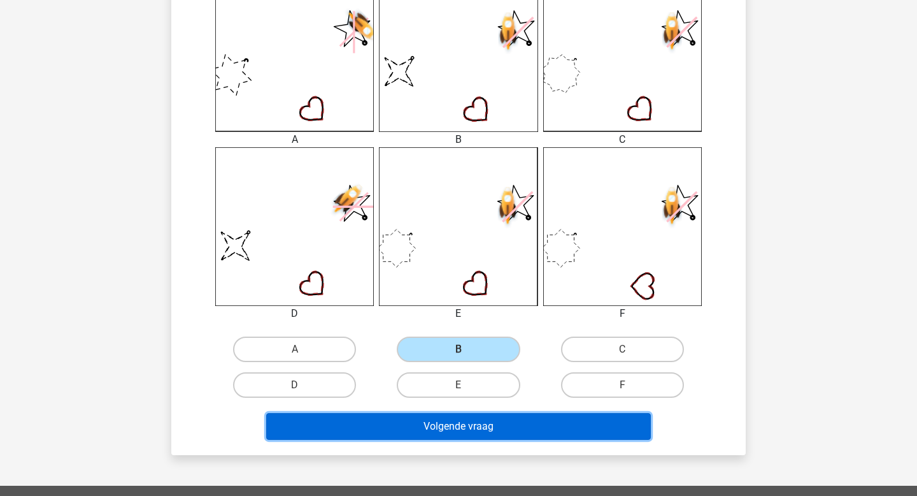
click at [510, 433] on button "Volgende vraag" at bounding box center [458, 426] width 385 height 27
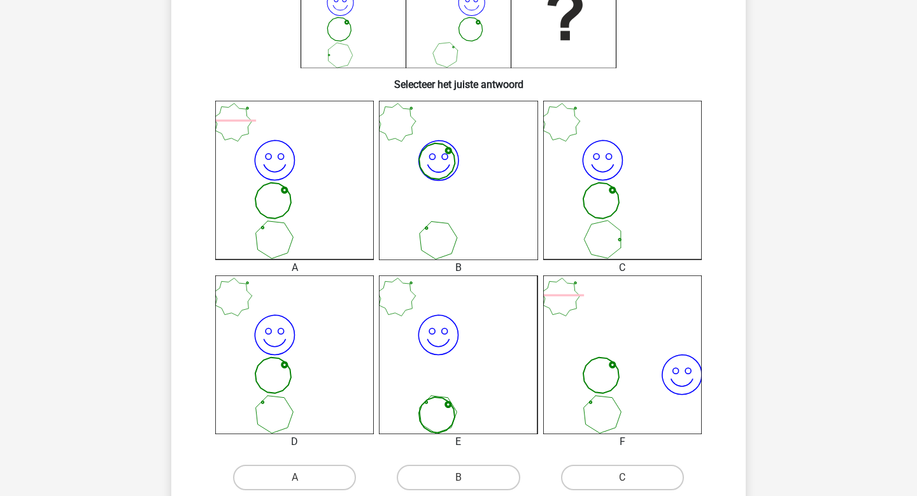
scroll to position [327, 0]
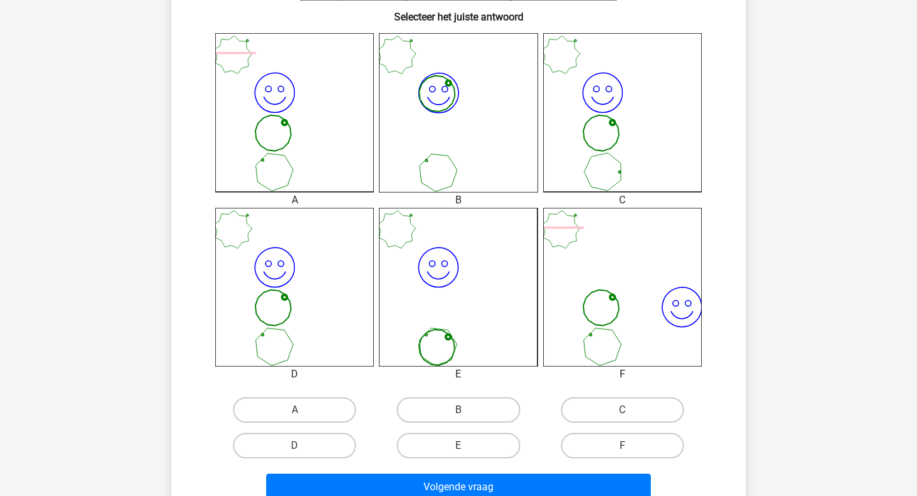
click at [309, 461] on div "D" at bounding box center [295, 445] width 164 height 36
click at [310, 443] on label "D" at bounding box center [294, 445] width 123 height 25
click at [303, 445] on input "D" at bounding box center [299, 449] width 8 height 8
radio input "true"
click at [341, 466] on div "Volgende vraag" at bounding box center [459, 484] width 534 height 42
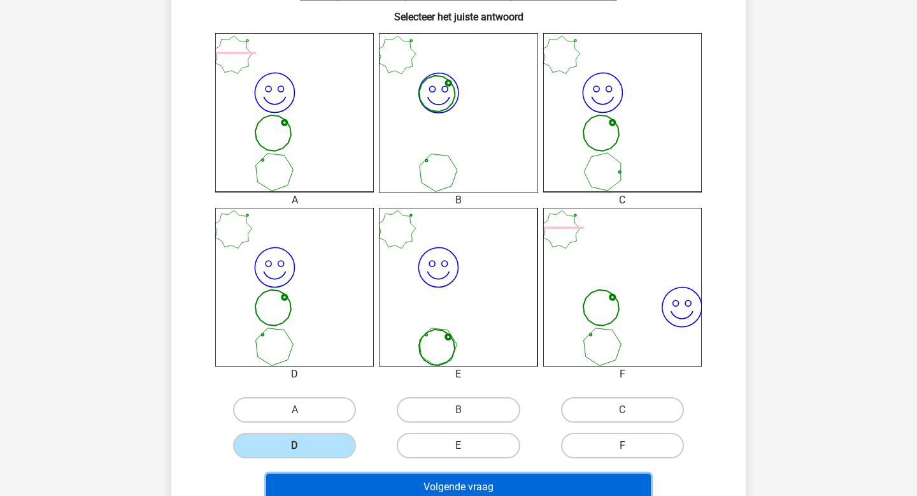
click at [341, 480] on button "Volgende vraag" at bounding box center [458, 486] width 385 height 27
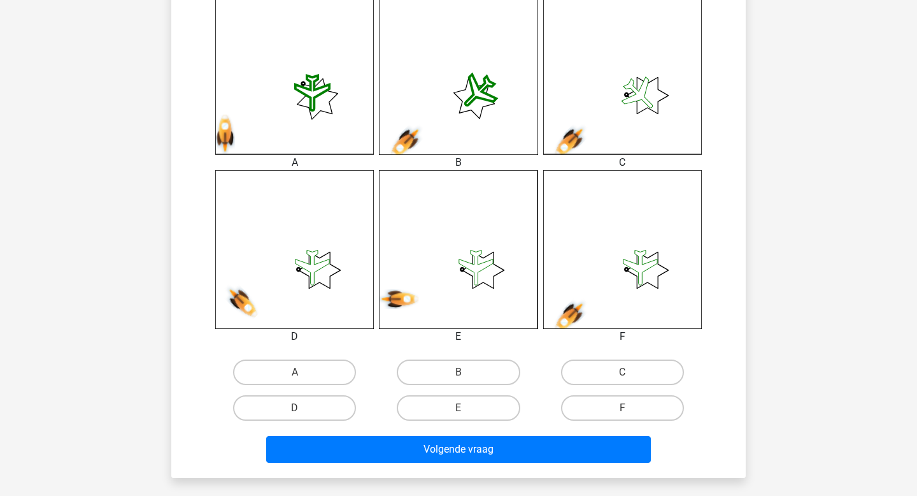
scroll to position [367, 0]
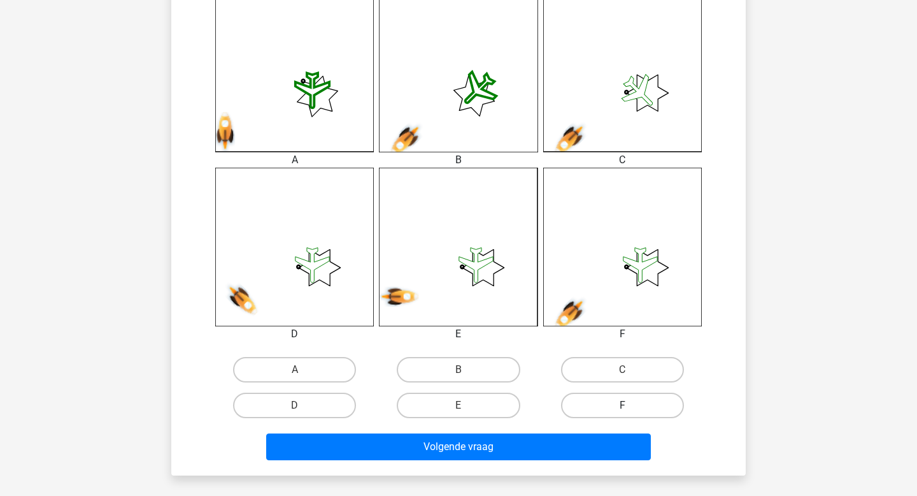
click at [608, 408] on label "F" at bounding box center [622, 404] width 123 height 25
click at [622, 408] on input "F" at bounding box center [626, 409] width 8 height 8
radio input "true"
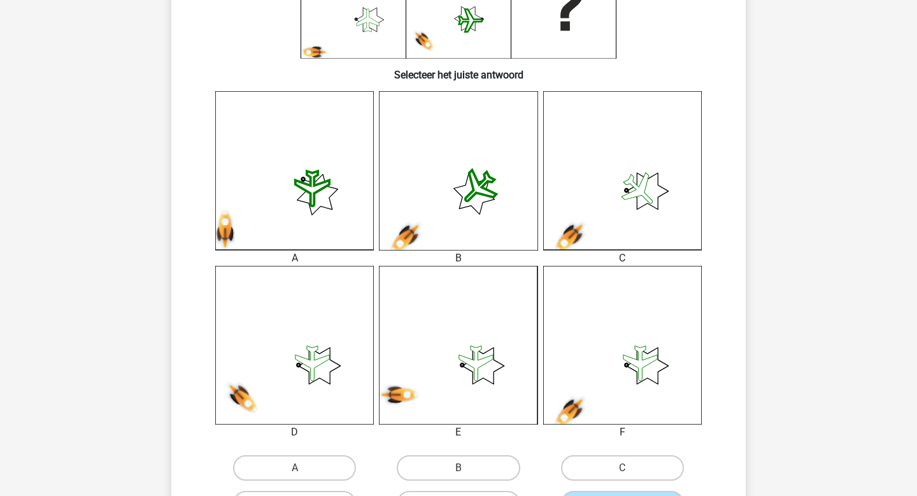
scroll to position [282, 0]
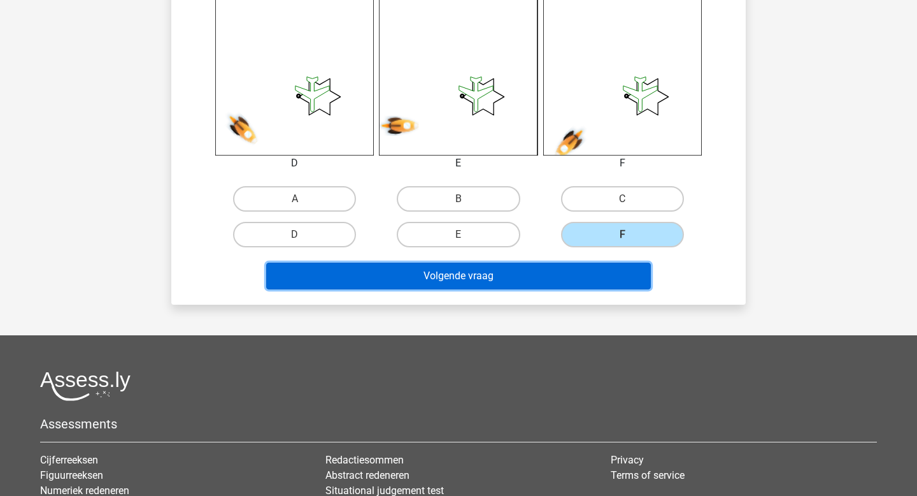
click at [501, 283] on button "Volgende vraag" at bounding box center [458, 275] width 385 height 27
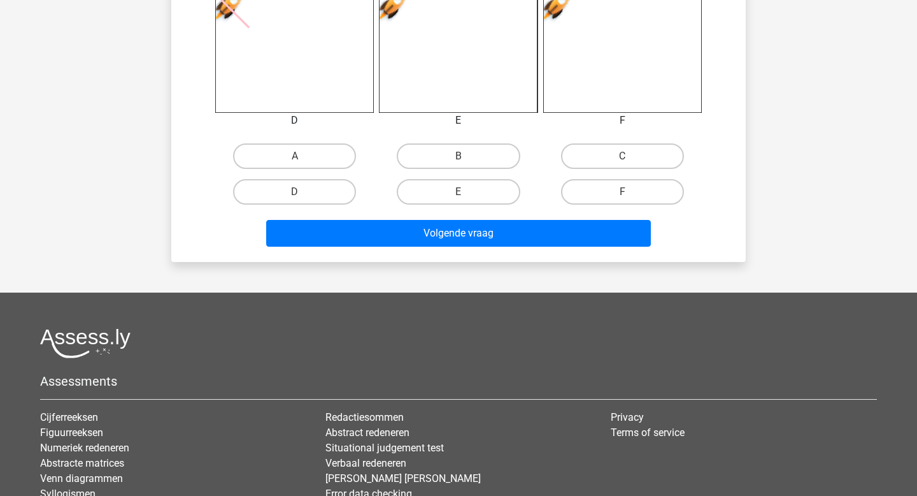
scroll to position [668, 0]
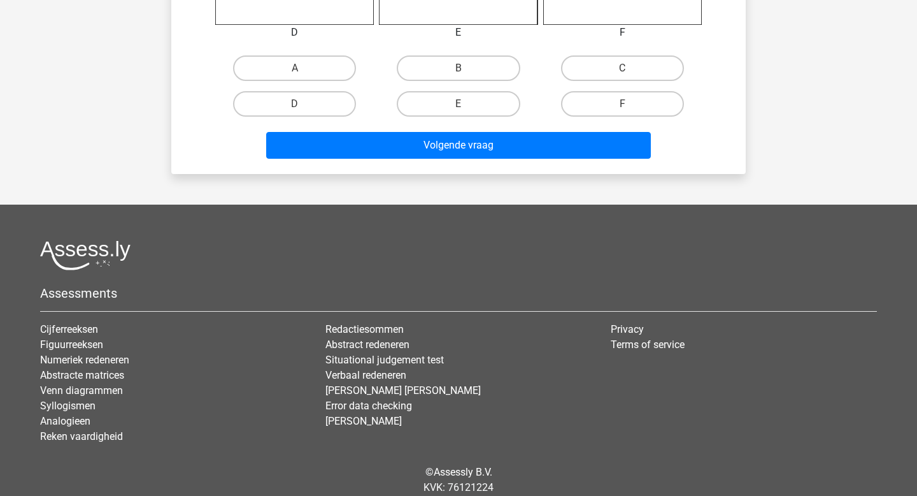
click at [345, 89] on div "D" at bounding box center [295, 104] width 164 height 36
click at [345, 86] on div "D" at bounding box center [295, 104] width 164 height 36
click at [341, 76] on label "A" at bounding box center [294, 67] width 123 height 25
click at [303, 76] on input "A" at bounding box center [299, 72] width 8 height 8
radio input "true"
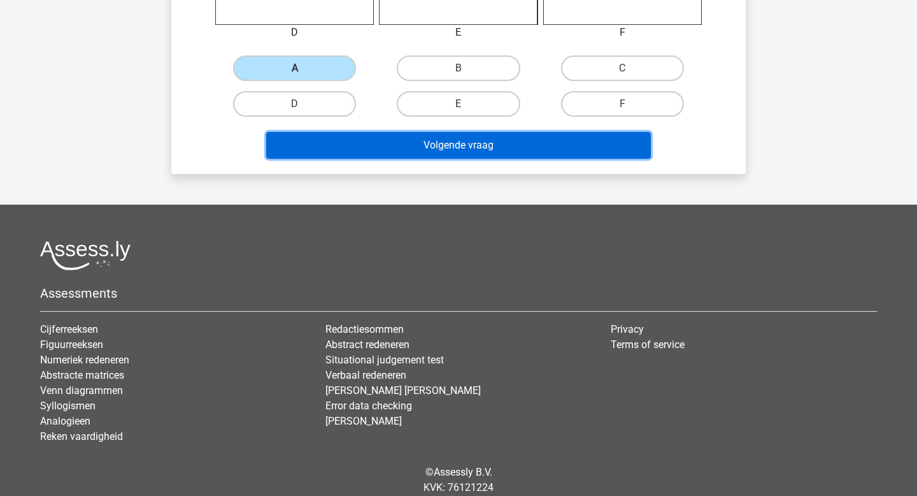
click at [349, 152] on button "Volgende vraag" at bounding box center [458, 145] width 385 height 27
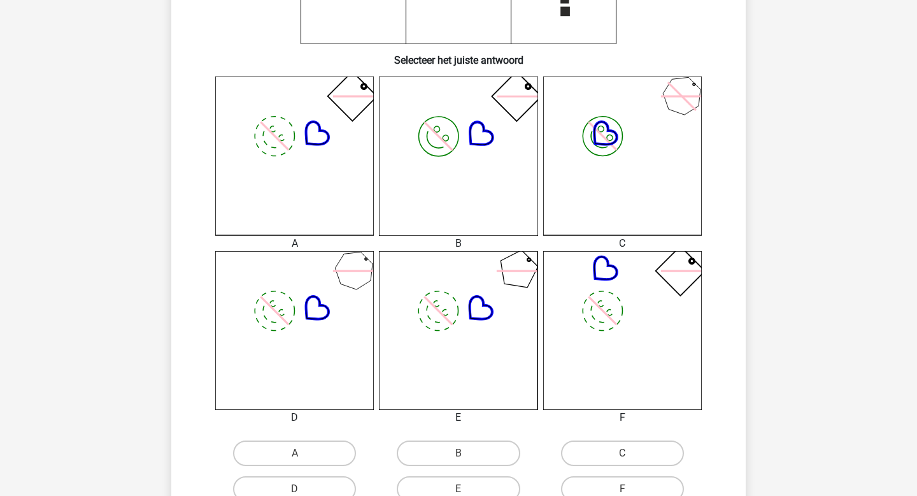
scroll to position [295, 0]
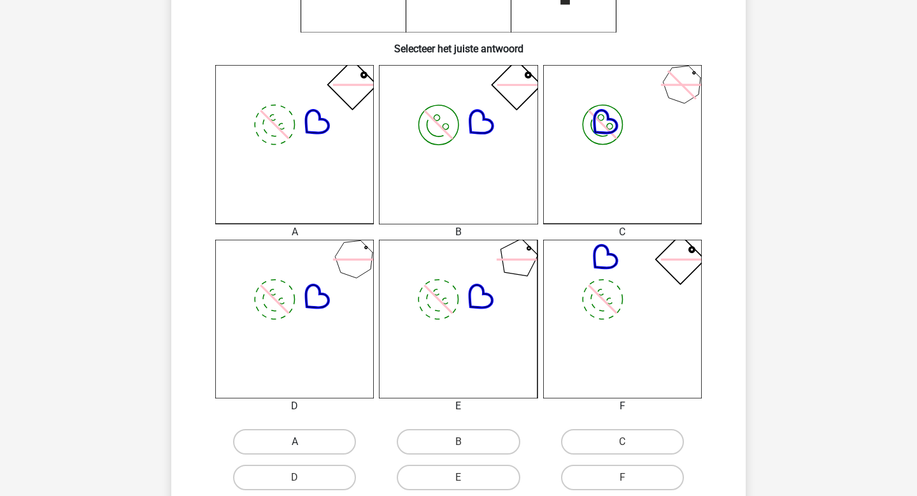
click at [327, 431] on label "A" at bounding box center [294, 441] width 123 height 25
click at [303, 441] on input "A" at bounding box center [299, 445] width 8 height 8
radio input "true"
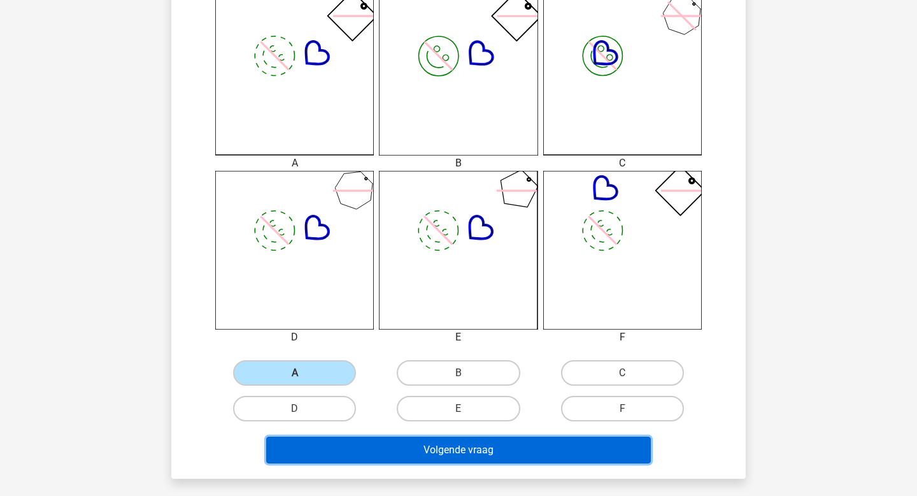
click at [439, 461] on button "Volgende vraag" at bounding box center [458, 449] width 385 height 27
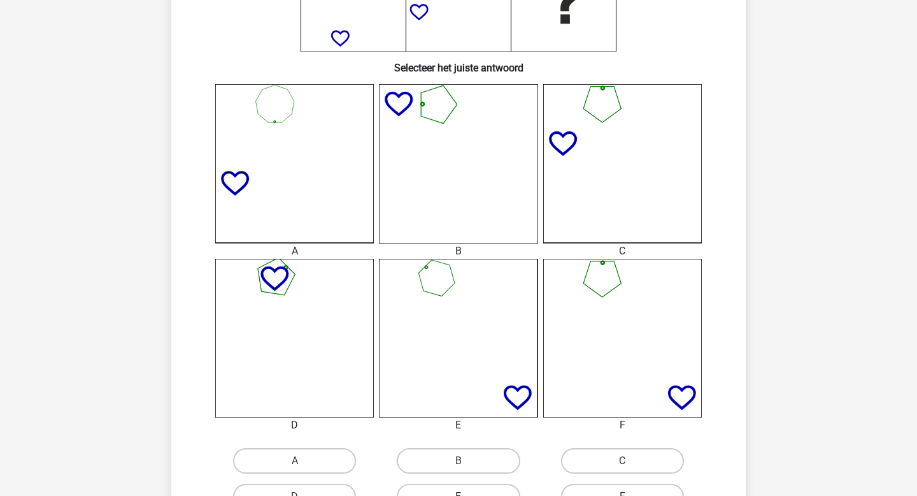
scroll to position [371, 0]
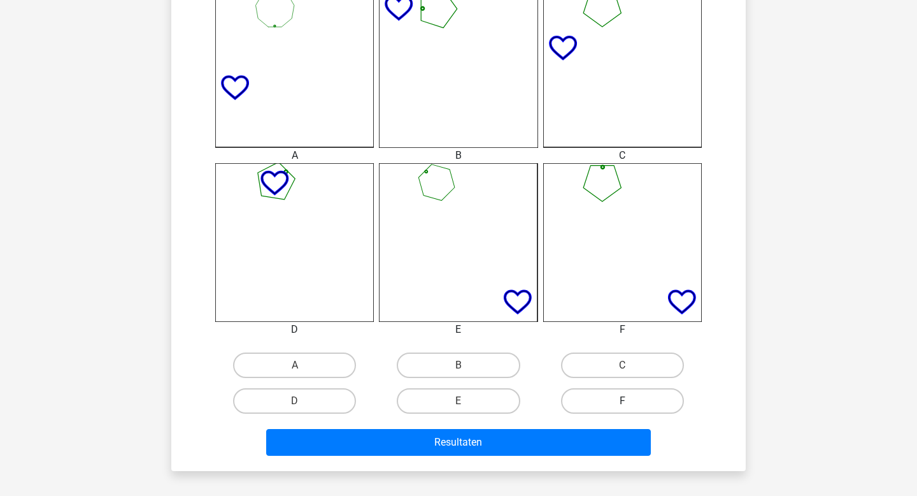
click at [632, 412] on label "F" at bounding box center [622, 400] width 123 height 25
click at [631, 409] on input "F" at bounding box center [626, 405] width 8 height 8
radio input "true"
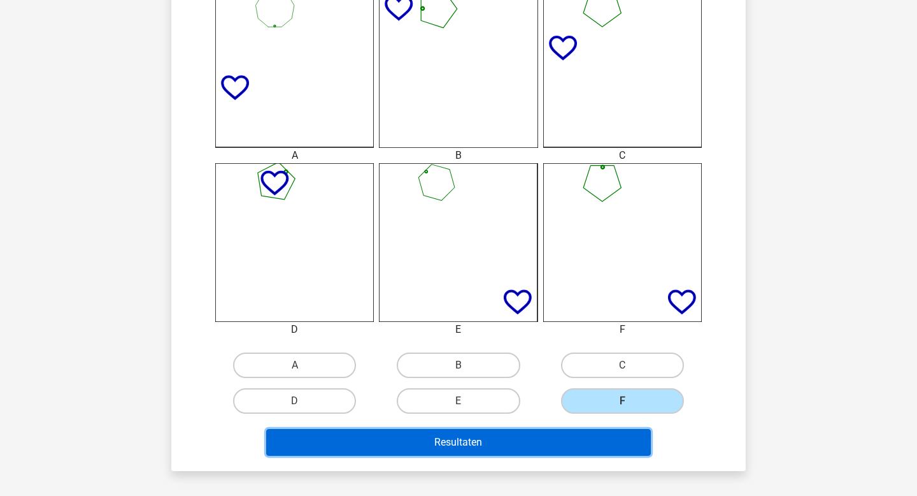
click at [612, 437] on button "Resultaten" at bounding box center [458, 442] width 385 height 27
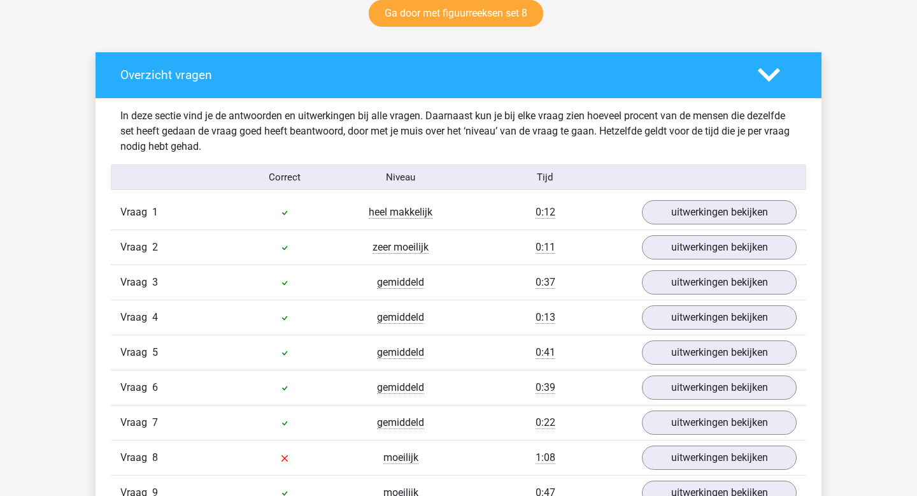
scroll to position [803, 0]
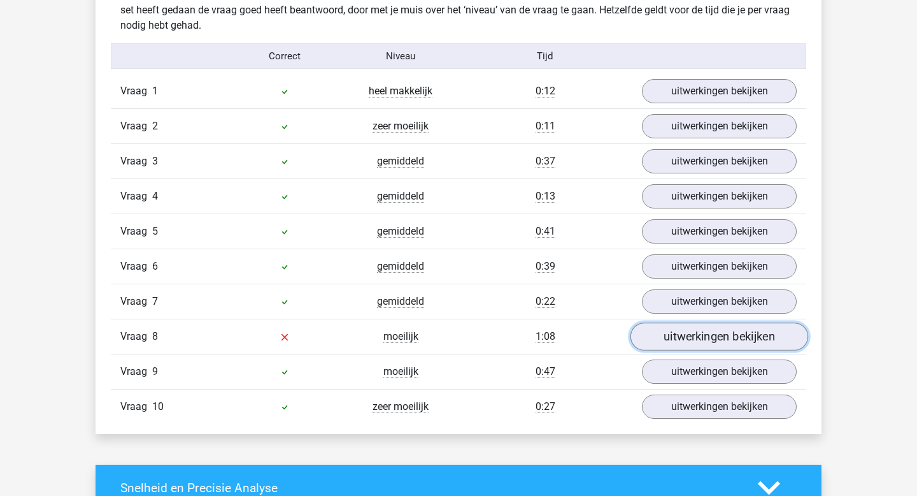
click at [671, 336] on link "uitwerkingen bekijken" at bounding box center [720, 337] width 178 height 28
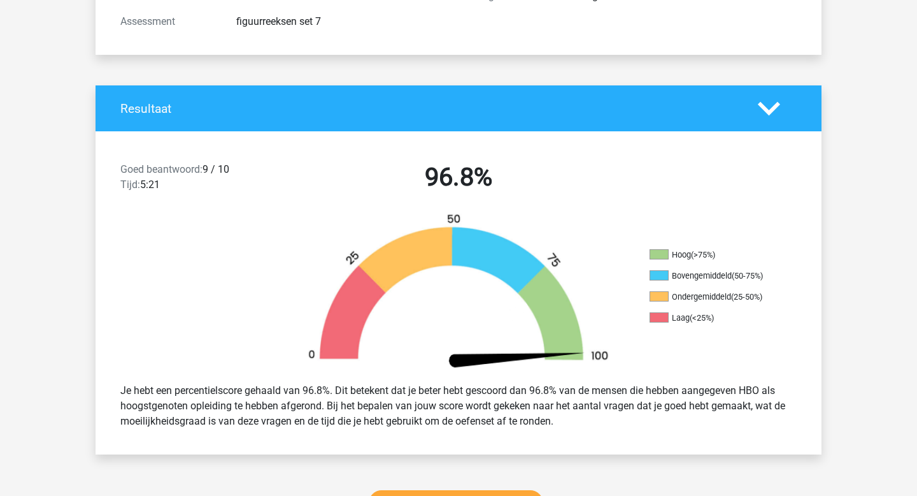
scroll to position [0, 0]
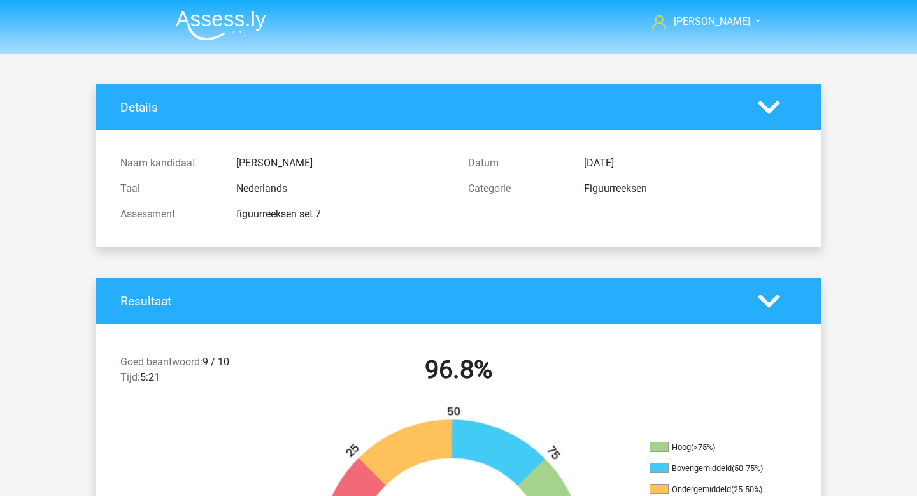
click at [208, 17] on img at bounding box center [221, 25] width 90 height 30
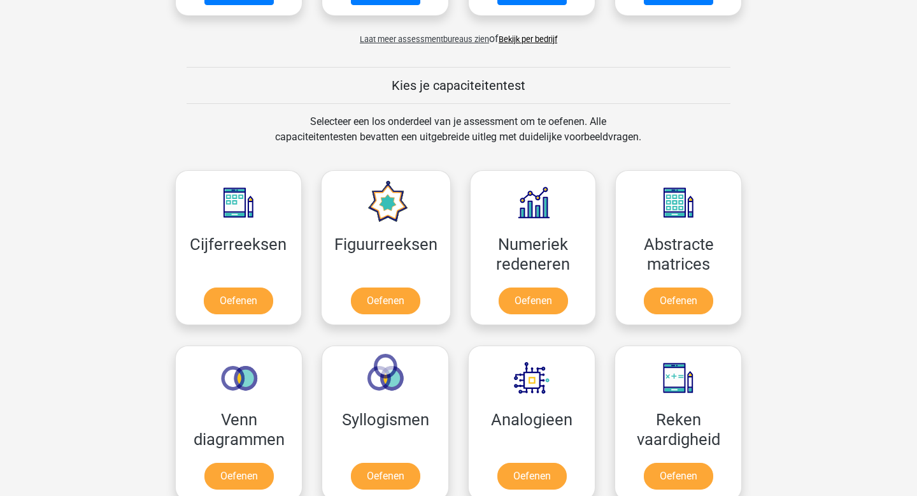
scroll to position [684, 0]
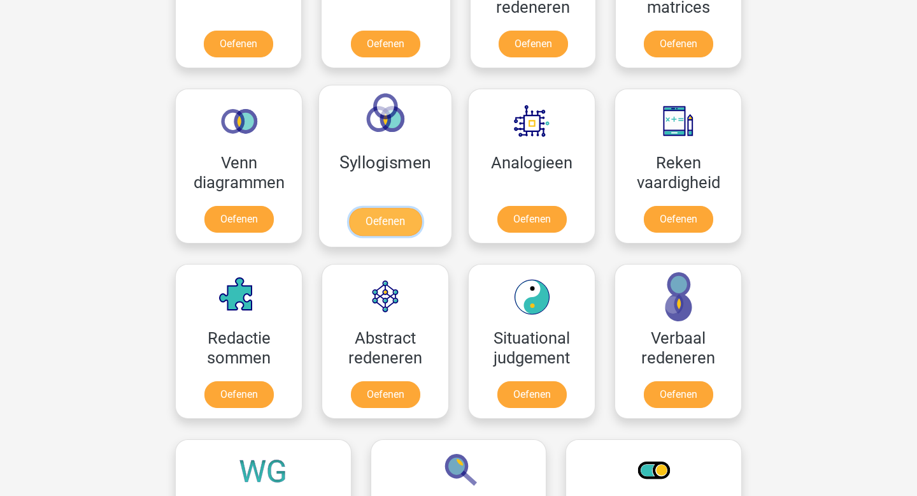
click at [398, 211] on link "Oefenen" at bounding box center [385, 222] width 73 height 28
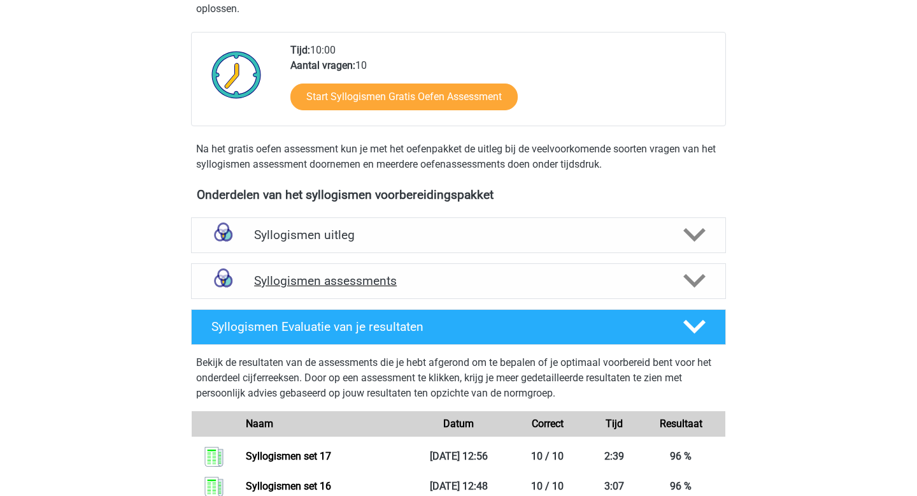
click at [358, 292] on div "Syllogismen assessments" at bounding box center [458, 281] width 535 height 36
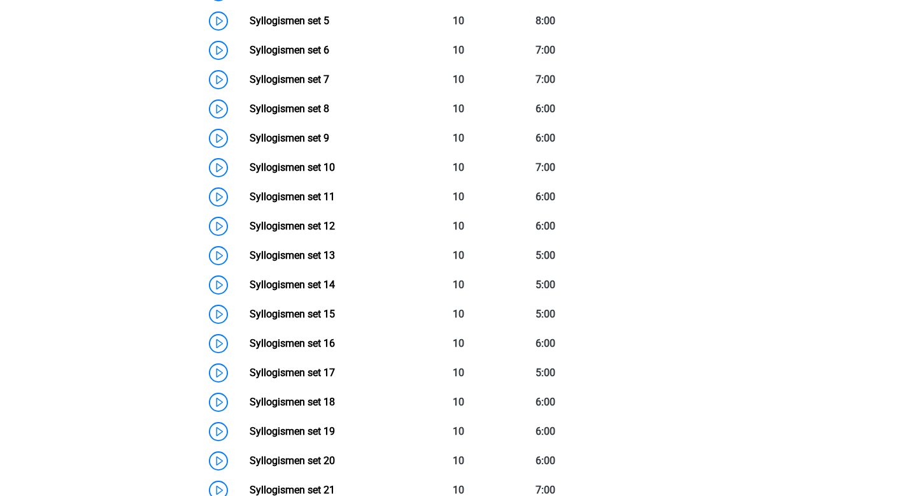
scroll to position [734, 0]
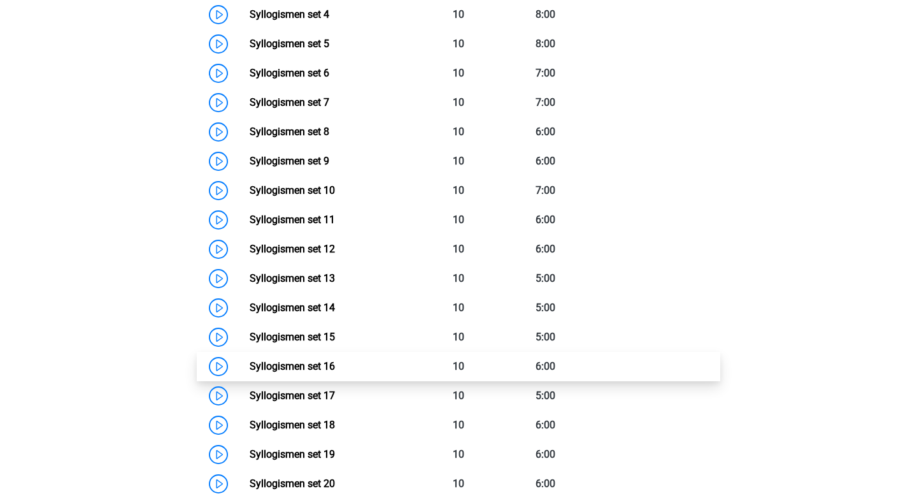
click at [335, 371] on link "Syllogismen set 16" at bounding box center [292, 366] width 85 height 12
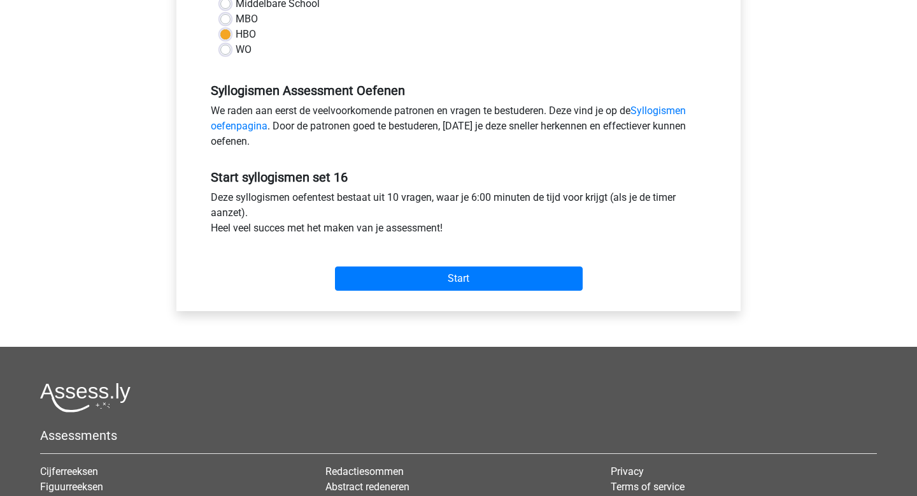
scroll to position [362, 0]
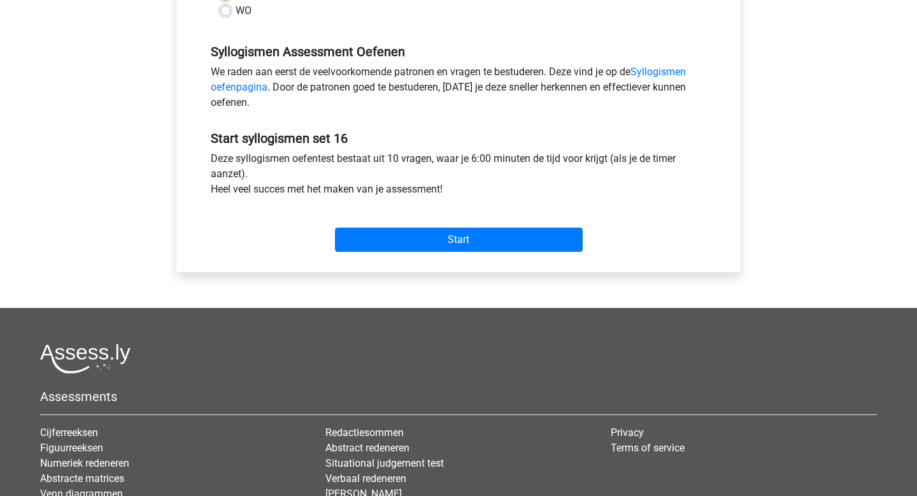
click at [476, 224] on div "Start" at bounding box center [458, 229] width 515 height 45
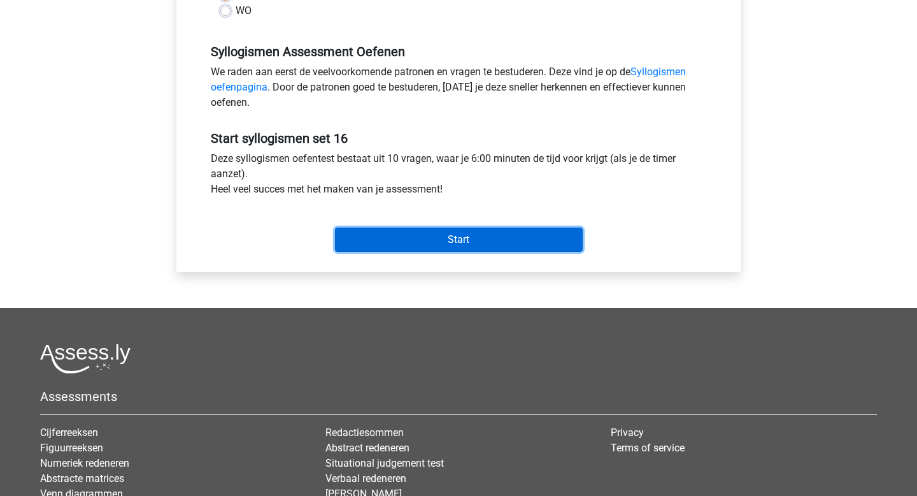
click at [473, 232] on input "Start" at bounding box center [459, 239] width 248 height 24
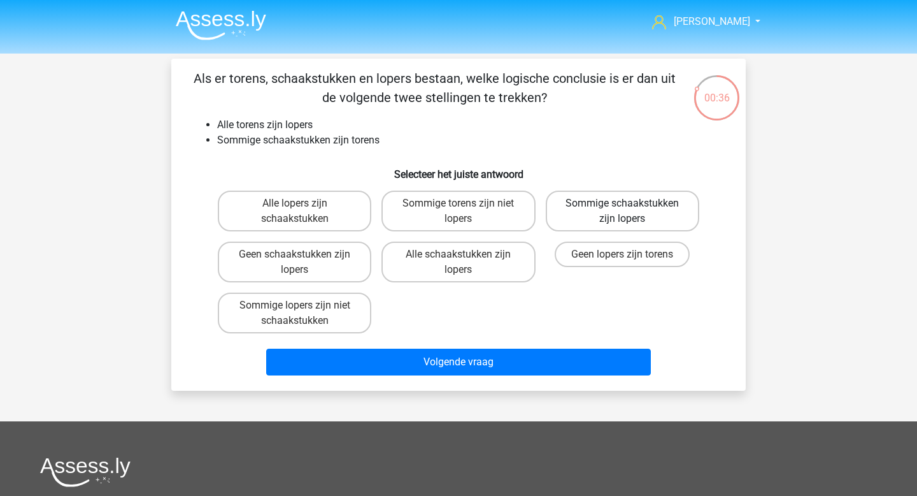
click at [577, 215] on label "Sommige schaakstukken zijn lopers" at bounding box center [623, 210] width 154 height 41
click at [622, 211] on input "Sommige schaakstukken zijn lopers" at bounding box center [626, 207] width 8 height 8
radio input "true"
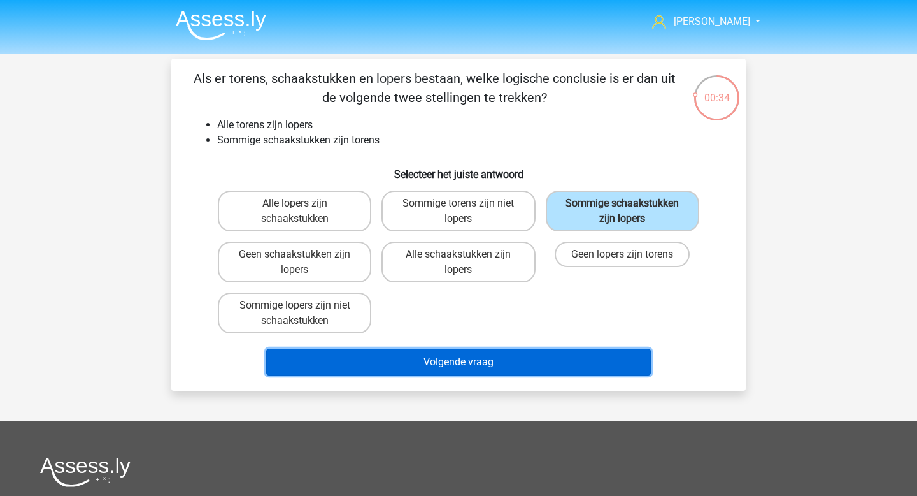
click at [482, 368] on button "Volgende vraag" at bounding box center [458, 361] width 385 height 27
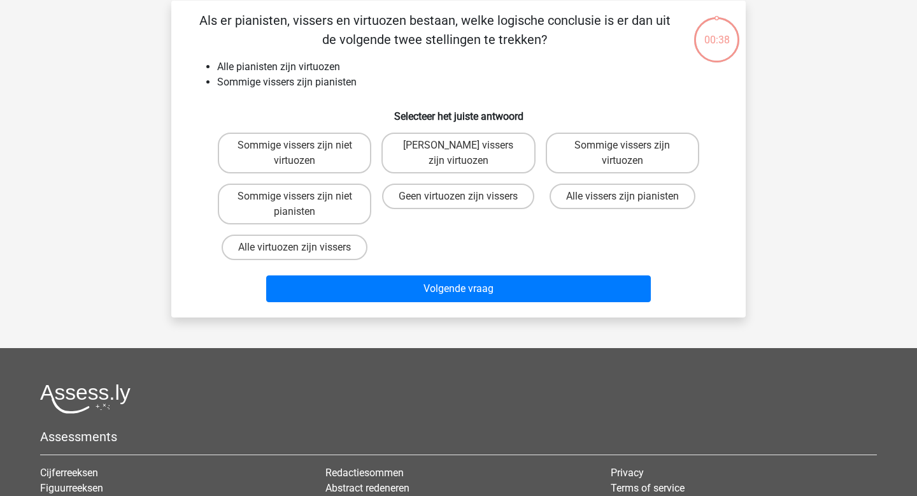
scroll to position [59, 0]
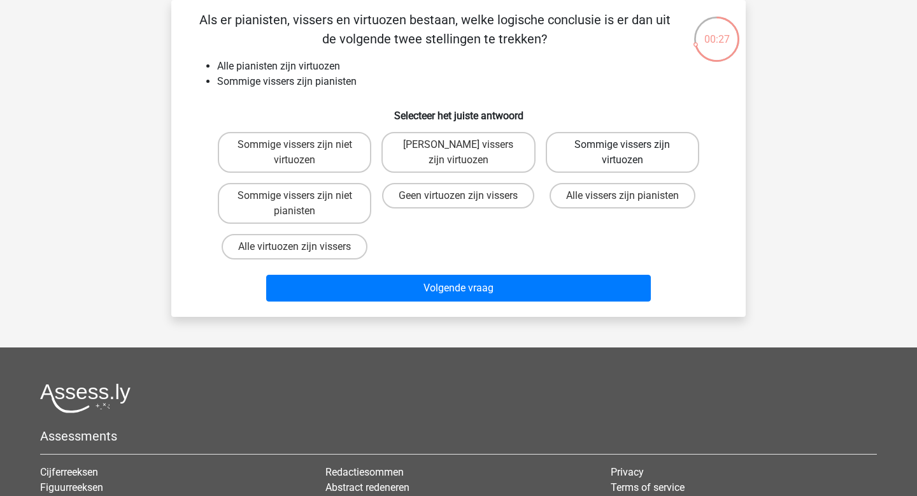
click at [606, 157] on label "Sommige vissers zijn virtuozen" at bounding box center [623, 152] width 154 height 41
click at [622, 153] on input "Sommige vissers zijn virtuozen" at bounding box center [626, 149] width 8 height 8
radio input "true"
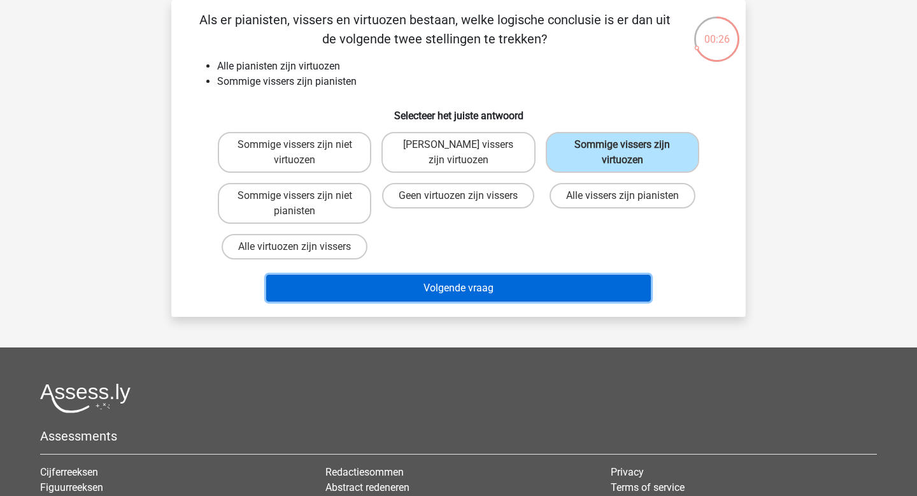
click at [508, 283] on button "Volgende vraag" at bounding box center [458, 288] width 385 height 27
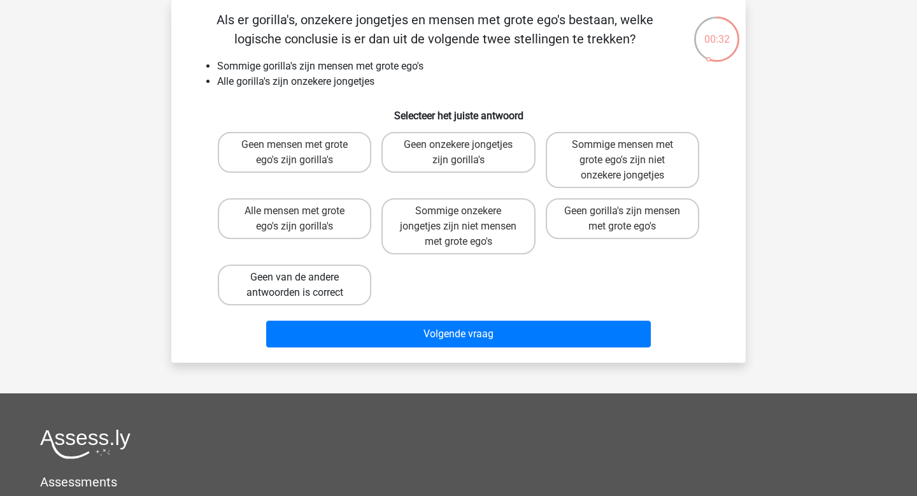
click at [339, 287] on label "Geen van de andere antwoorden is correct" at bounding box center [295, 284] width 154 height 41
click at [303, 285] on input "Geen van de andere antwoorden is correct" at bounding box center [299, 281] width 8 height 8
radio input "true"
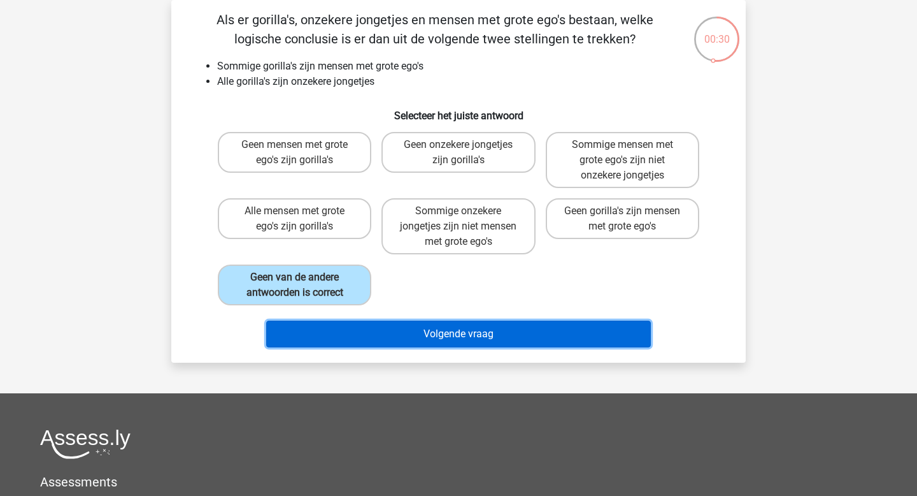
click at [469, 330] on button "Volgende vraag" at bounding box center [458, 333] width 385 height 27
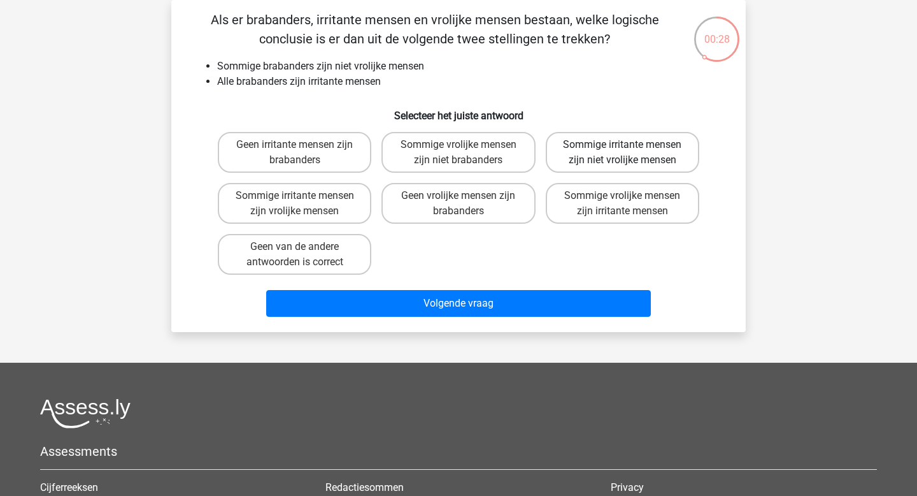
click at [617, 148] on label "Sommige irritante mensen zijn niet vrolijke mensen" at bounding box center [623, 152] width 154 height 41
click at [622, 148] on input "Sommige irritante mensen zijn niet vrolijke mensen" at bounding box center [626, 149] width 8 height 8
radio input "true"
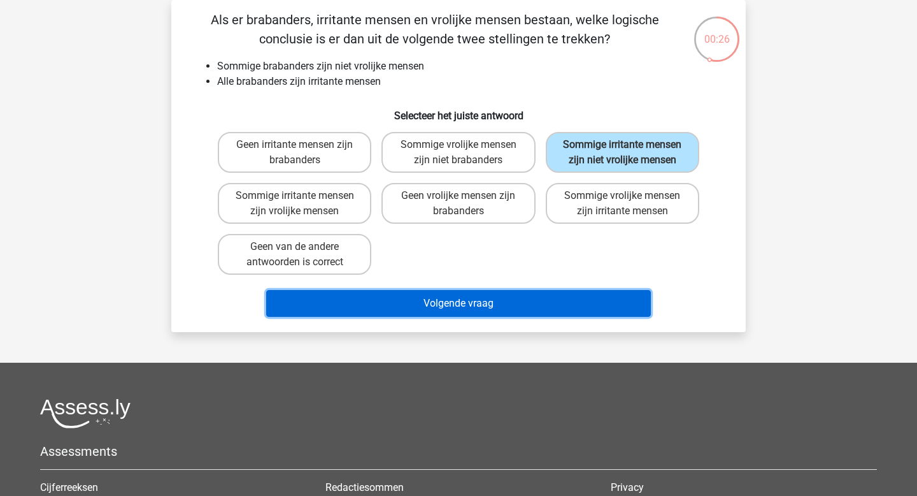
click at [468, 297] on button "Volgende vraag" at bounding box center [458, 303] width 385 height 27
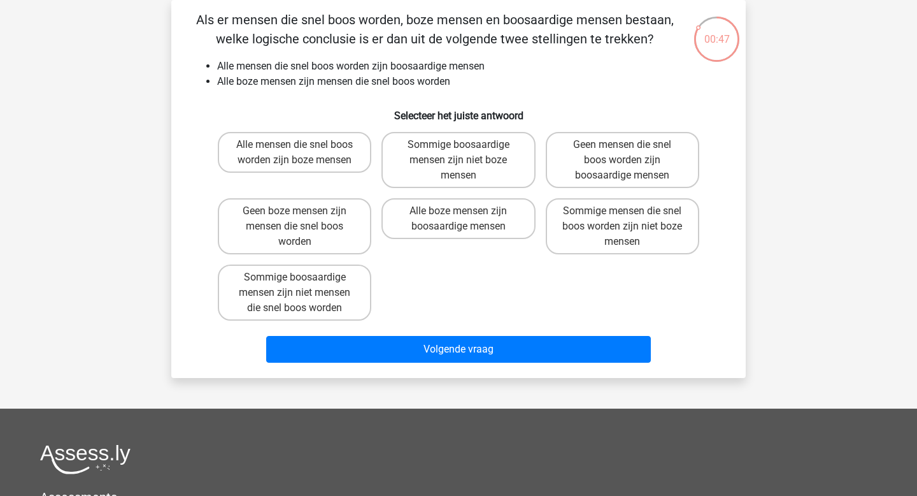
click at [481, 240] on div "Alle boze mensen zijn boosaardige mensen" at bounding box center [459, 226] width 154 height 56
click at [483, 230] on label "Alle boze mensen zijn boosaardige mensen" at bounding box center [459, 218] width 154 height 41
click at [467, 219] on input "Alle boze mensen zijn boosaardige mensen" at bounding box center [463, 215] width 8 height 8
radio input "true"
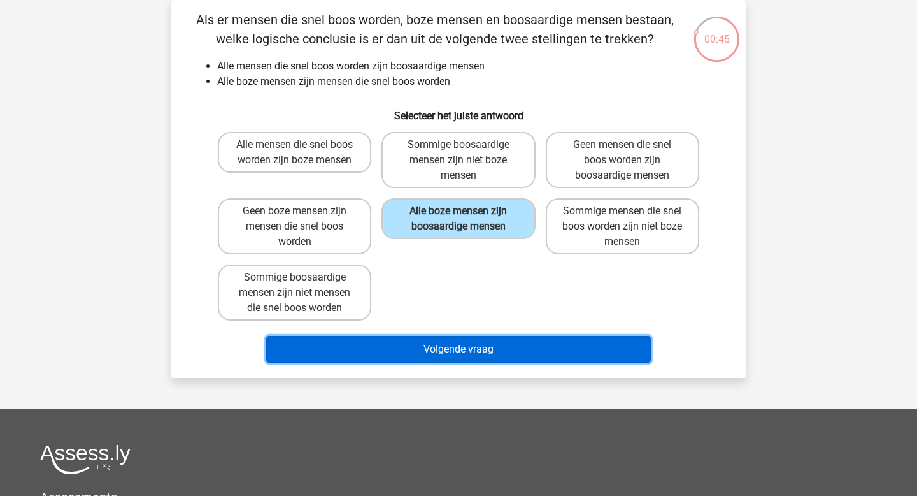
click at [454, 342] on button "Volgende vraag" at bounding box center [458, 349] width 385 height 27
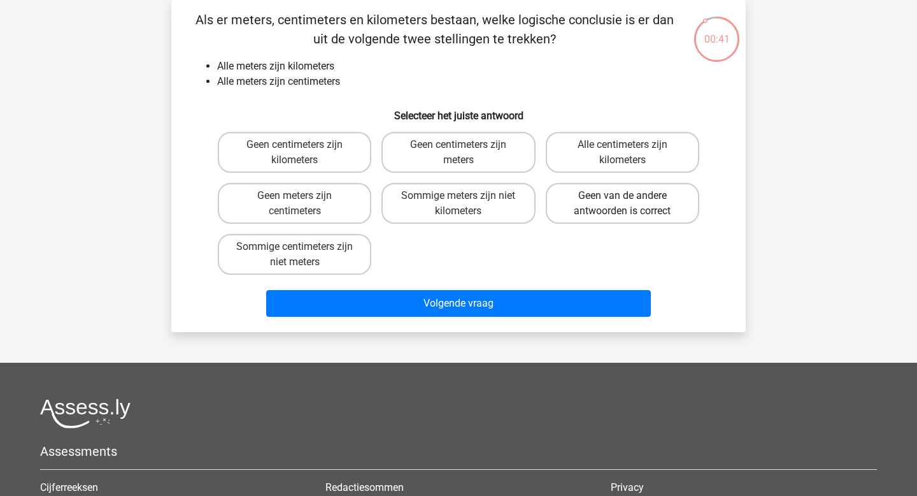
click at [622, 208] on label "Geen van de andere antwoorden is correct" at bounding box center [623, 203] width 154 height 41
click at [622, 204] on input "Geen van de andere antwoorden is correct" at bounding box center [626, 200] width 8 height 8
radio input "true"
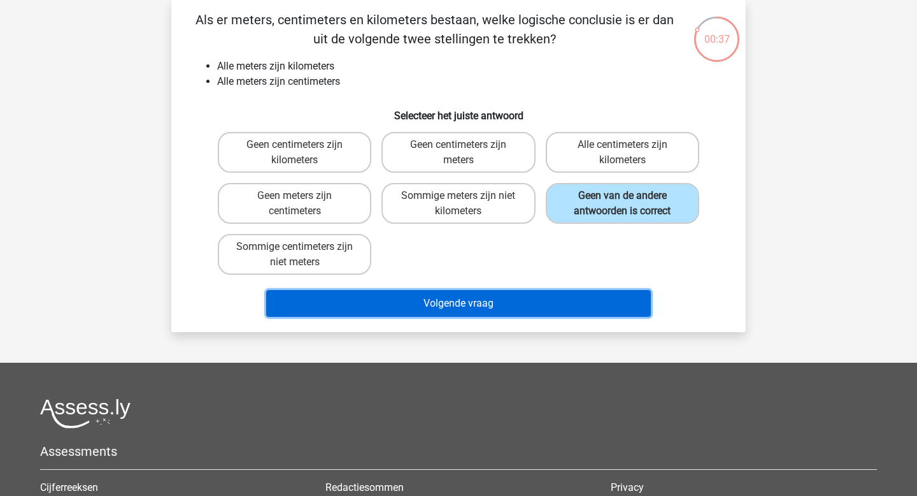
click at [513, 308] on button "Volgende vraag" at bounding box center [458, 303] width 385 height 27
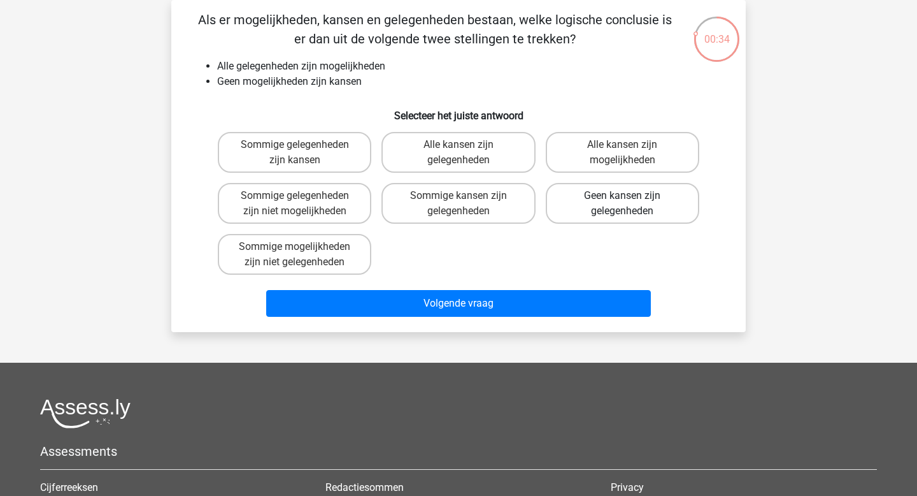
click at [615, 214] on label "Geen kansen zijn gelegenheden" at bounding box center [623, 203] width 154 height 41
click at [622, 204] on input "Geen kansen zijn gelegenheden" at bounding box center [626, 200] width 8 height 8
radio input "true"
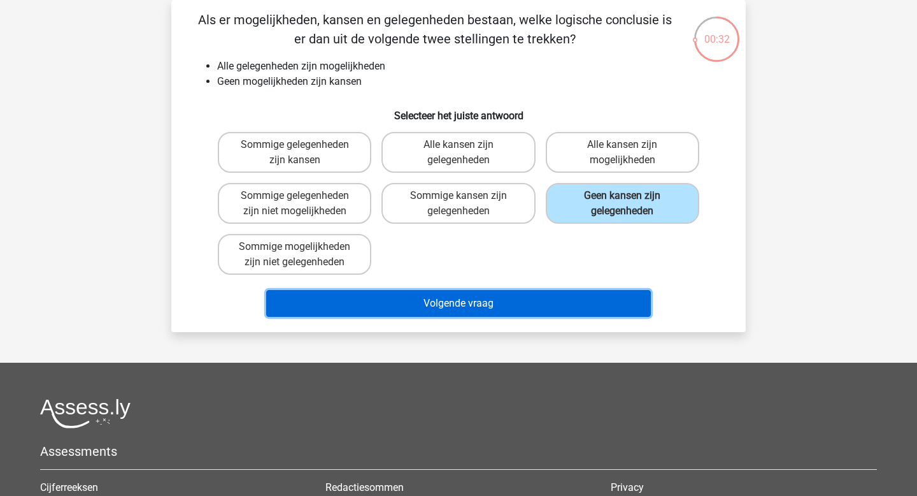
click at [488, 302] on button "Volgende vraag" at bounding box center [458, 303] width 385 height 27
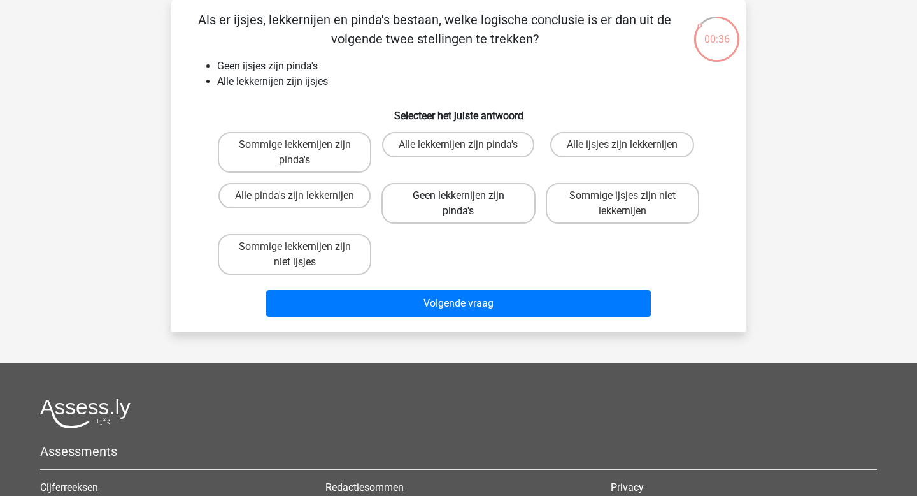
click at [471, 218] on label "Geen lekkernijen zijn pinda's" at bounding box center [459, 203] width 154 height 41
click at [467, 204] on input "Geen lekkernijen zijn pinda's" at bounding box center [463, 200] width 8 height 8
radio input "true"
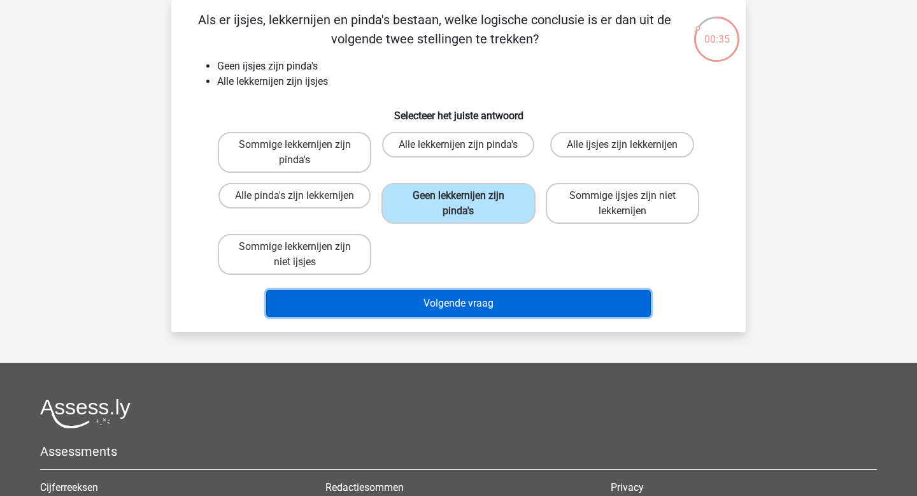
click at [454, 297] on button "Volgende vraag" at bounding box center [458, 303] width 385 height 27
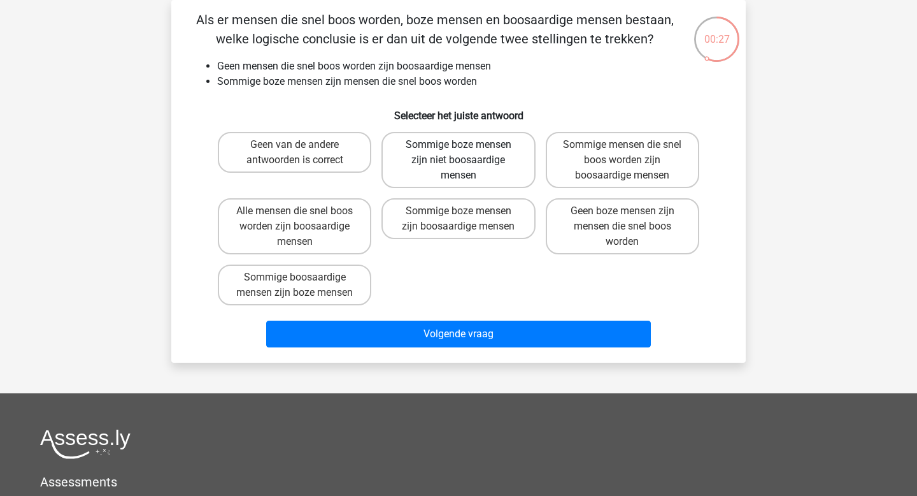
click at [491, 182] on label "Sommige boze mensen zijn niet boosaardige mensen" at bounding box center [459, 160] width 154 height 56
click at [467, 153] on input "Sommige boze mensen zijn niet boosaardige mensen" at bounding box center [463, 149] width 8 height 8
radio input "true"
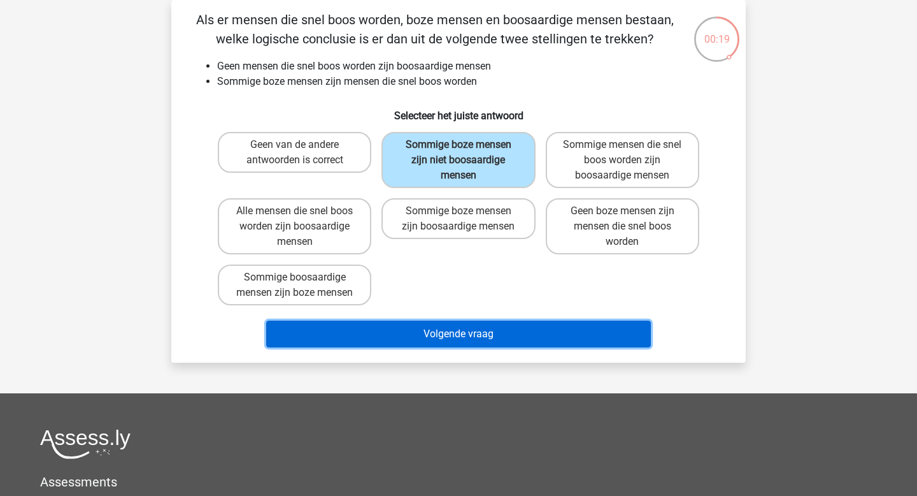
click at [464, 336] on button "Volgende vraag" at bounding box center [458, 333] width 385 height 27
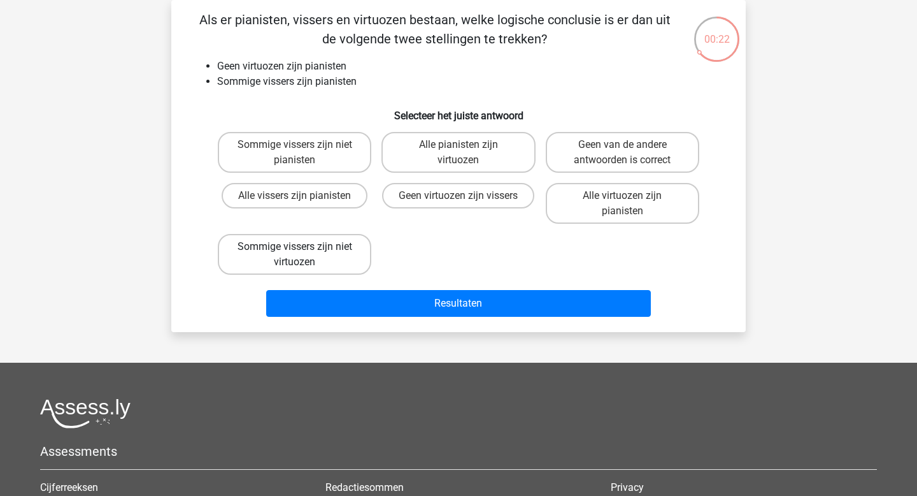
click at [355, 257] on label "Sommige vissers zijn niet virtuozen" at bounding box center [295, 254] width 154 height 41
click at [303, 255] on input "Sommige vissers zijn niet virtuozen" at bounding box center [299, 251] width 8 height 8
radio input "true"
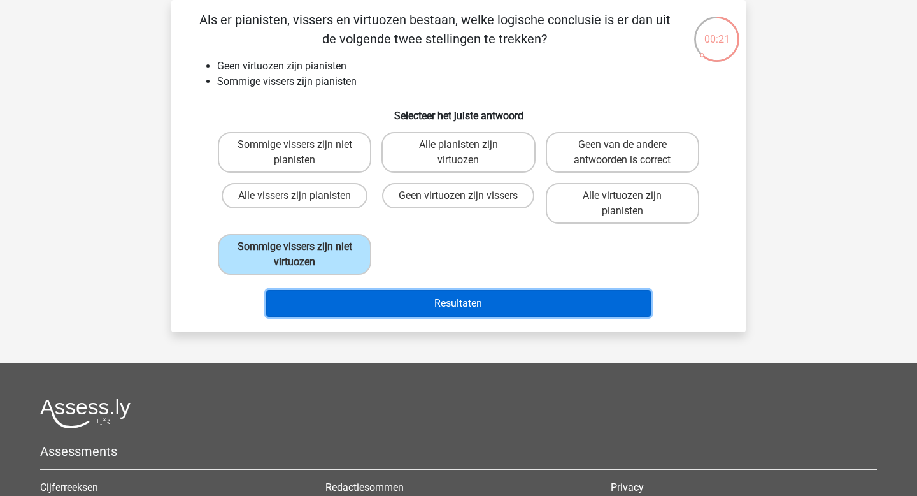
click at [476, 306] on button "Resultaten" at bounding box center [458, 303] width 385 height 27
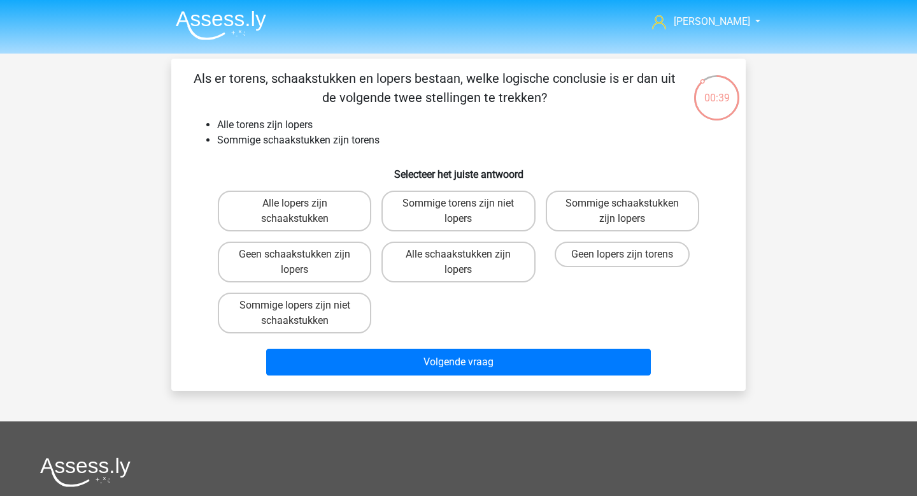
click at [214, 36] on img at bounding box center [221, 25] width 90 height 30
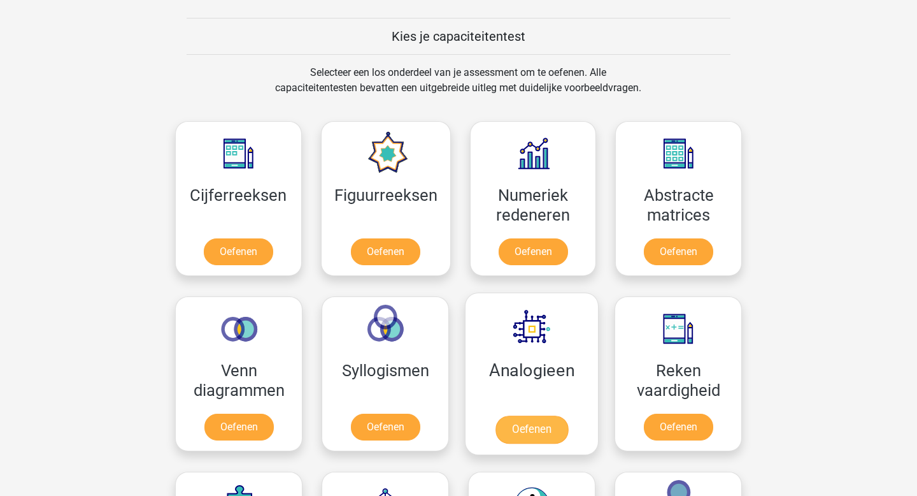
scroll to position [602, 0]
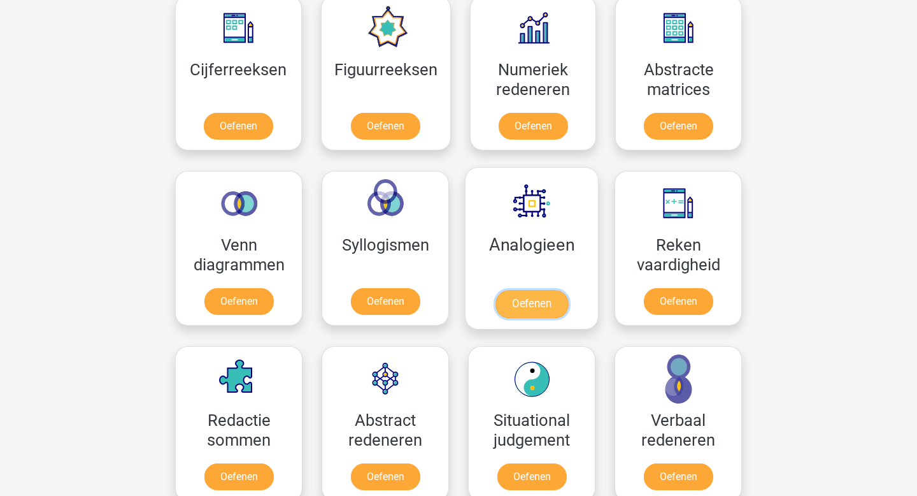
click at [552, 294] on link "Oefenen" at bounding box center [532, 304] width 73 height 28
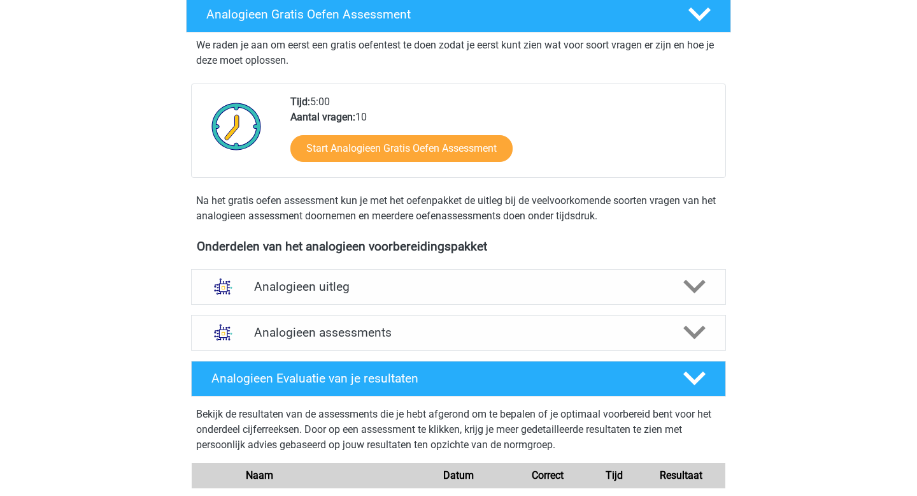
scroll to position [384, 0]
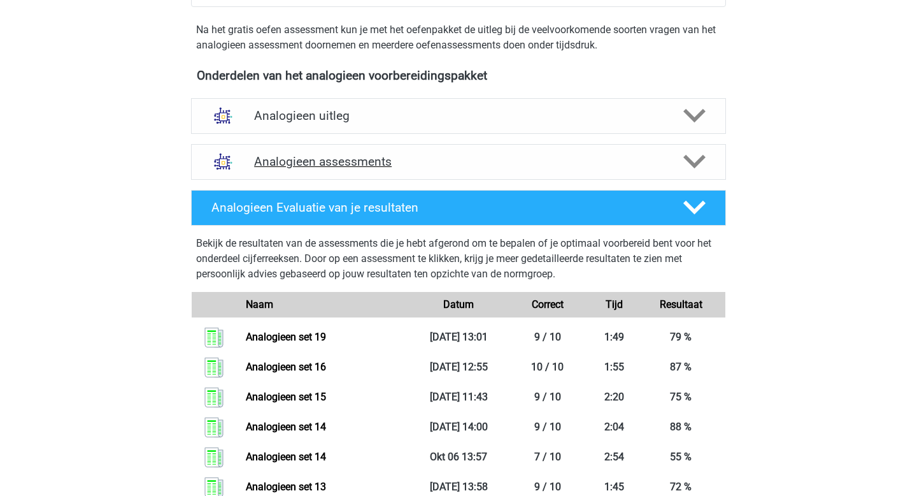
click at [364, 166] on h4 "Analogieen assessments" at bounding box center [458, 161] width 409 height 15
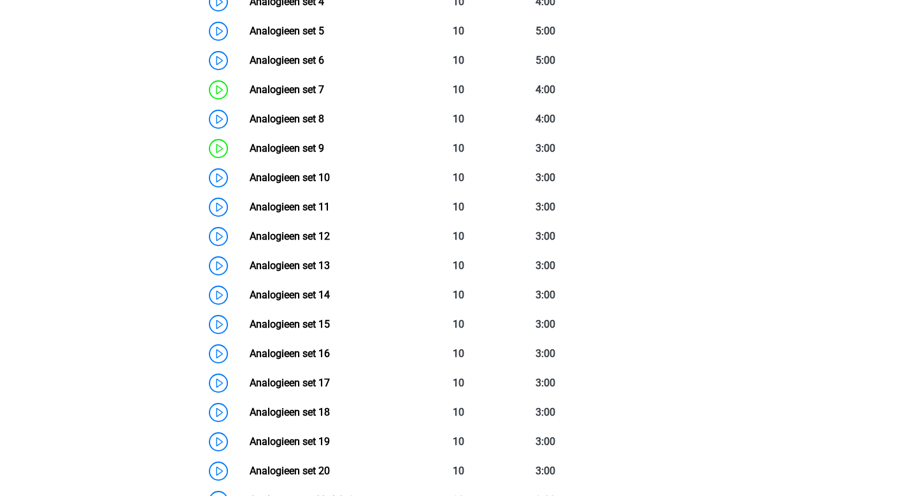
scroll to position [977, 0]
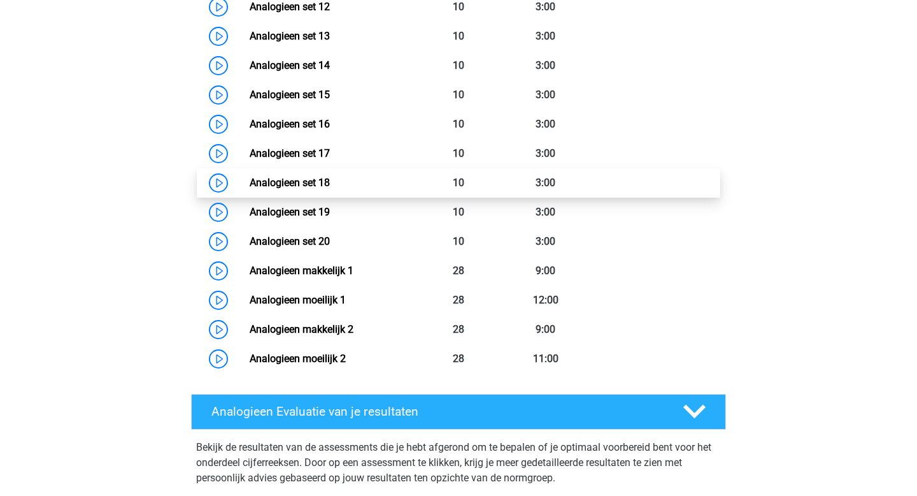
click at [330, 187] on link "Analogieen set 18" at bounding box center [290, 182] width 80 height 12
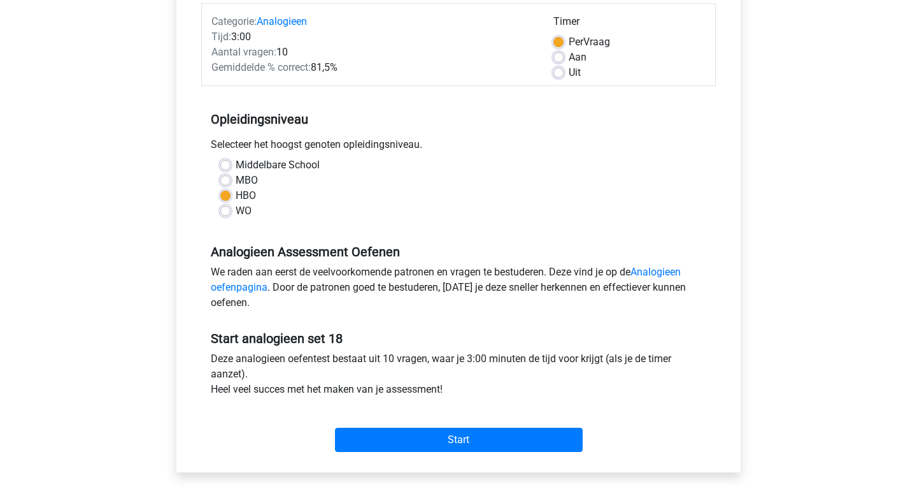
scroll to position [199, 0]
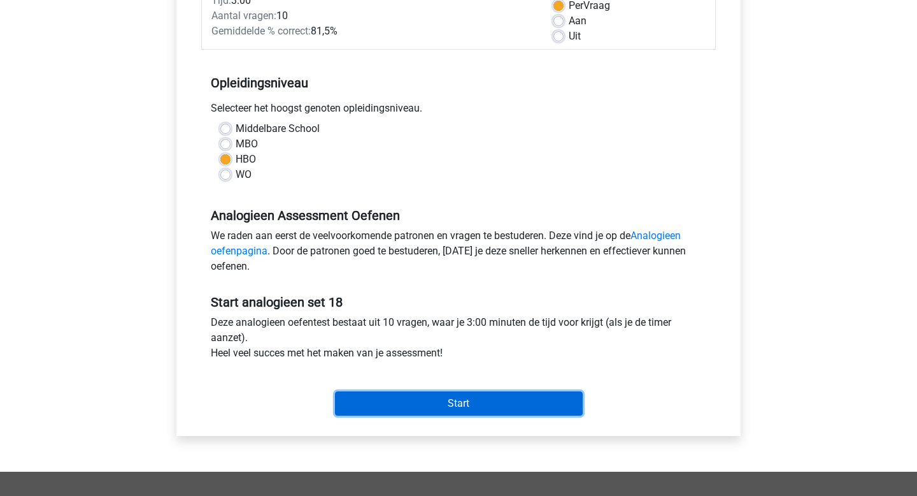
click at [389, 394] on input "Start" at bounding box center [459, 403] width 248 height 24
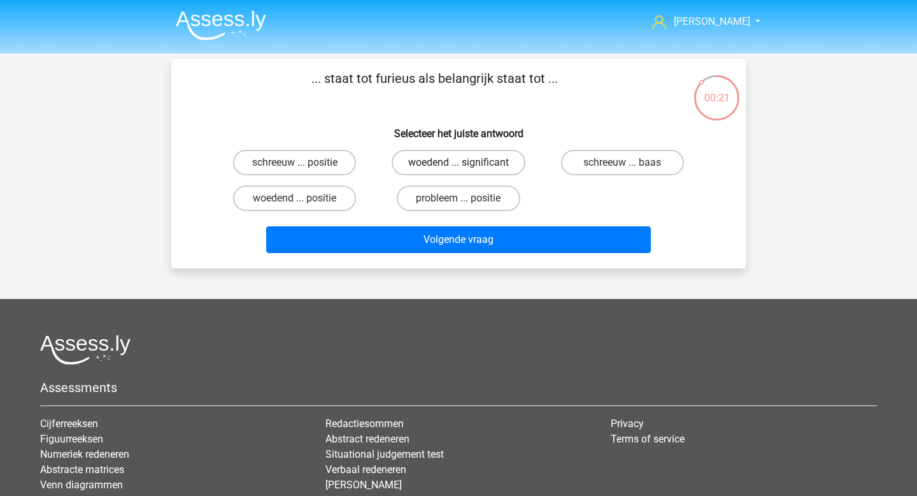
click at [490, 156] on label "woedend ... significant" at bounding box center [459, 162] width 134 height 25
click at [467, 162] on input "woedend ... significant" at bounding box center [463, 166] width 8 height 8
radio input "true"
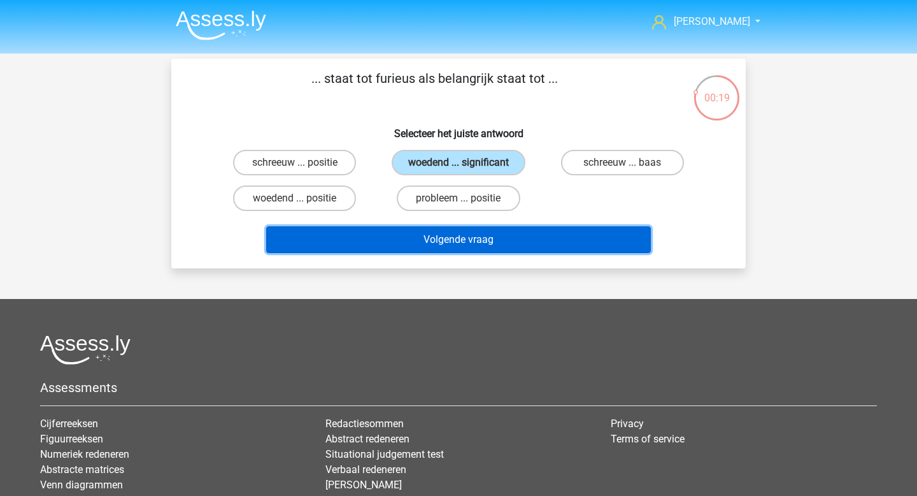
click at [497, 246] on button "Volgende vraag" at bounding box center [458, 239] width 385 height 27
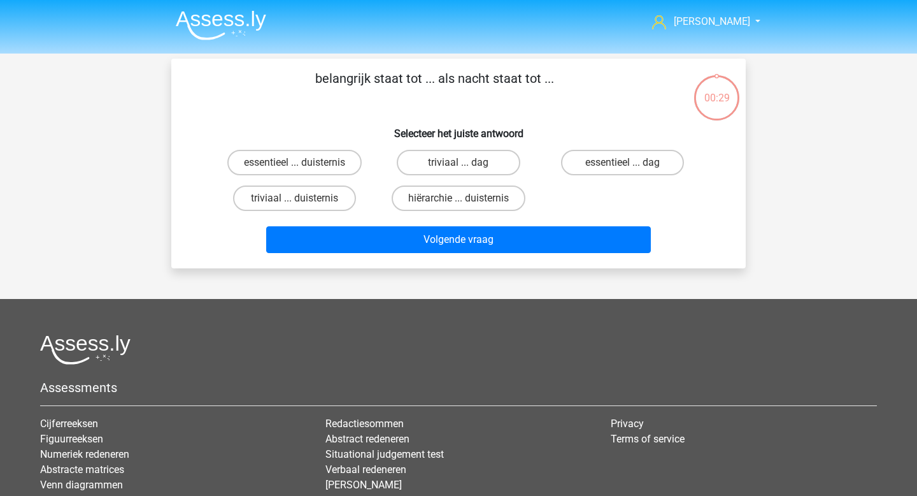
scroll to position [59, 0]
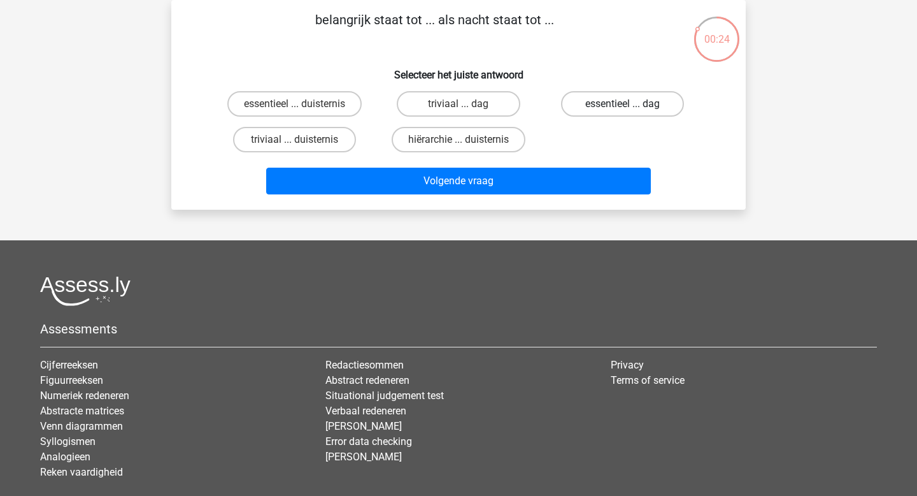
click at [613, 106] on label "essentieel ... dag" at bounding box center [622, 103] width 123 height 25
click at [622, 106] on input "essentieel ... dag" at bounding box center [626, 108] width 8 height 8
radio input "true"
click at [324, 115] on label "essentieel ... duisternis" at bounding box center [294, 103] width 134 height 25
click at [303, 112] on input "essentieel ... duisternis" at bounding box center [299, 108] width 8 height 8
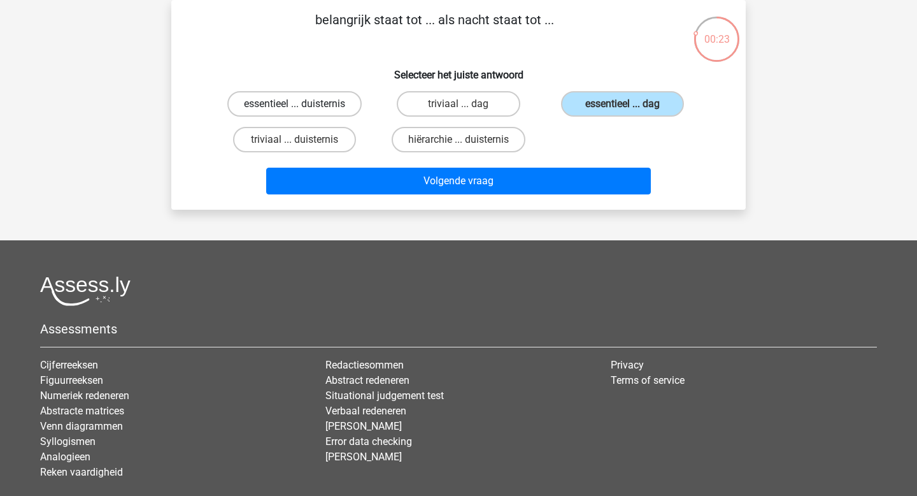
radio input "true"
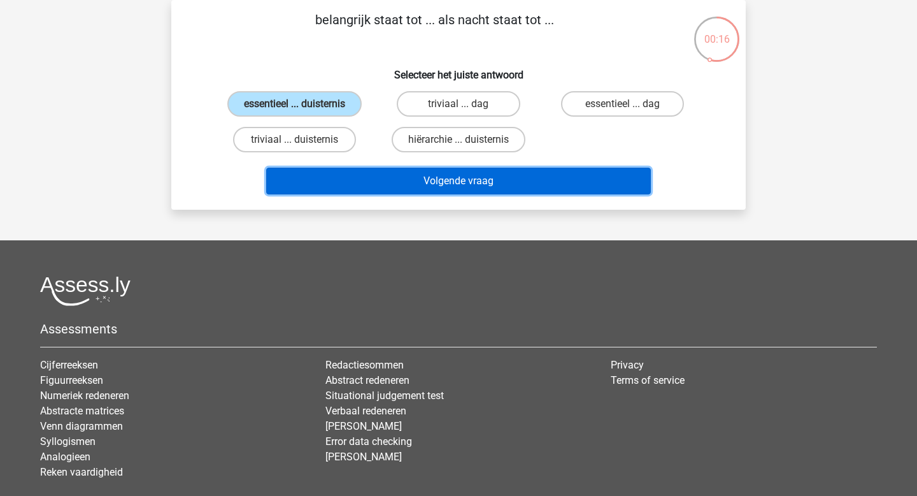
click at [380, 185] on button "Volgende vraag" at bounding box center [458, 181] width 385 height 27
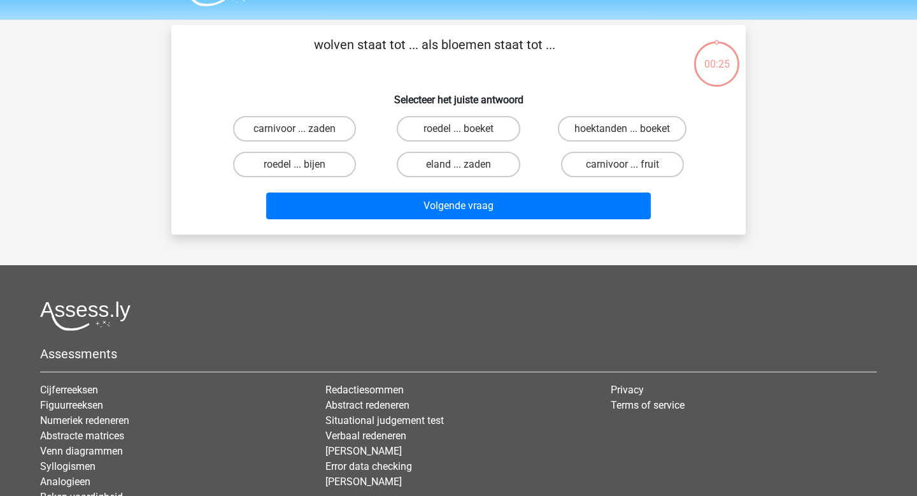
scroll to position [0, 0]
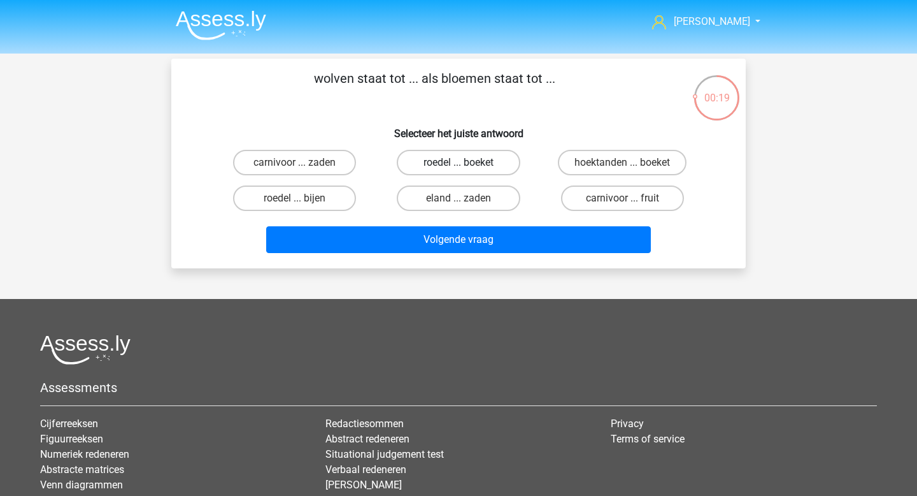
click at [483, 164] on label "roedel ... boeket" at bounding box center [458, 162] width 123 height 25
click at [467, 164] on input "roedel ... boeket" at bounding box center [463, 166] width 8 height 8
radio input "true"
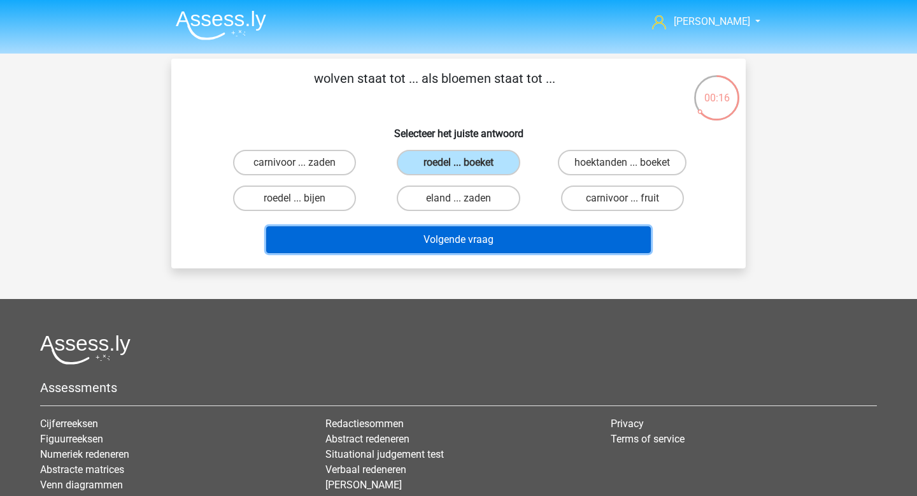
click at [437, 249] on button "Volgende vraag" at bounding box center [458, 239] width 385 height 27
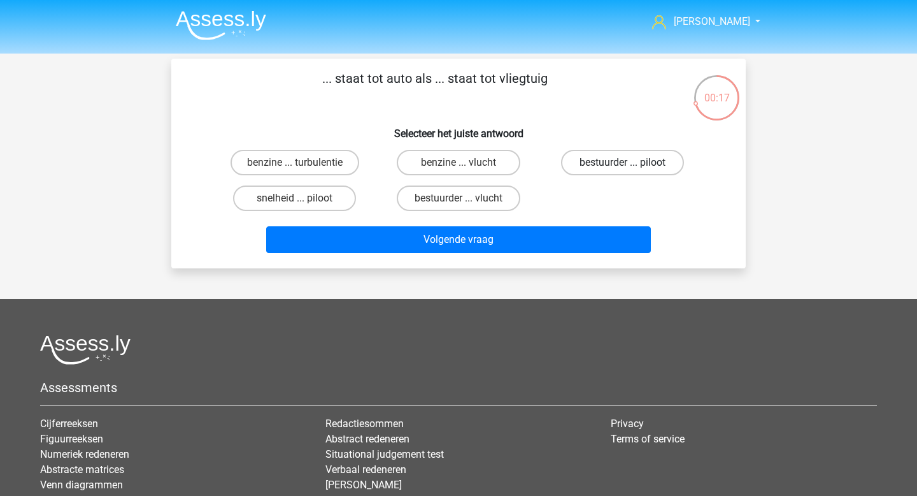
click at [596, 169] on label "bestuurder ... piloot" at bounding box center [622, 162] width 123 height 25
click at [622, 169] on input "bestuurder ... piloot" at bounding box center [626, 166] width 8 height 8
radio input "true"
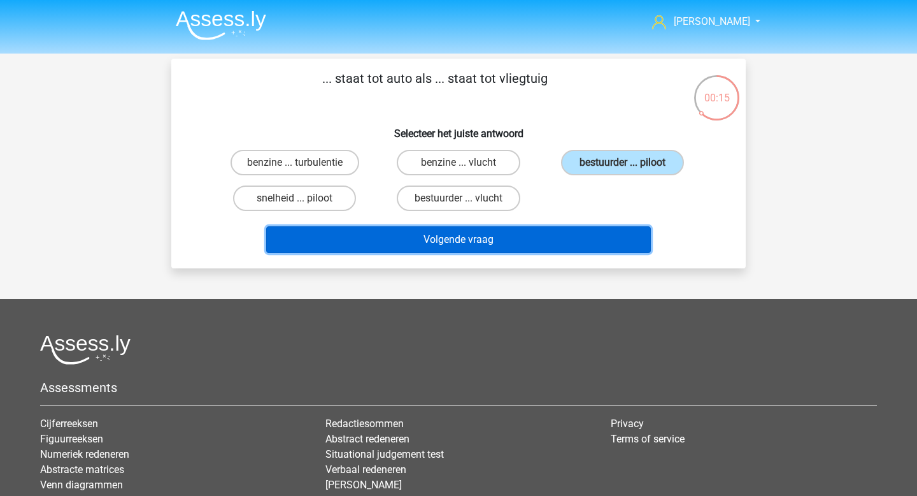
click at [546, 245] on button "Volgende vraag" at bounding box center [458, 239] width 385 height 27
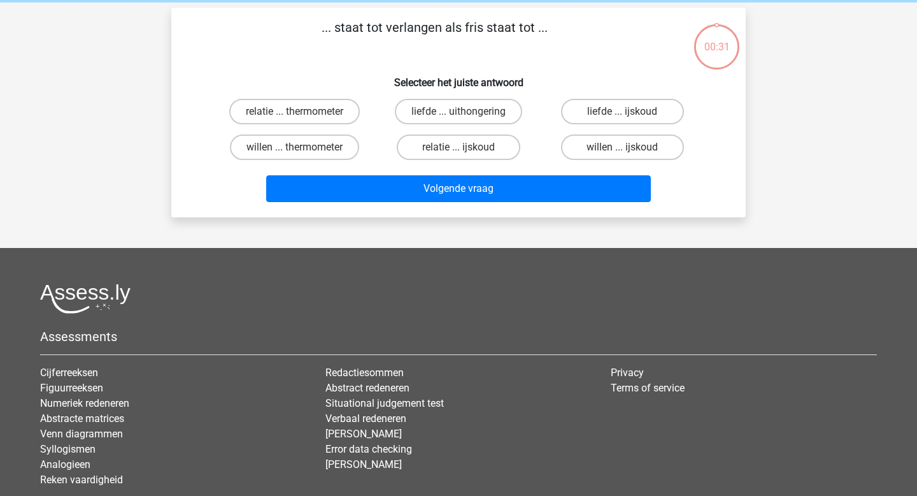
scroll to position [59, 0]
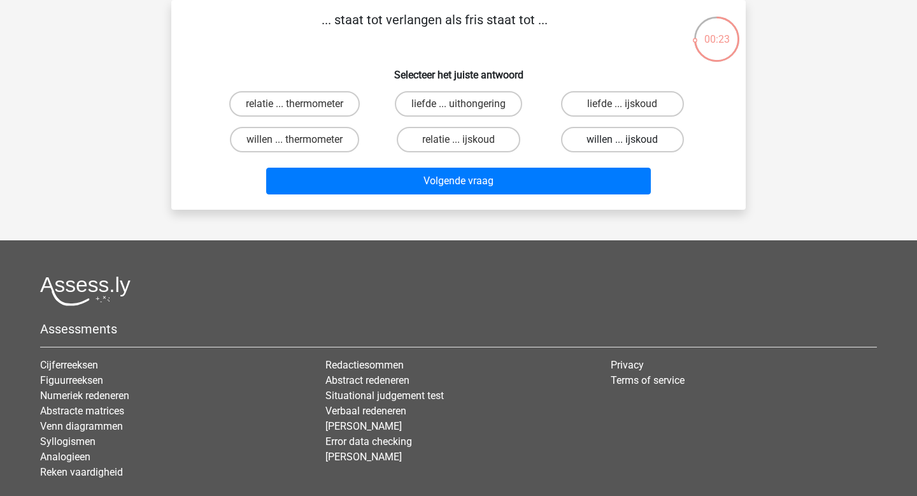
click at [617, 141] on label "willen ... ijskoud" at bounding box center [622, 139] width 123 height 25
click at [622, 141] on input "willen ... ijskoud" at bounding box center [626, 144] width 8 height 8
radio input "true"
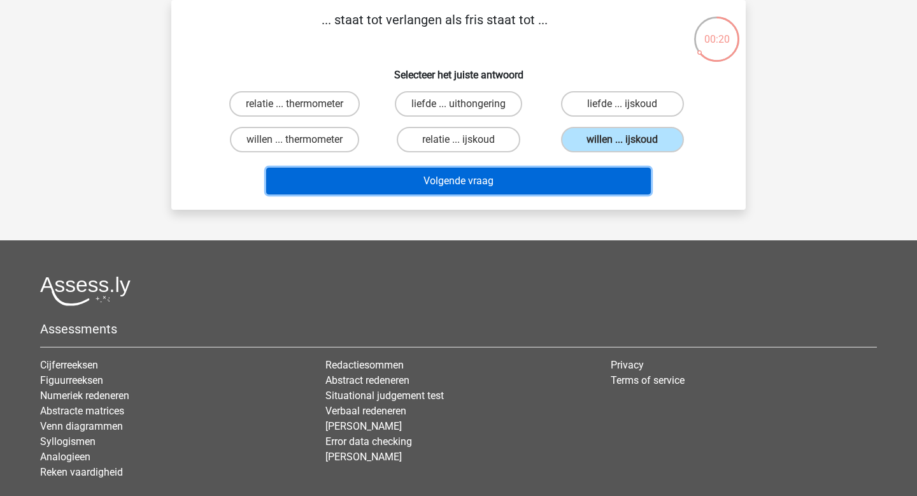
click at [571, 186] on button "Volgende vraag" at bounding box center [458, 181] width 385 height 27
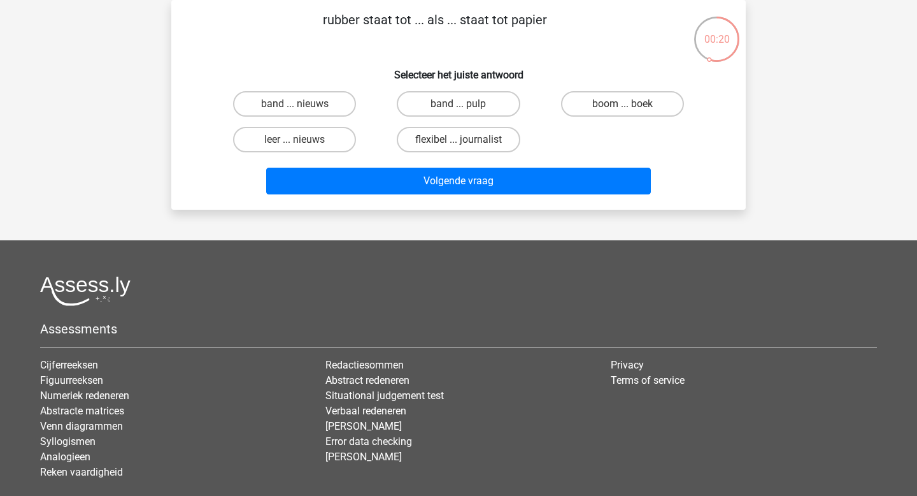
click at [630, 117] on div "boom ... boek" at bounding box center [623, 104] width 164 height 36
click at [633, 109] on label "boom ... boek" at bounding box center [622, 103] width 123 height 25
click at [631, 109] on input "boom ... boek" at bounding box center [626, 108] width 8 height 8
radio input "true"
click at [503, 115] on label "band ... pulp" at bounding box center [458, 103] width 123 height 25
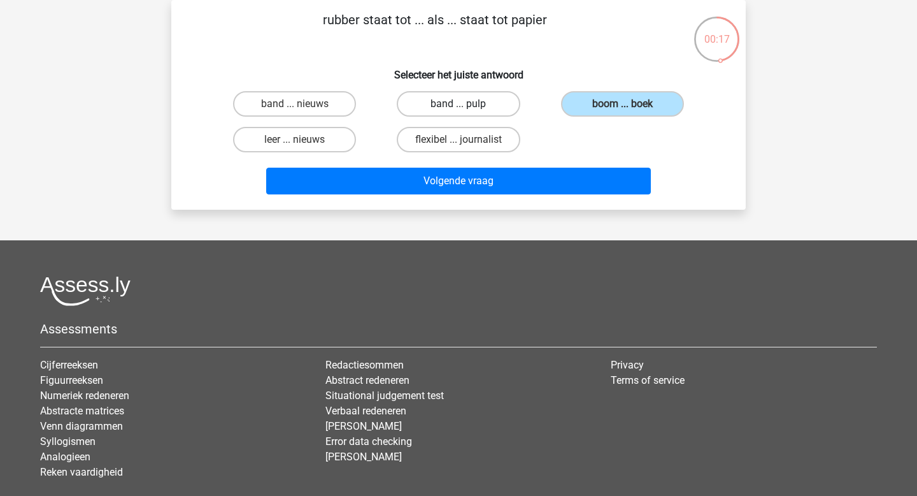
click at [467, 112] on input "band ... pulp" at bounding box center [463, 108] width 8 height 8
radio input "true"
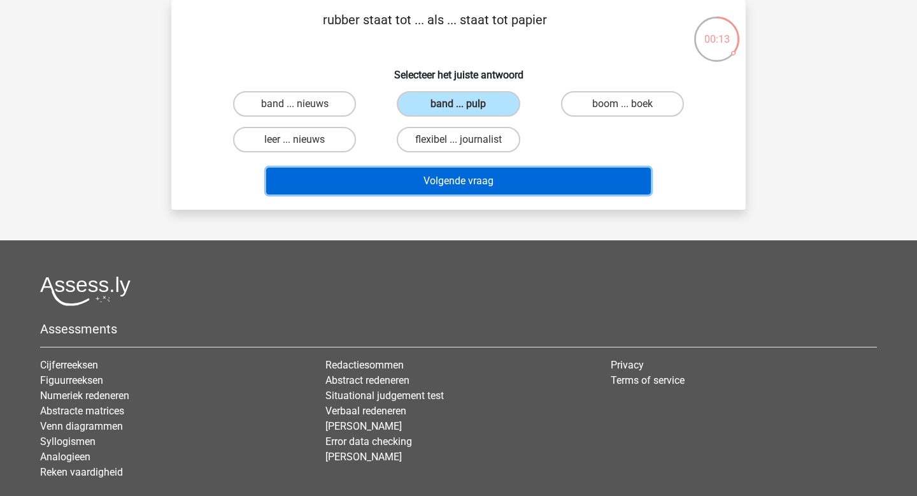
click at [500, 182] on button "Volgende vraag" at bounding box center [458, 181] width 385 height 27
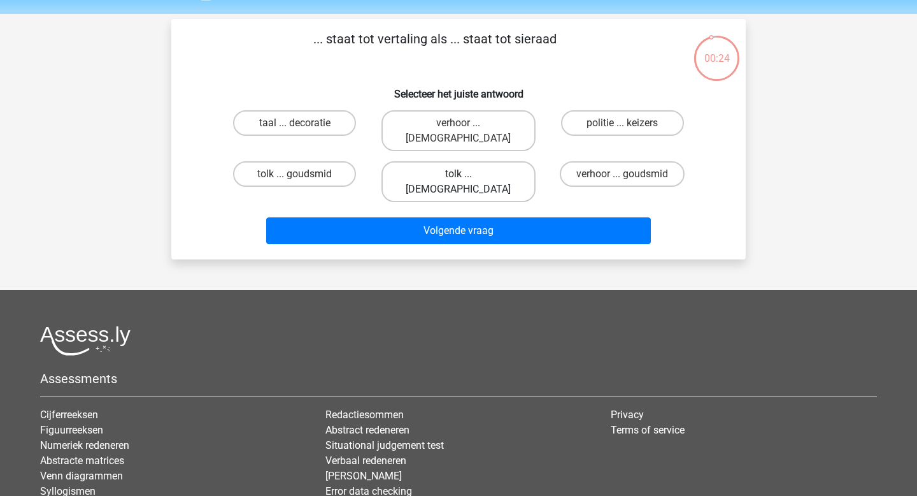
scroll to position [38, 0]
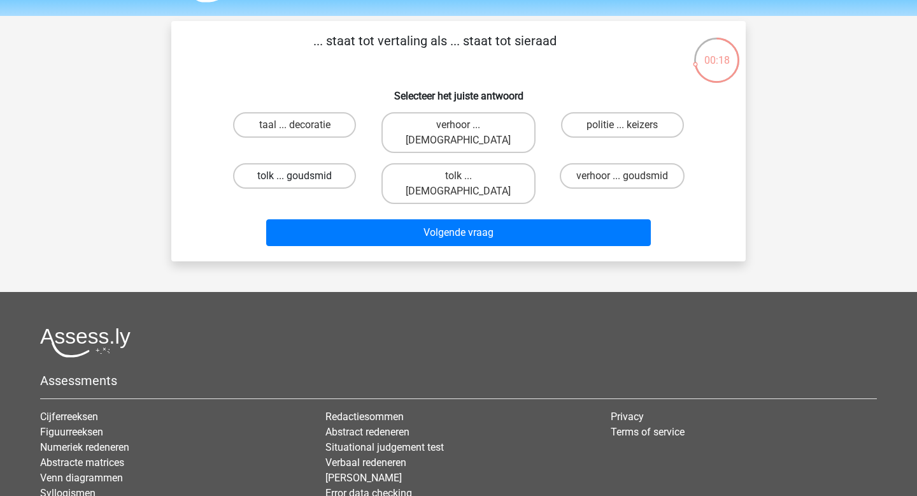
click at [336, 166] on label "tolk ... goudsmid" at bounding box center [294, 175] width 123 height 25
click at [303, 176] on input "tolk ... goudsmid" at bounding box center [299, 180] width 8 height 8
radio input "true"
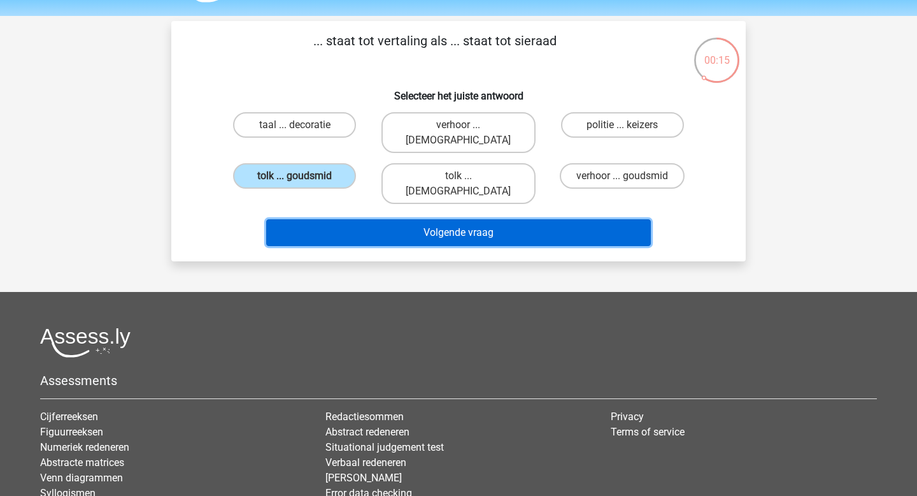
click at [489, 219] on button "Volgende vraag" at bounding box center [458, 232] width 385 height 27
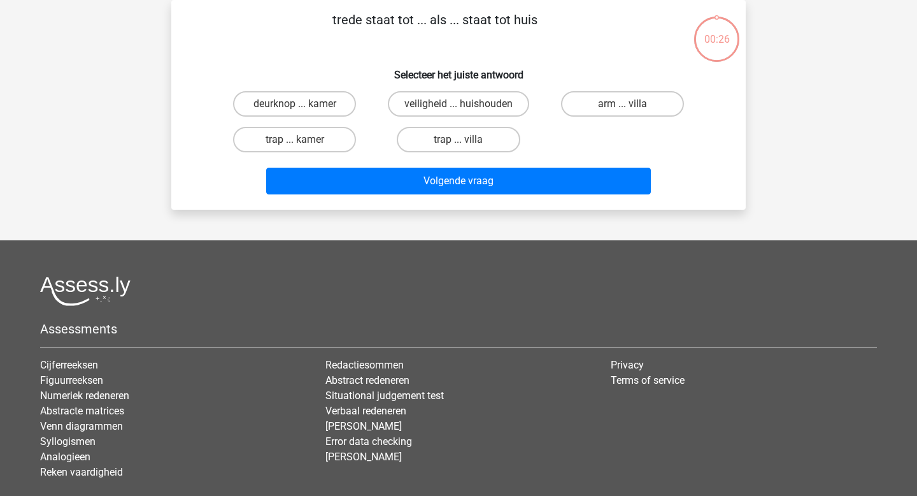
scroll to position [41, 0]
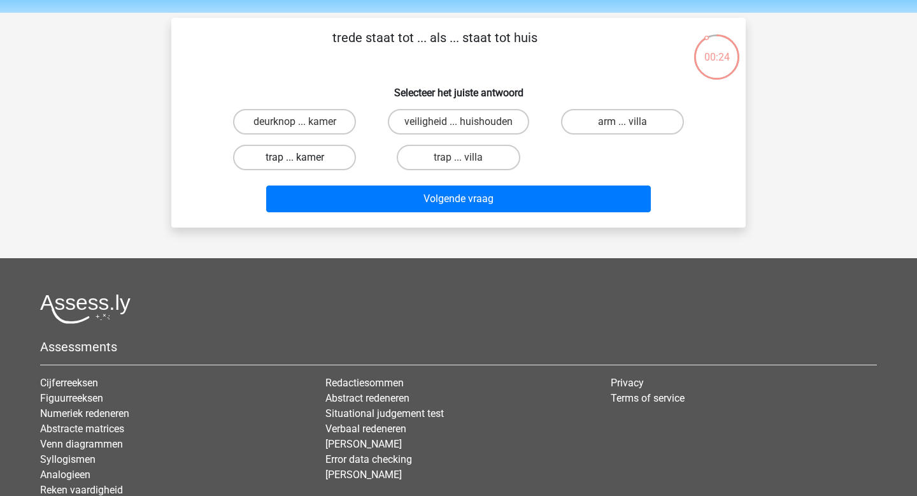
click at [342, 162] on label "trap ... kamer" at bounding box center [294, 157] width 123 height 25
click at [303, 162] on input "trap ... kamer" at bounding box center [299, 161] width 8 height 8
radio input "true"
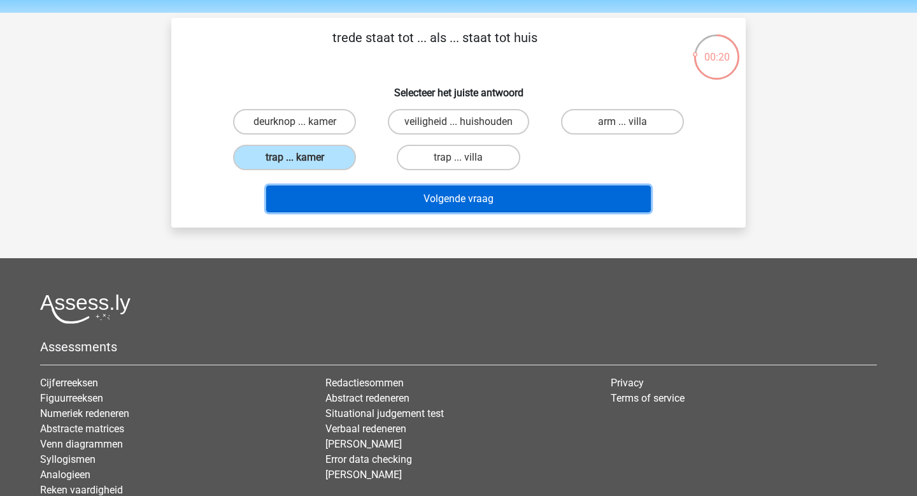
click at [406, 204] on button "Volgende vraag" at bounding box center [458, 198] width 385 height 27
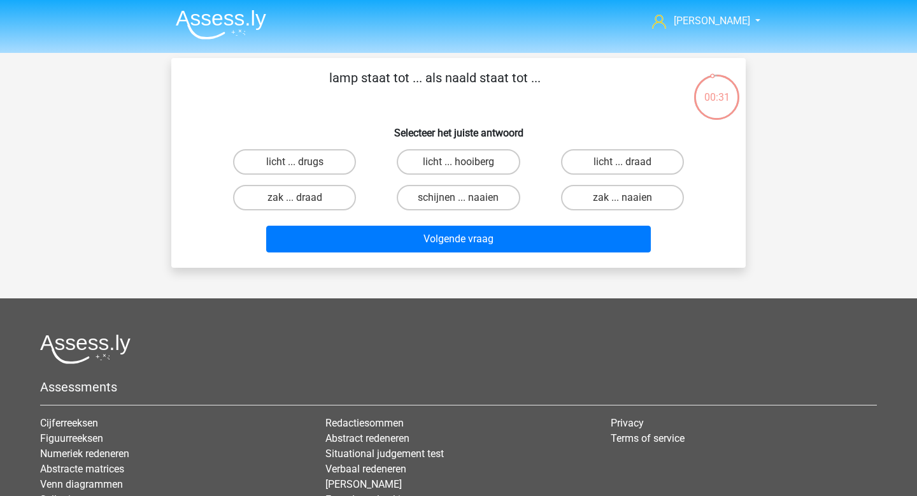
scroll to position [0, 0]
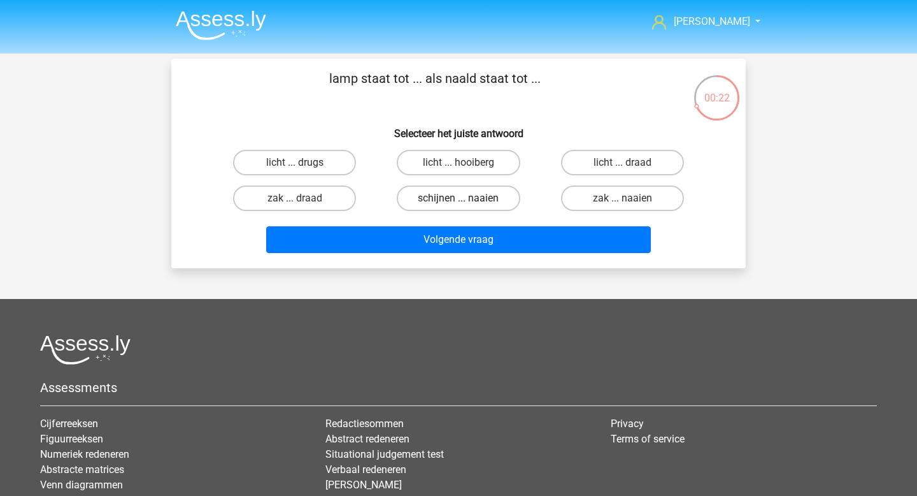
click at [488, 200] on label "schijnen ... naaien" at bounding box center [458, 197] width 123 height 25
click at [467, 200] on input "schijnen ... naaien" at bounding box center [463, 202] width 8 height 8
radio input "true"
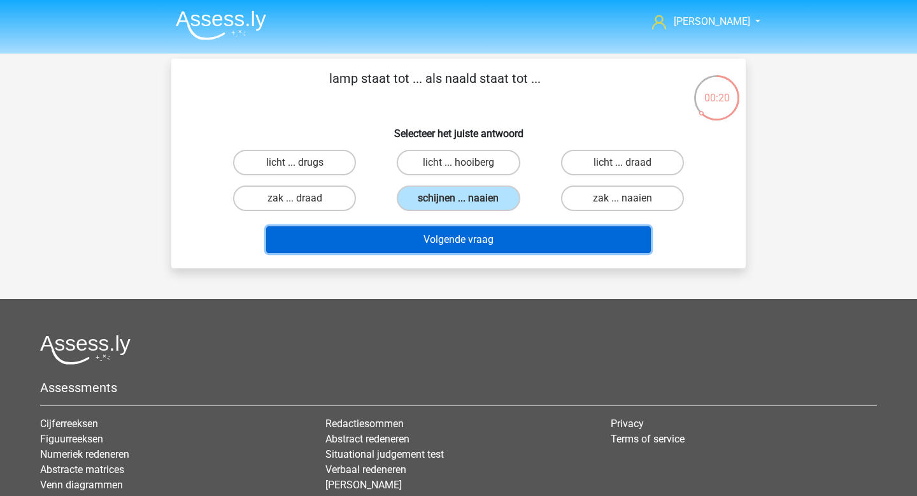
click at [530, 240] on button "Volgende vraag" at bounding box center [458, 239] width 385 height 27
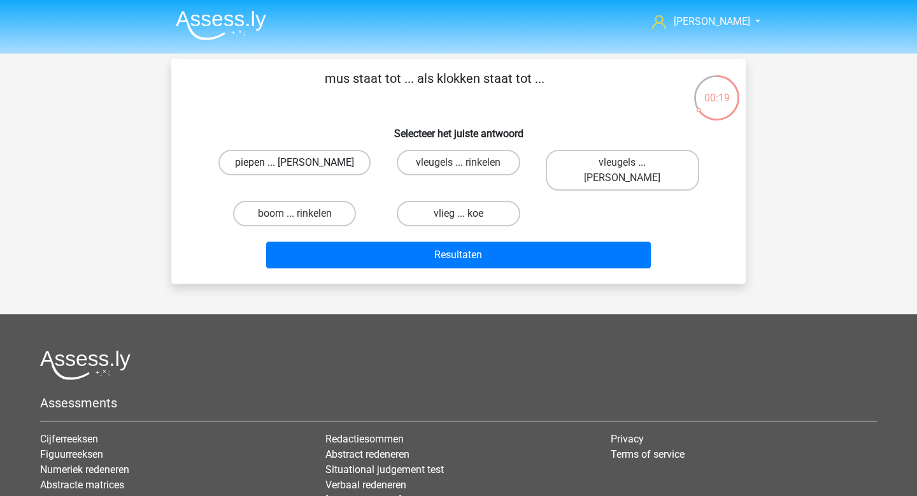
click at [331, 168] on label "piepen ... luiden" at bounding box center [294, 162] width 152 height 25
click at [303, 168] on input "piepen ... luiden" at bounding box center [299, 166] width 8 height 8
radio input "true"
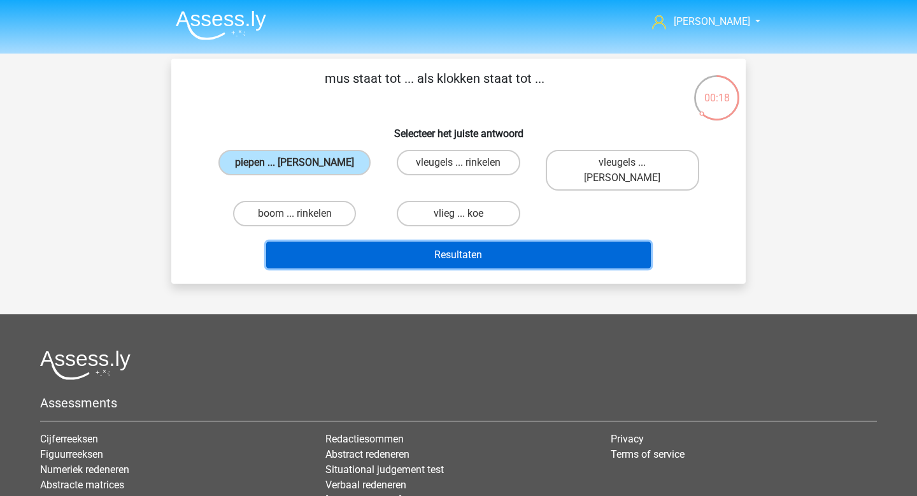
click at [434, 243] on button "Resultaten" at bounding box center [458, 254] width 385 height 27
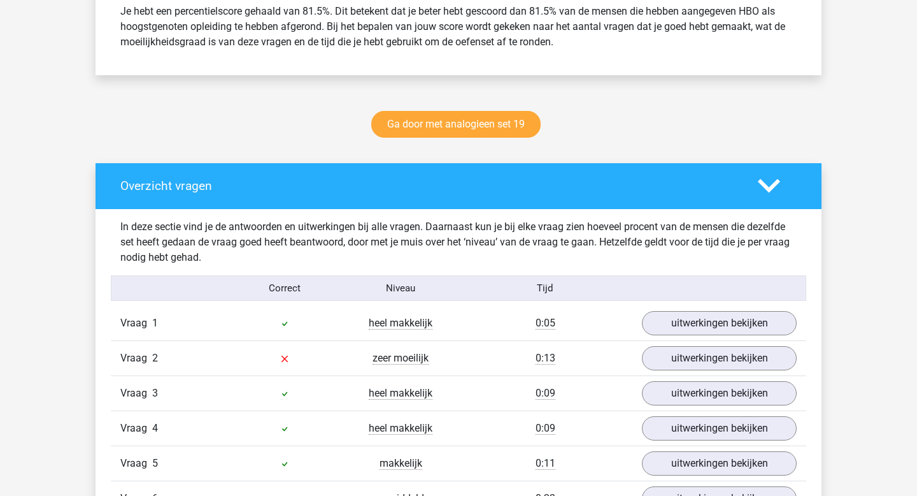
scroll to position [578, 0]
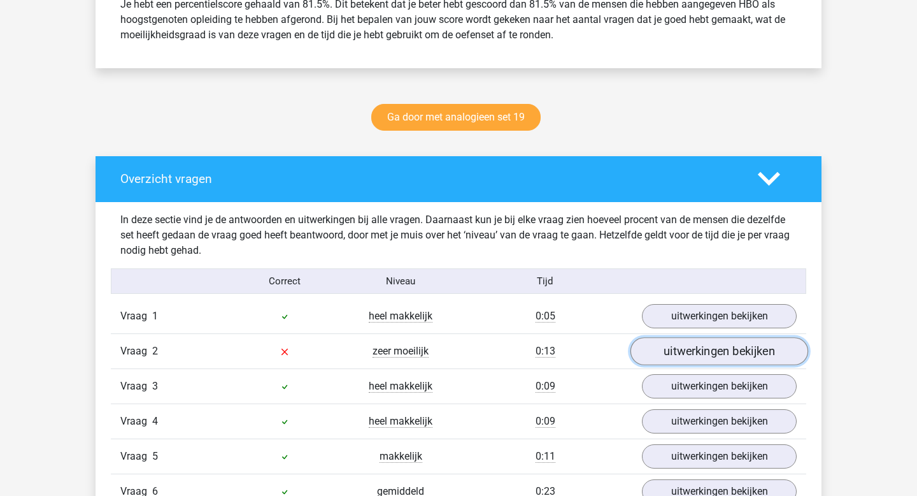
click at [666, 347] on link "uitwerkingen bekijken" at bounding box center [720, 352] width 178 height 28
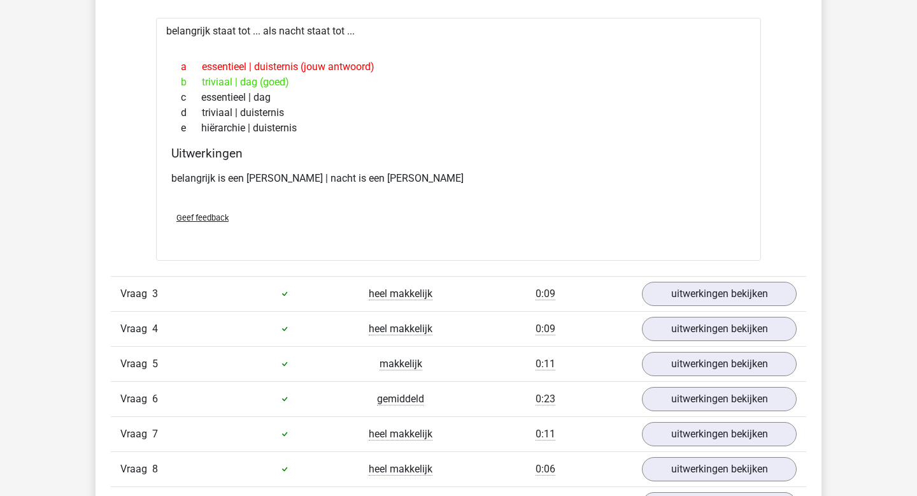
scroll to position [950, 0]
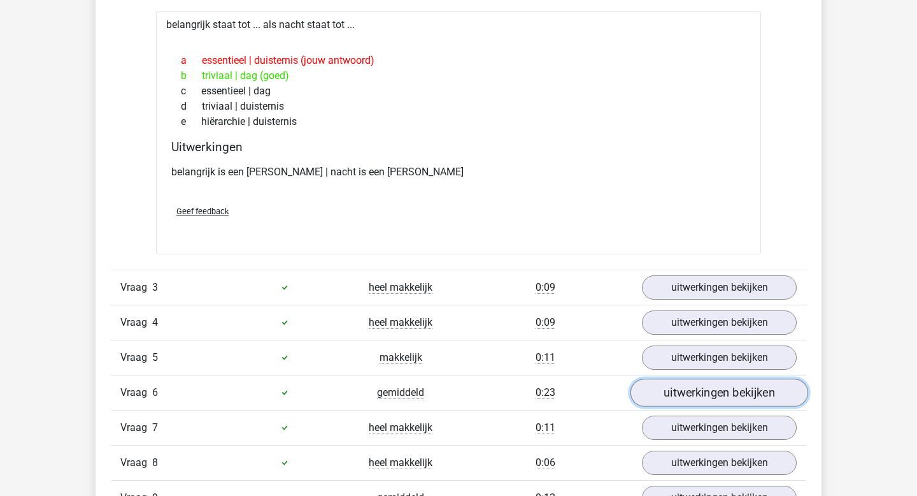
click at [680, 402] on link "uitwerkingen bekijken" at bounding box center [720, 392] width 178 height 28
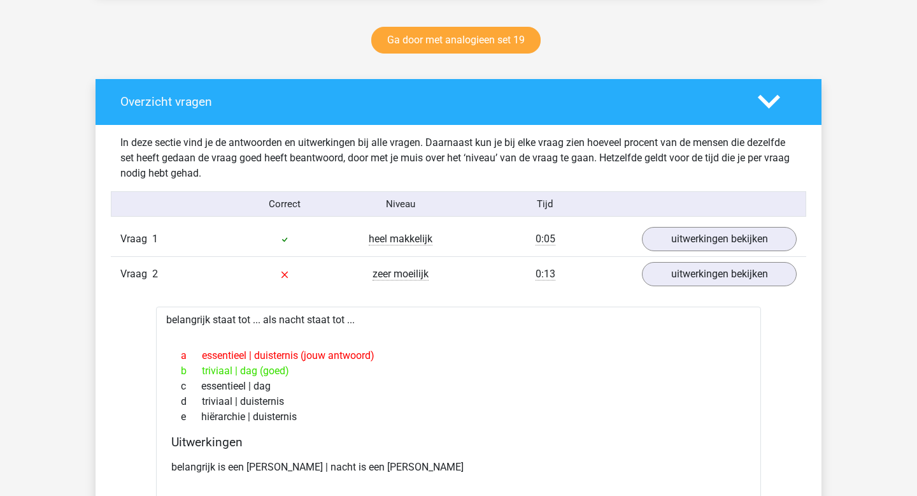
scroll to position [0, 0]
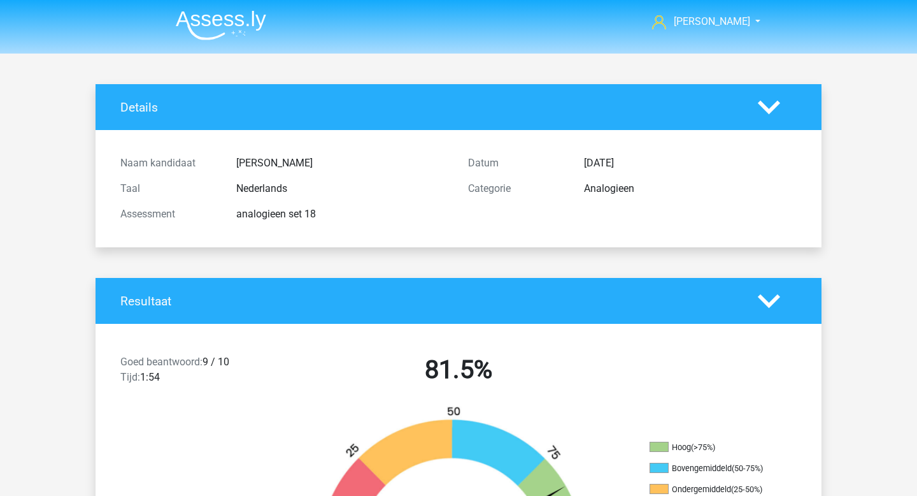
click at [222, 34] on img at bounding box center [221, 25] width 90 height 30
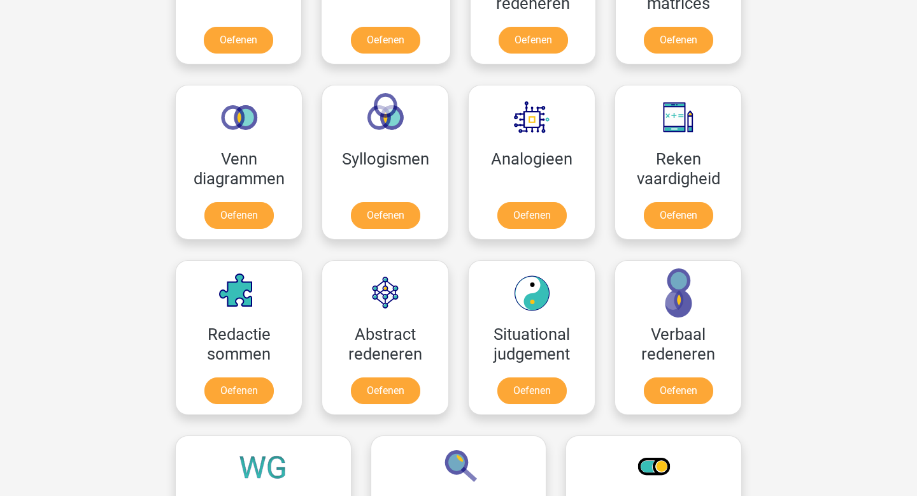
scroll to position [690, 0]
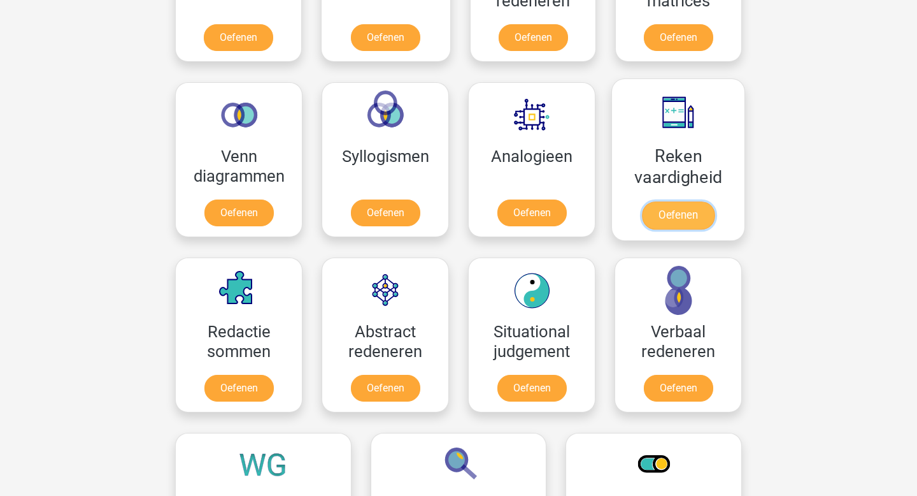
click at [664, 208] on link "Oefenen" at bounding box center [678, 215] width 73 height 28
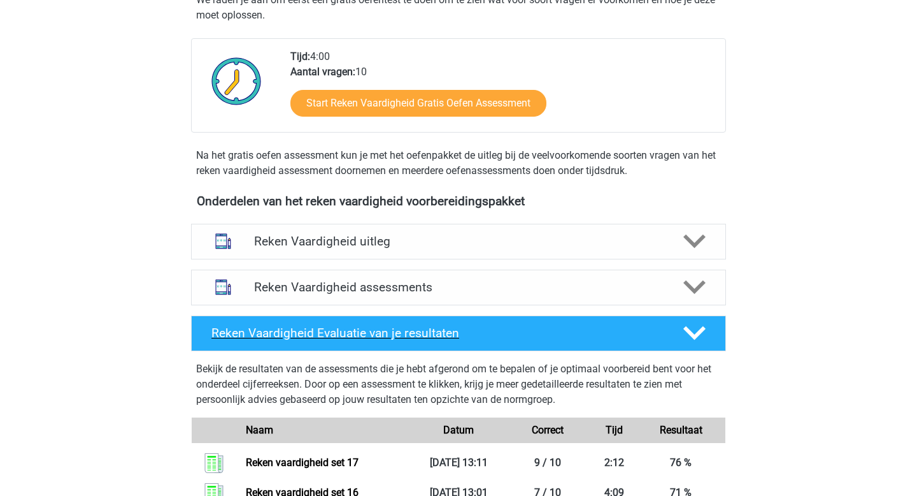
scroll to position [425, 0]
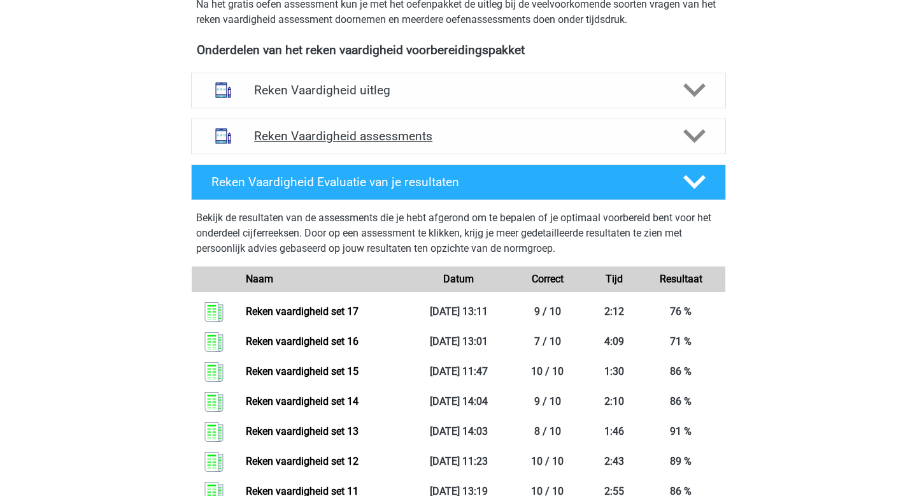
click at [367, 132] on h4 "Reken Vaardigheid assessments" at bounding box center [458, 136] width 409 height 15
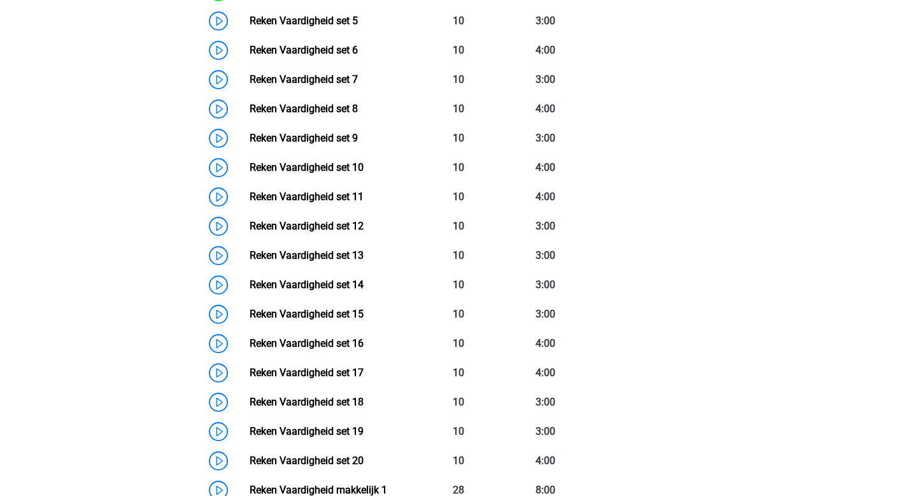
scroll to position [872, 0]
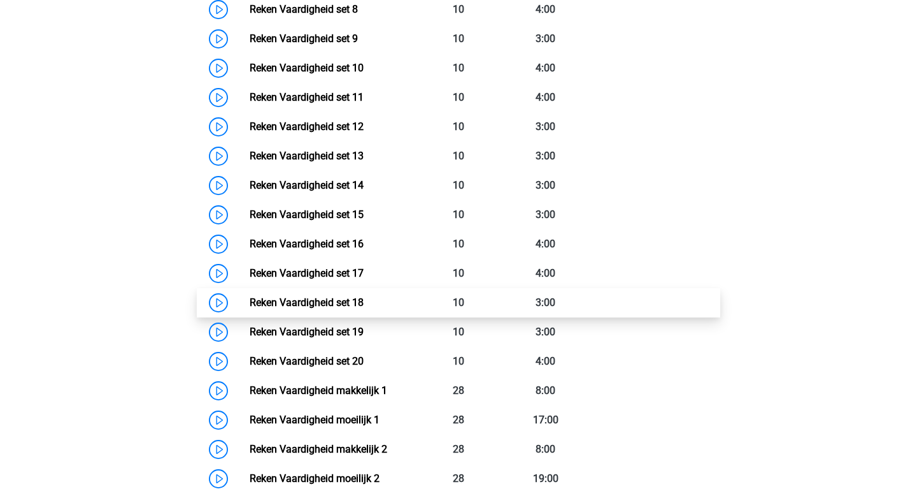
click at [364, 303] on link "Reken Vaardigheid set 18" at bounding box center [307, 302] width 114 height 12
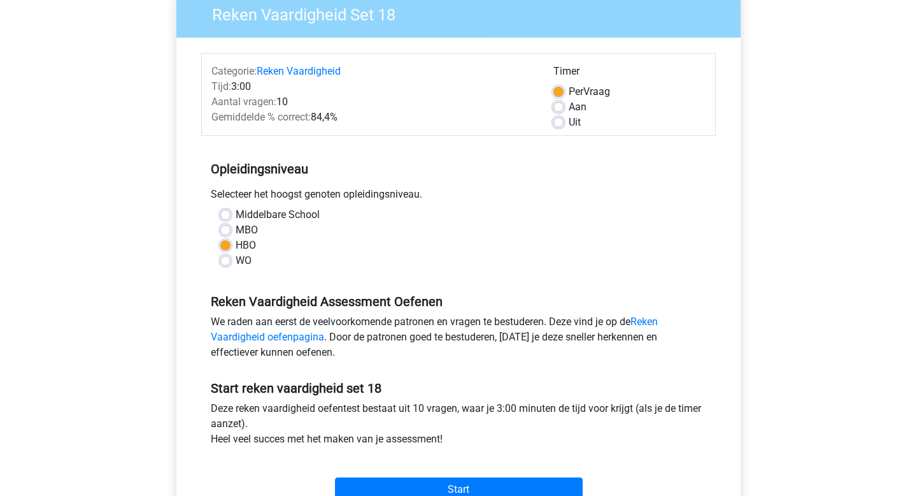
scroll to position [229, 0]
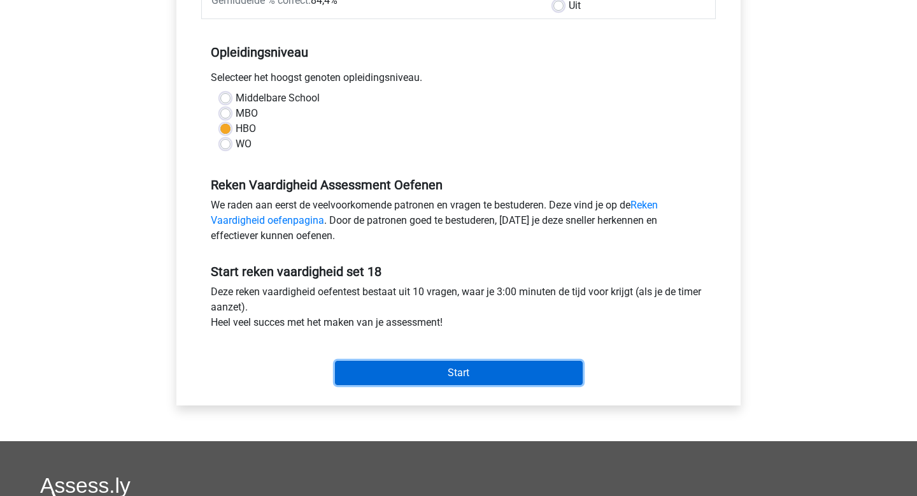
click at [426, 373] on input "Start" at bounding box center [459, 373] width 248 height 24
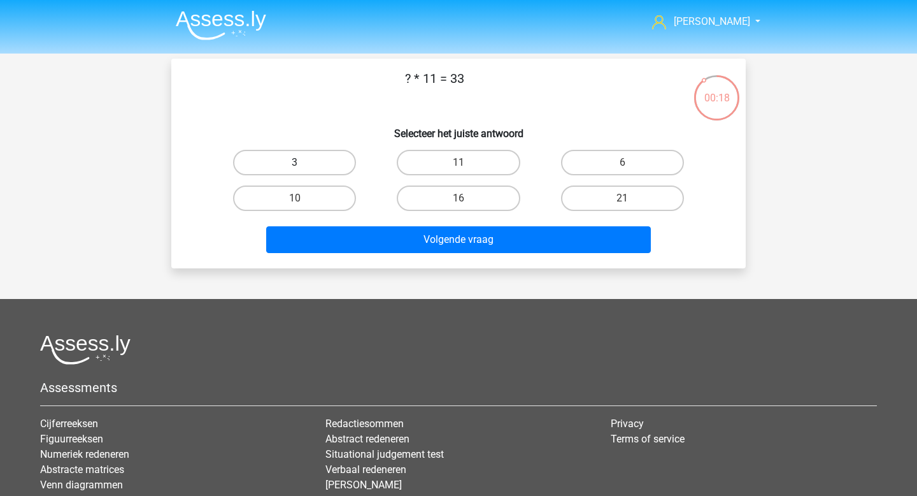
click at [334, 166] on label "3" at bounding box center [294, 162] width 123 height 25
click at [303, 166] on input "3" at bounding box center [299, 166] width 8 height 8
radio input "true"
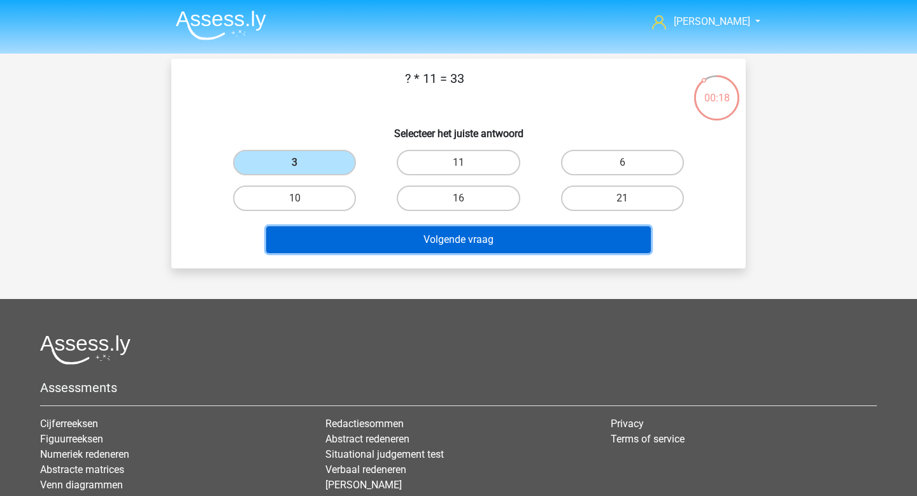
click at [386, 231] on button "Volgende vraag" at bounding box center [458, 239] width 385 height 27
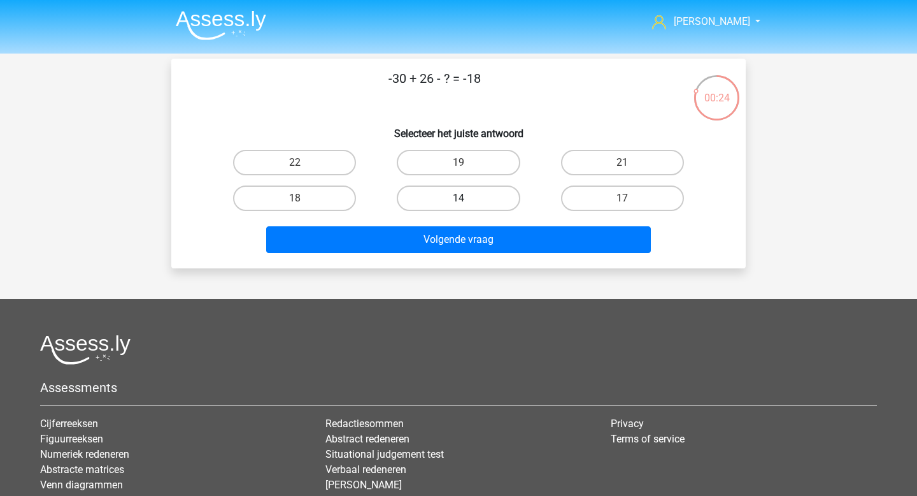
click at [480, 197] on label "14" at bounding box center [458, 197] width 123 height 25
click at [467, 198] on input "14" at bounding box center [463, 202] width 8 height 8
radio input "true"
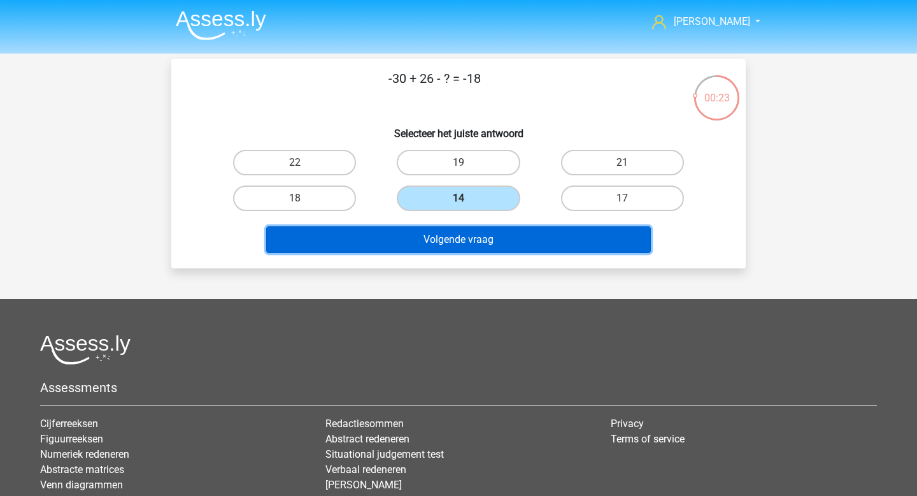
click at [478, 234] on button "Volgende vraag" at bounding box center [458, 239] width 385 height 27
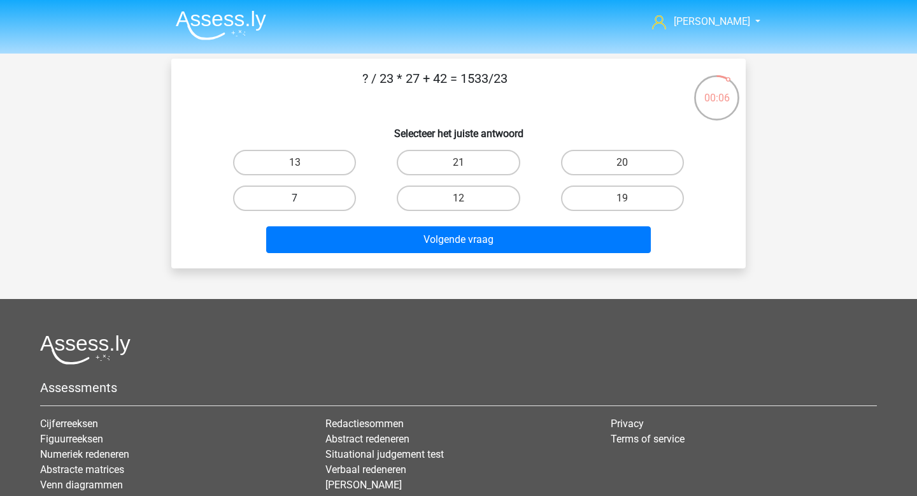
click at [346, 206] on label "7" at bounding box center [294, 197] width 123 height 25
click at [303, 206] on input "7" at bounding box center [299, 202] width 8 height 8
radio input "true"
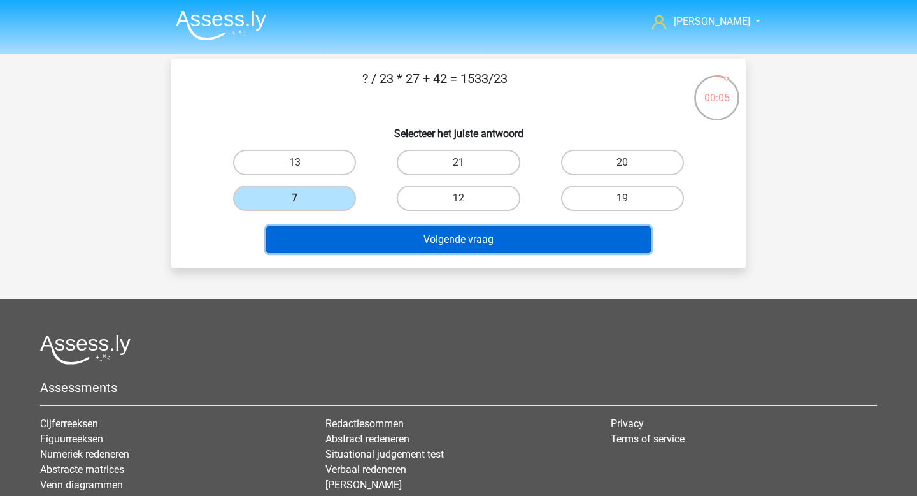
click at [392, 235] on button "Volgende vraag" at bounding box center [458, 239] width 385 height 27
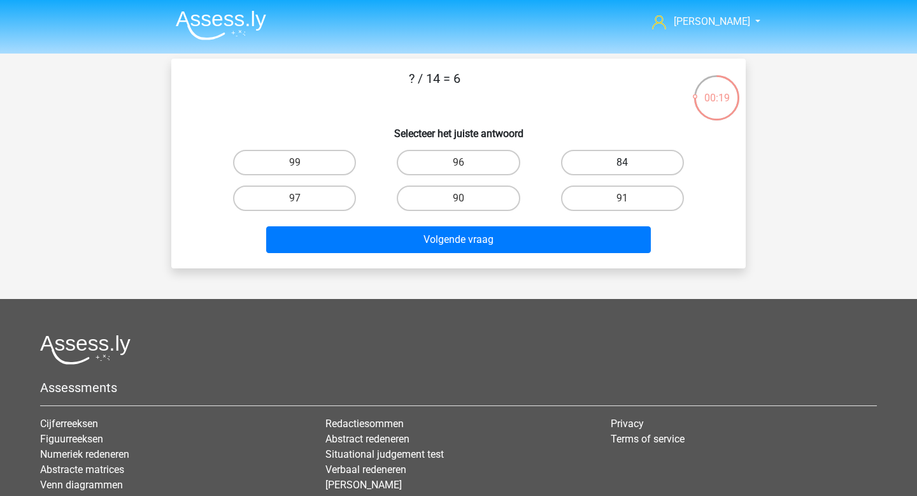
click at [569, 160] on label "84" at bounding box center [622, 162] width 123 height 25
click at [622, 162] on input "84" at bounding box center [626, 166] width 8 height 8
radio input "true"
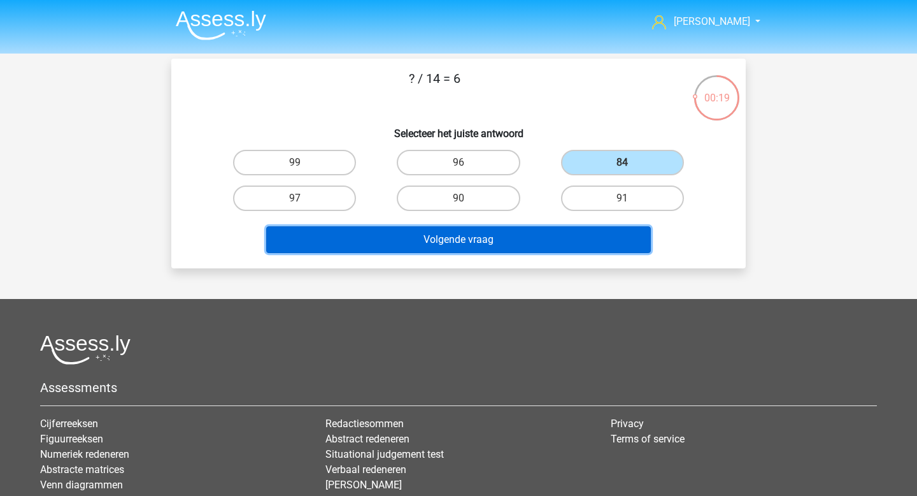
click at [531, 230] on button "Volgende vraag" at bounding box center [458, 239] width 385 height 27
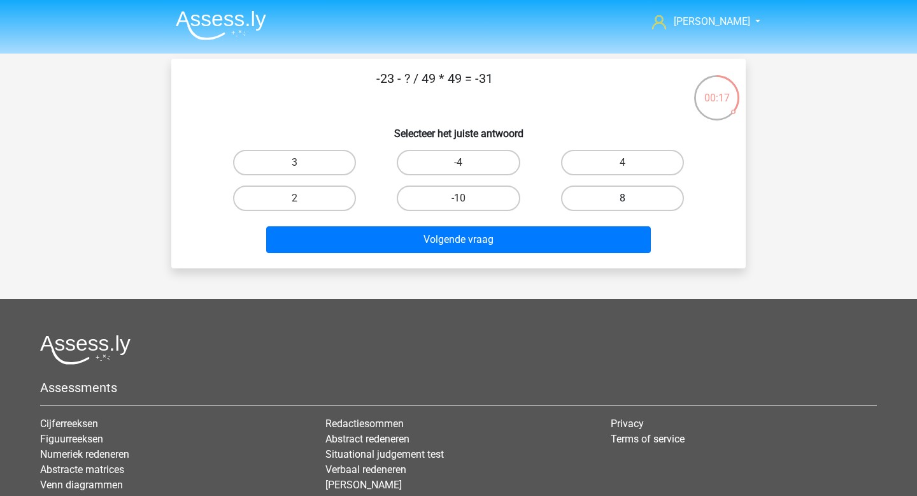
click at [658, 202] on label "8" at bounding box center [622, 197] width 123 height 25
click at [631, 202] on input "8" at bounding box center [626, 202] width 8 height 8
radio input "true"
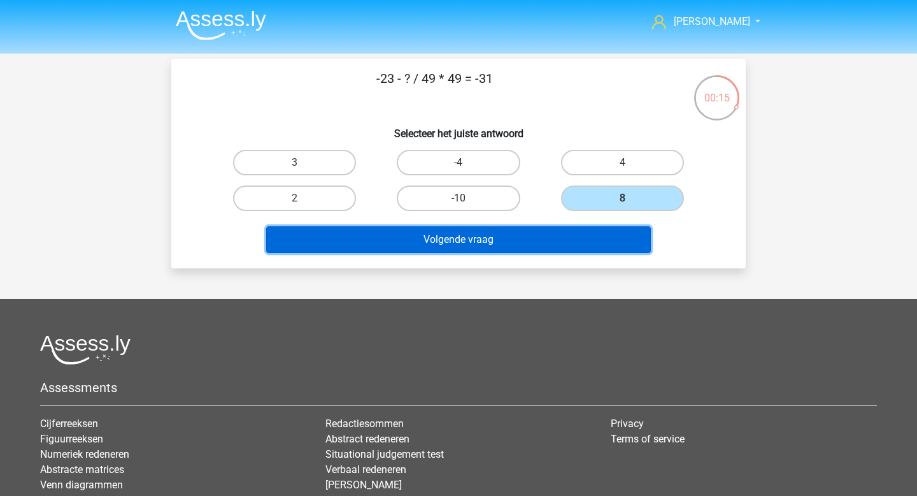
click at [592, 237] on button "Volgende vraag" at bounding box center [458, 239] width 385 height 27
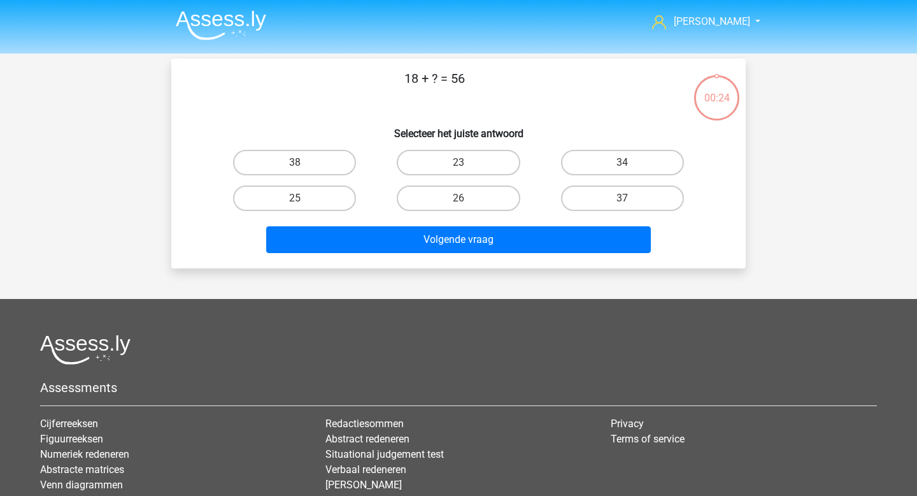
scroll to position [59, 0]
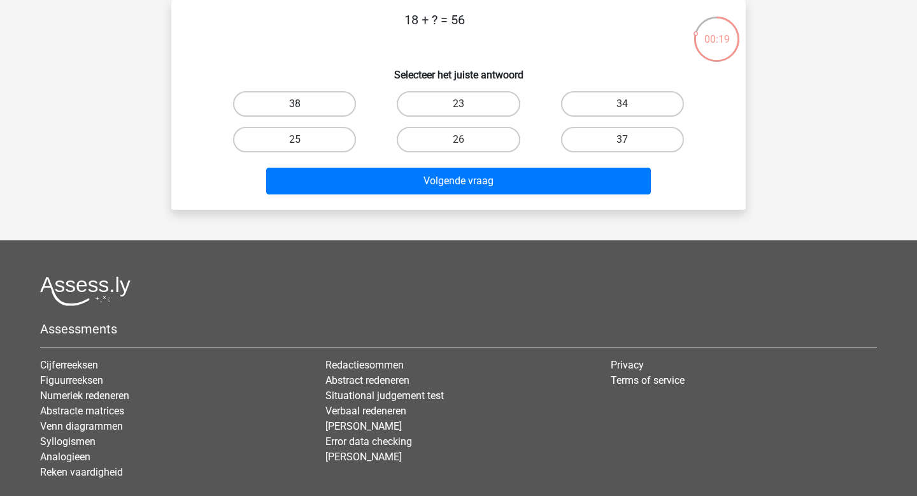
click at [328, 109] on label "38" at bounding box center [294, 103] width 123 height 25
click at [303, 109] on input "38" at bounding box center [299, 108] width 8 height 8
radio input "true"
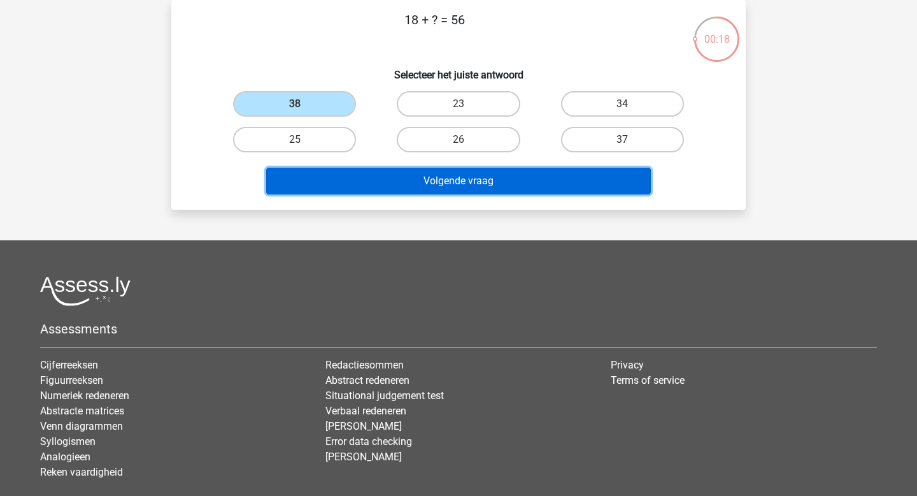
click at [479, 188] on button "Volgende vraag" at bounding box center [458, 181] width 385 height 27
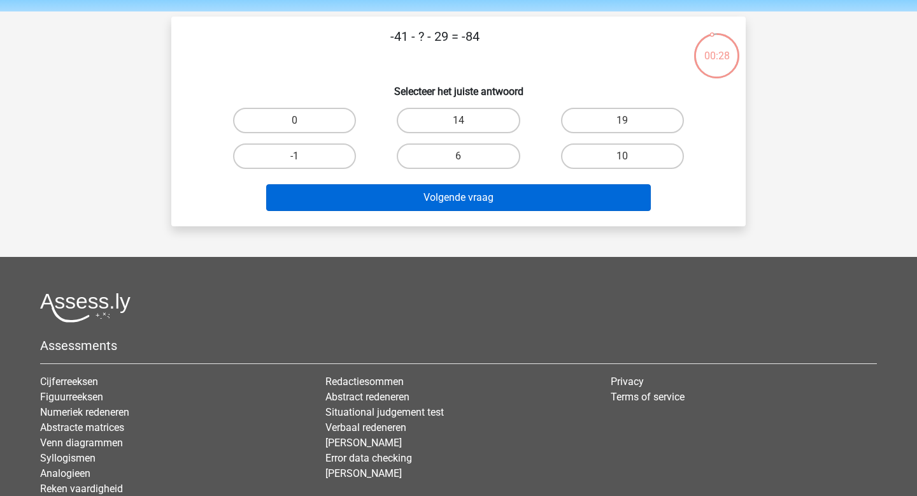
scroll to position [0, 0]
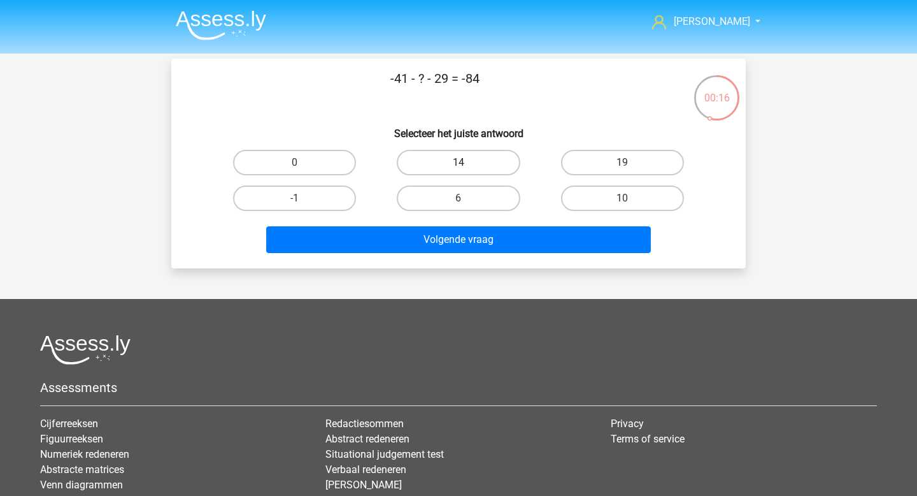
click at [503, 168] on label "14" at bounding box center [458, 162] width 123 height 25
click at [467, 168] on input "14" at bounding box center [463, 166] width 8 height 8
radio input "true"
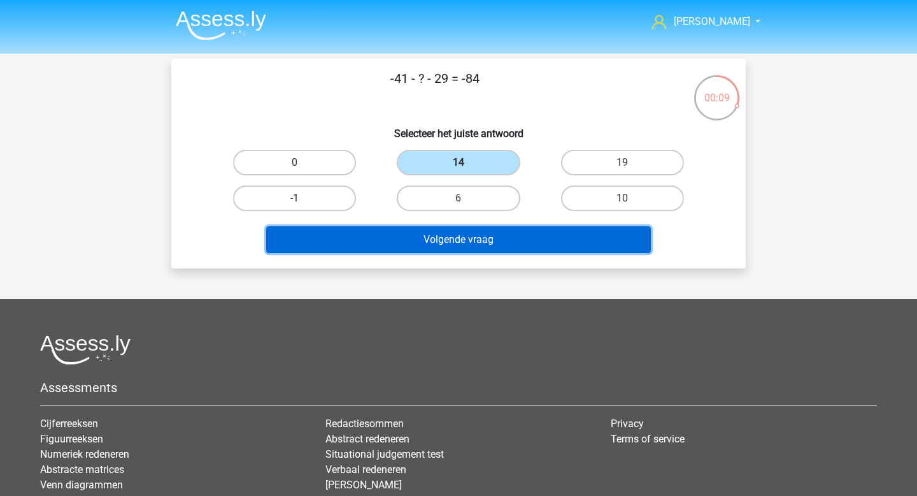
click at [484, 245] on button "Volgende vraag" at bounding box center [458, 239] width 385 height 27
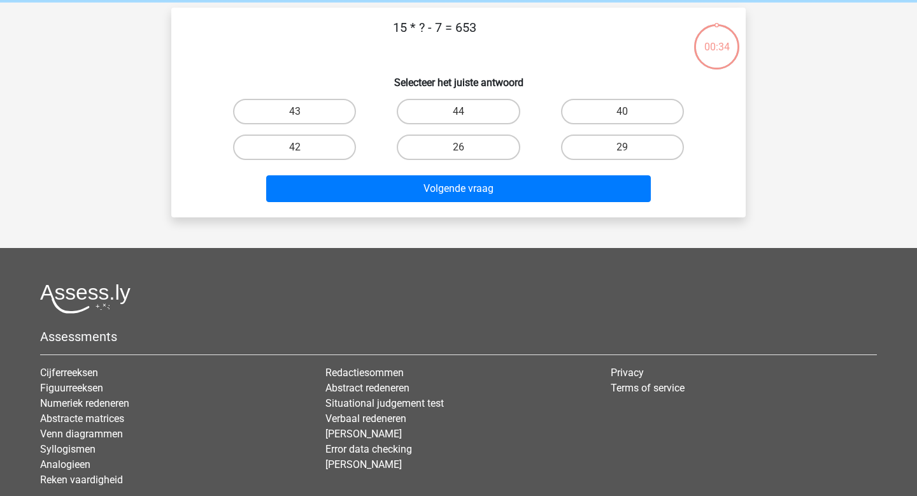
scroll to position [59, 0]
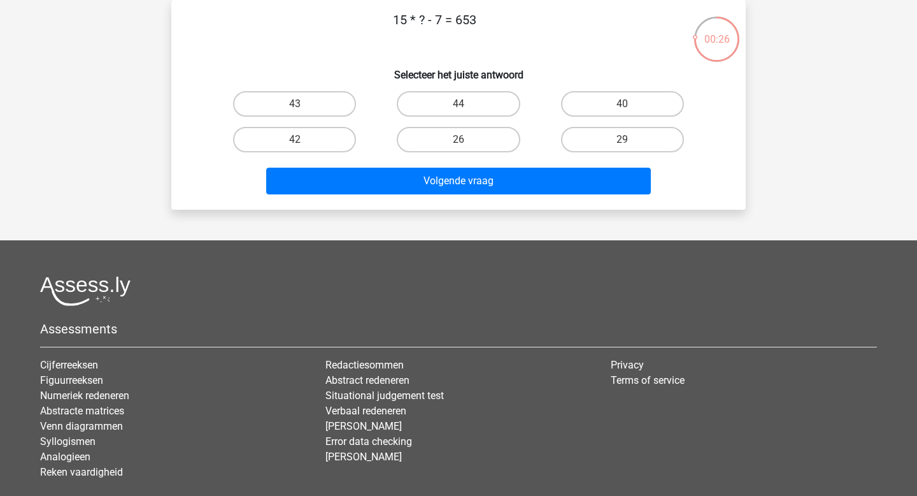
click at [461, 110] on input "44" at bounding box center [463, 108] width 8 height 8
radio input "true"
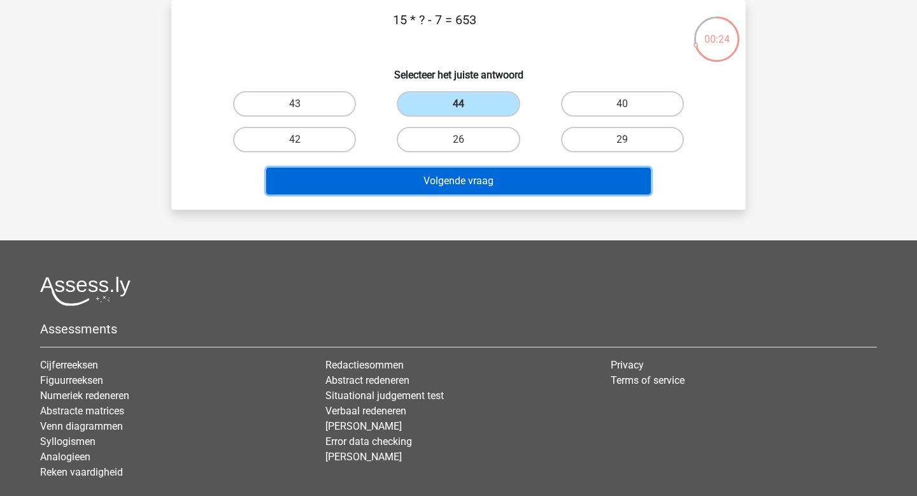
click at [450, 185] on button "Volgende vraag" at bounding box center [458, 181] width 385 height 27
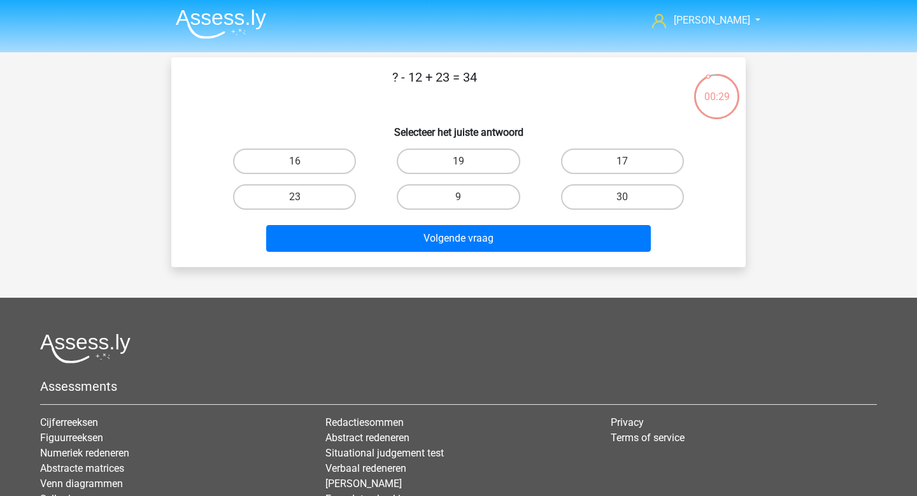
scroll to position [0, 0]
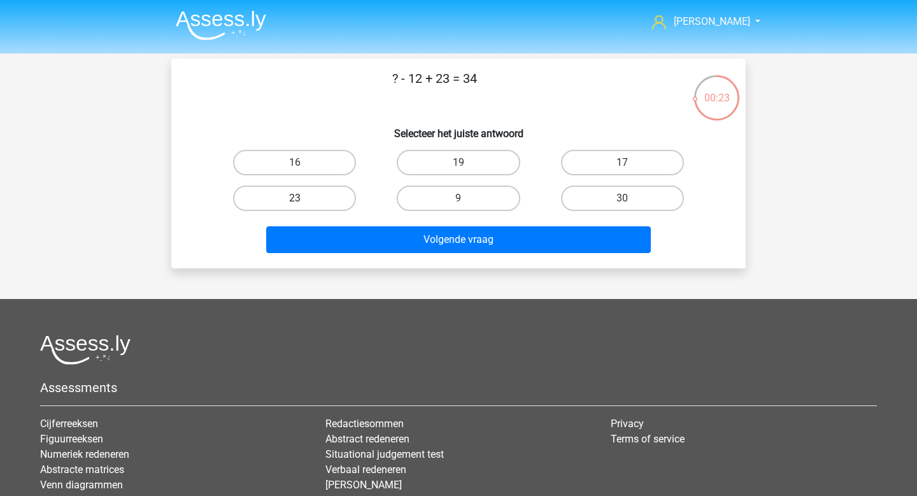
click at [320, 199] on label "23" at bounding box center [294, 197] width 123 height 25
click at [303, 199] on input "23" at bounding box center [299, 202] width 8 height 8
radio input "true"
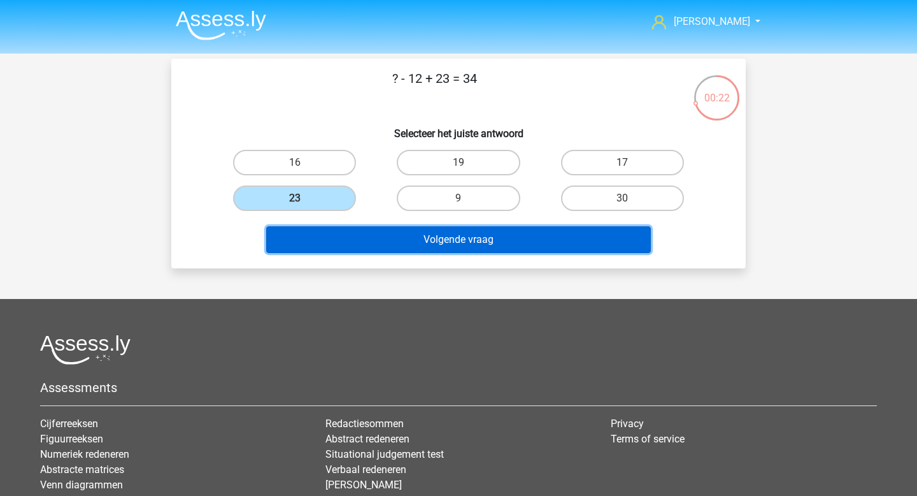
click at [412, 241] on button "Volgende vraag" at bounding box center [458, 239] width 385 height 27
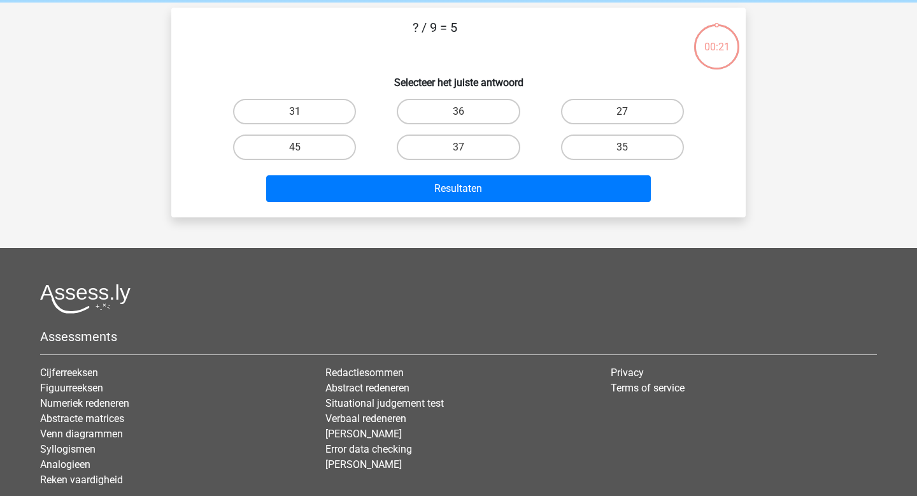
scroll to position [59, 0]
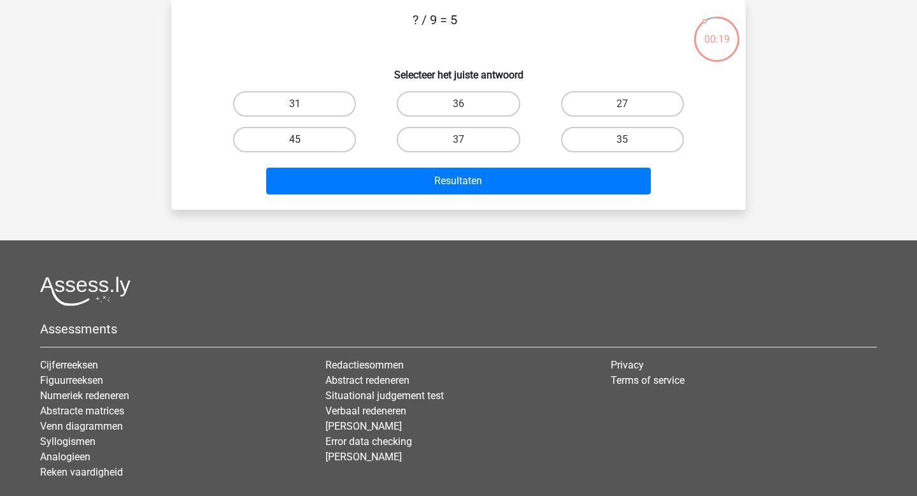
click at [334, 140] on label "45" at bounding box center [294, 139] width 123 height 25
click at [303, 140] on input "45" at bounding box center [299, 144] width 8 height 8
radio input "true"
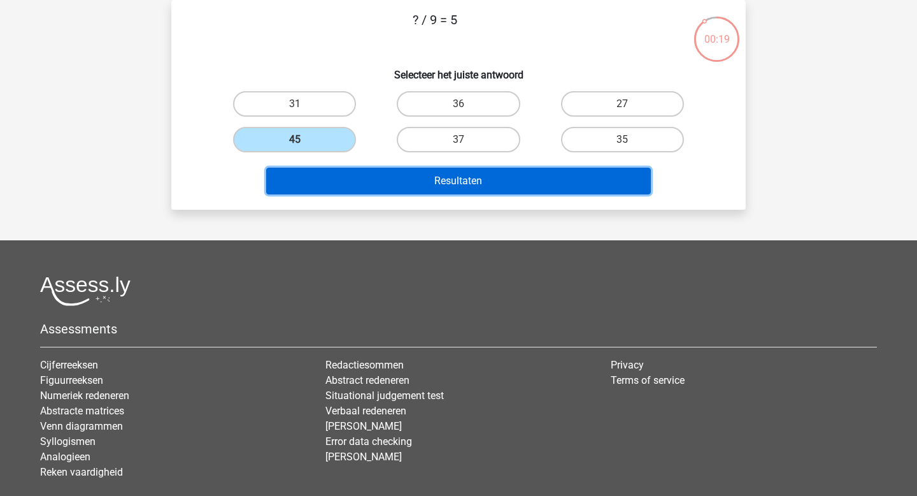
click at [379, 181] on button "Resultaten" at bounding box center [458, 181] width 385 height 27
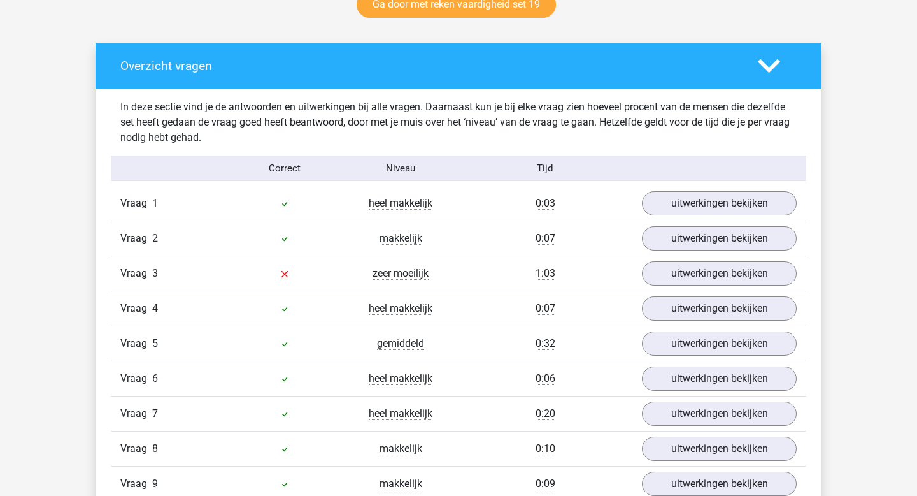
scroll to position [738, 0]
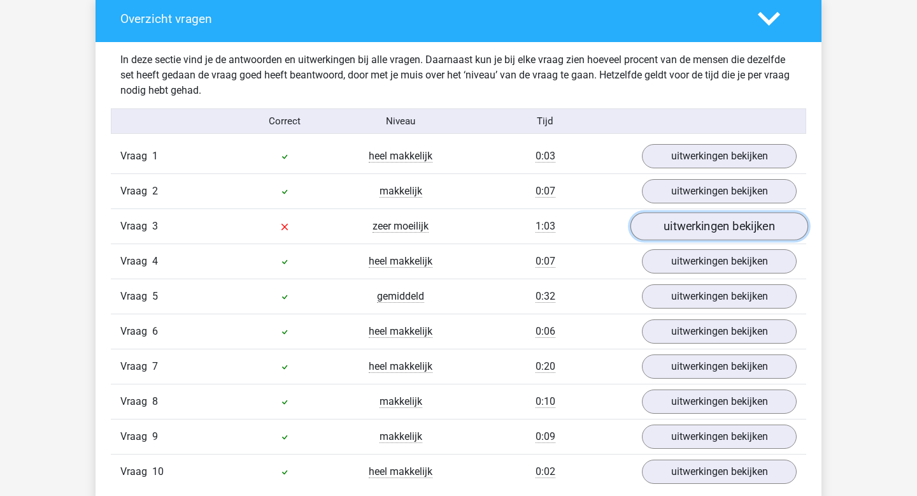
click at [664, 225] on link "uitwerkingen bekijken" at bounding box center [720, 227] width 178 height 28
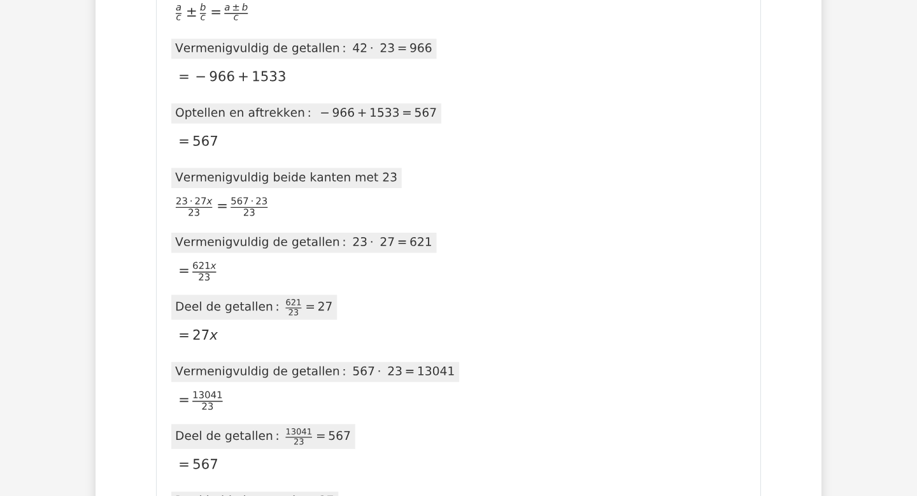
scroll to position [1480, 0]
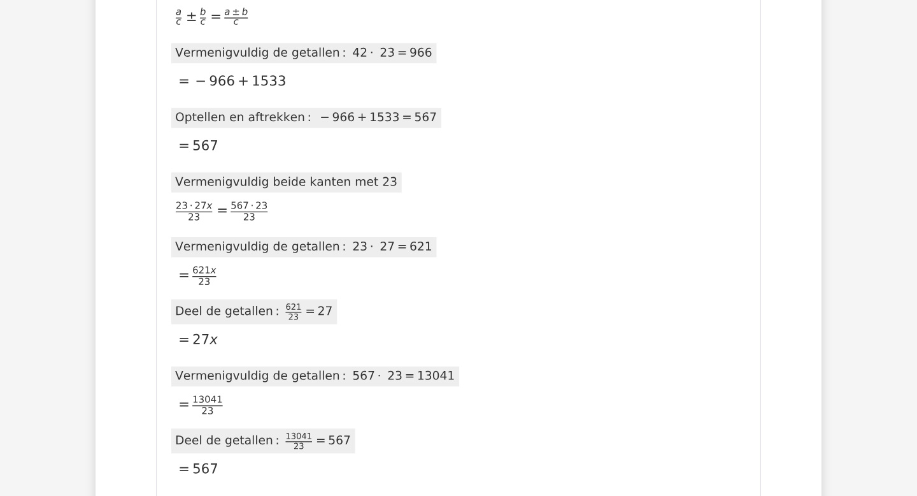
click at [302, 326] on icon at bounding box center [324, 154] width 306 height 918
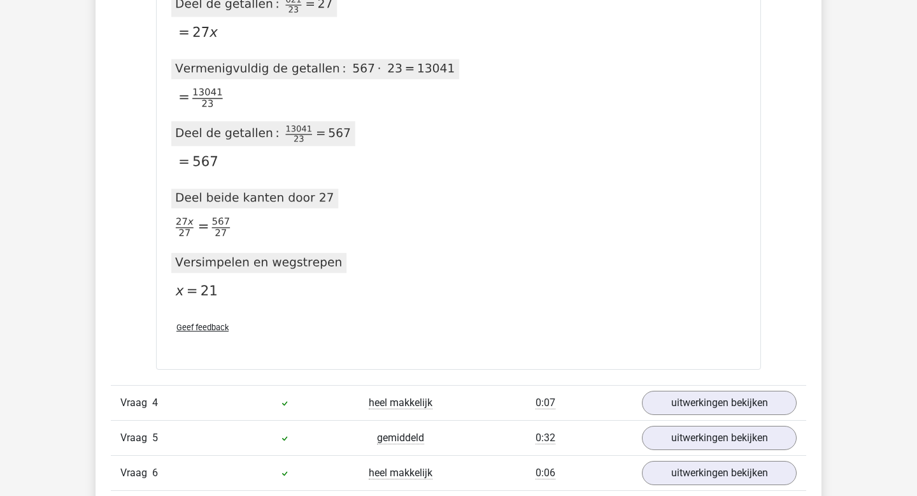
scroll to position [1793, 0]
